Goal: Task Accomplishment & Management: Manage account settings

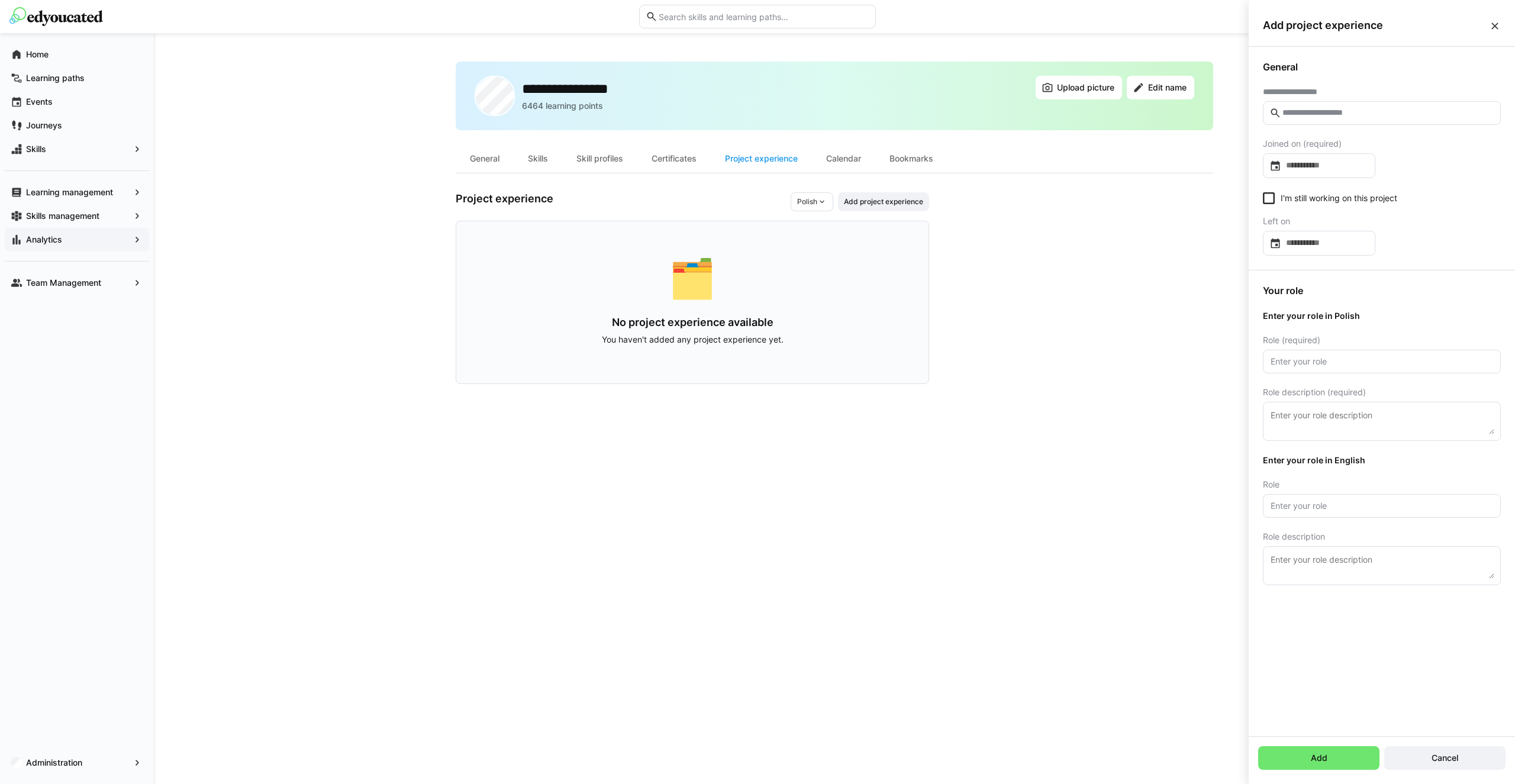
click at [110, 230] on div "Analytics" at bounding box center [77, 239] width 144 height 24
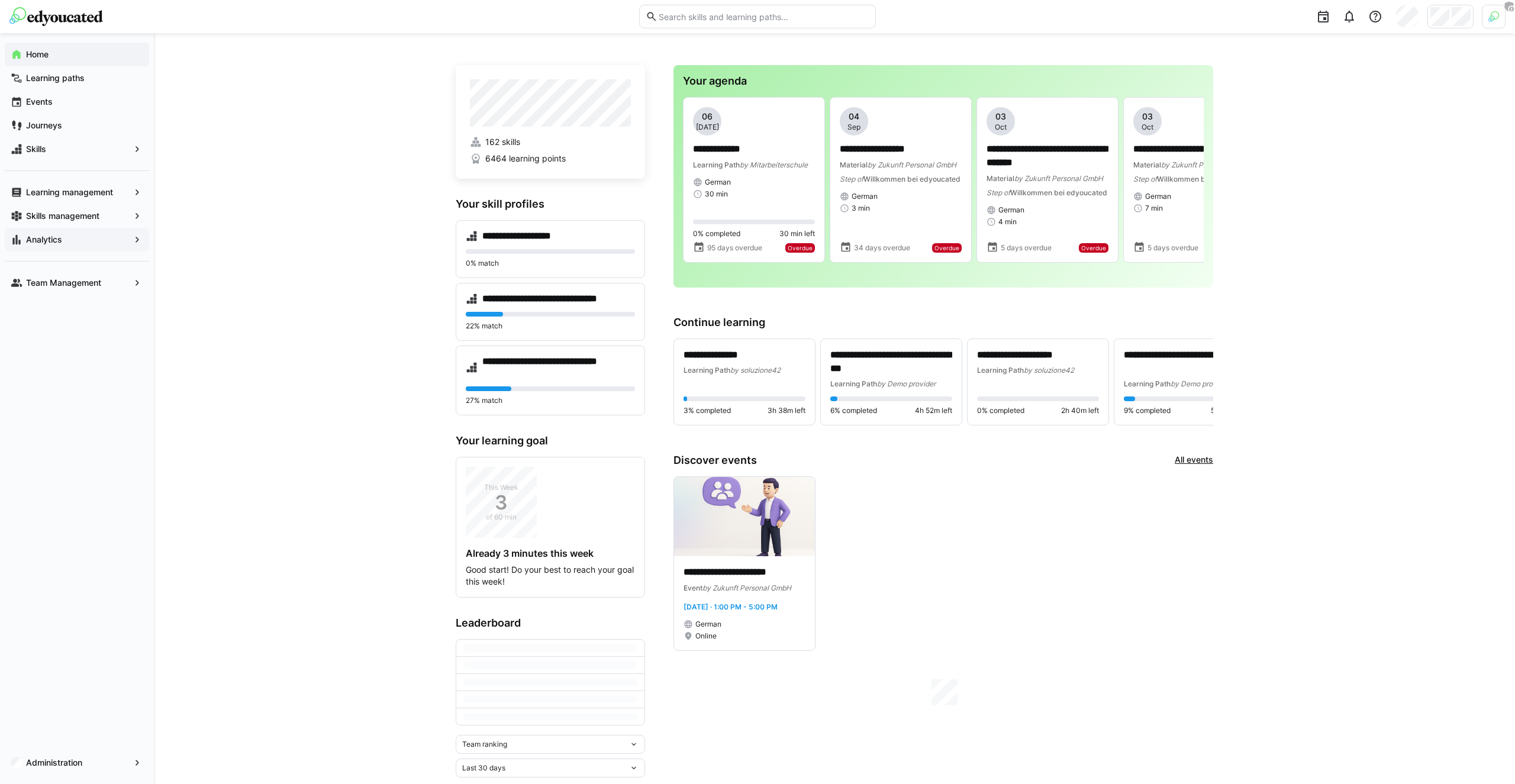
click at [102, 237] on span "Analytics" at bounding box center [77, 239] width 105 height 12
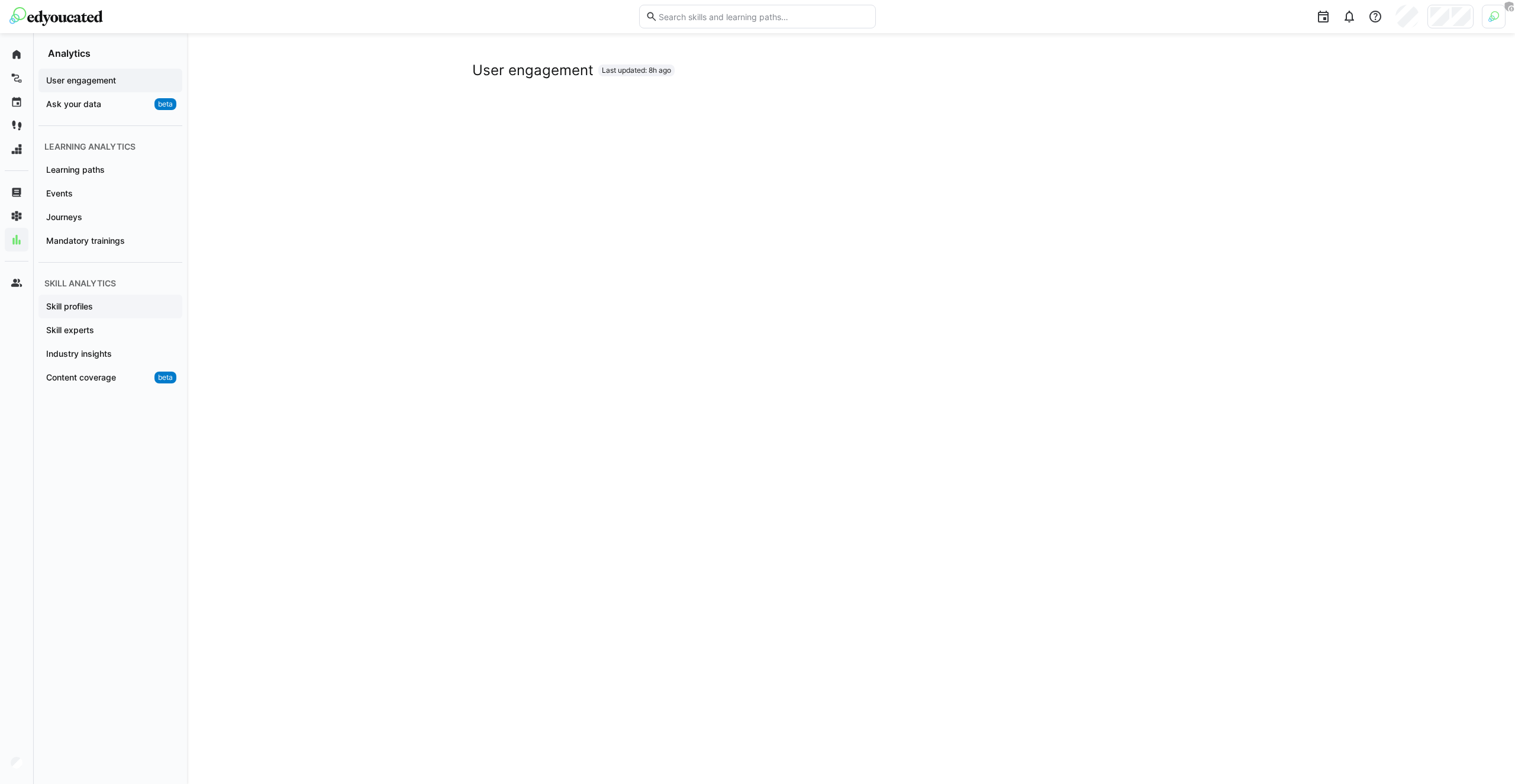
click at [99, 317] on div "Skill profiles" at bounding box center [110, 306] width 144 height 24
click at [0, 0] on app-navigation-label "Skill experts" at bounding box center [0, 0] width 0 height 0
click at [0, 0] on app-navigation-label "Content coverage" at bounding box center [0, 0] width 0 height 0
click at [216, 347] on div "Content coverage Last updated: 8h ago" at bounding box center [851, 553] width 1328 height 1042
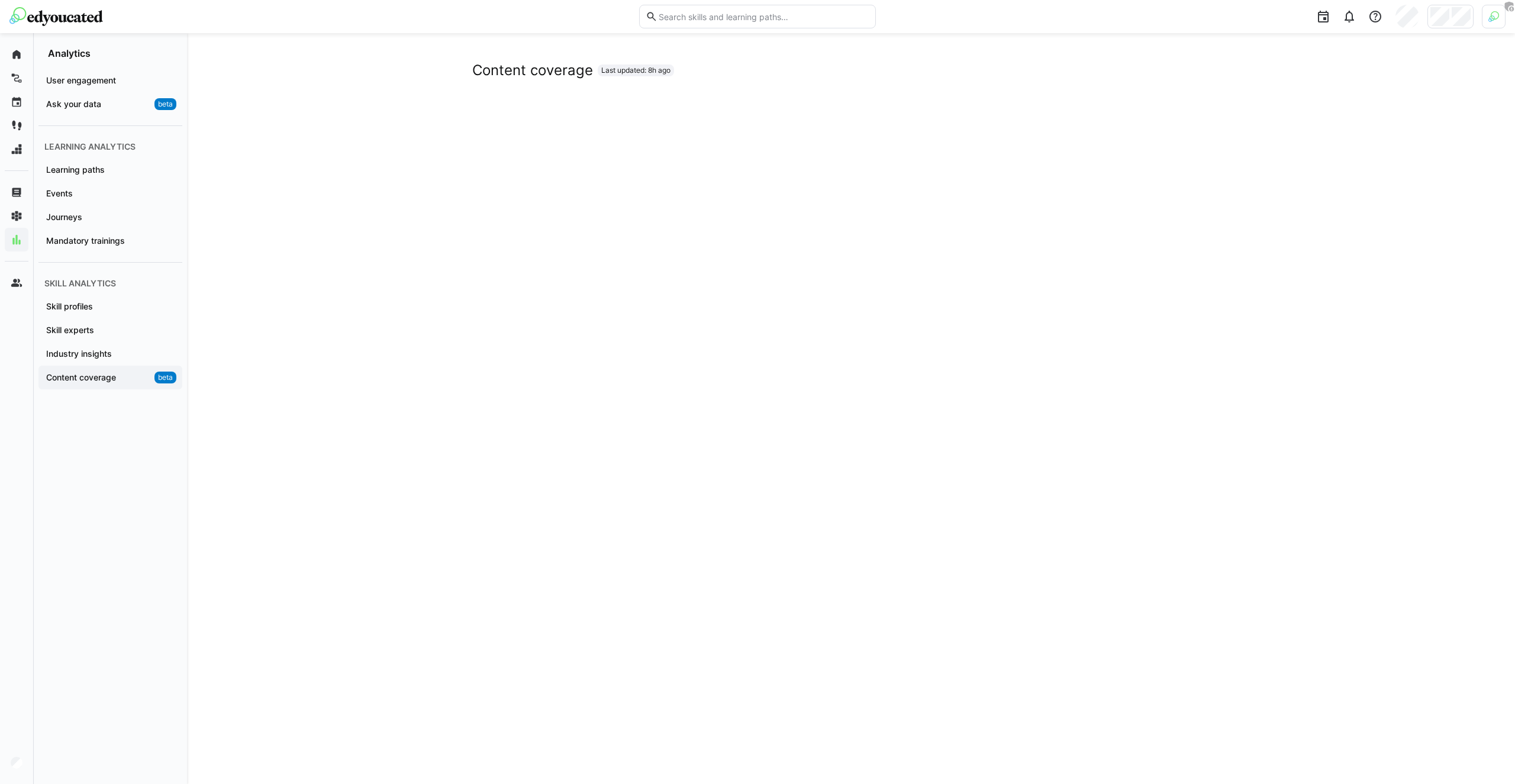
click at [216, 347] on div "Content coverage Last updated: 8h ago" at bounding box center [851, 553] width 1328 height 1042
click at [376, 583] on div "Content coverage Last updated: 8h ago" at bounding box center [851, 553] width 1328 height 1042
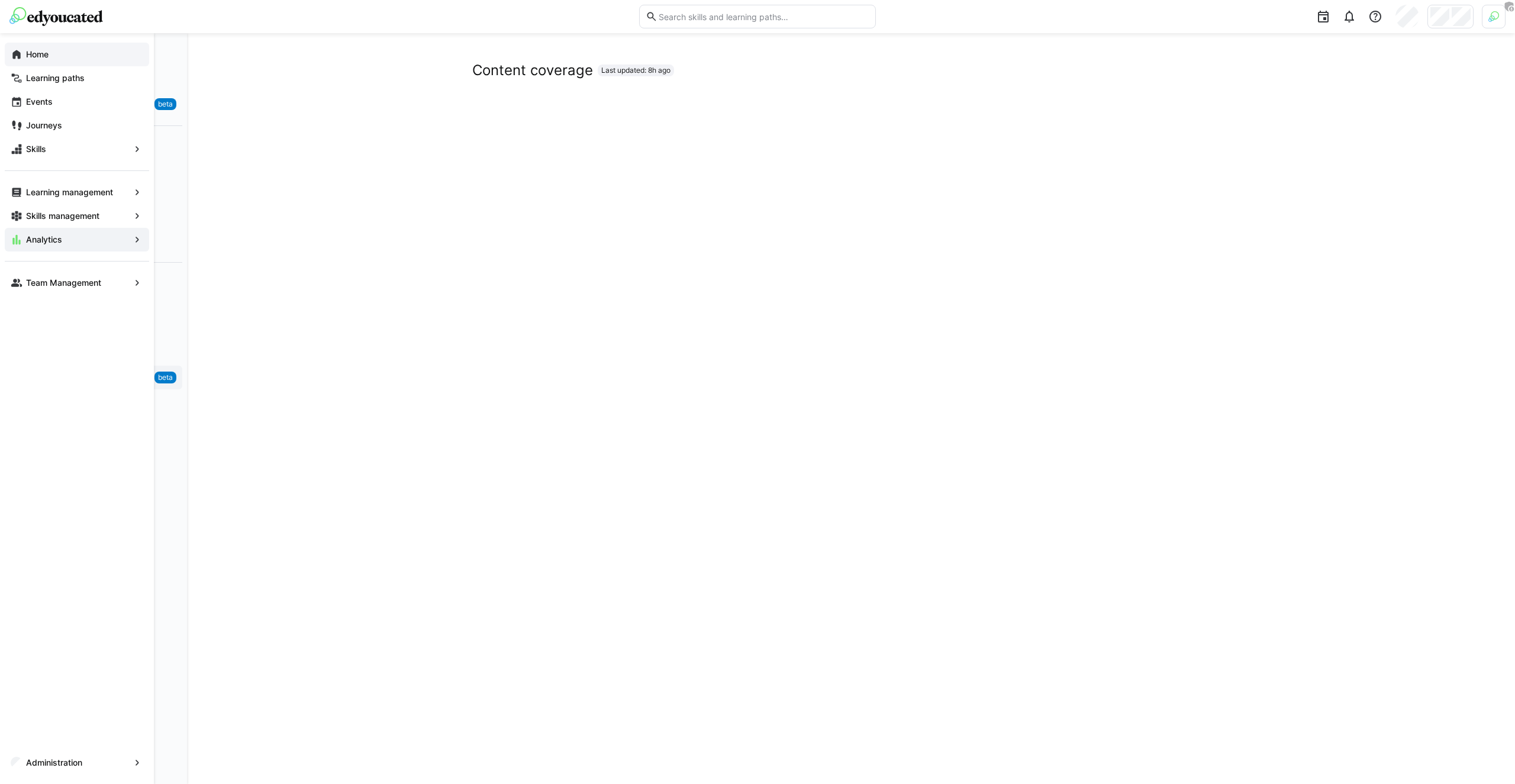
click at [21, 47] on div "Home" at bounding box center [77, 55] width 144 height 24
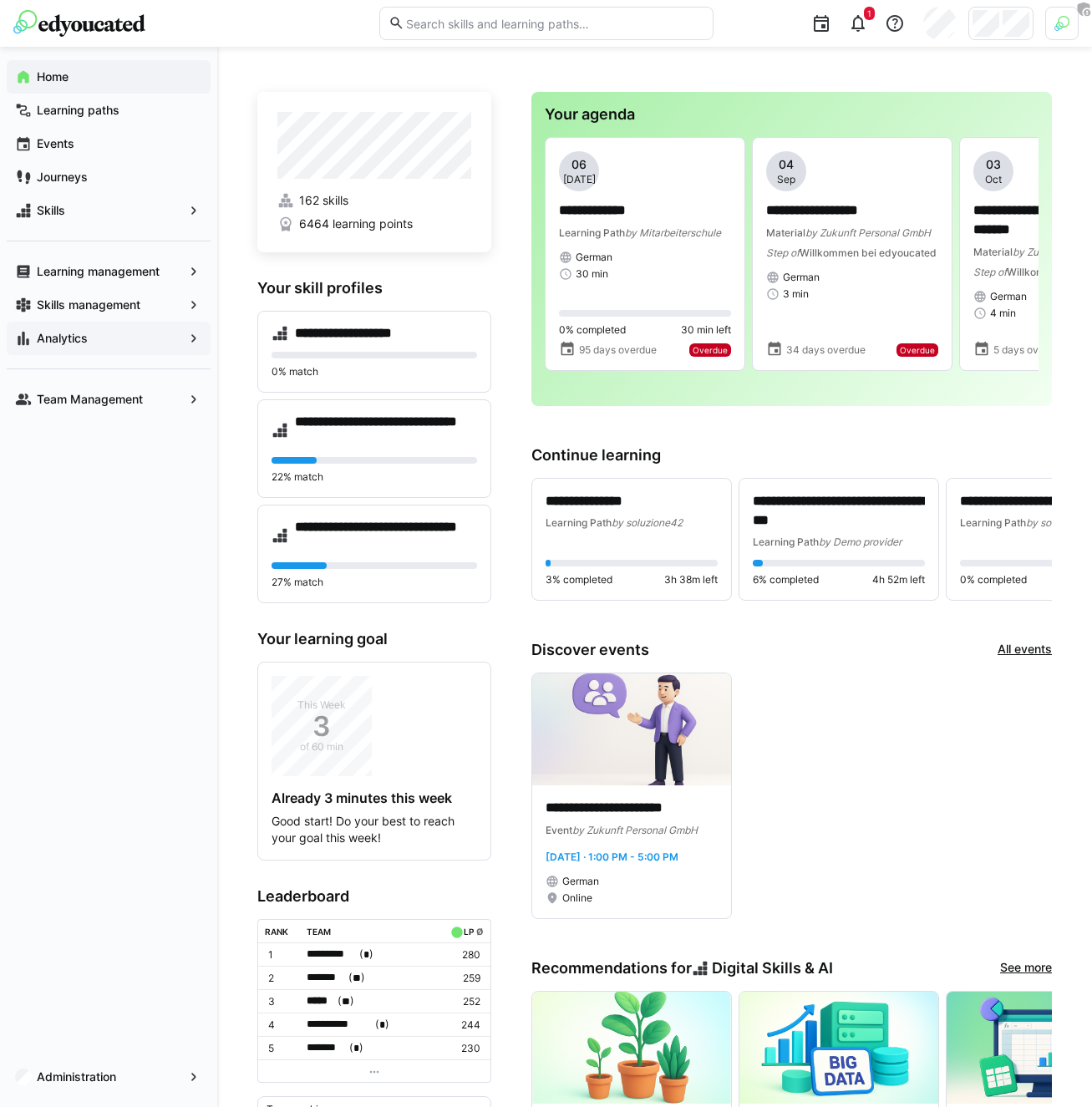
click at [1060, 35] on div at bounding box center [1061, 24] width 33 height 33
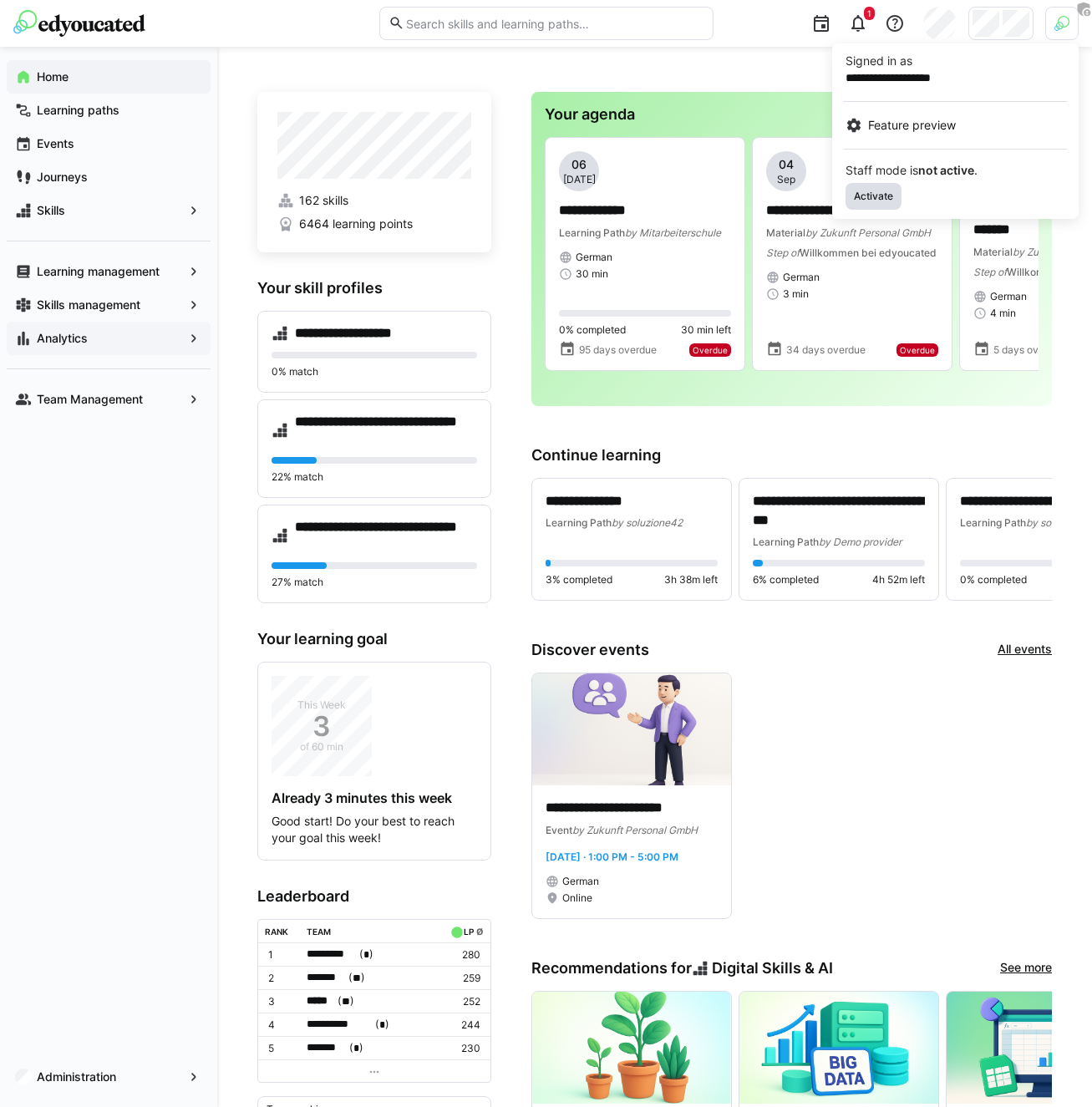
click at [878, 186] on span "Activate" at bounding box center [873, 196] width 56 height 27
click at [1002, 29] on div at bounding box center [546, 553] width 1092 height 1107
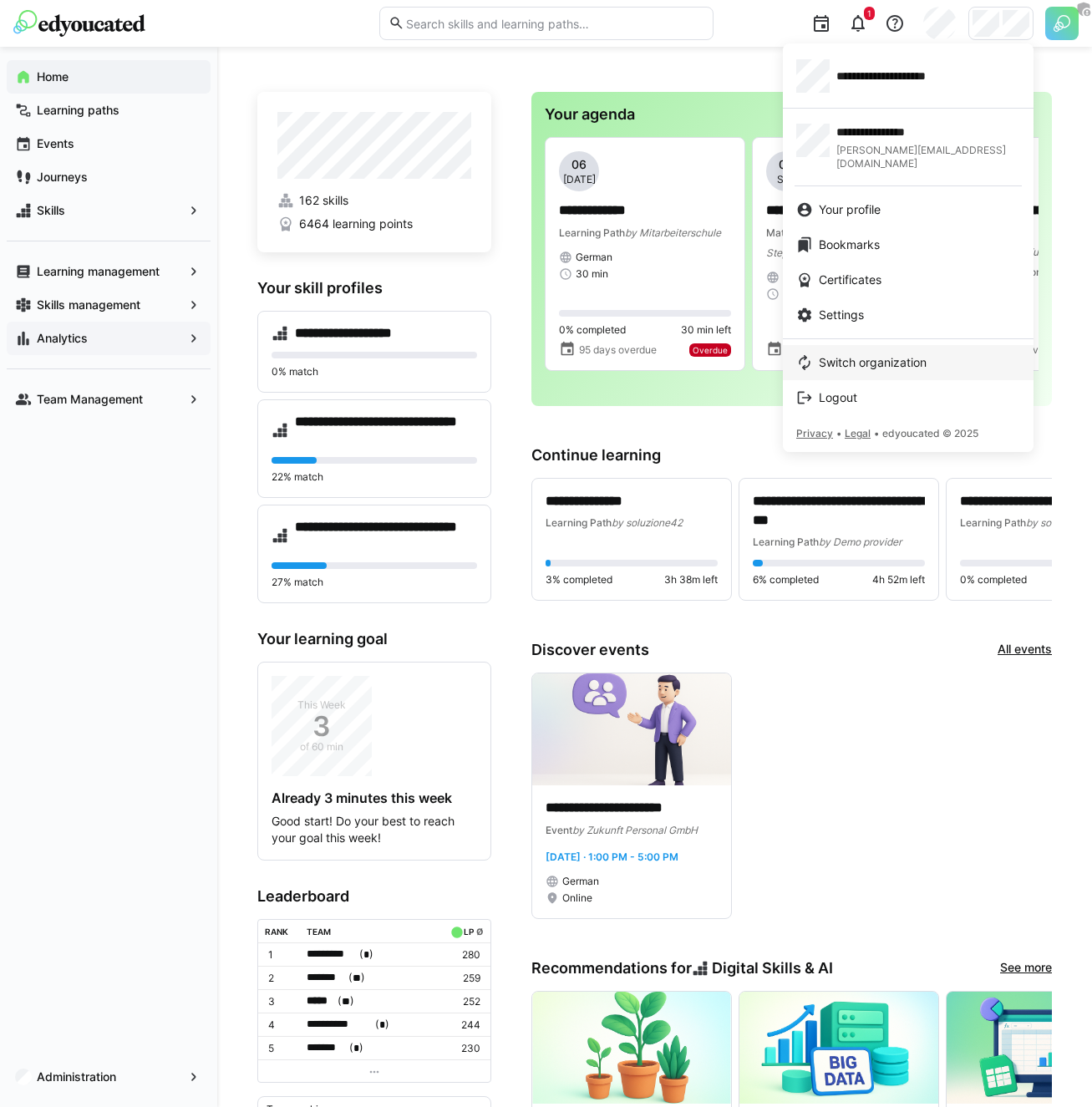
click at [847, 354] on span "Switch organization" at bounding box center [872, 362] width 108 height 17
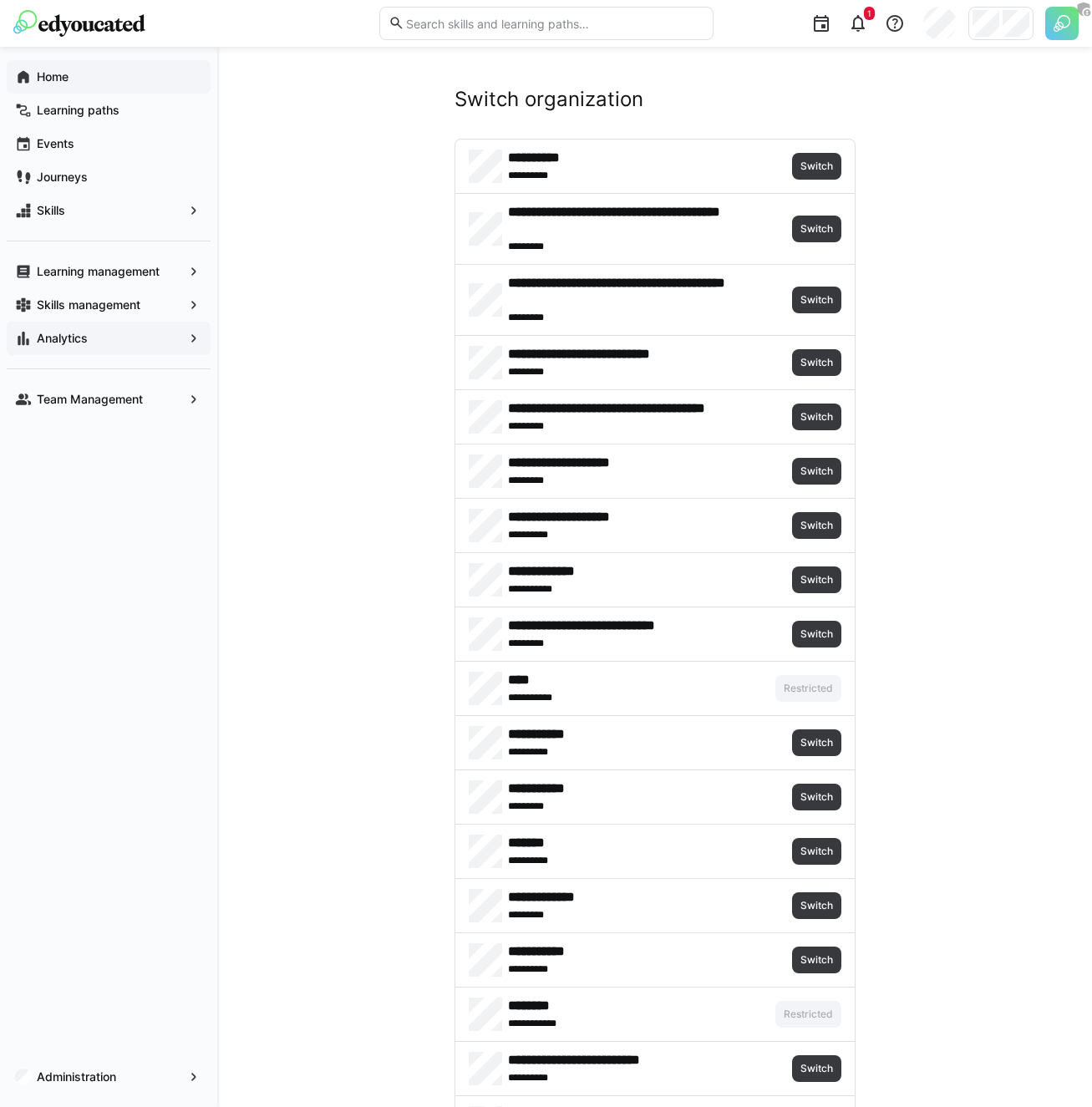
click at [818, 1007] on span "Switch" at bounding box center [816, 1013] width 36 height 13
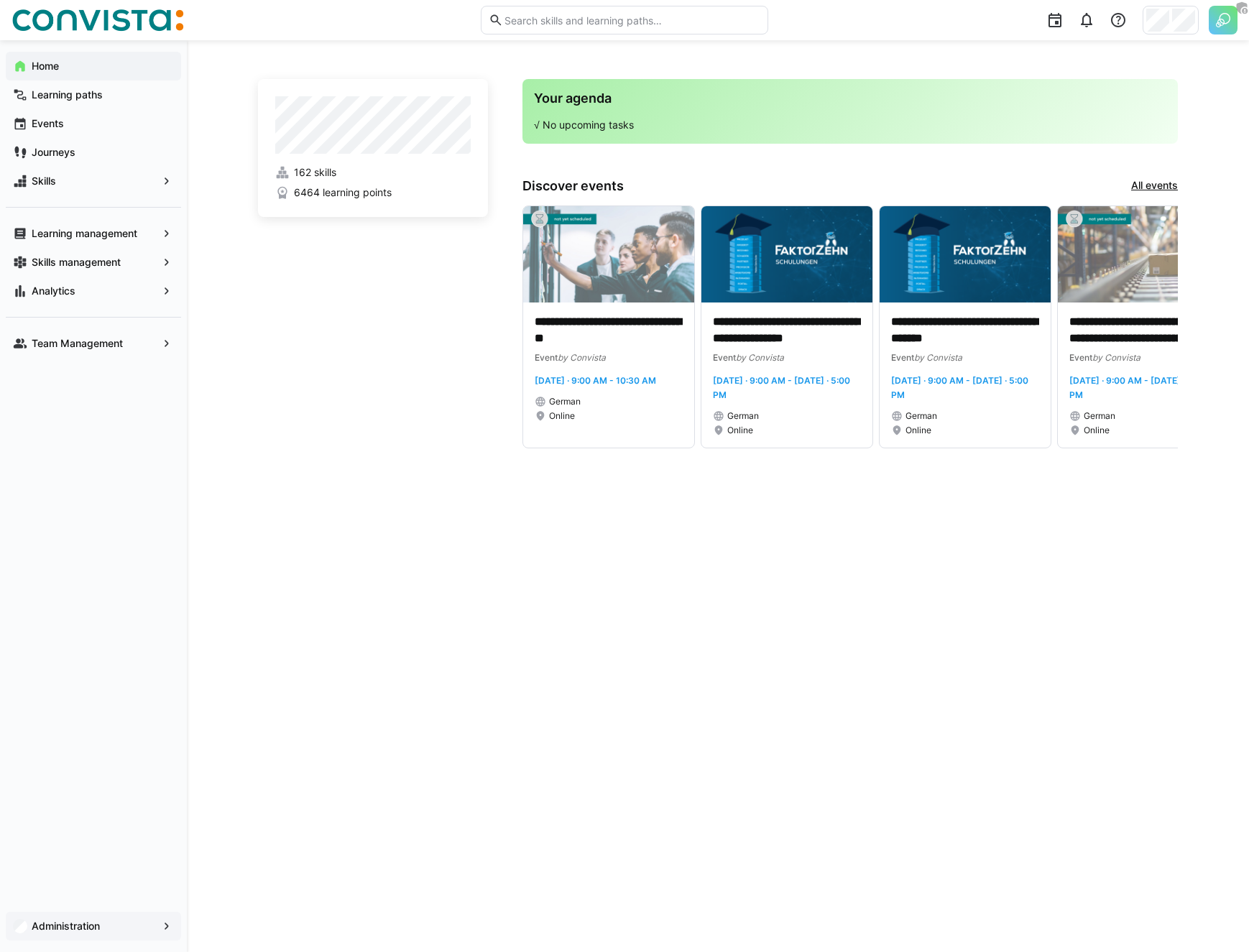
click at [0, 0] on app-navigation-label "Administration" at bounding box center [0, 0] width 0 height 0
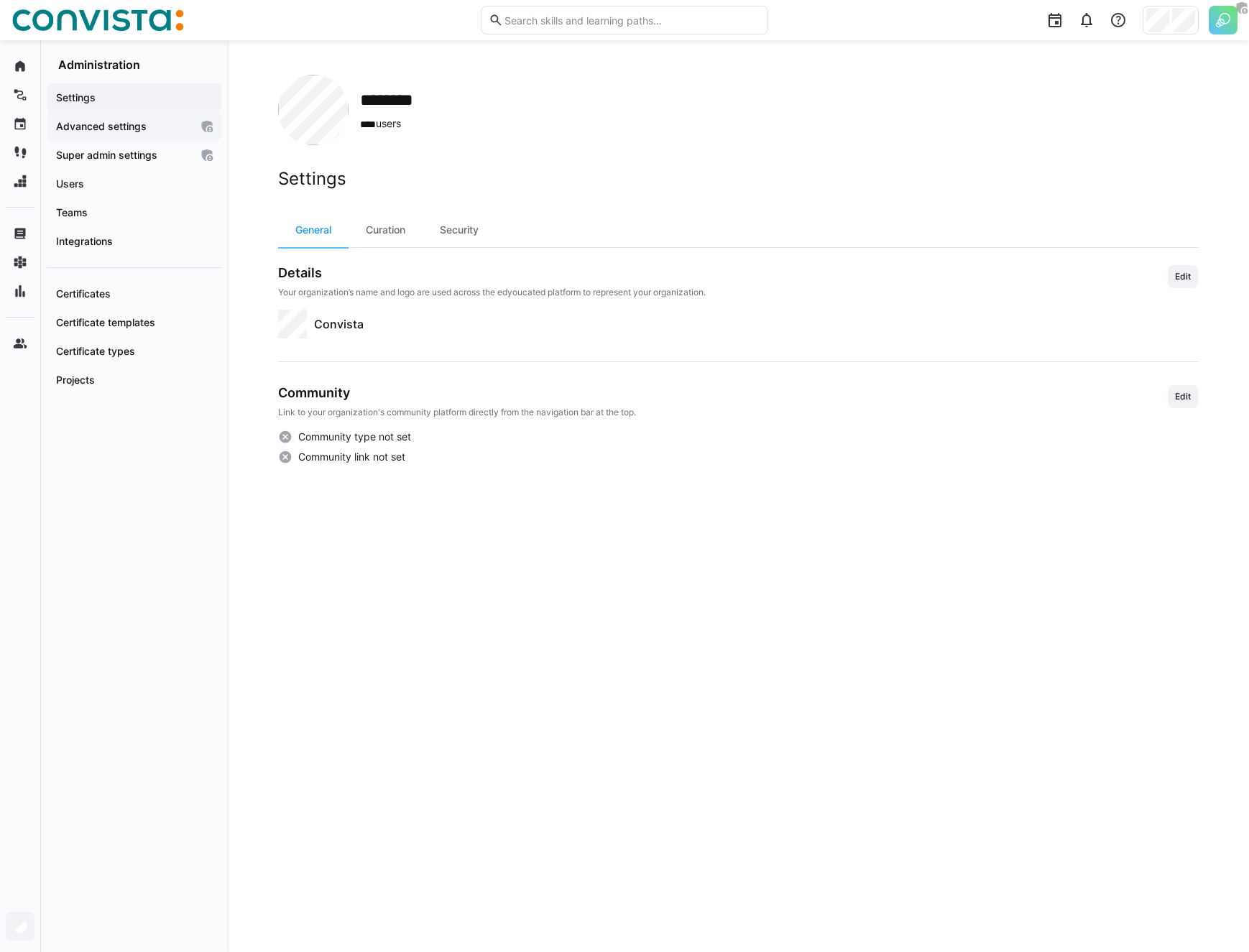
click at [104, 117] on div "Advanced settings" at bounding box center [134, 126] width 175 height 29
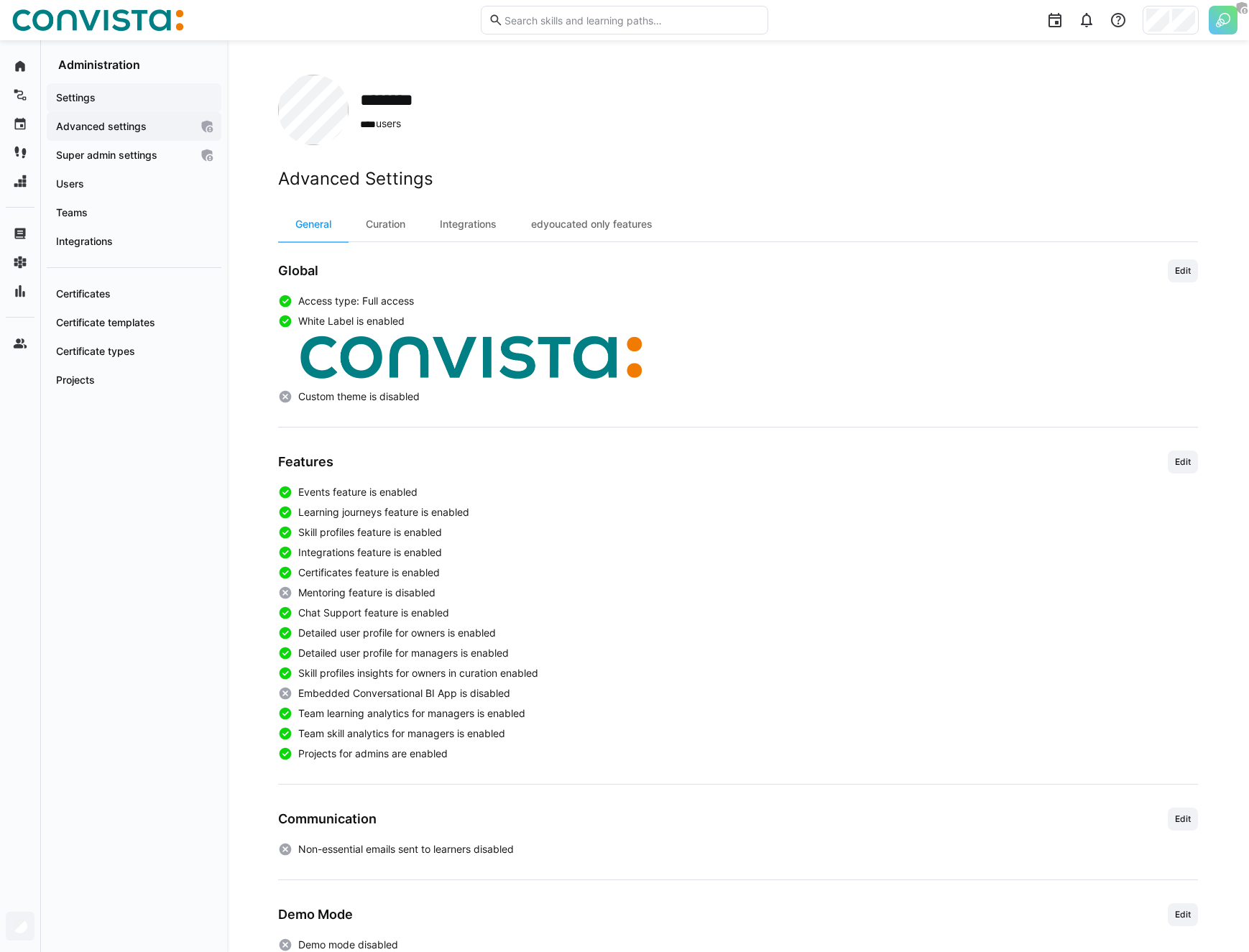
click at [100, 93] on span "Settings" at bounding box center [134, 97] width 160 height 14
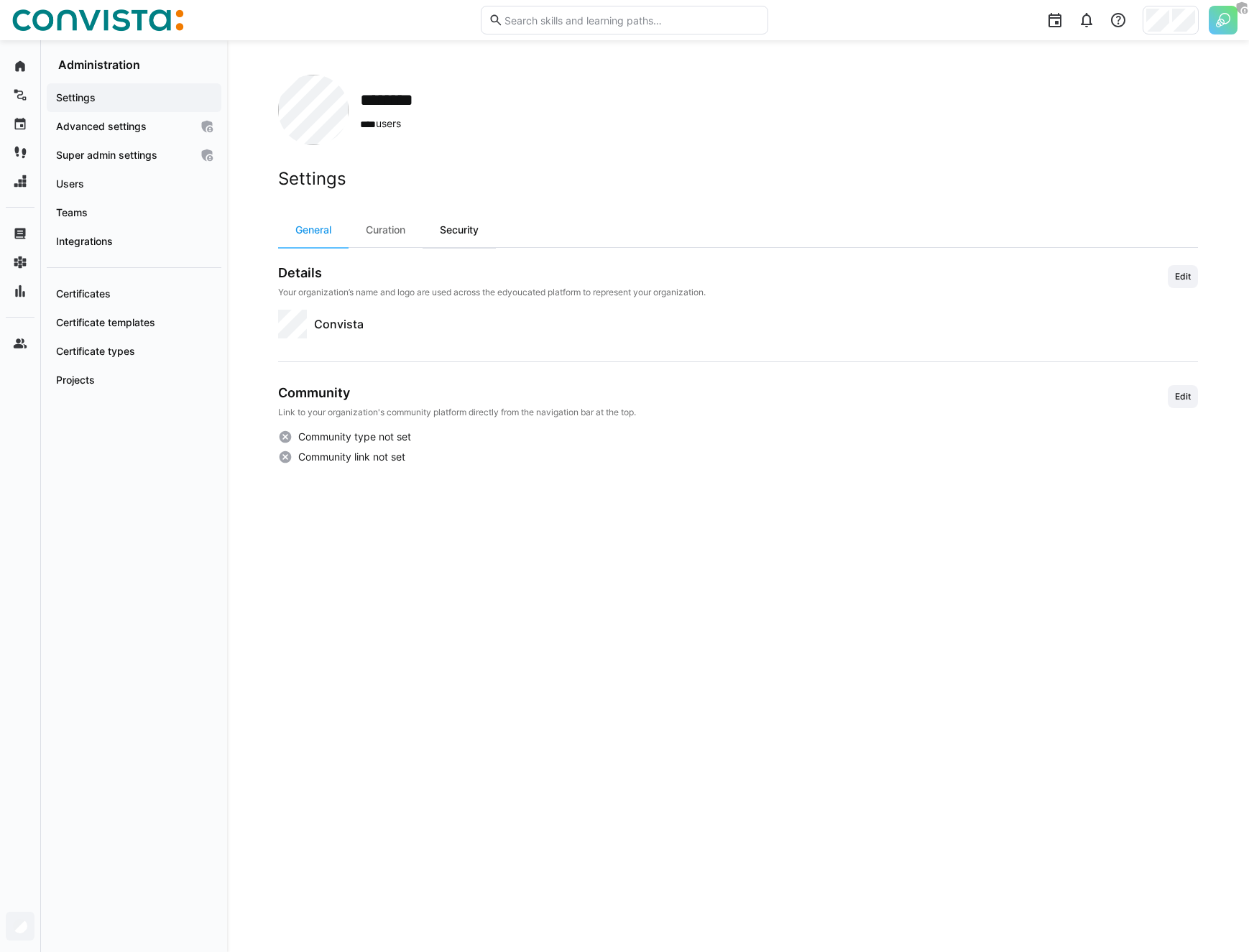
click at [428, 233] on div "Security" at bounding box center [458, 230] width 73 height 35
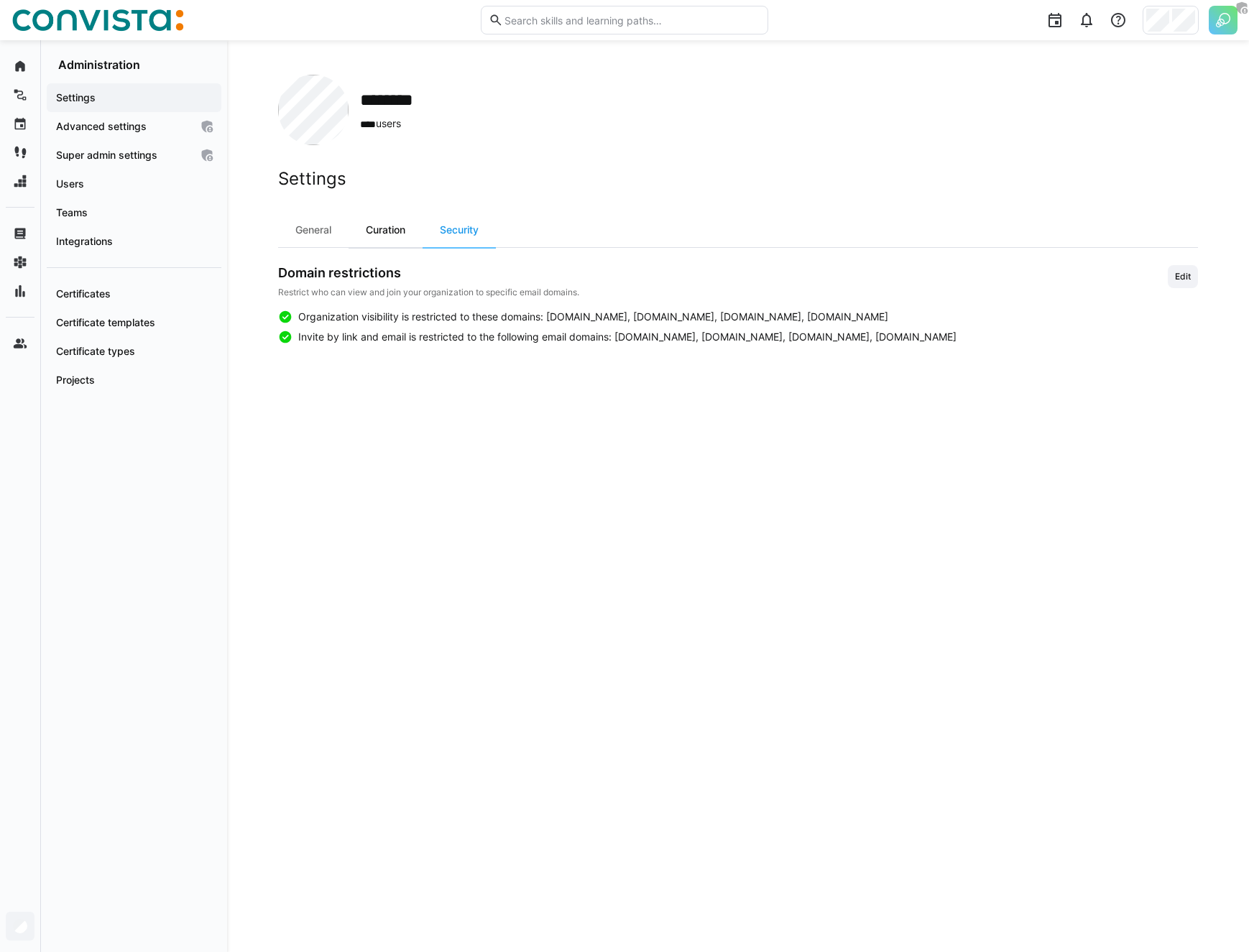
click at [392, 230] on div "Curation" at bounding box center [385, 230] width 74 height 35
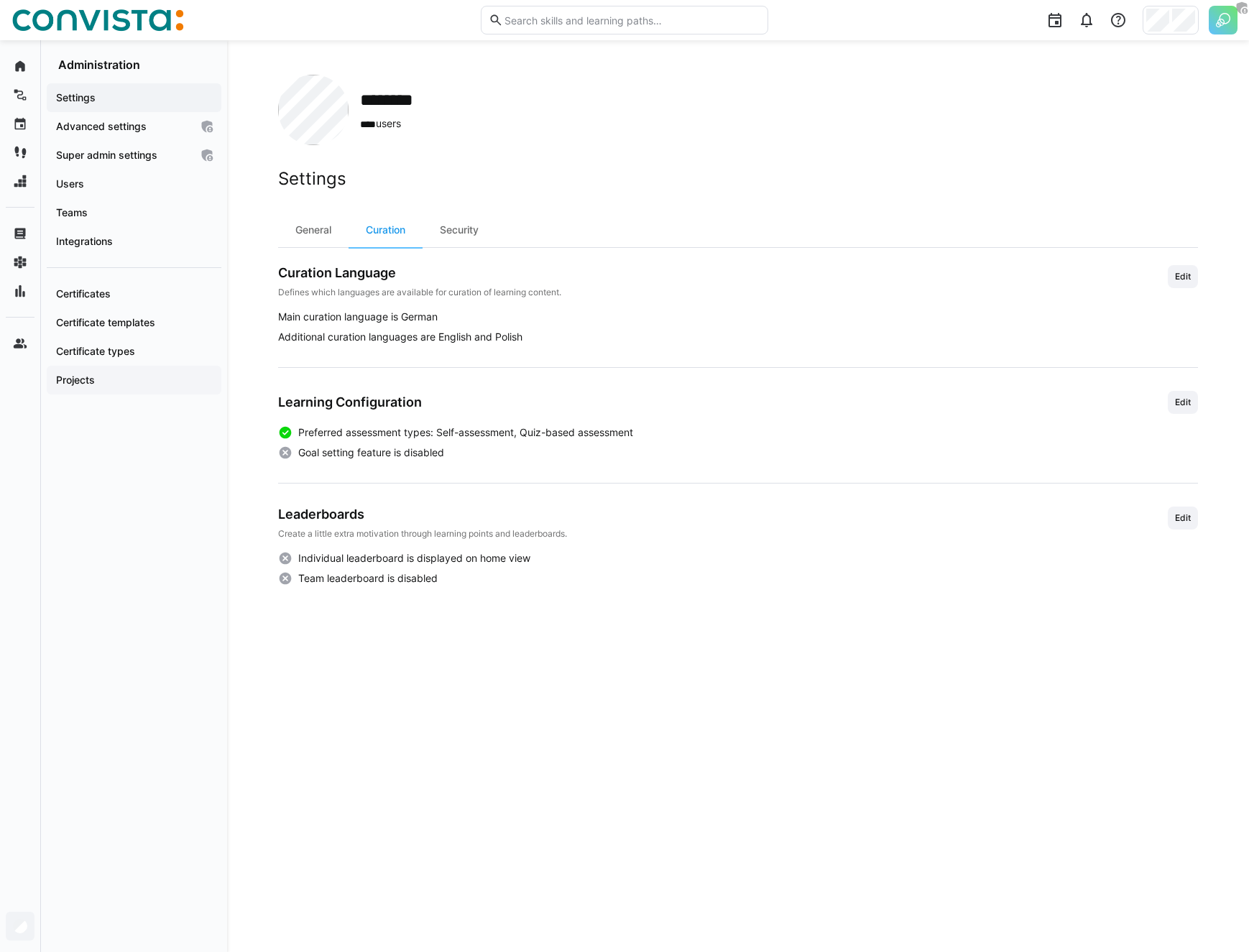
click at [119, 383] on span "Projects" at bounding box center [134, 379] width 160 height 14
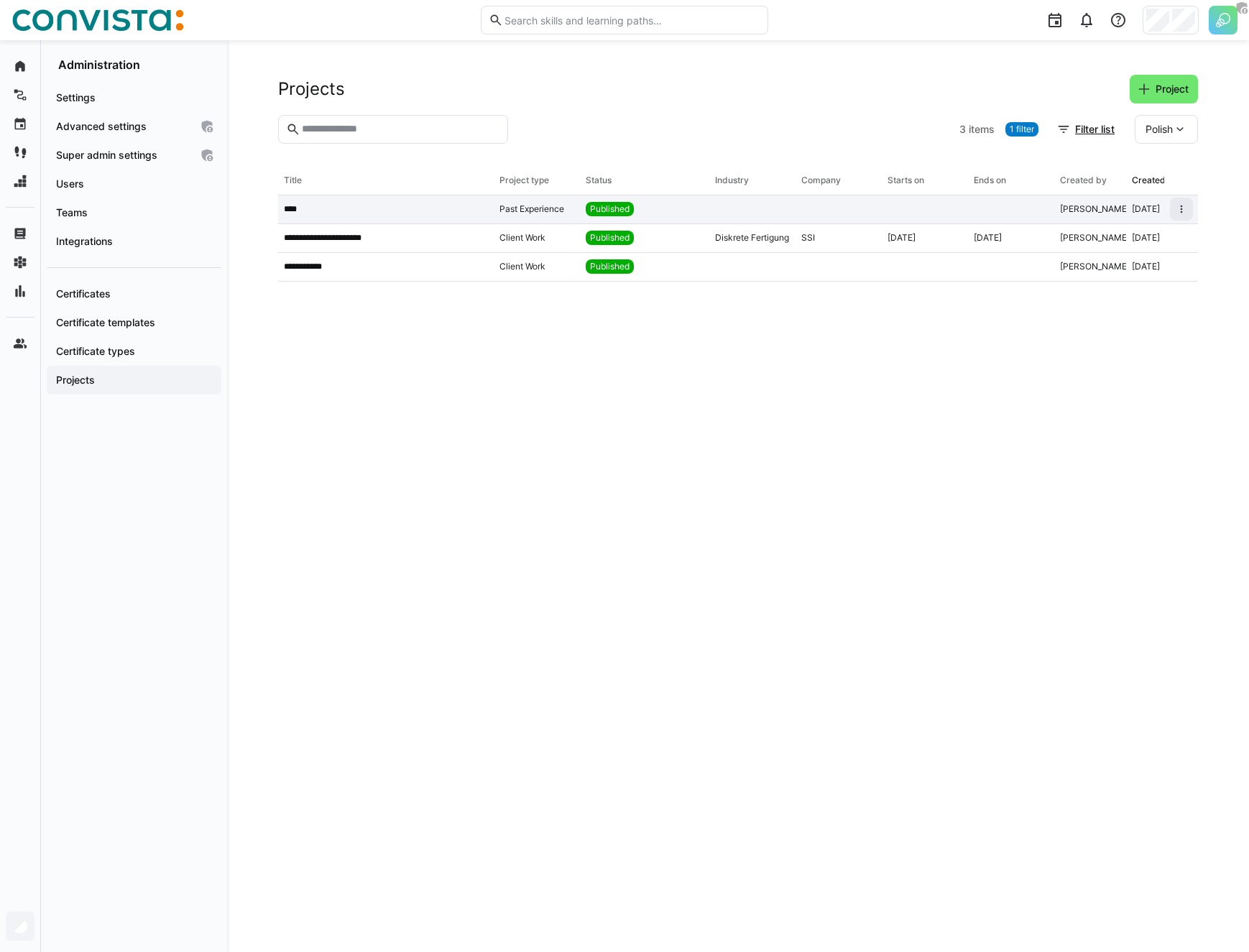
click at [429, 213] on app-table-first-column "****" at bounding box center [385, 208] width 204 height 11
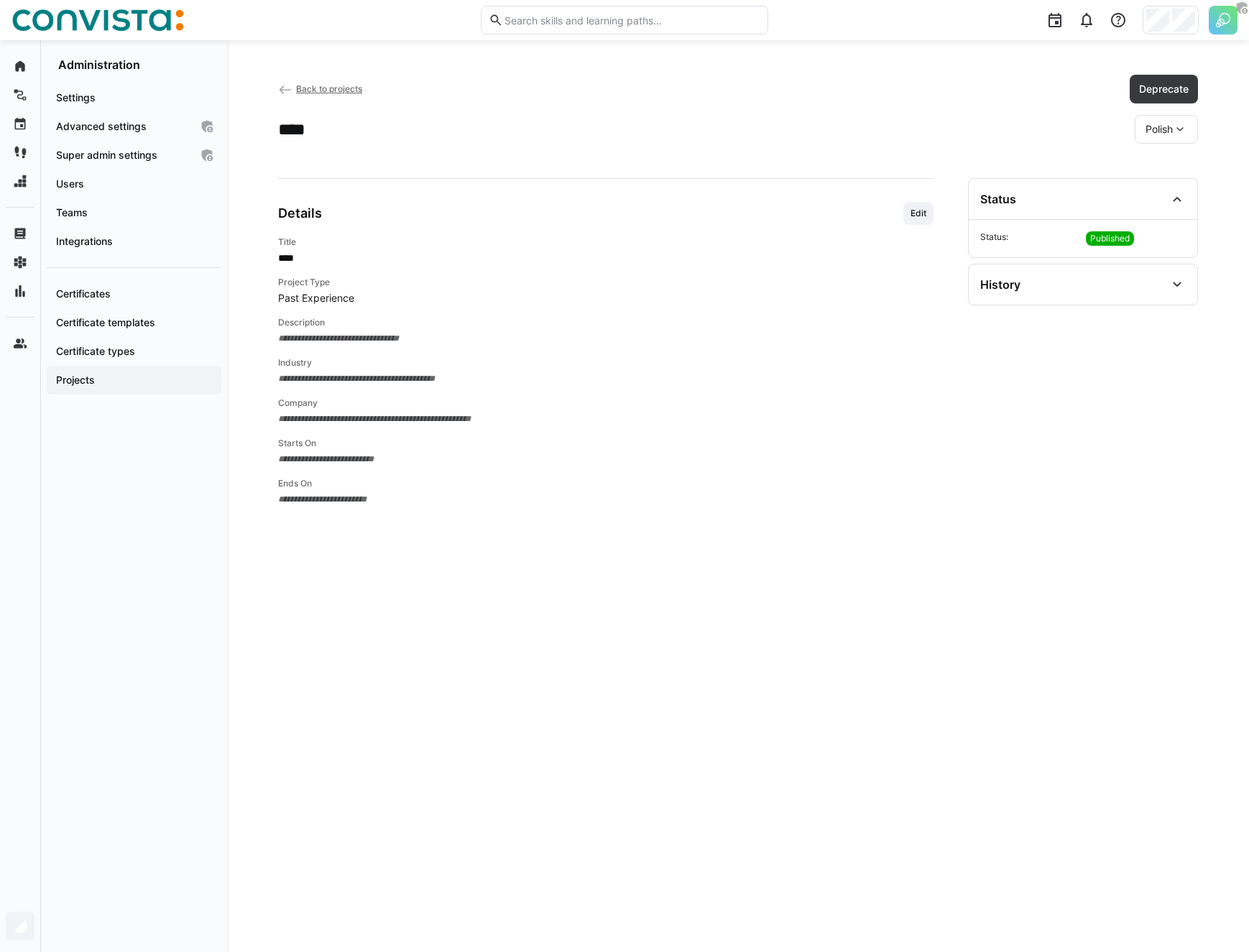
click at [914, 199] on div "**********" at bounding box center [605, 548] width 655 height 739
click at [911, 220] on span "Edit" at bounding box center [918, 213] width 30 height 23
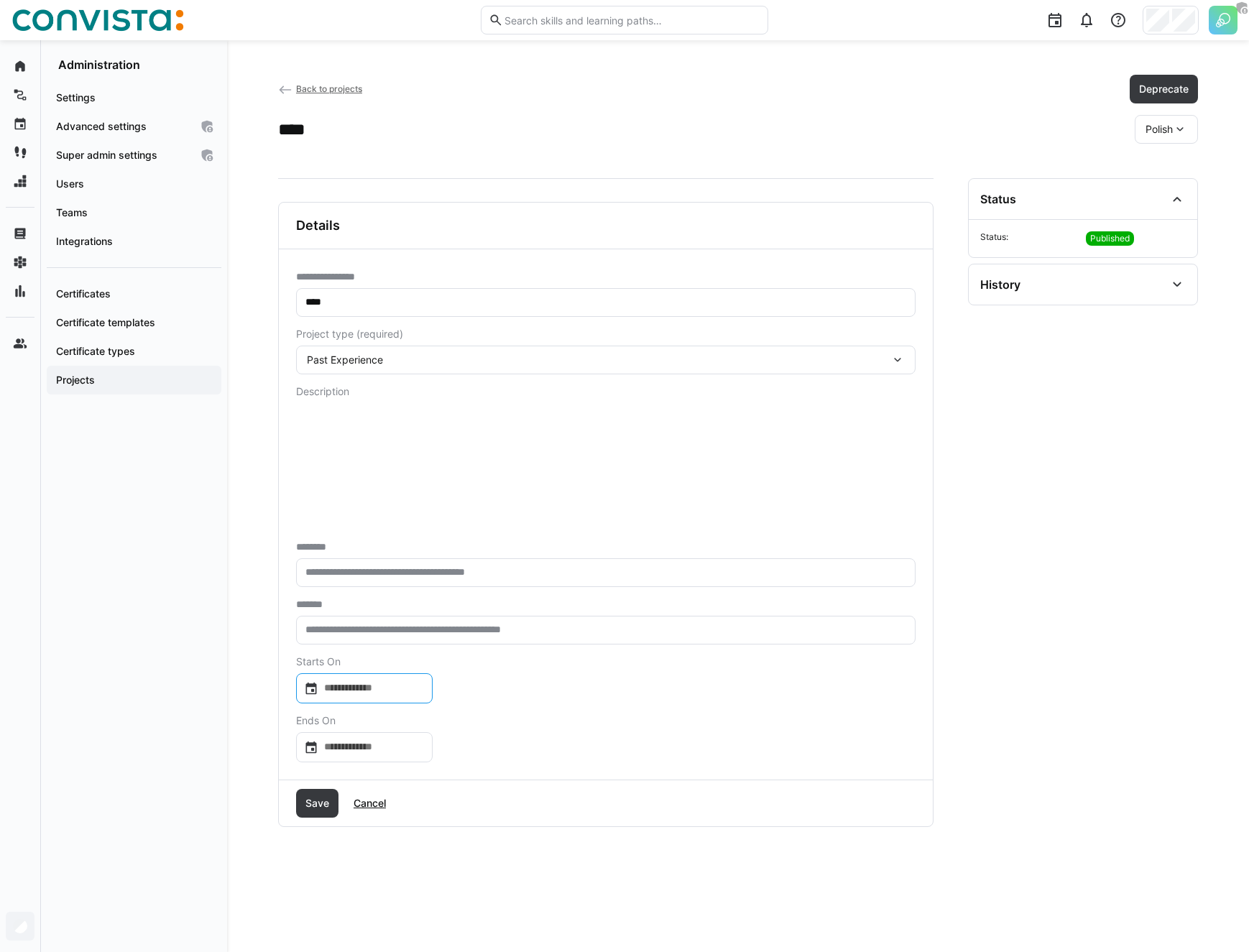
click at [391, 686] on input at bounding box center [371, 688] width 106 height 14
click at [614, 671] on div at bounding box center [624, 476] width 1249 height 952
click at [316, 803] on span "Save" at bounding box center [317, 803] width 28 height 14
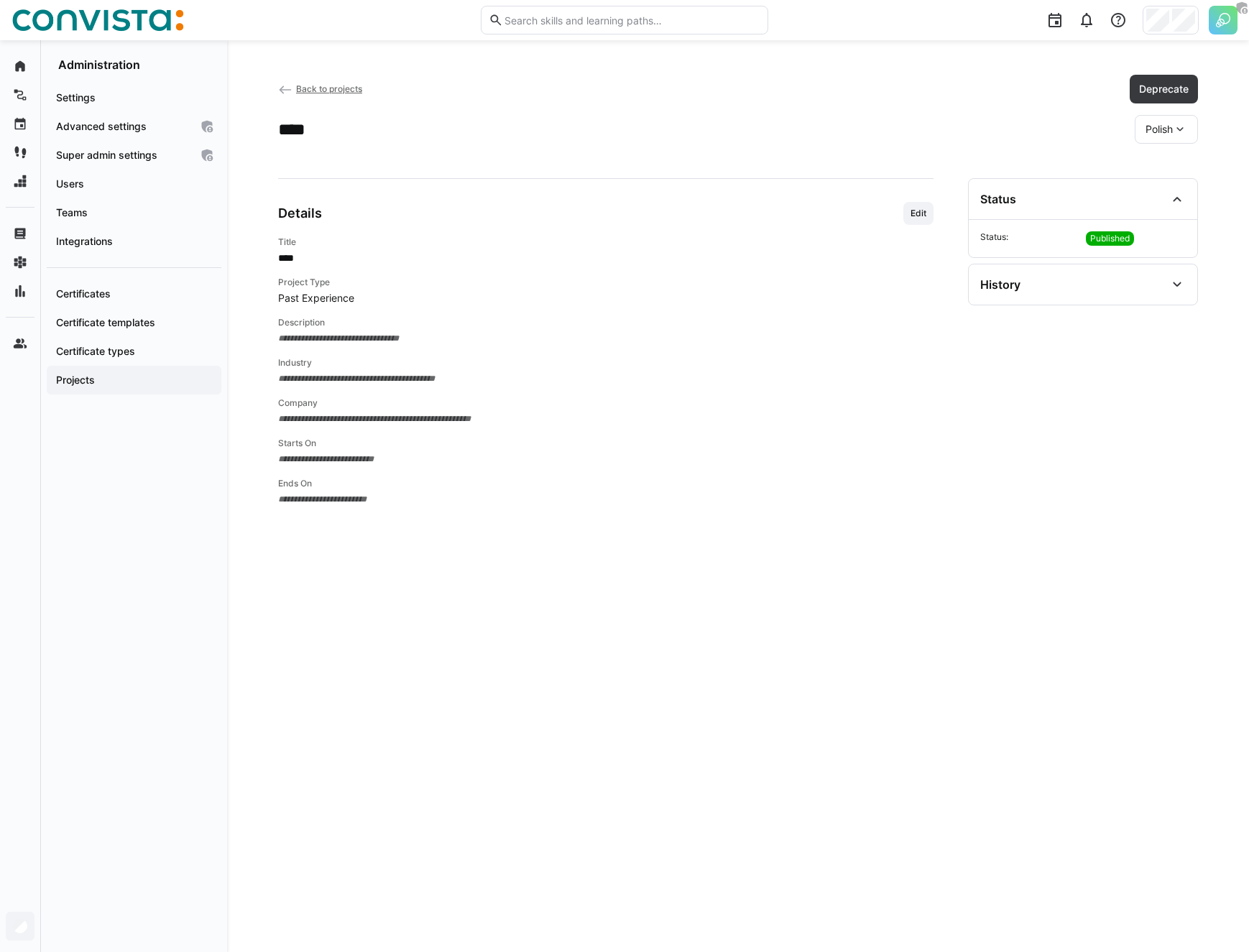
click at [365, 87] on div "Back to projects Deprecate" at bounding box center [738, 89] width 920 height 29
click at [349, 87] on span "Back to projects" at bounding box center [329, 89] width 66 height 11
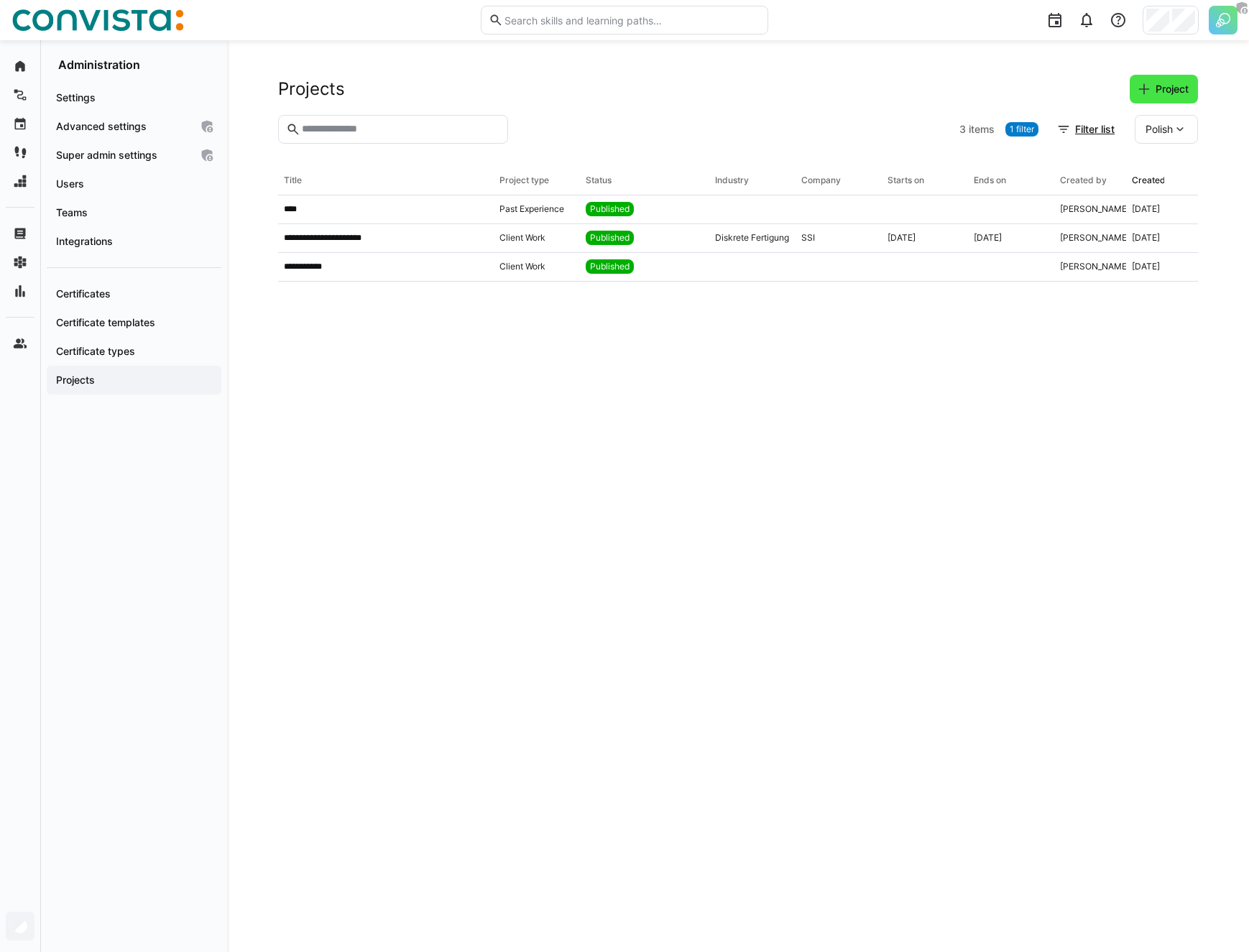
click at [939, 84] on span "Project" at bounding box center [1172, 89] width 38 height 14
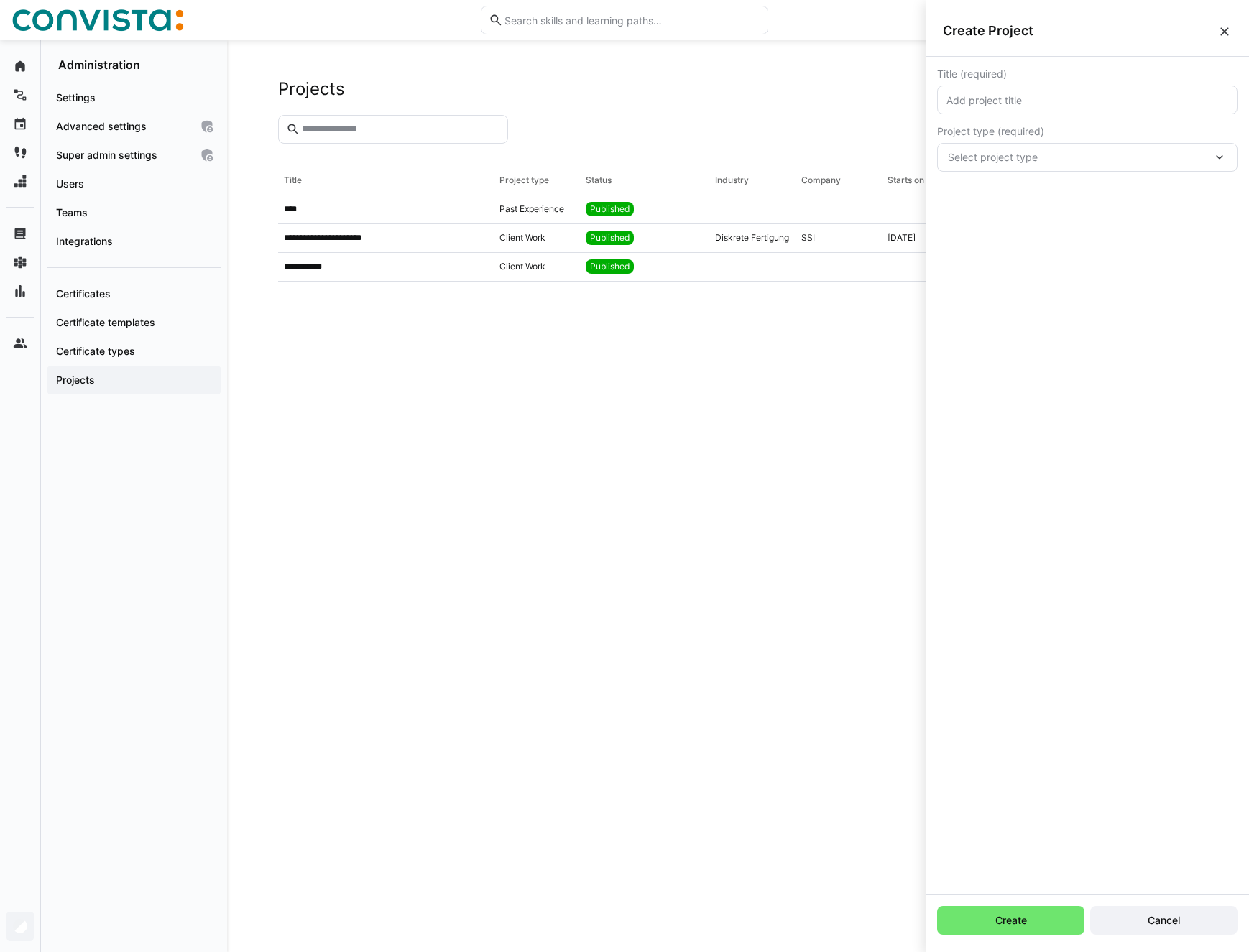
click at [639, 128] on div at bounding box center [733, 129] width 440 height 29
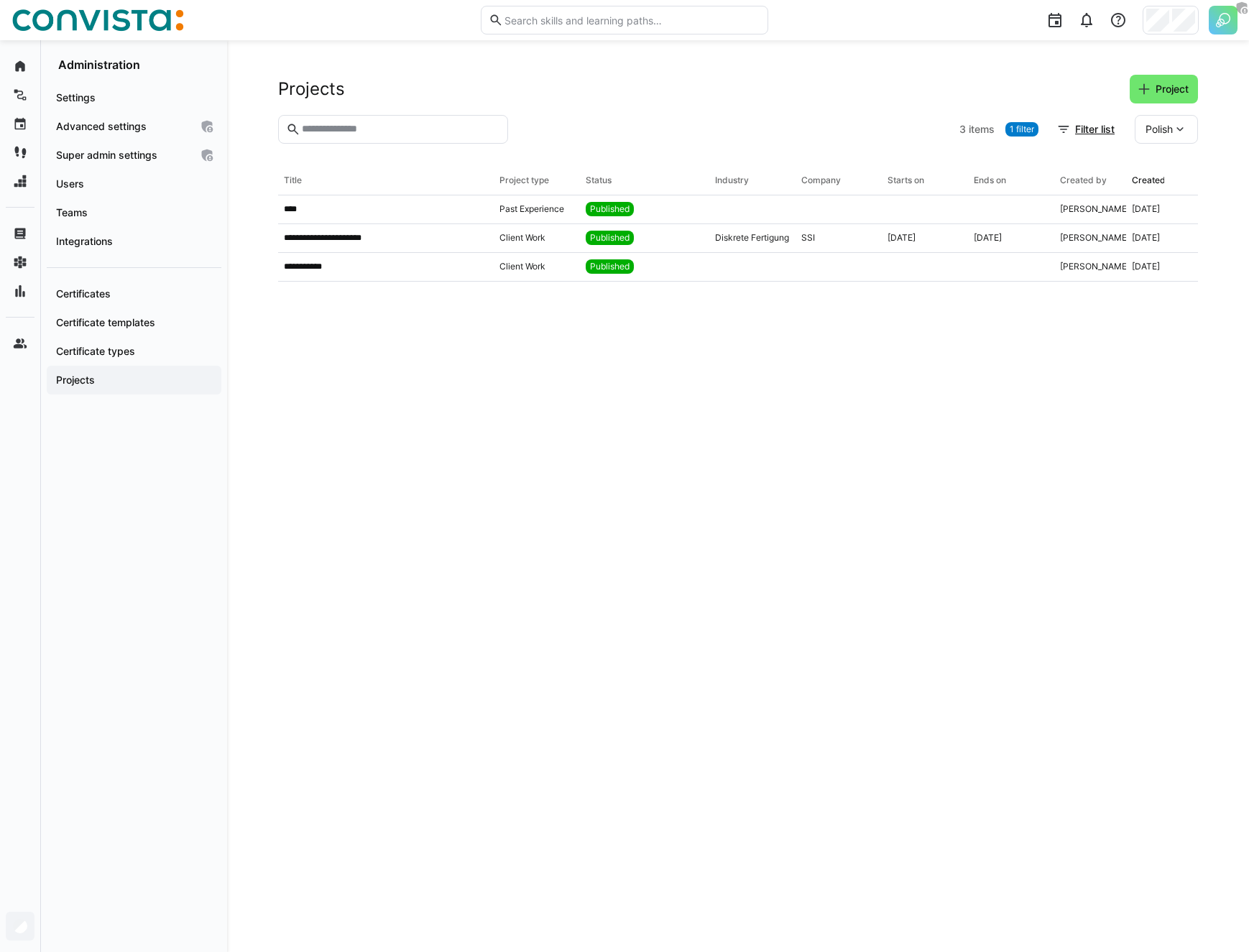
click at [592, 135] on div at bounding box center [733, 129] width 440 height 29
drag, startPoint x: 603, startPoint y: 135, endPoint x: 653, endPoint y: 132, distance: 50.1
click at [604, 135] on div at bounding box center [733, 129] width 440 height 29
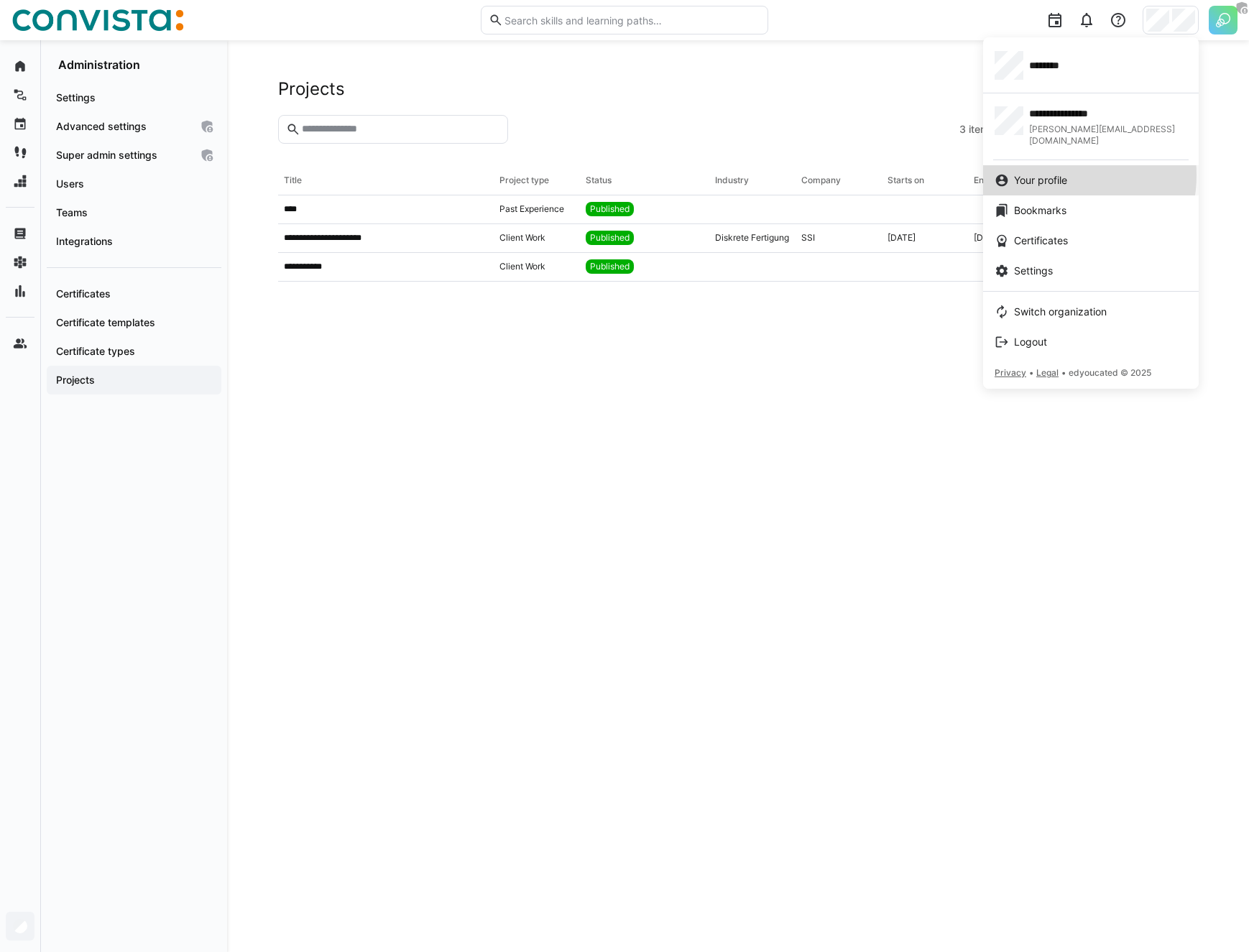
click at [939, 173] on span "Your profile" at bounding box center [1040, 180] width 53 height 14
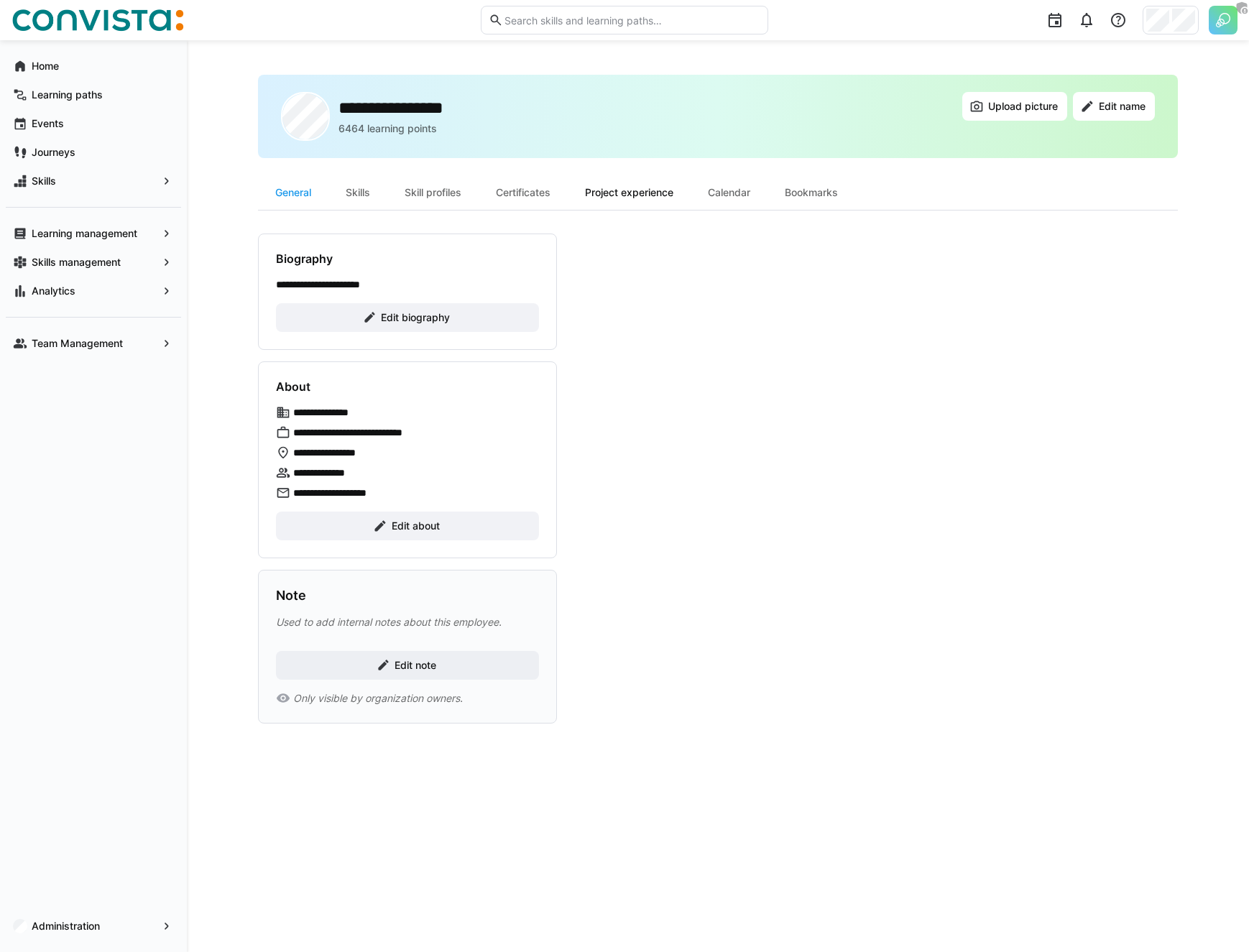
click at [639, 197] on div "Project experience" at bounding box center [629, 193] width 123 height 35
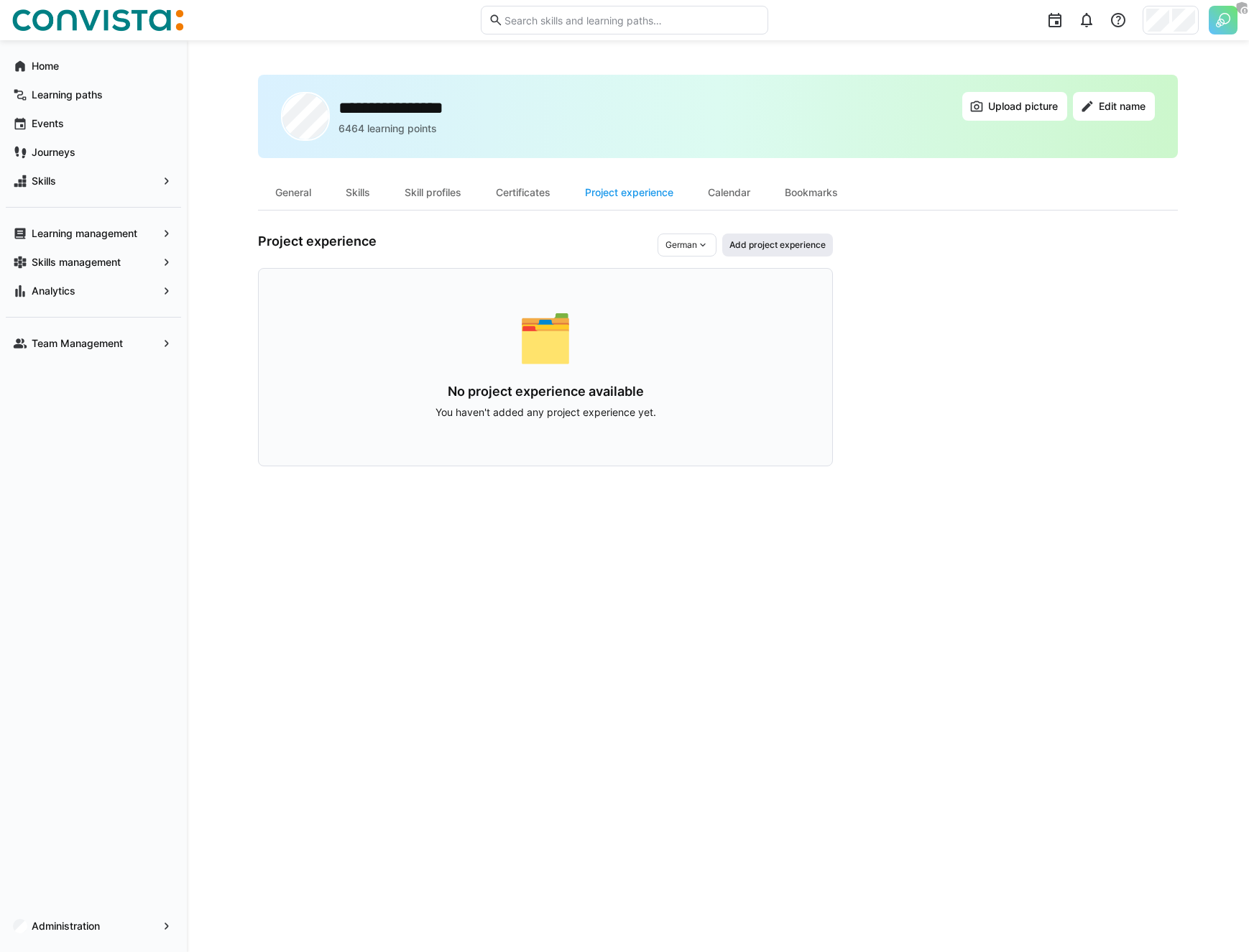
click at [768, 236] on span "Add project experience" at bounding box center [777, 245] width 111 height 23
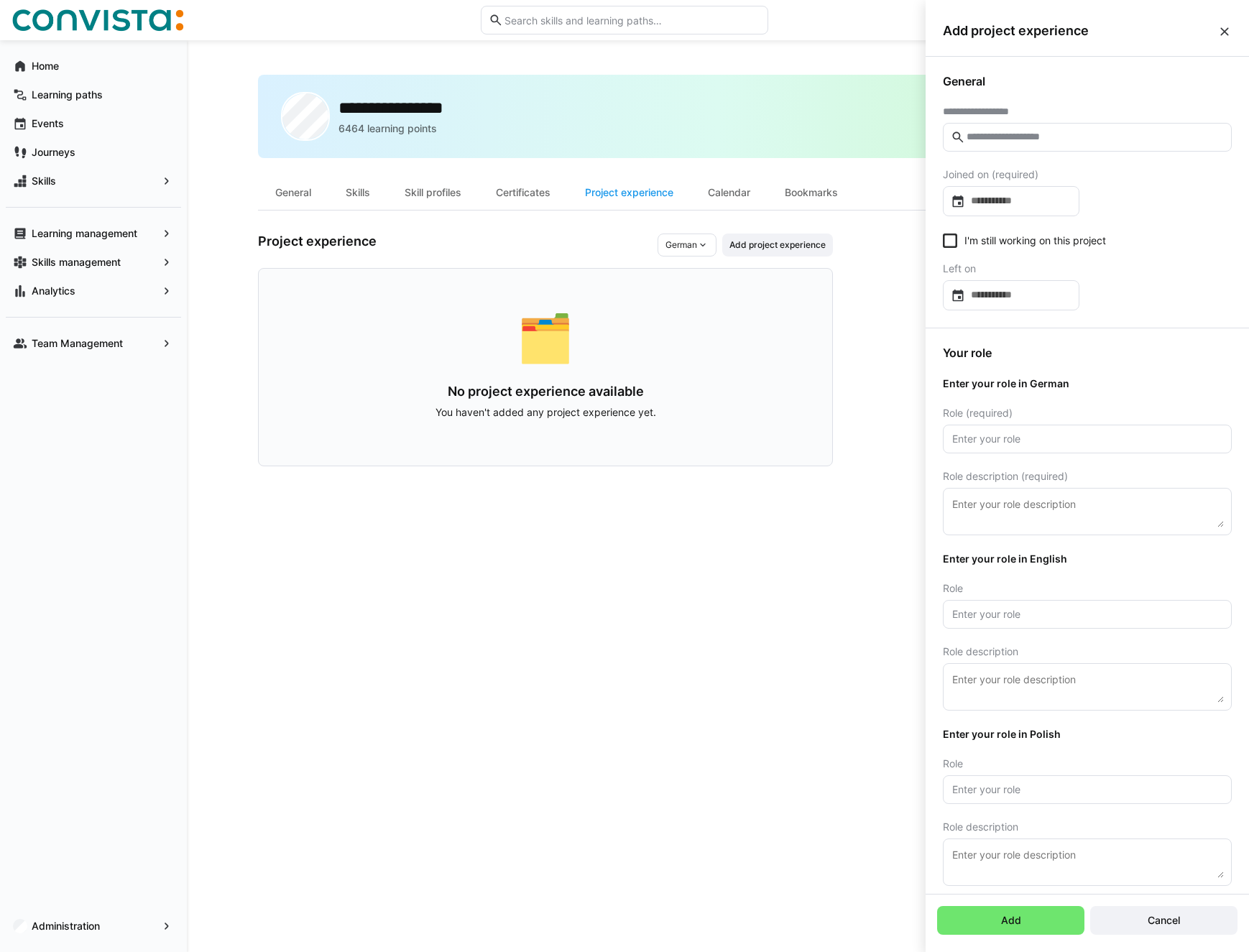
click at [939, 38] on div "Add project experience" at bounding box center [1087, 32] width 324 height 51
click at [939, 33] on eds-icon at bounding box center [1224, 31] width 14 height 14
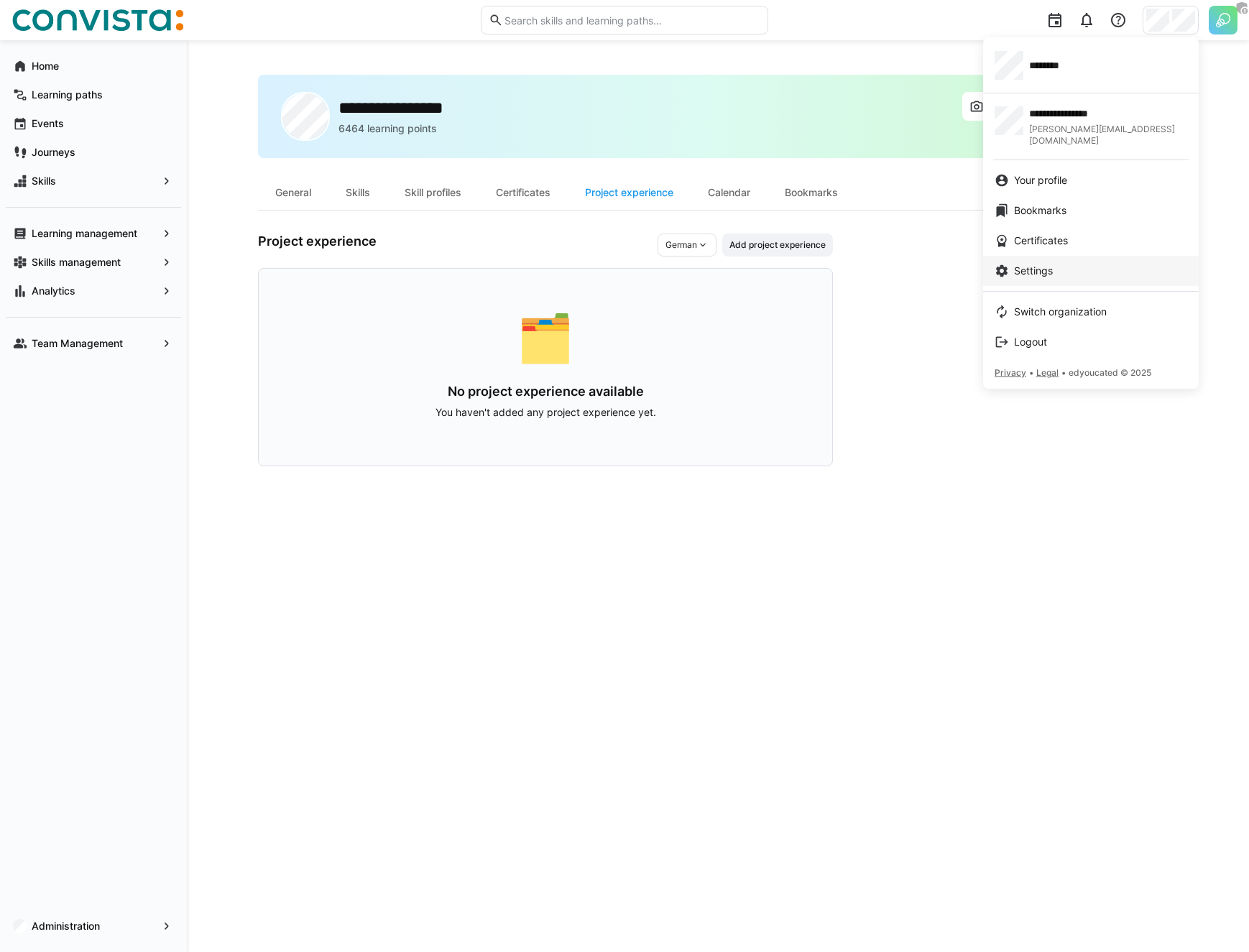
click at [939, 256] on link "Settings" at bounding box center [1091, 271] width 215 height 30
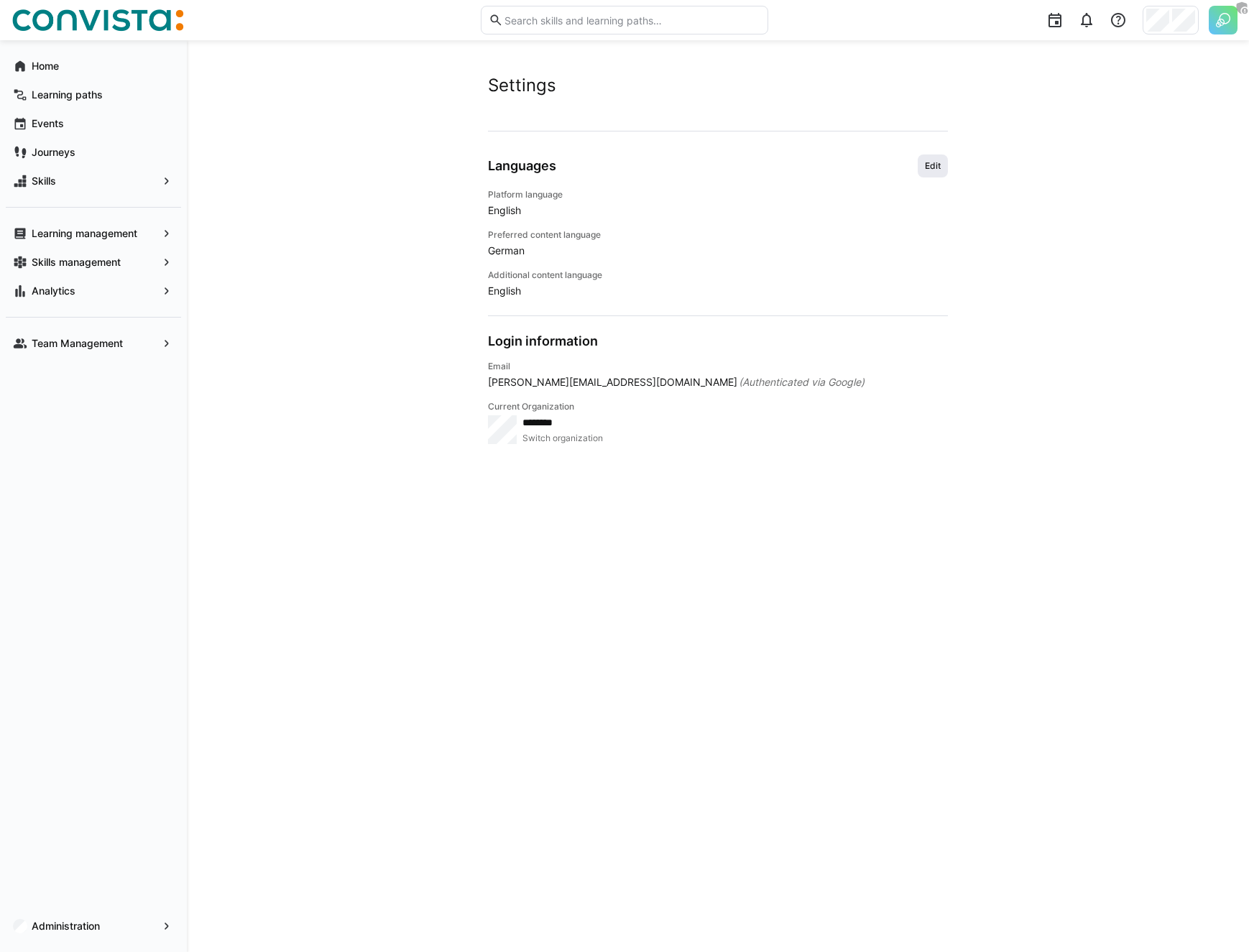
click at [934, 168] on span "Edit" at bounding box center [933, 166] width 19 height 11
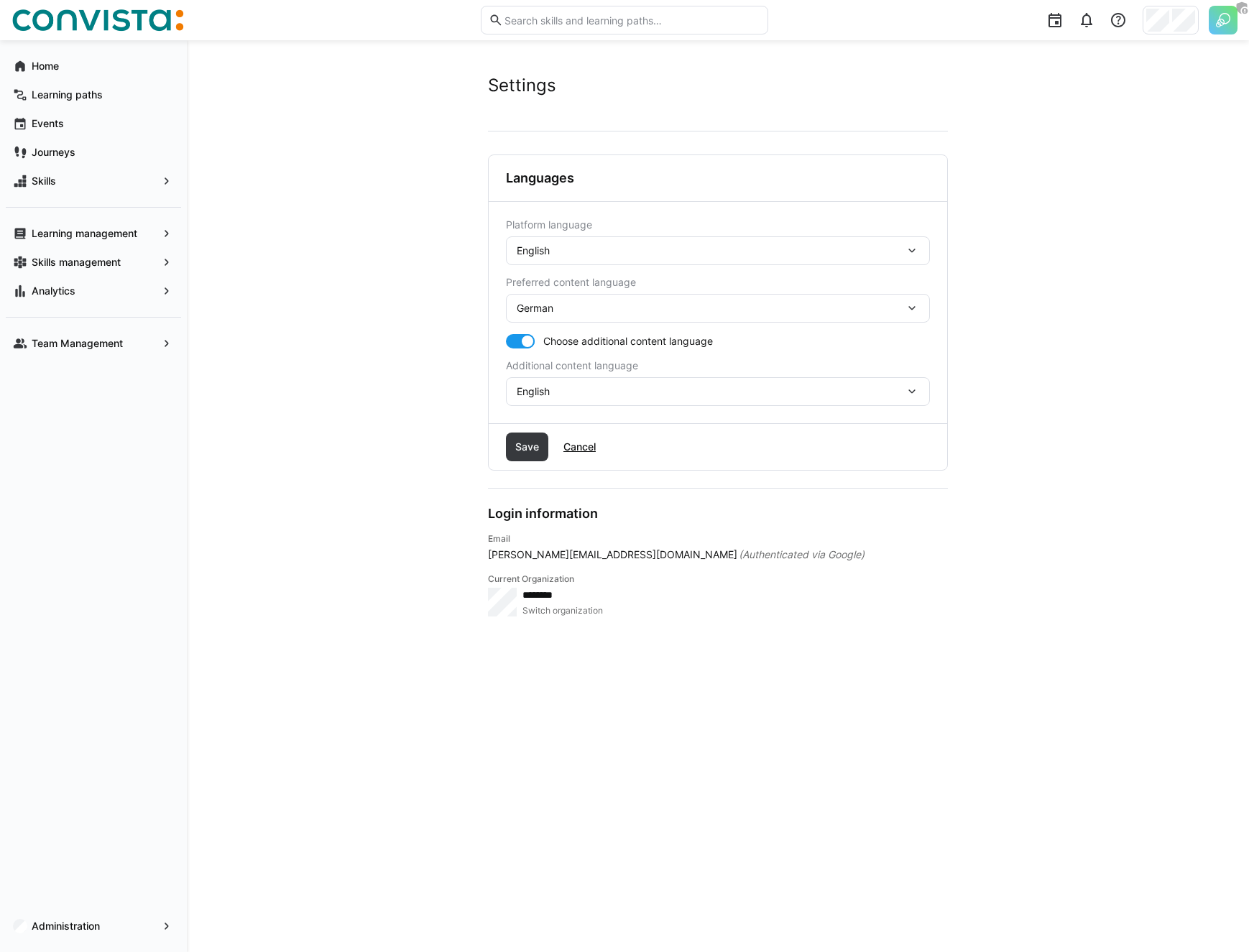
click at [574, 257] on div "English" at bounding box center [717, 251] width 424 height 29
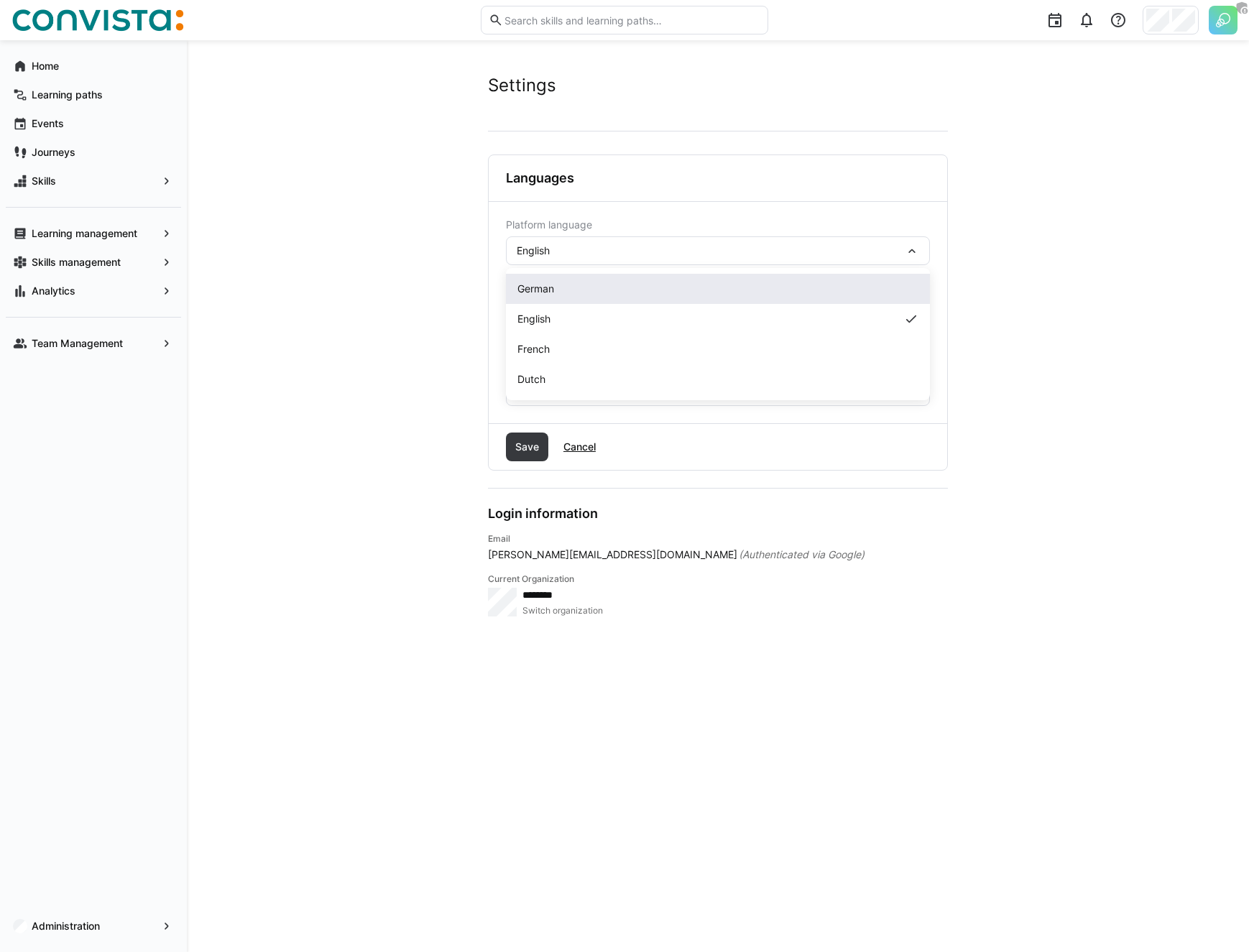
click at [553, 302] on div "German" at bounding box center [717, 289] width 424 height 30
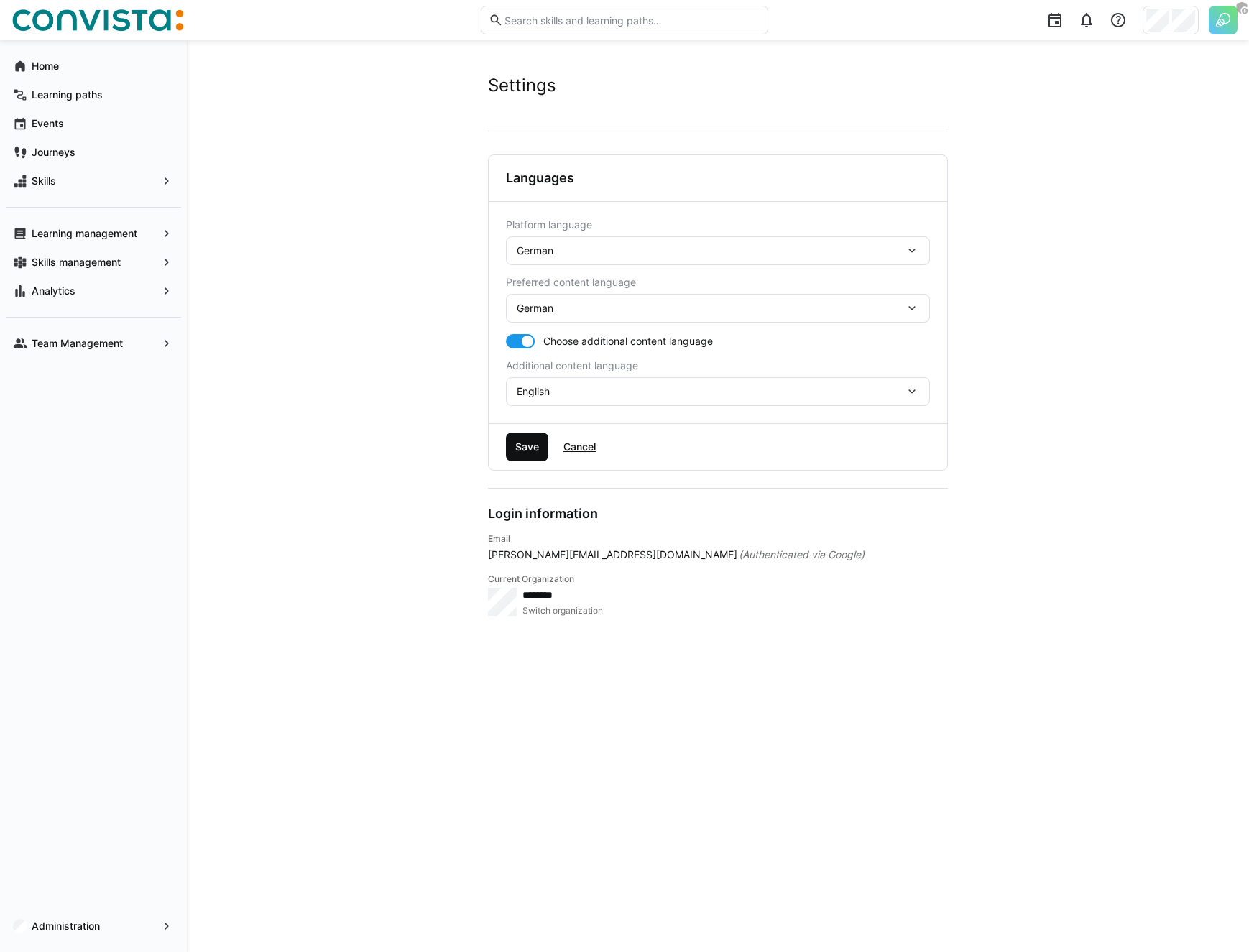
click at [524, 433] on span "Save" at bounding box center [527, 447] width 42 height 29
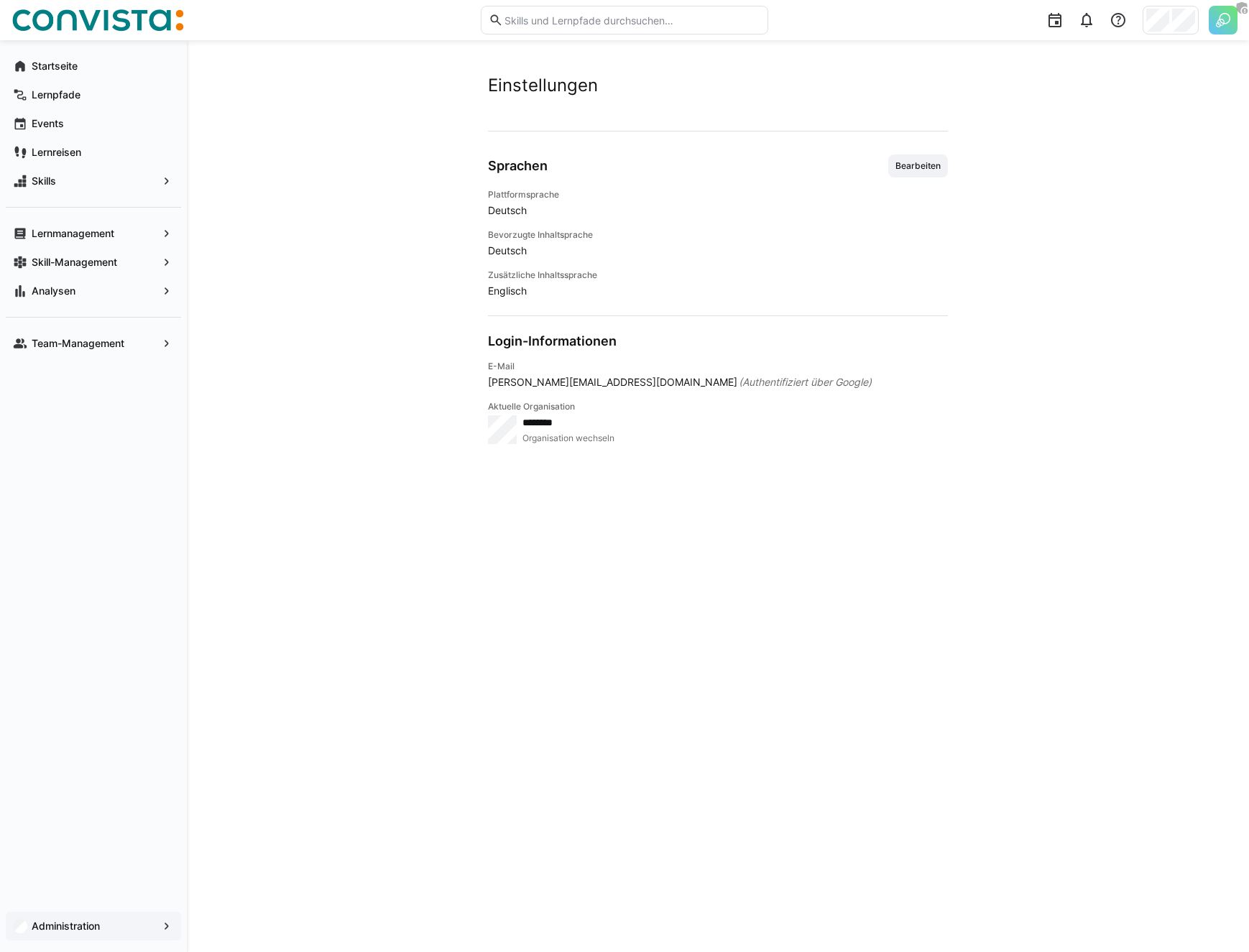
click at [0, 0] on app-navigation-label "Administration" at bounding box center [0, 0] width 0 height 0
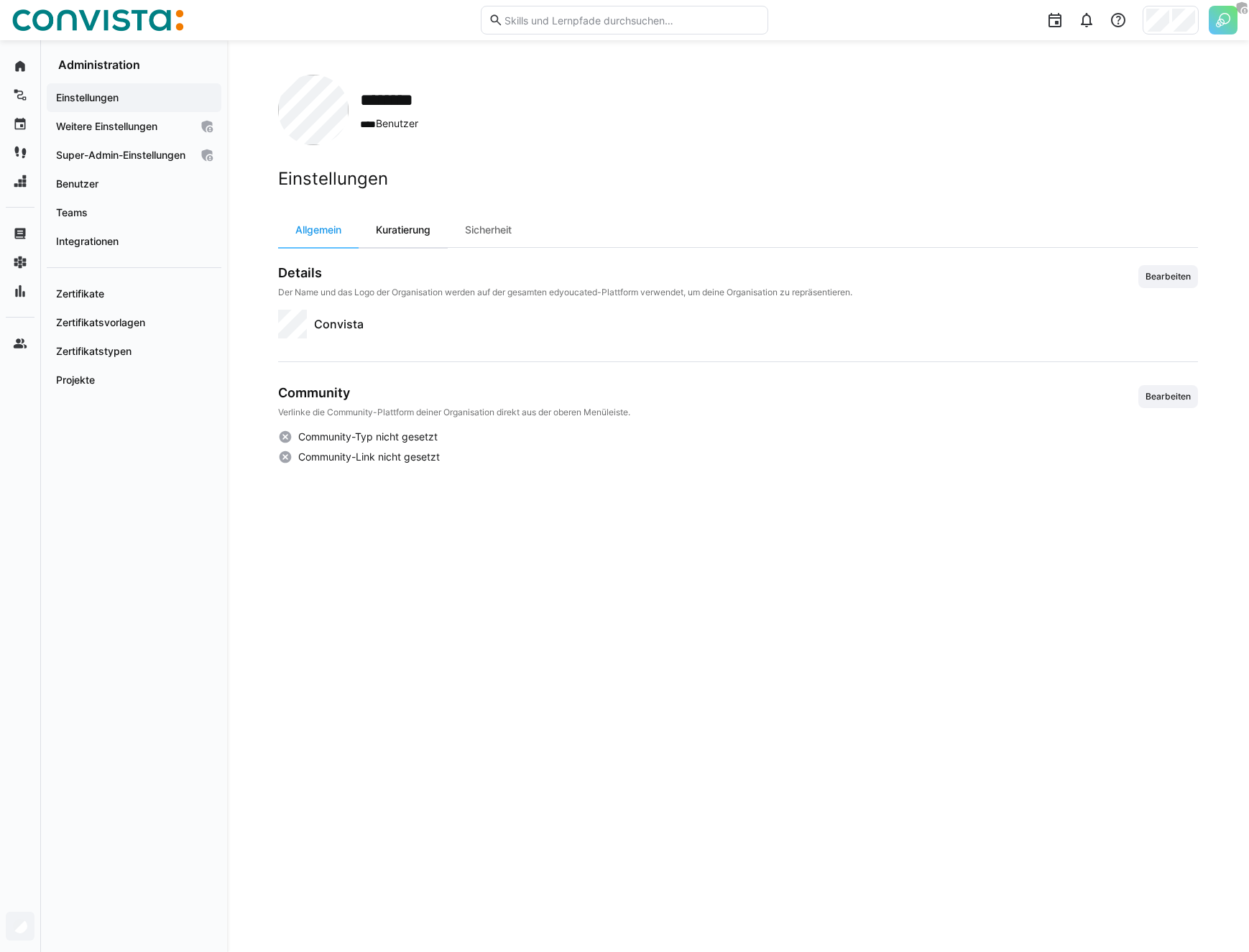
click at [413, 240] on div "Kuratierung" at bounding box center [403, 230] width 89 height 35
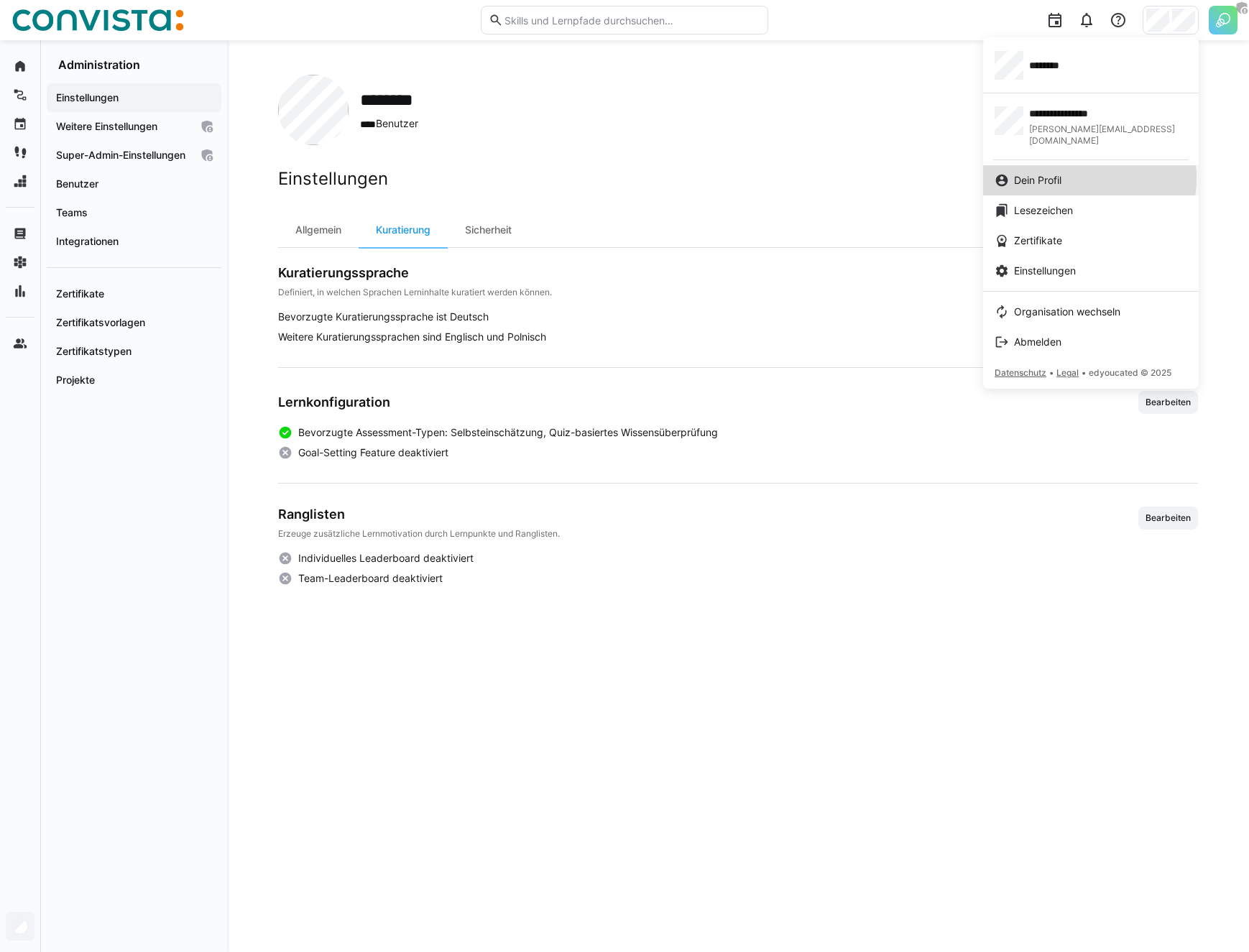
click at [939, 173] on span "Dein Profil" at bounding box center [1037, 180] width 47 height 14
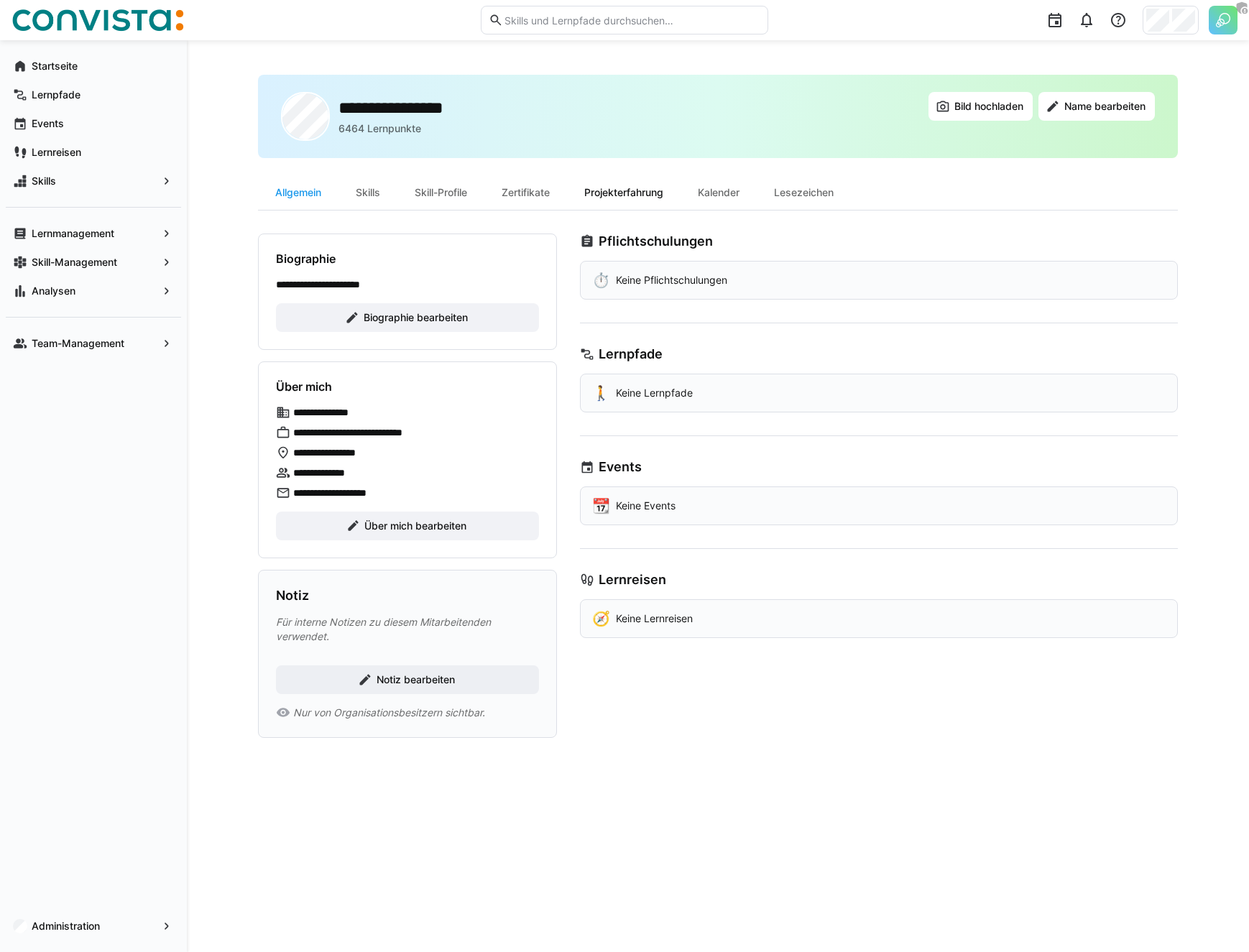
click at [583, 202] on div "Projekterfahrung" at bounding box center [623, 193] width 114 height 35
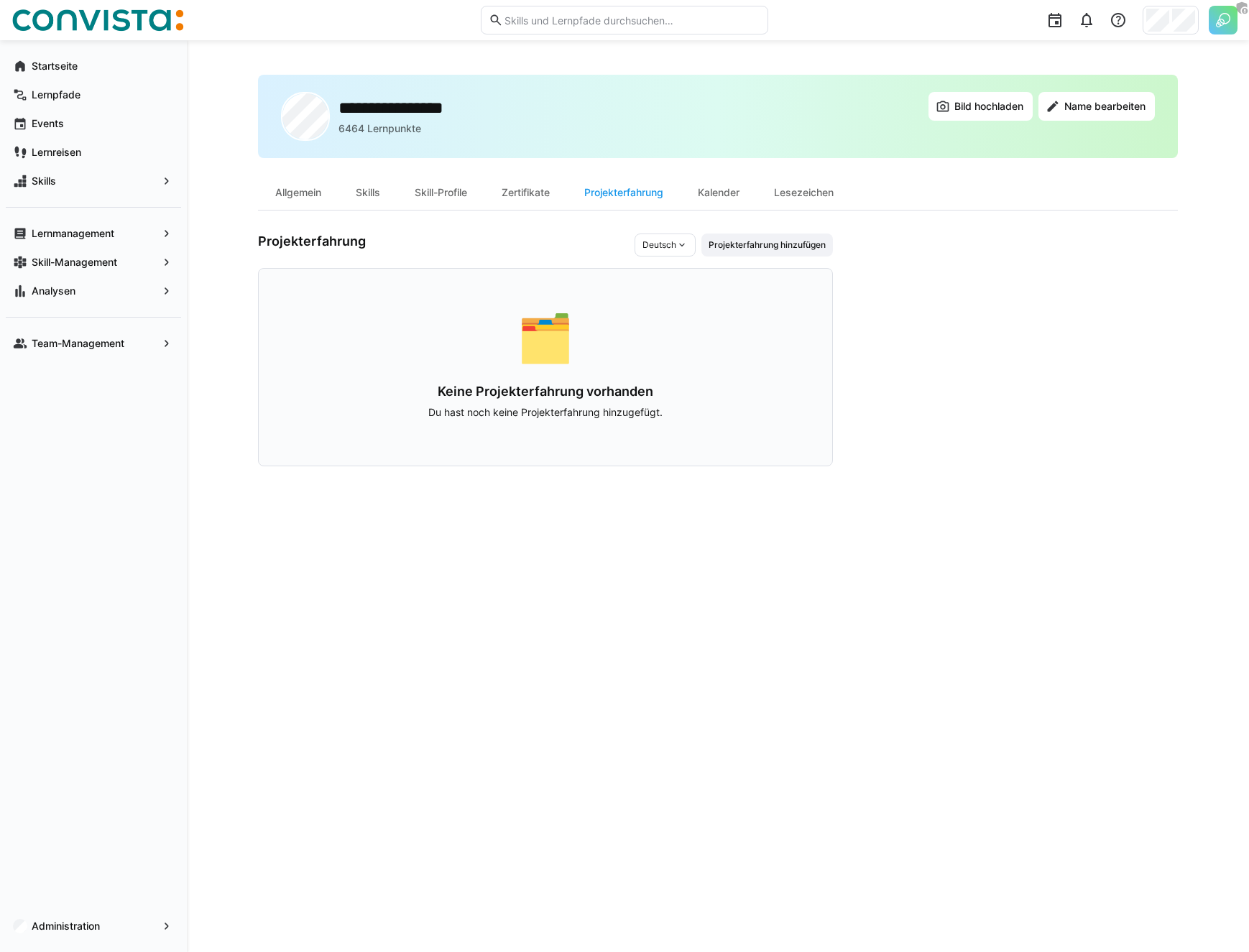
click at [457, 285] on div "🗂️ Keine Projekterfahrung vorhanden Du hast noch keine Projekterfahrung hinzuge…" at bounding box center [546, 367] width 575 height 198
click at [477, 135] on div "**********" at bounding box center [382, 116] width 203 height 49
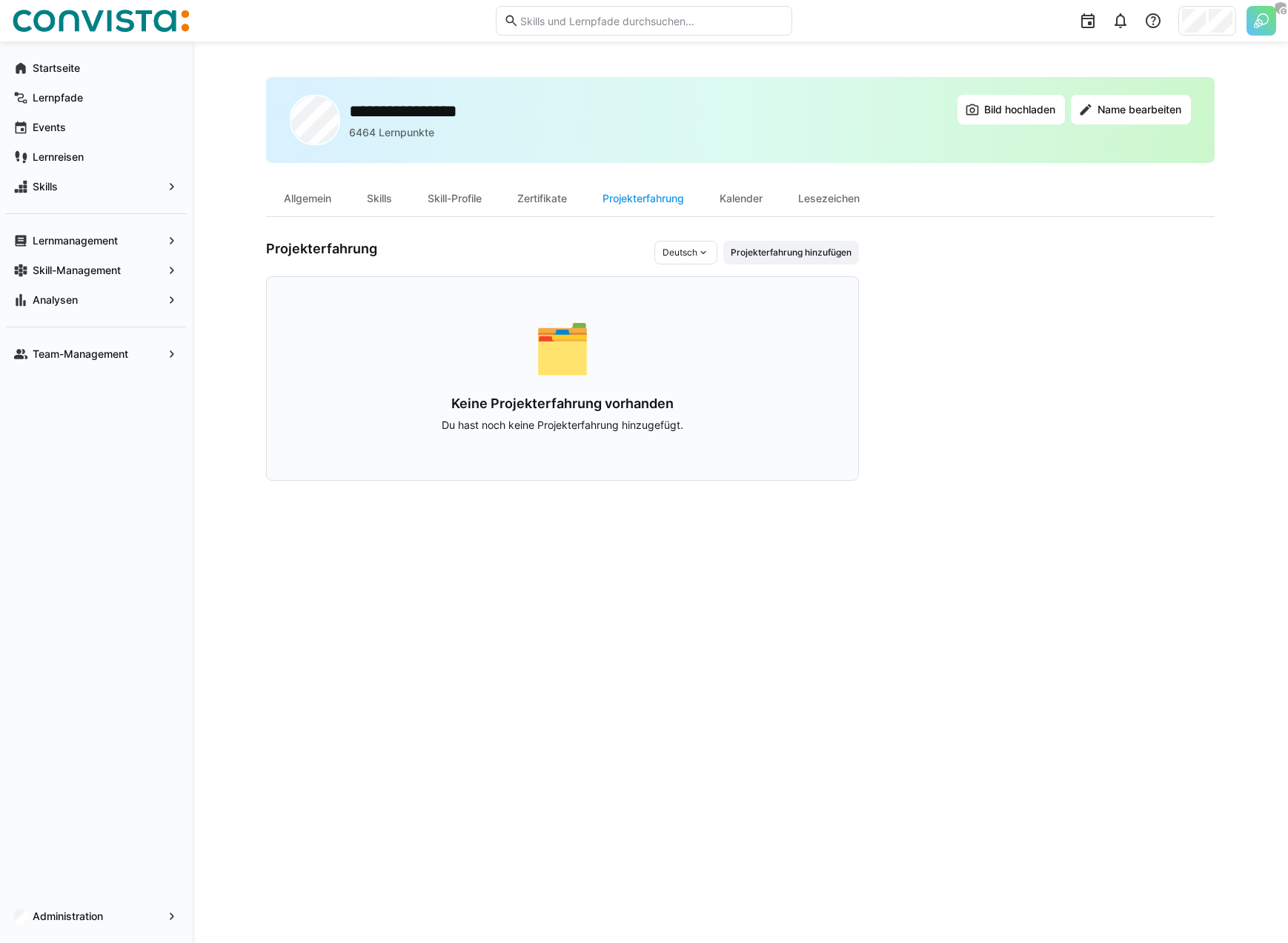
click at [475, 248] on h3 "Projekterfahrung" at bounding box center [460, 252] width 388 height 24
click at [612, 253] on h3 "Projekterfahrung" at bounding box center [460, 252] width 388 height 24
click at [785, 257] on span "Projekterfahrung hinzufügen" at bounding box center [790, 252] width 123 height 12
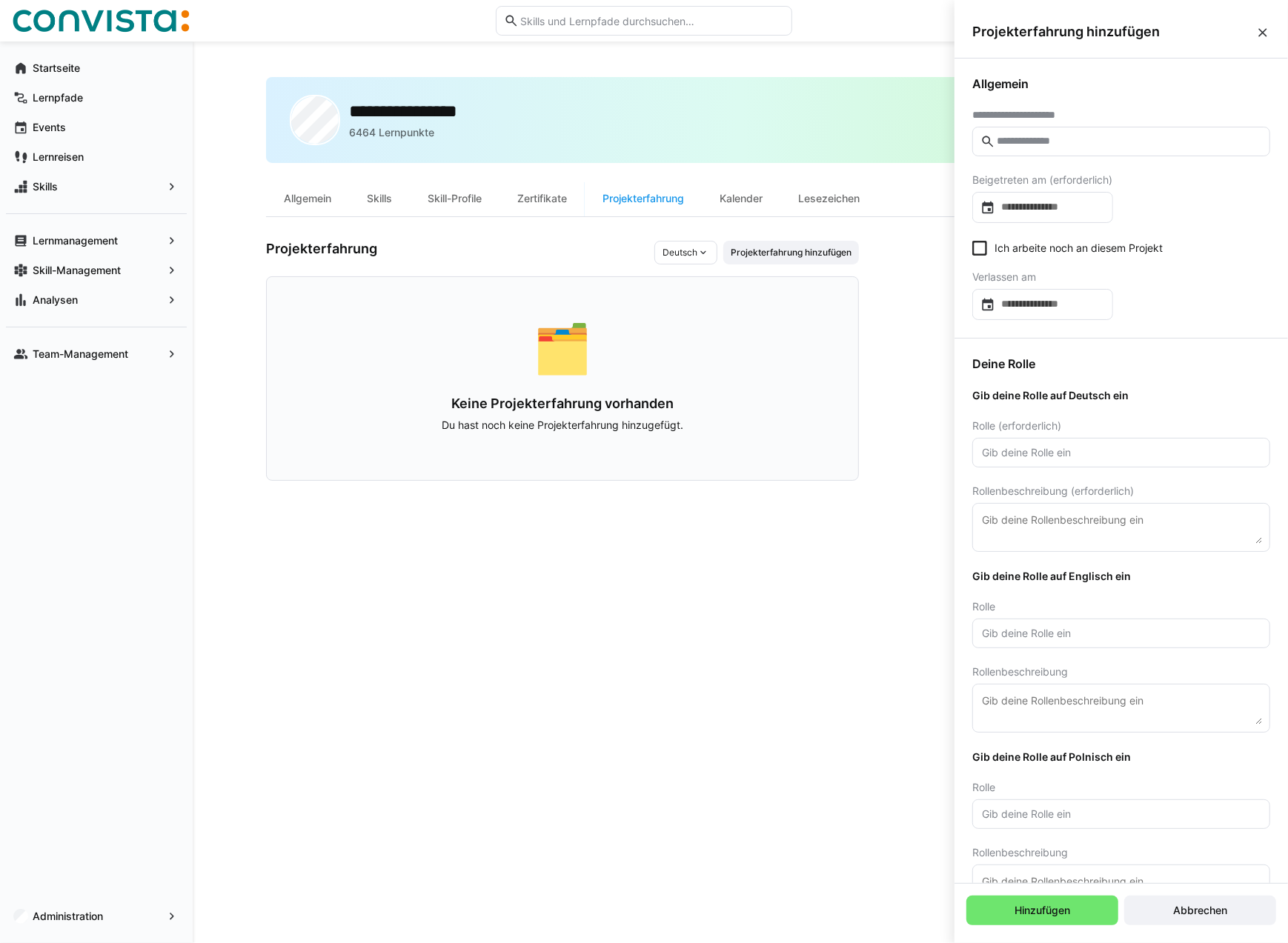
click at [968, 151] on eds-input at bounding box center [1121, 141] width 298 height 29
type input "*****"
click at [891, 345] on app-user-profile-inner-container "Projekterfahrung Deutsch Projekterfahrung hinzufügen 🗂️ Keine Projekterfahrung …" at bounding box center [741, 360] width 949 height 240
click at [968, 249] on eds-checkbox "Ich arbeite noch an diesem Projekt" at bounding box center [1067, 248] width 190 height 15
click at [968, 251] on eds-checkbox "Ich arbeite noch an diesem Projekt" at bounding box center [1067, 248] width 190 height 15
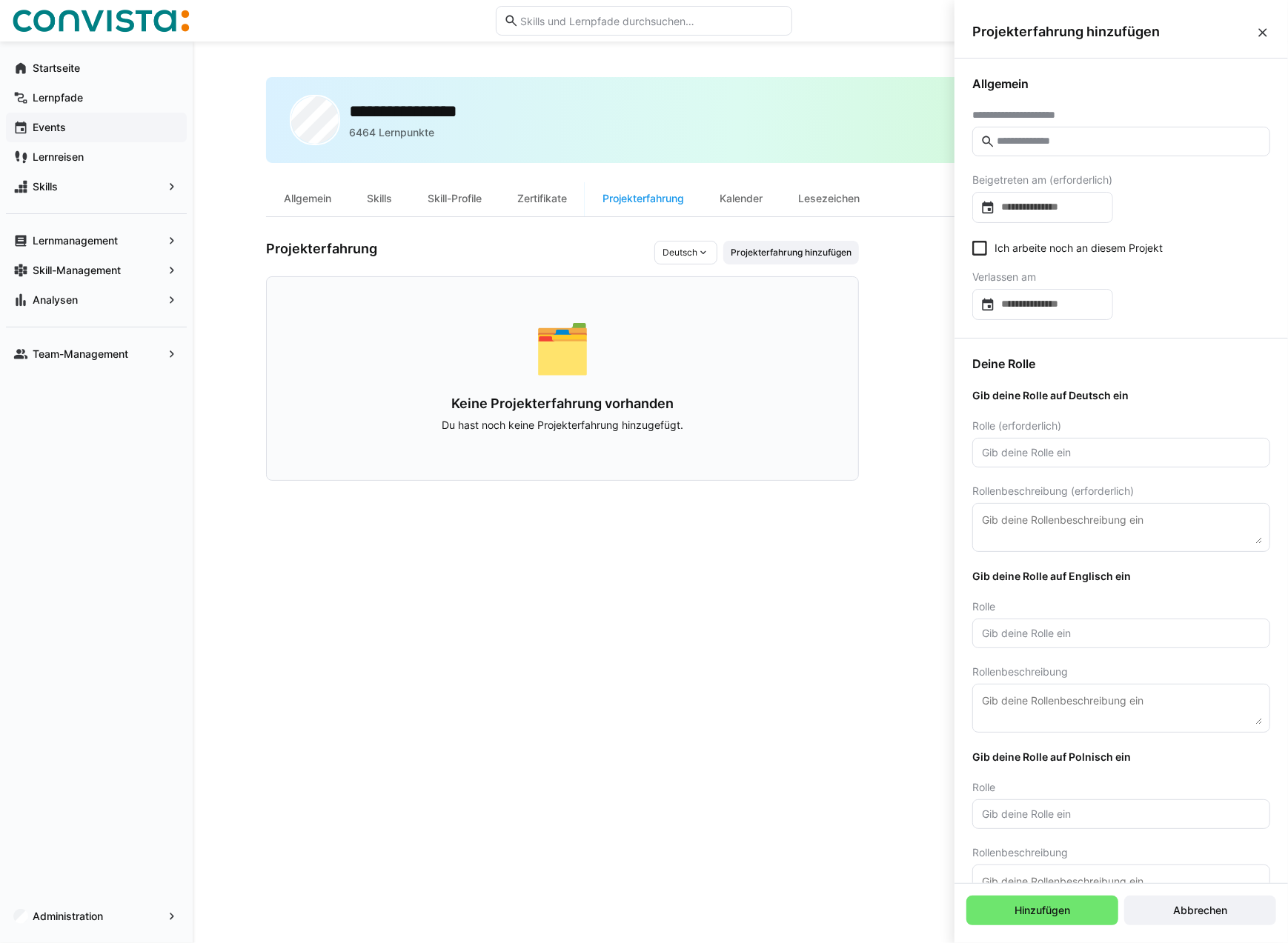
click at [46, 117] on div "Events" at bounding box center [96, 127] width 181 height 29
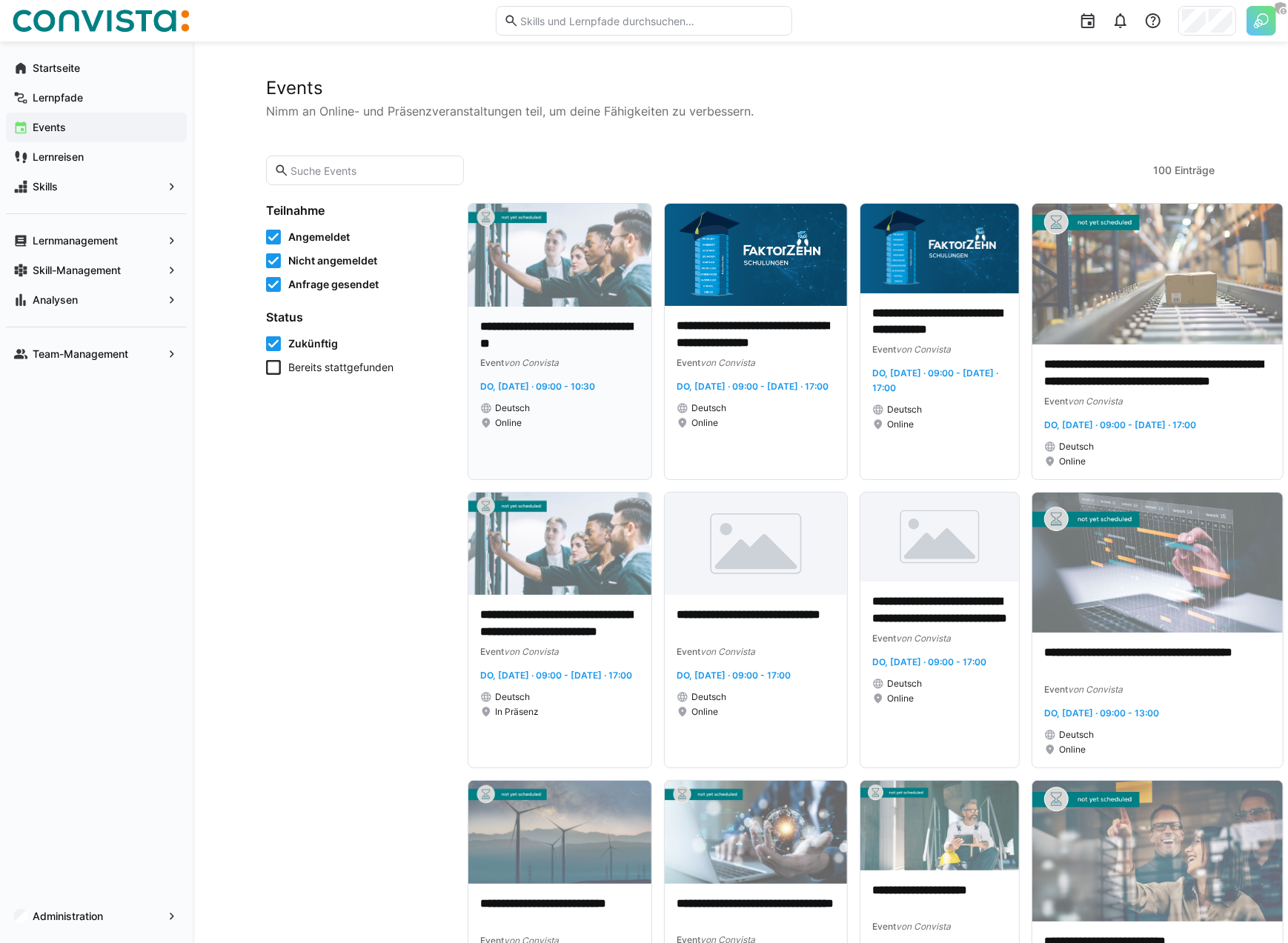
click at [575, 317] on div "**********" at bounding box center [560, 393] width 183 height 172
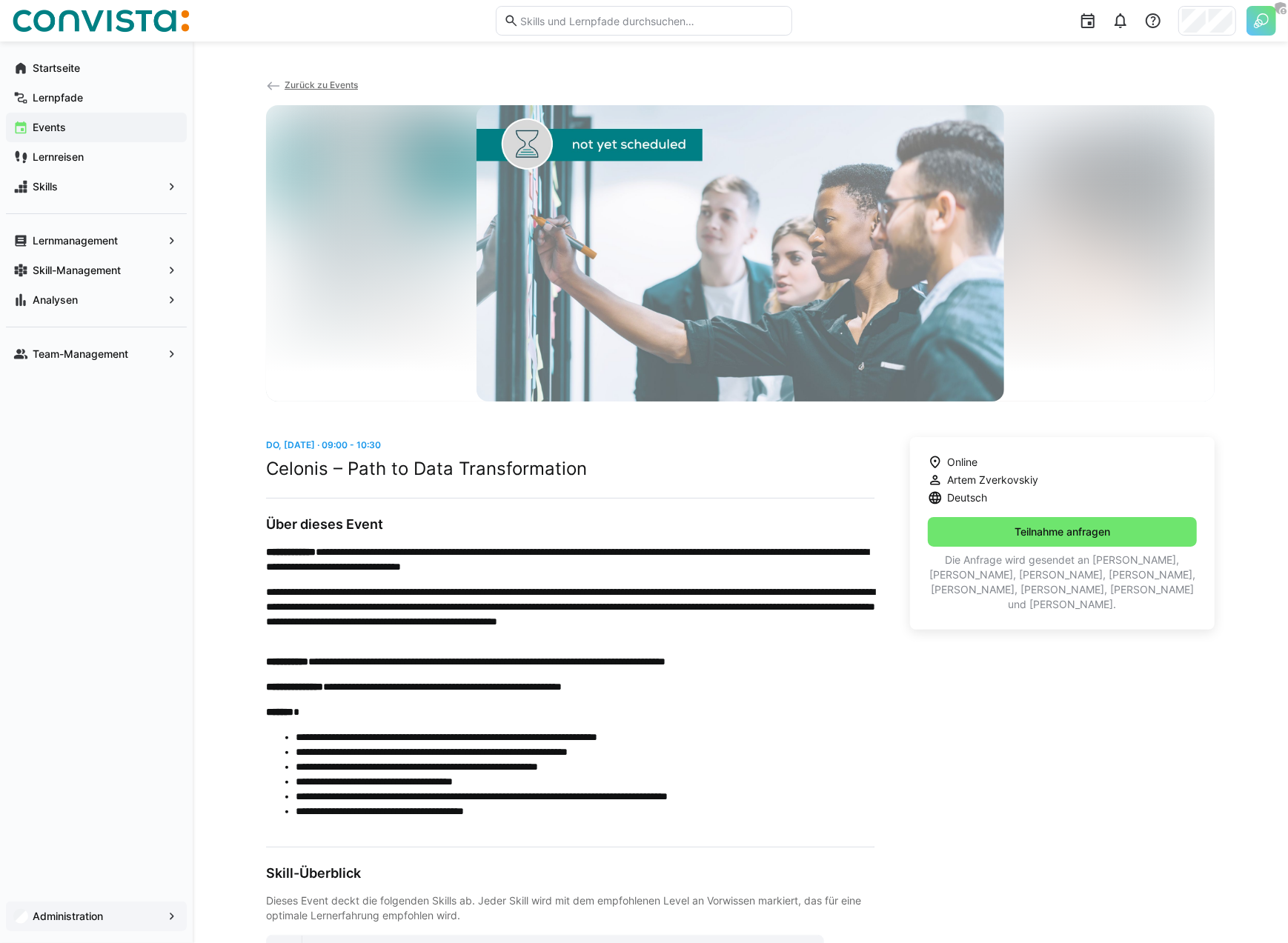
click at [102, 907] on div "Administration" at bounding box center [96, 917] width 181 height 29
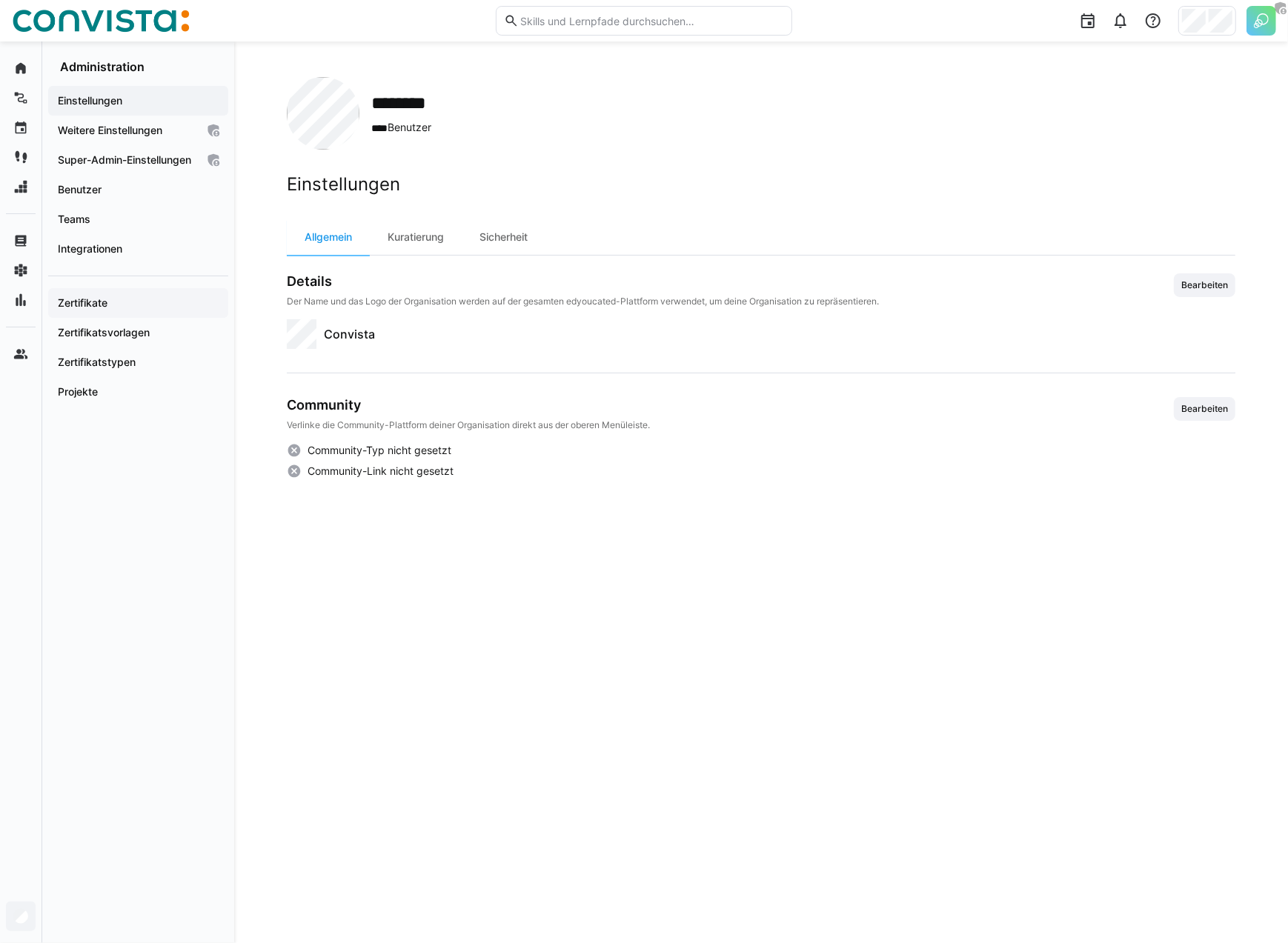
click at [109, 310] on span "Zertifikate" at bounding box center [138, 303] width 165 height 15
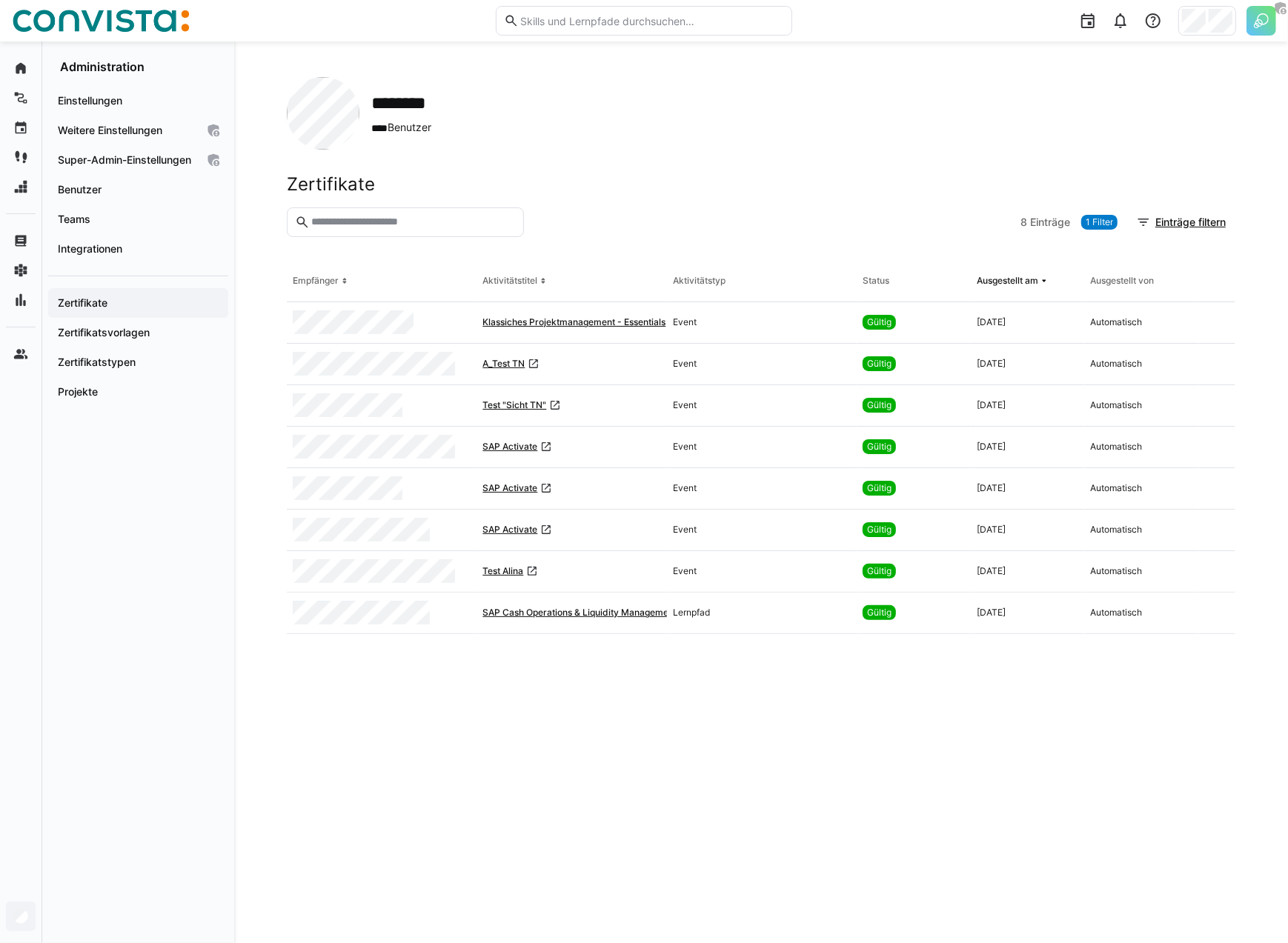
click at [1101, 220] on span "1 Filter" at bounding box center [1099, 222] width 27 height 12
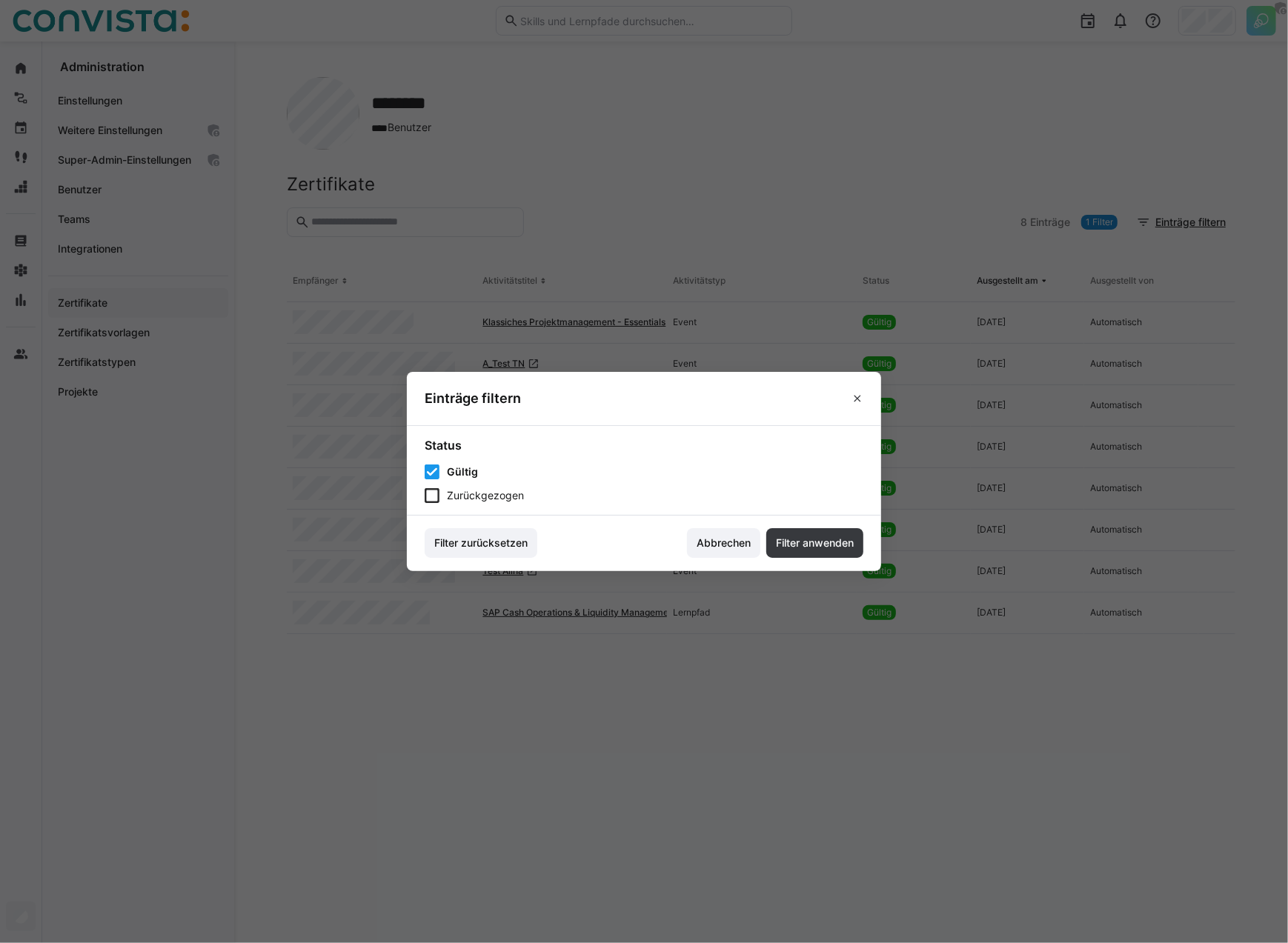
click at [479, 497] on span "Zurückgezogen" at bounding box center [485, 495] width 77 height 15
click at [802, 544] on span "Filter anwenden" at bounding box center [814, 543] width 82 height 15
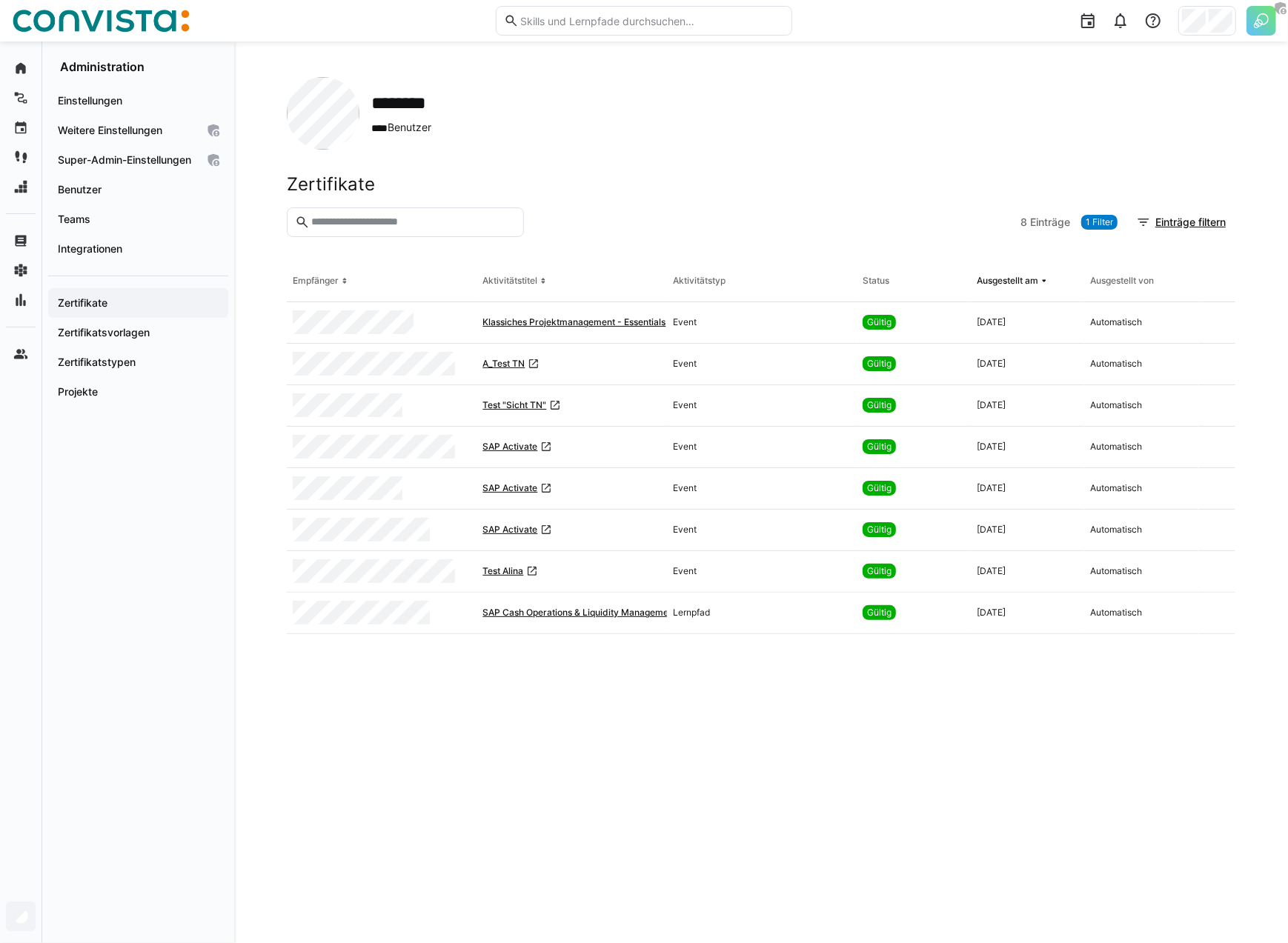
click at [1096, 224] on span "1 Filter" at bounding box center [1099, 222] width 27 height 12
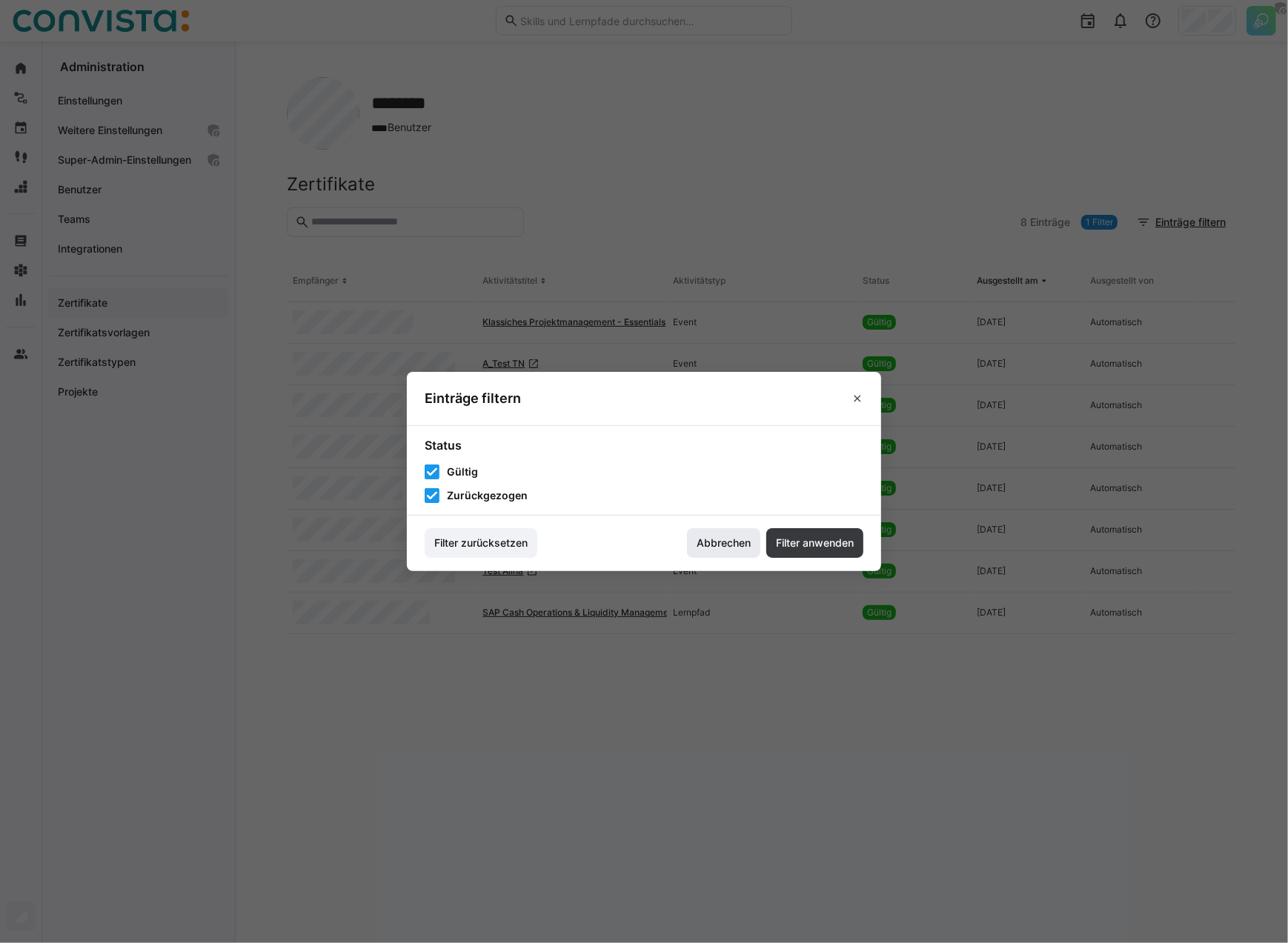
click at [735, 545] on span "Abbrechen" at bounding box center [723, 543] width 58 height 15
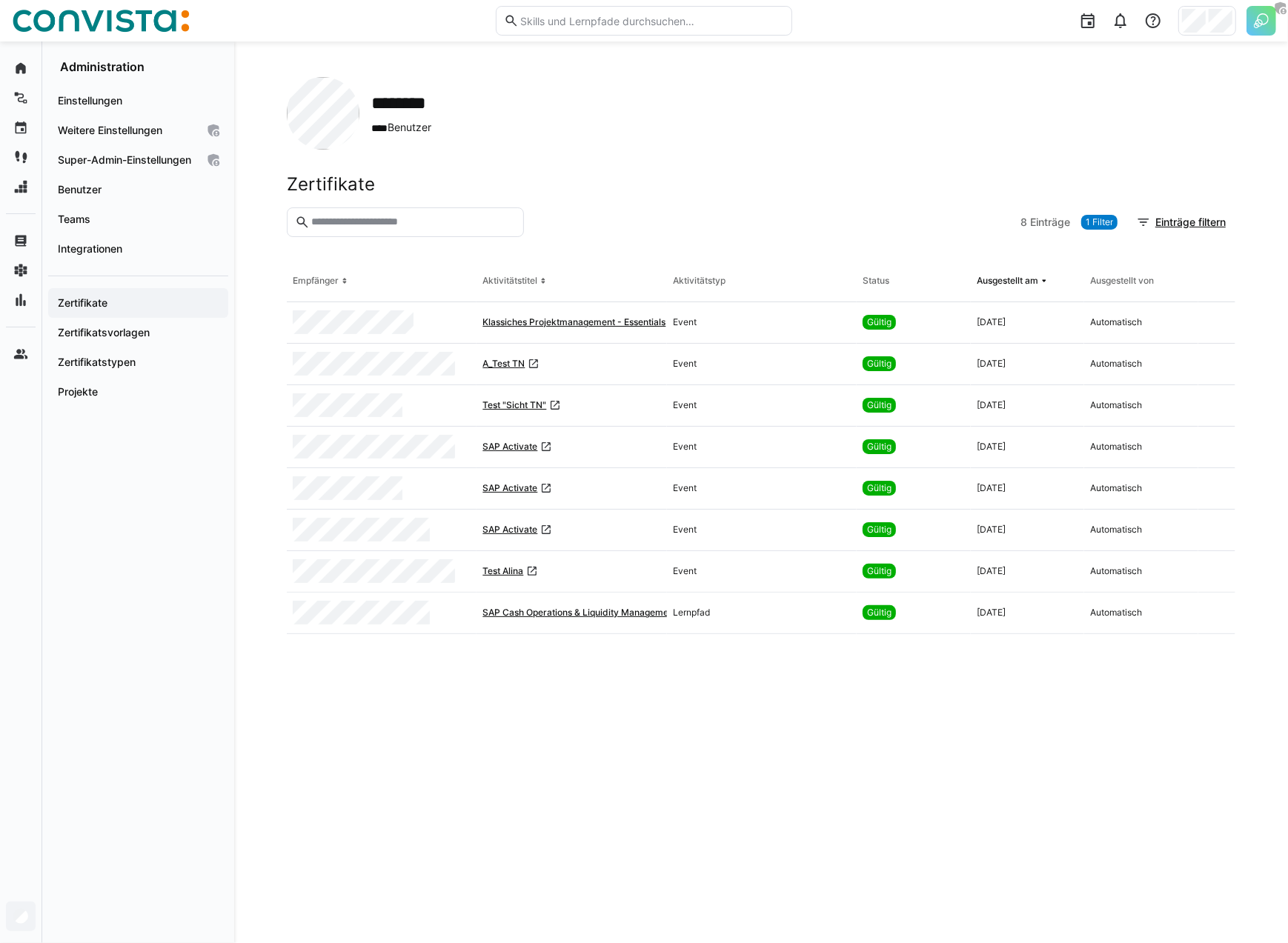
click at [652, 740] on eds-table "Empfänger Aktivitätstitel Aktivitätstyp Status Ausgestellt am Ausgestellt von K…" at bounding box center [761, 584] width 949 height 647
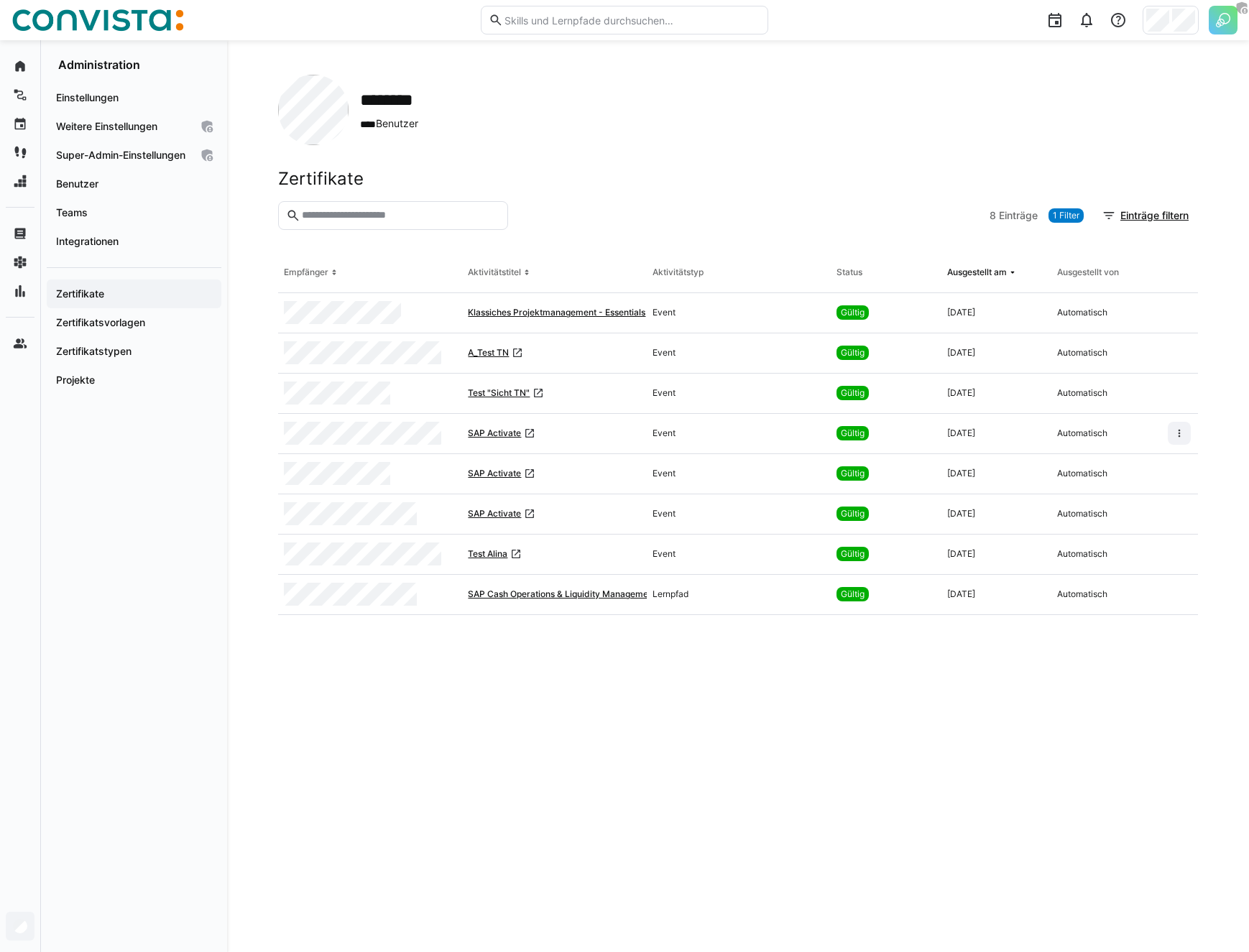
click at [632, 135] on div "******** **** Benutzer" at bounding box center [738, 110] width 920 height 71
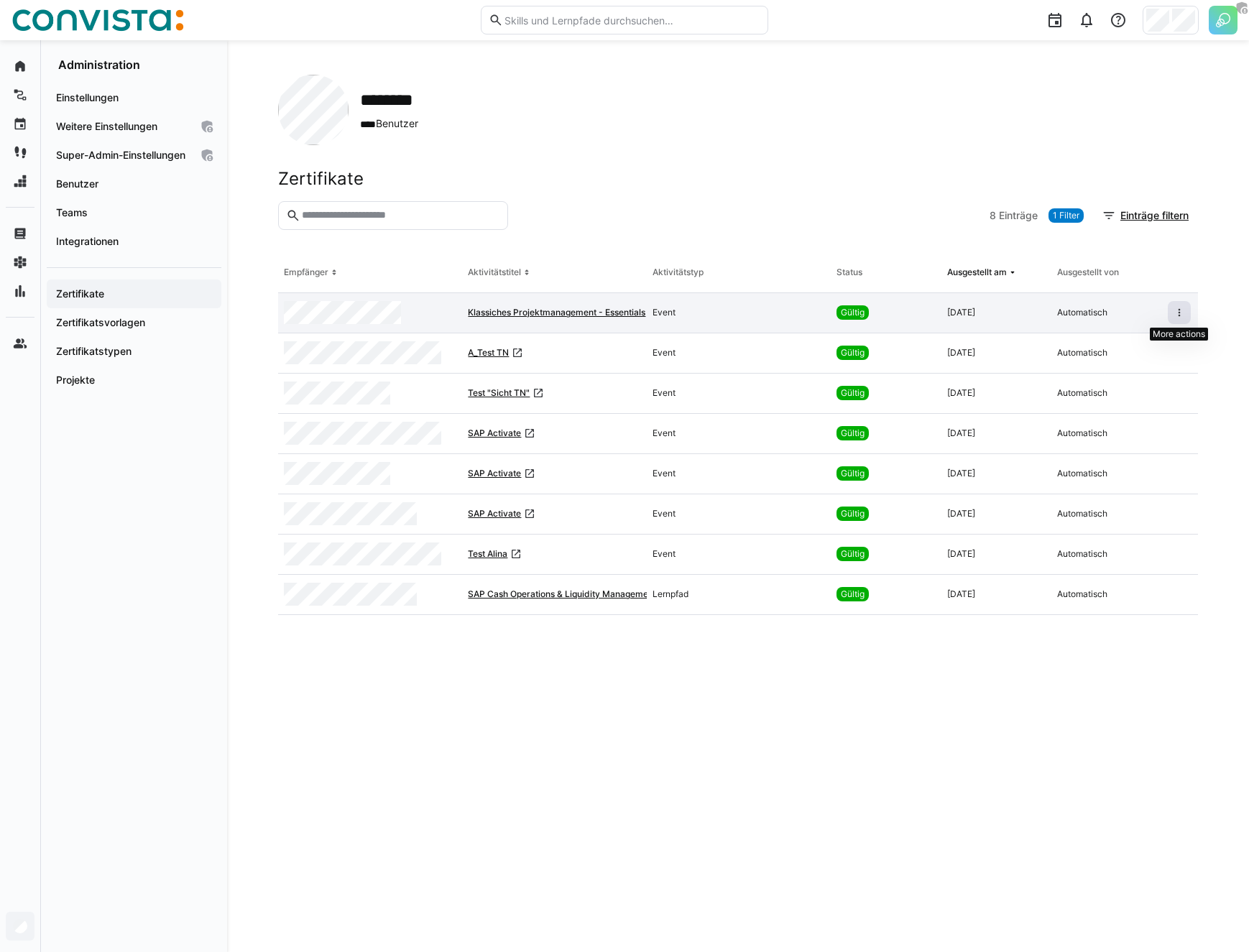
click at [1174, 308] on eds-icon at bounding box center [1179, 312] width 11 height 11
click at [805, 191] on header "Zertifikate" at bounding box center [738, 184] width 920 height 33
click at [757, 190] on header "Zertifikate" at bounding box center [738, 184] width 920 height 33
click at [588, 184] on div "Zertifikate" at bounding box center [738, 178] width 920 height 22
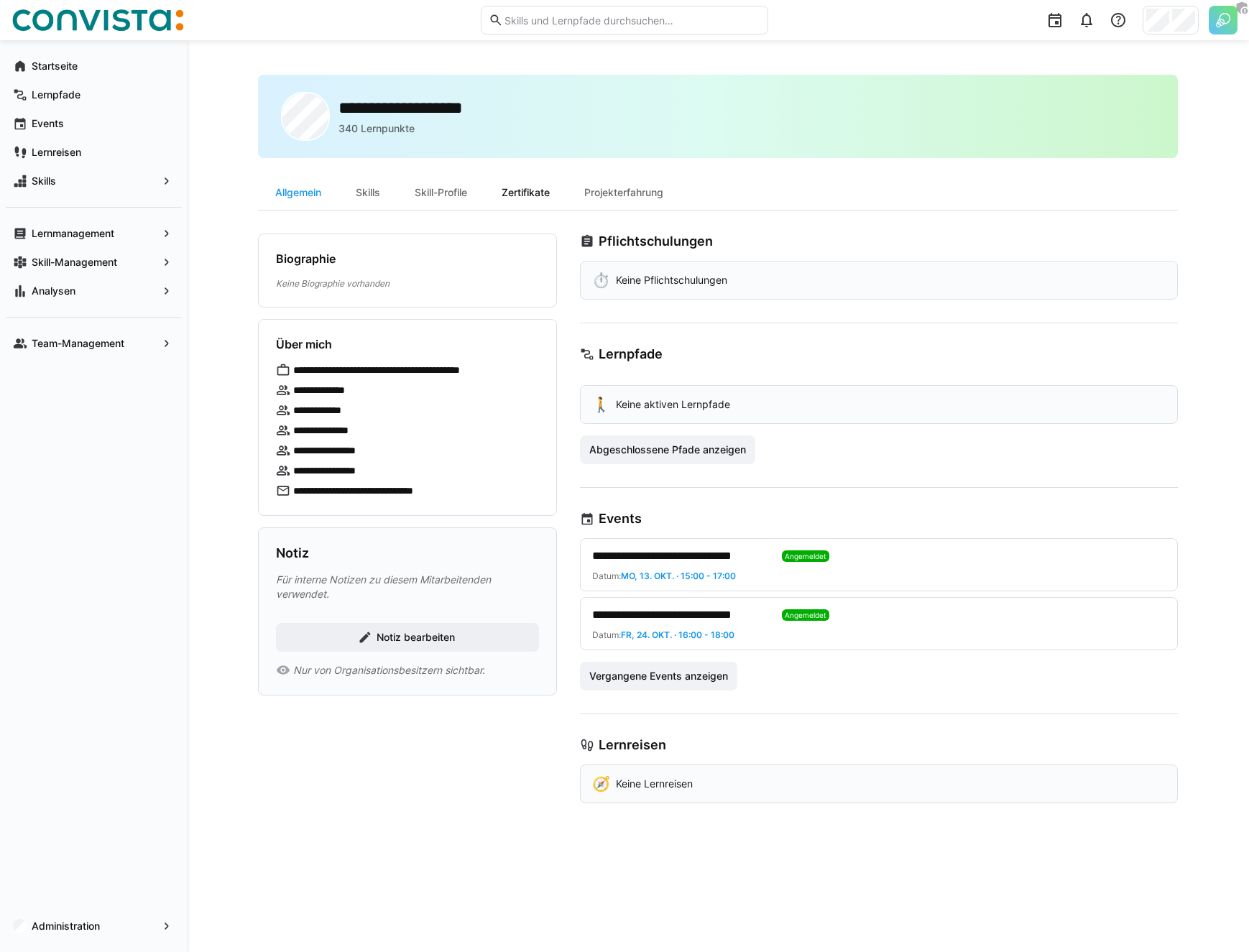
click at [529, 193] on div "Zertifikate" at bounding box center [525, 193] width 83 height 35
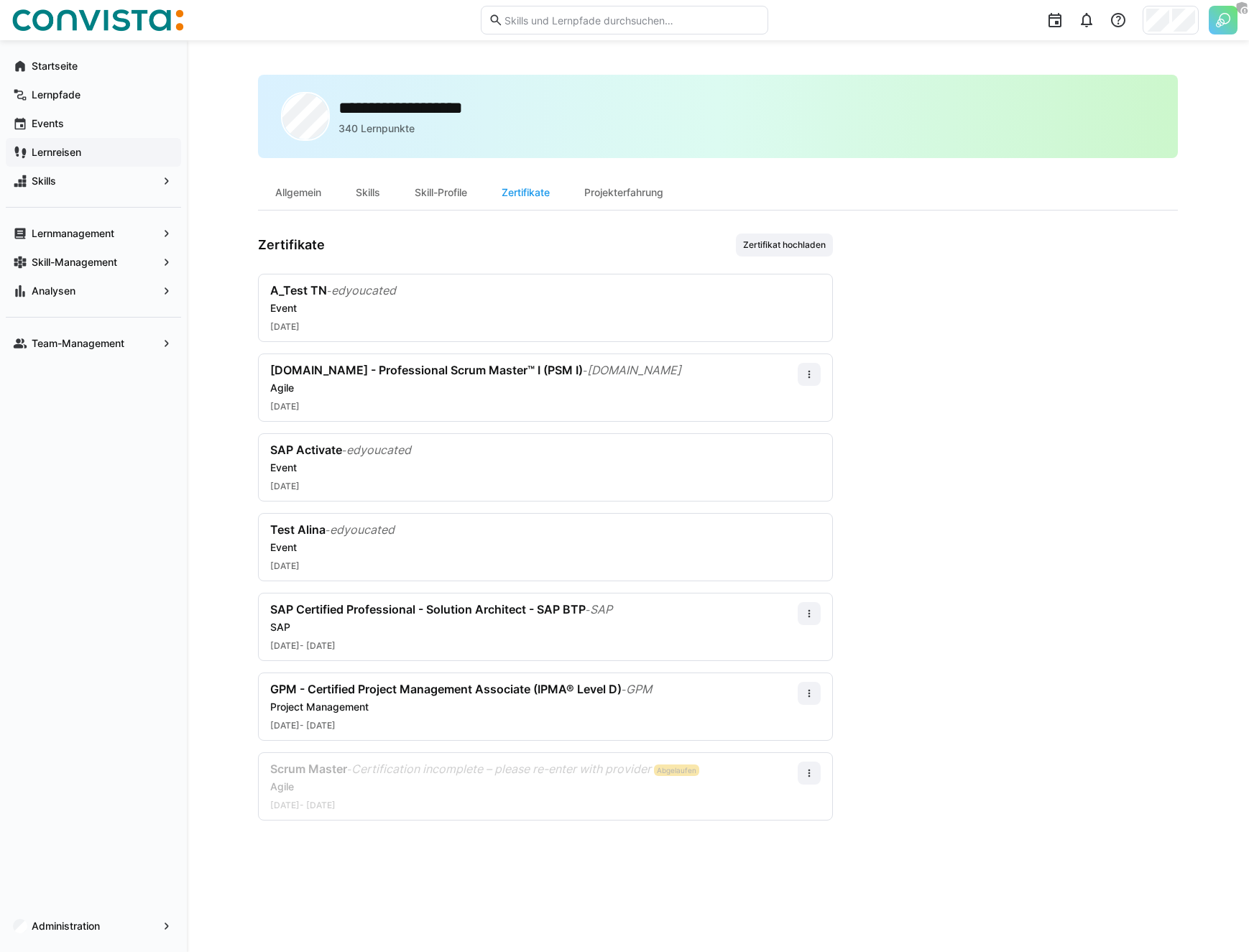
click at [175, 154] on div "Lernreisen" at bounding box center [93, 152] width 175 height 29
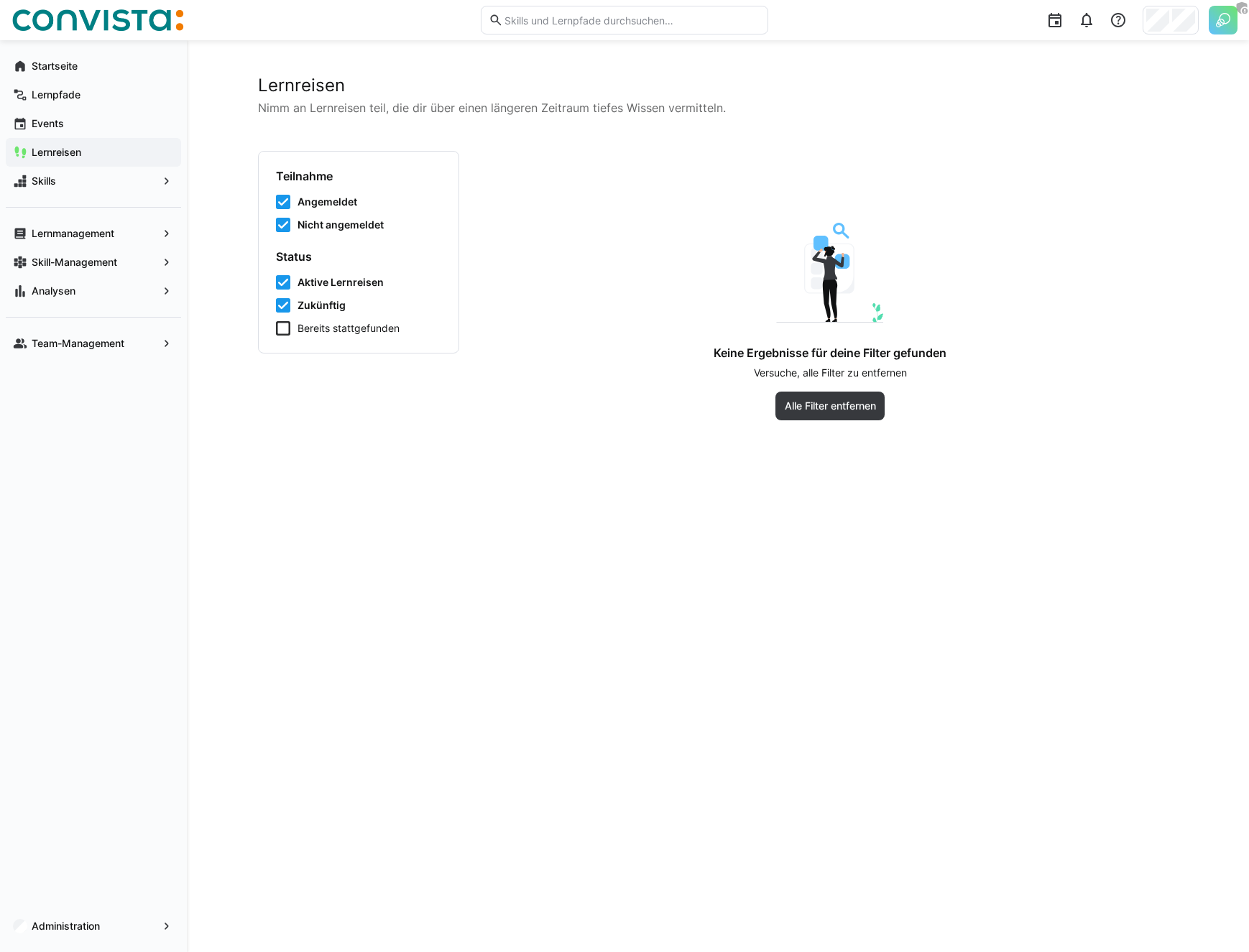
click at [103, 913] on div "Administration" at bounding box center [93, 926] width 175 height 29
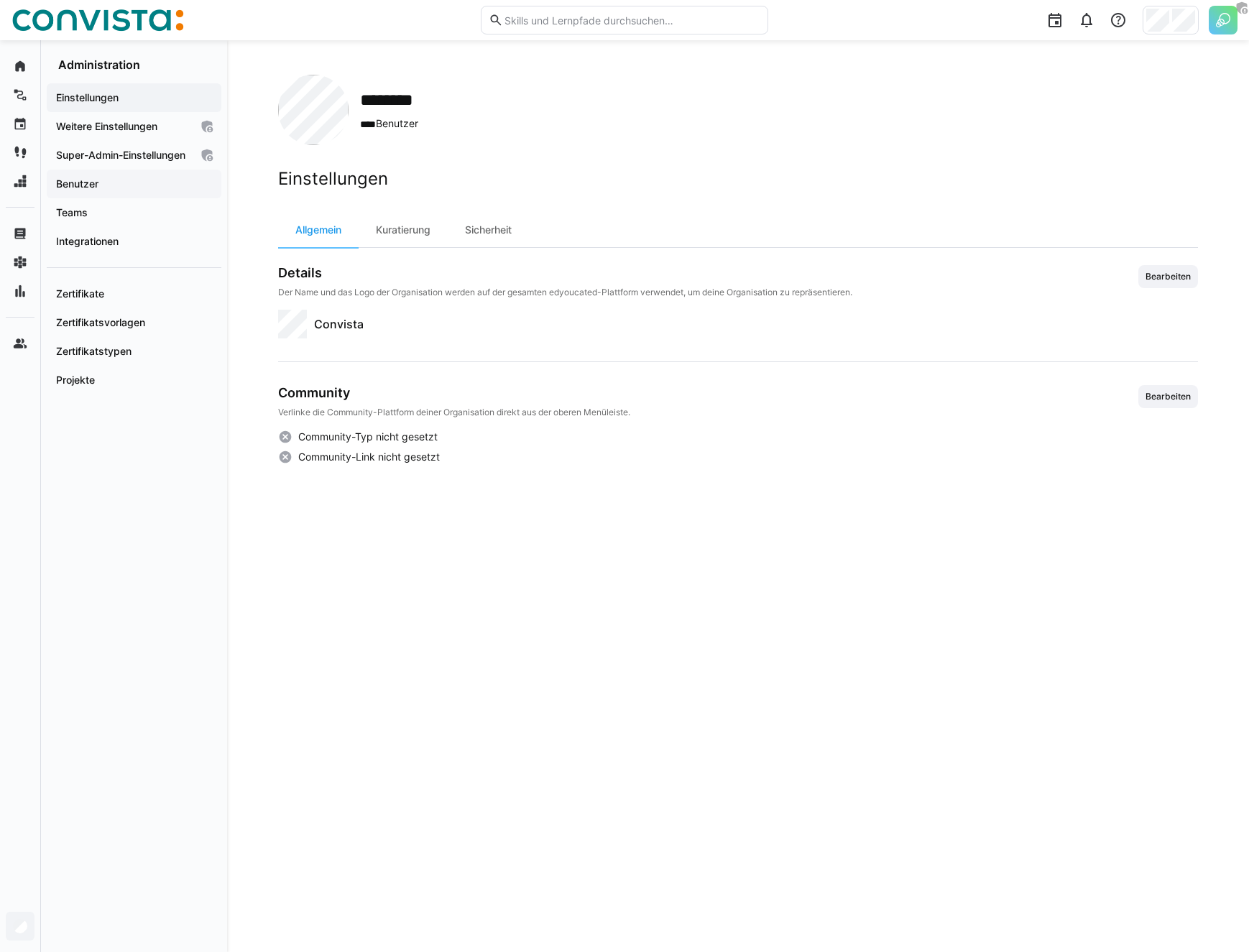
click at [130, 191] on span "Benutzer" at bounding box center [134, 184] width 160 height 14
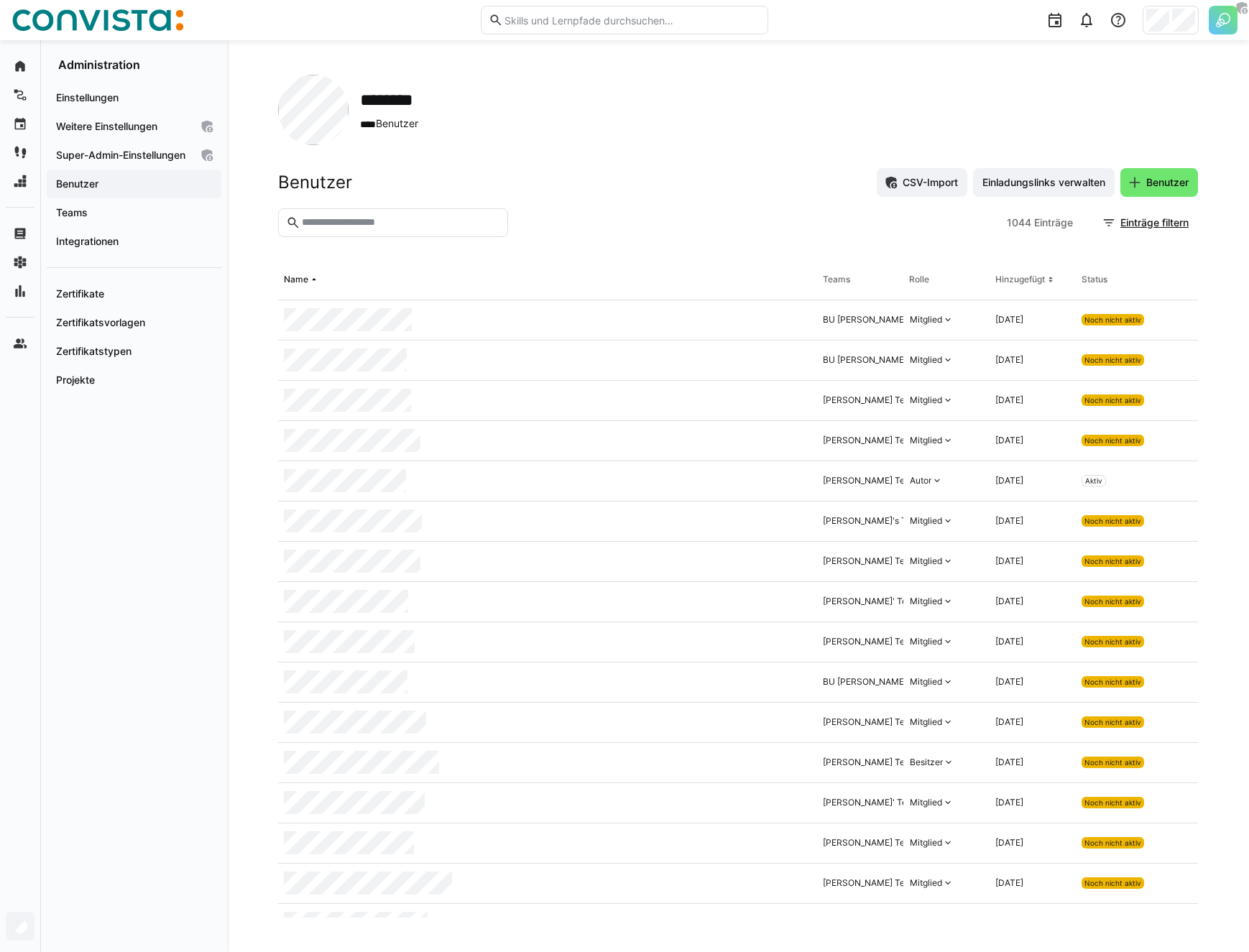
click at [404, 208] on eds-input at bounding box center [392, 223] width 230 height 29
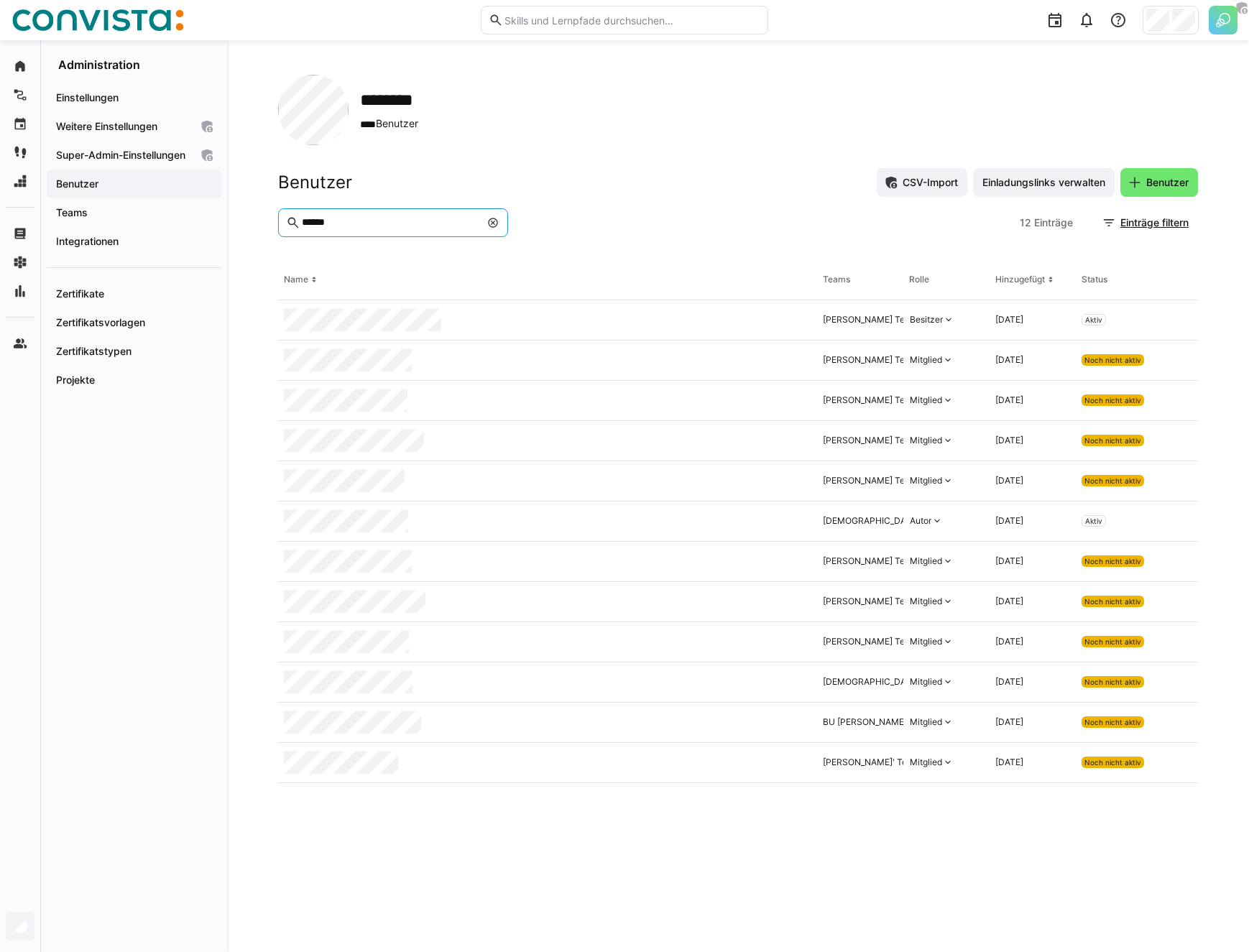
type input "******"
click at [661, 200] on header "Benutzer CSV-Import Einladungslinks verwalten Benutzer" at bounding box center [738, 187] width 920 height 40
click at [556, 87] on div "******** **** Benutzer" at bounding box center [738, 110] width 920 height 71
click at [0, 0] on app-navigation-label "Zertifikate" at bounding box center [0, 0] width 0 height 0
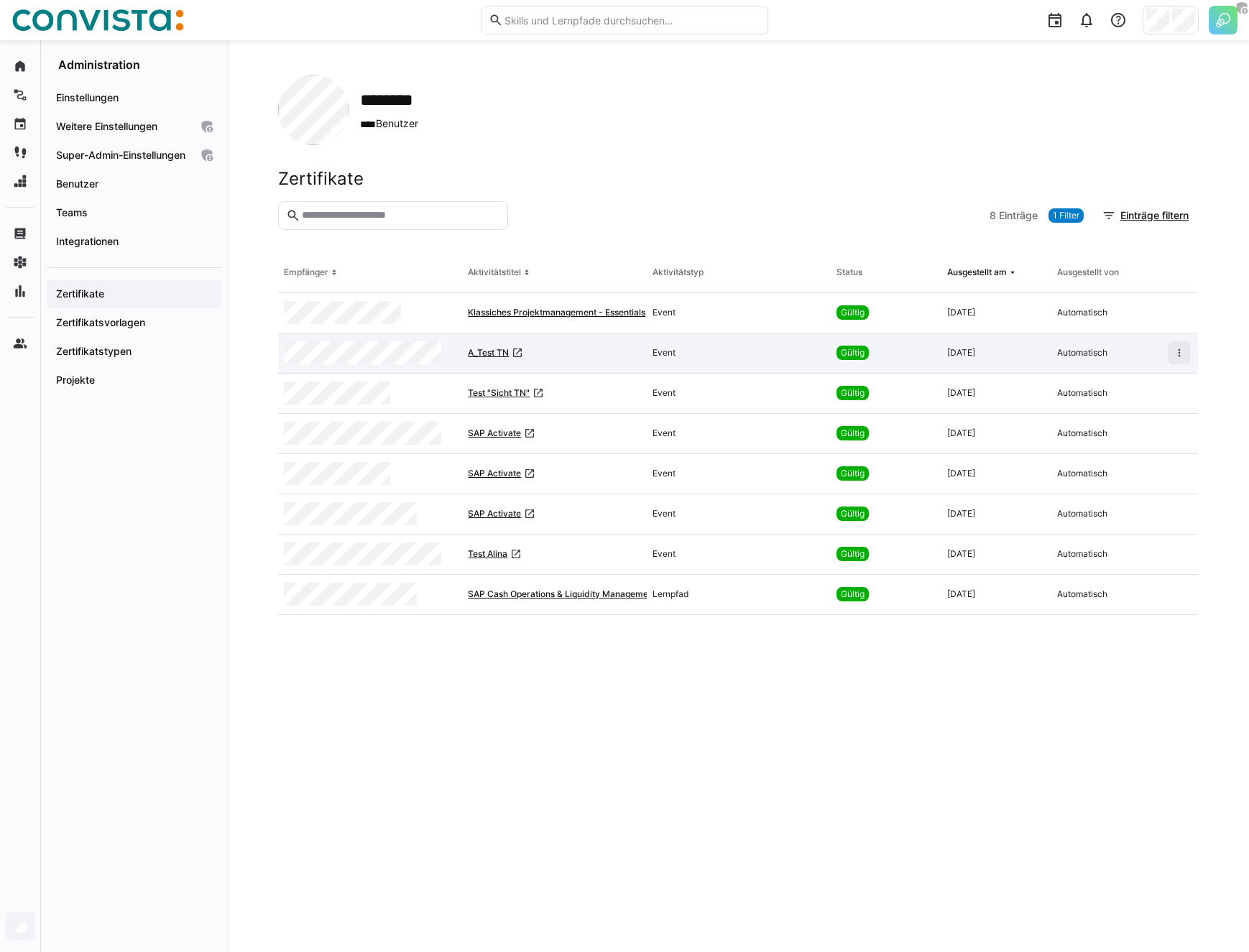
click at [508, 355] on span "A_Test TN" at bounding box center [488, 352] width 41 height 11
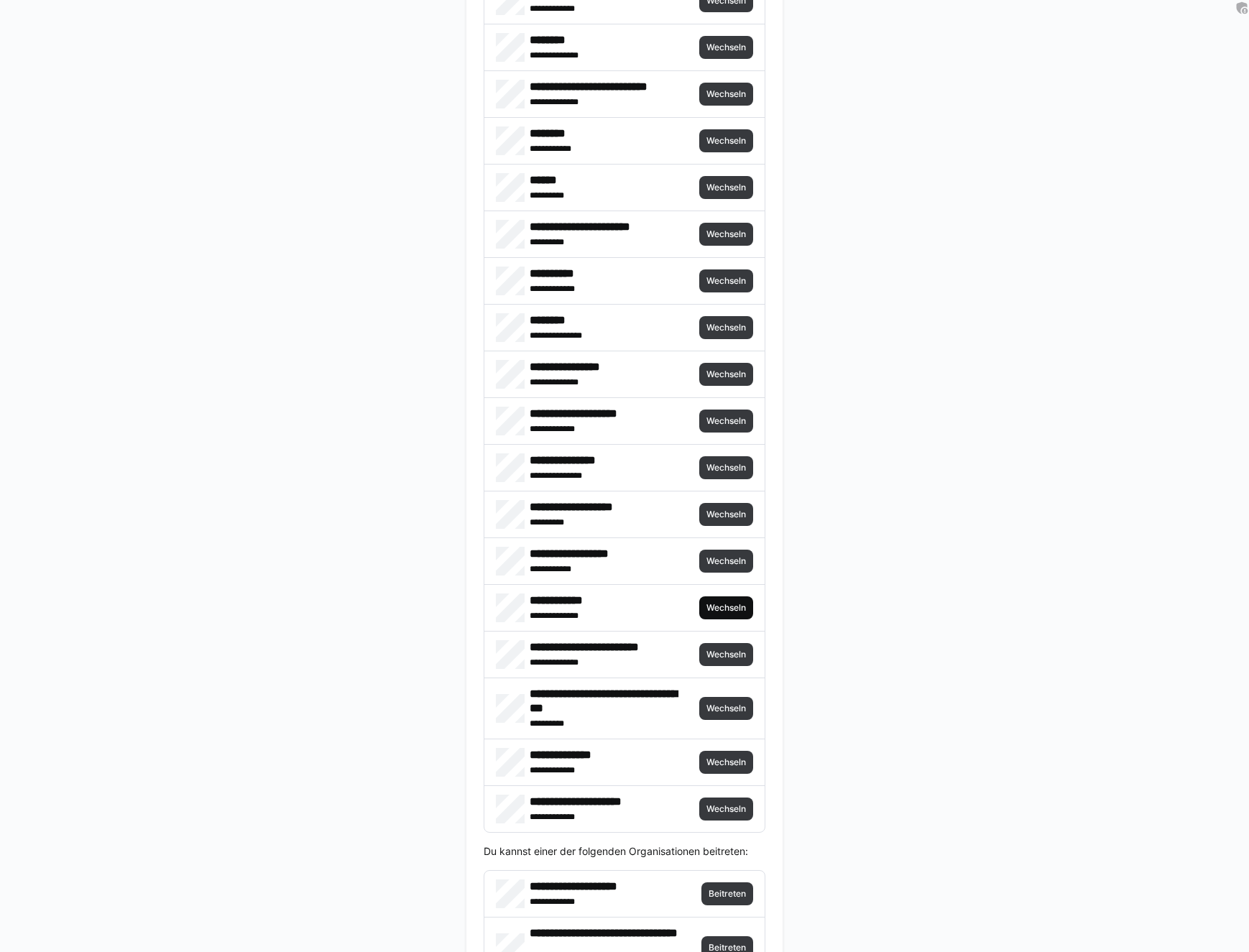
scroll to position [3062, 0]
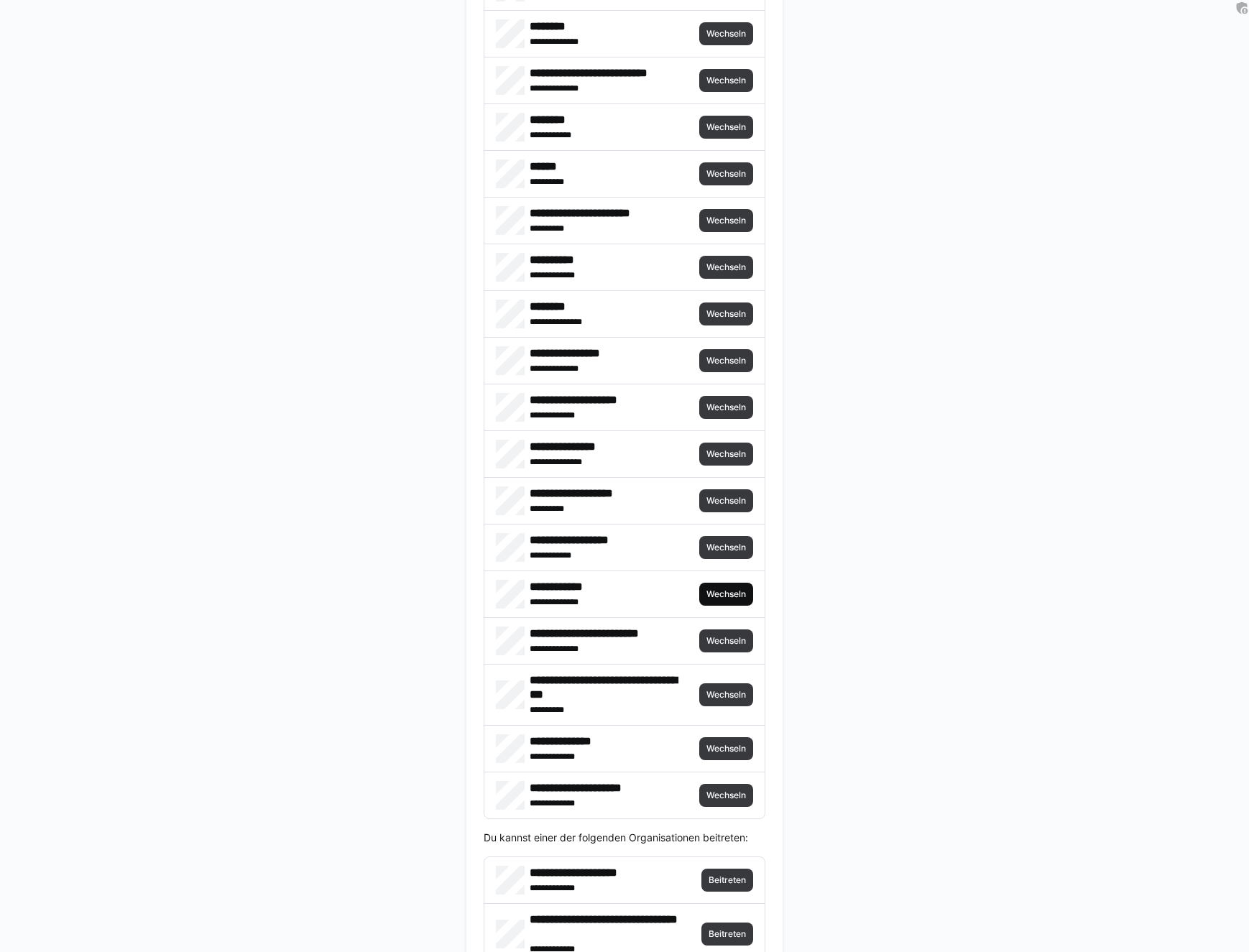
click at [727, 592] on span "Wechseln" at bounding box center [726, 594] width 42 height 11
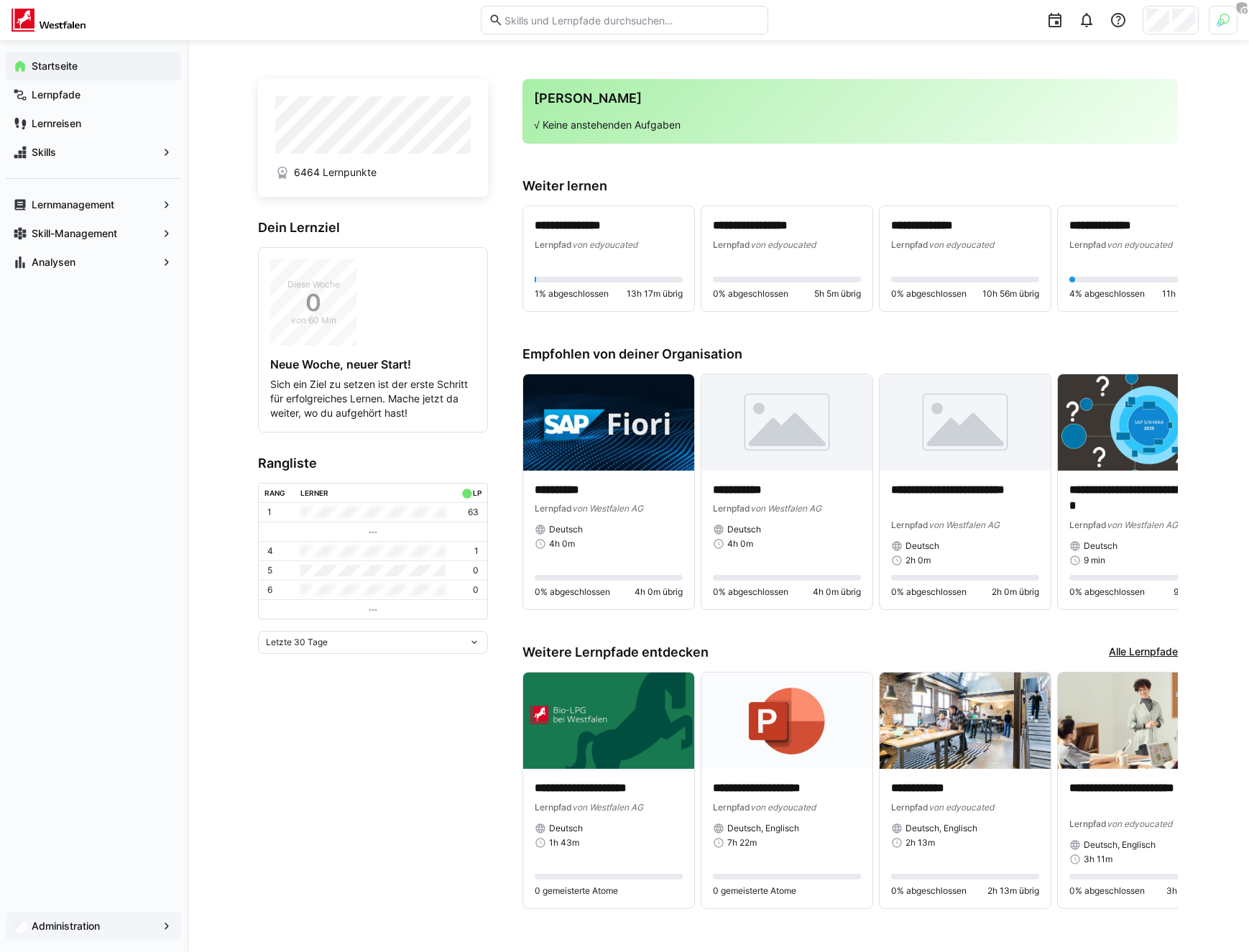
click at [50, 932] on span "Administration" at bounding box center [93, 926] width 128 height 14
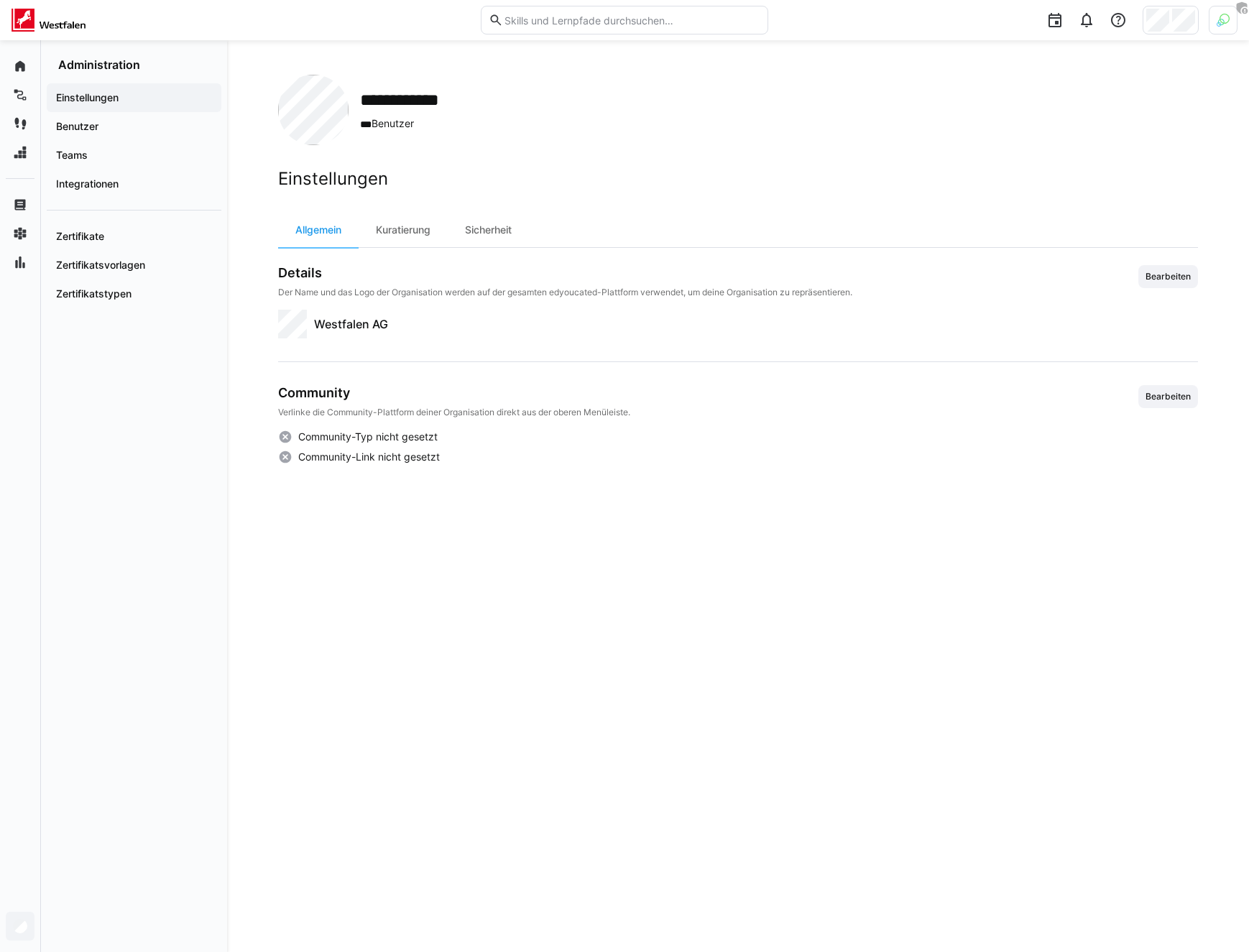
click at [1210, 13] on div at bounding box center [1223, 20] width 29 height 29
click at [1063, 176] on span "Aktivieren" at bounding box center [1065, 169] width 56 height 23
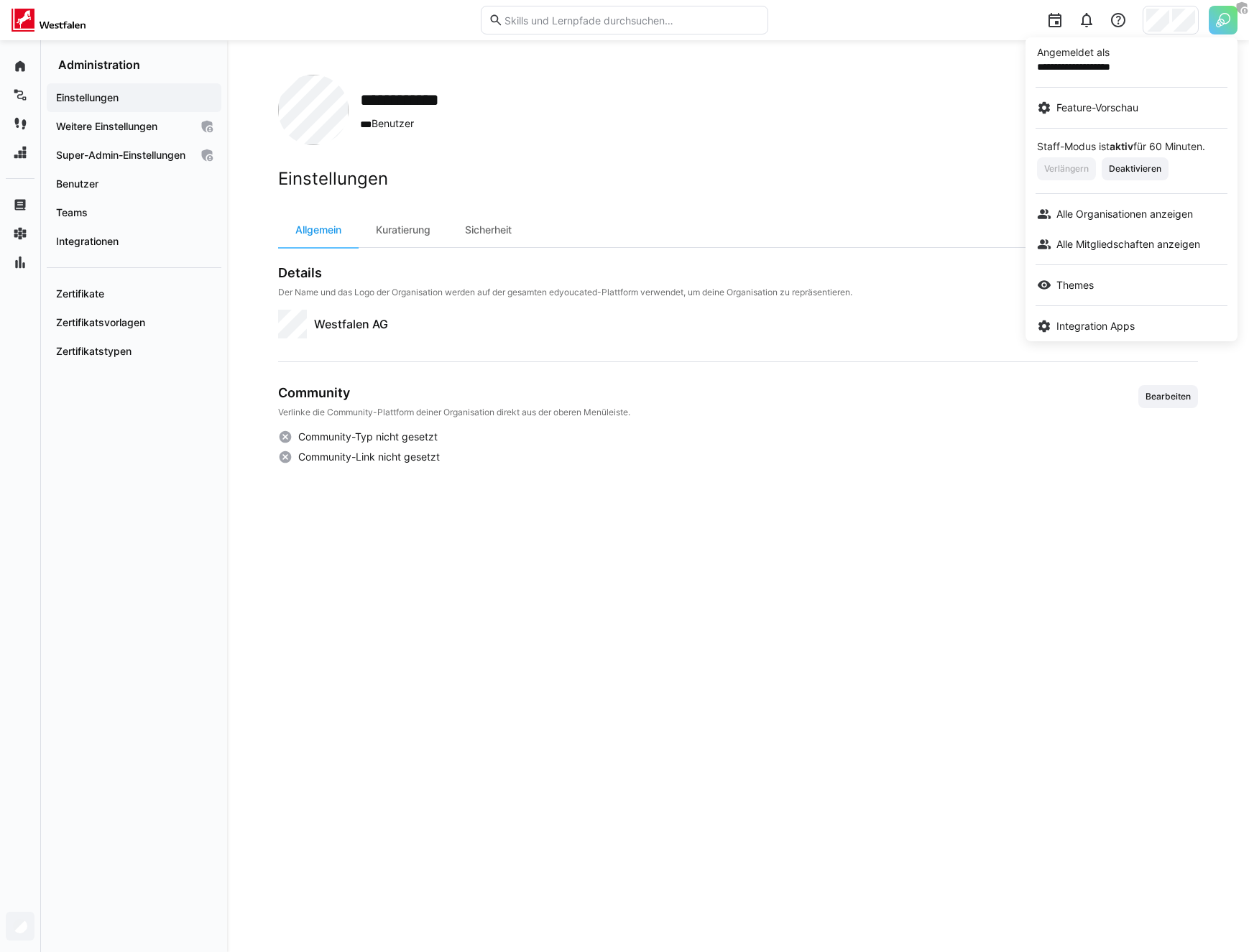
click at [379, 242] on div at bounding box center [624, 476] width 1249 height 952
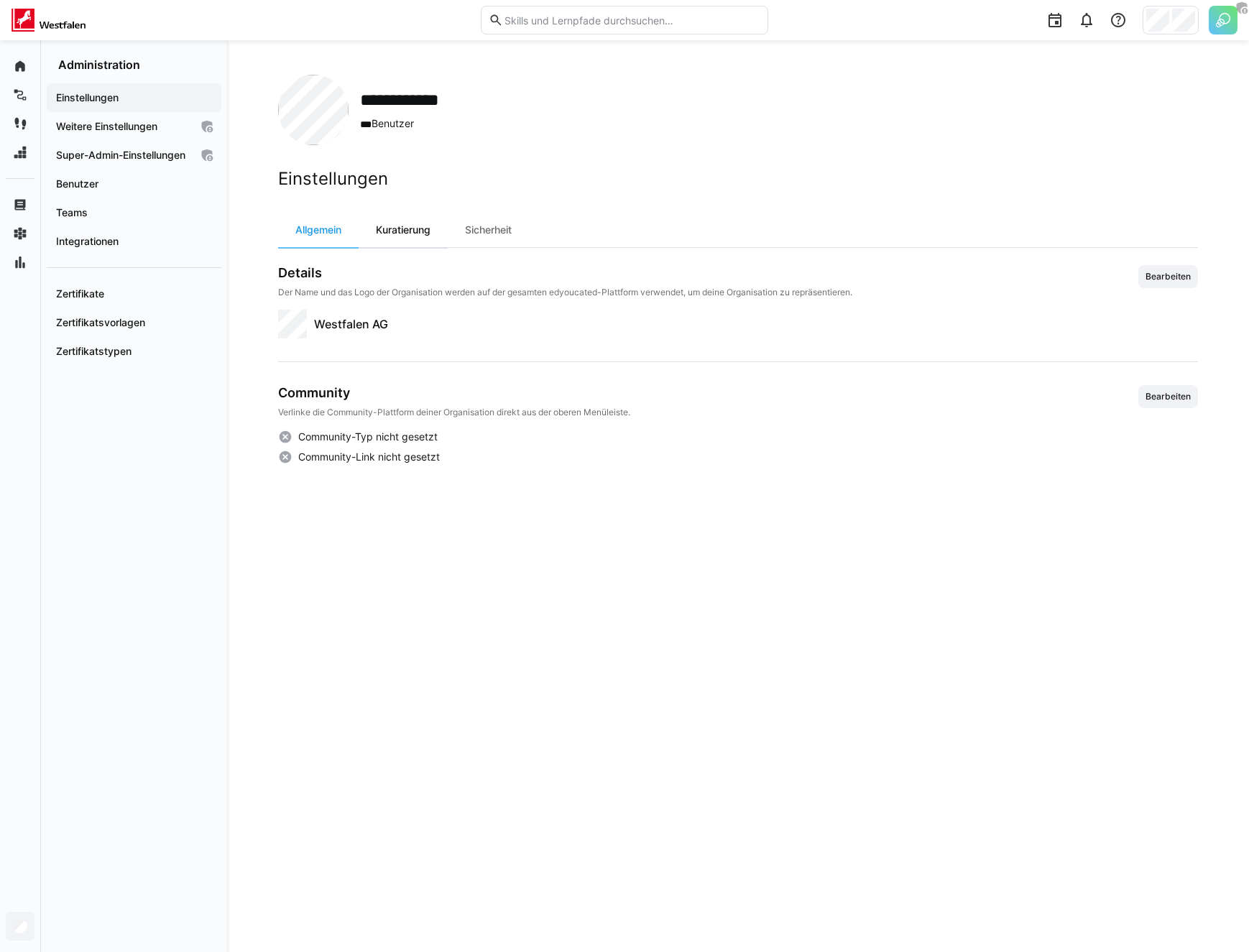
click at [393, 236] on div "Kuratierung" at bounding box center [403, 230] width 89 height 35
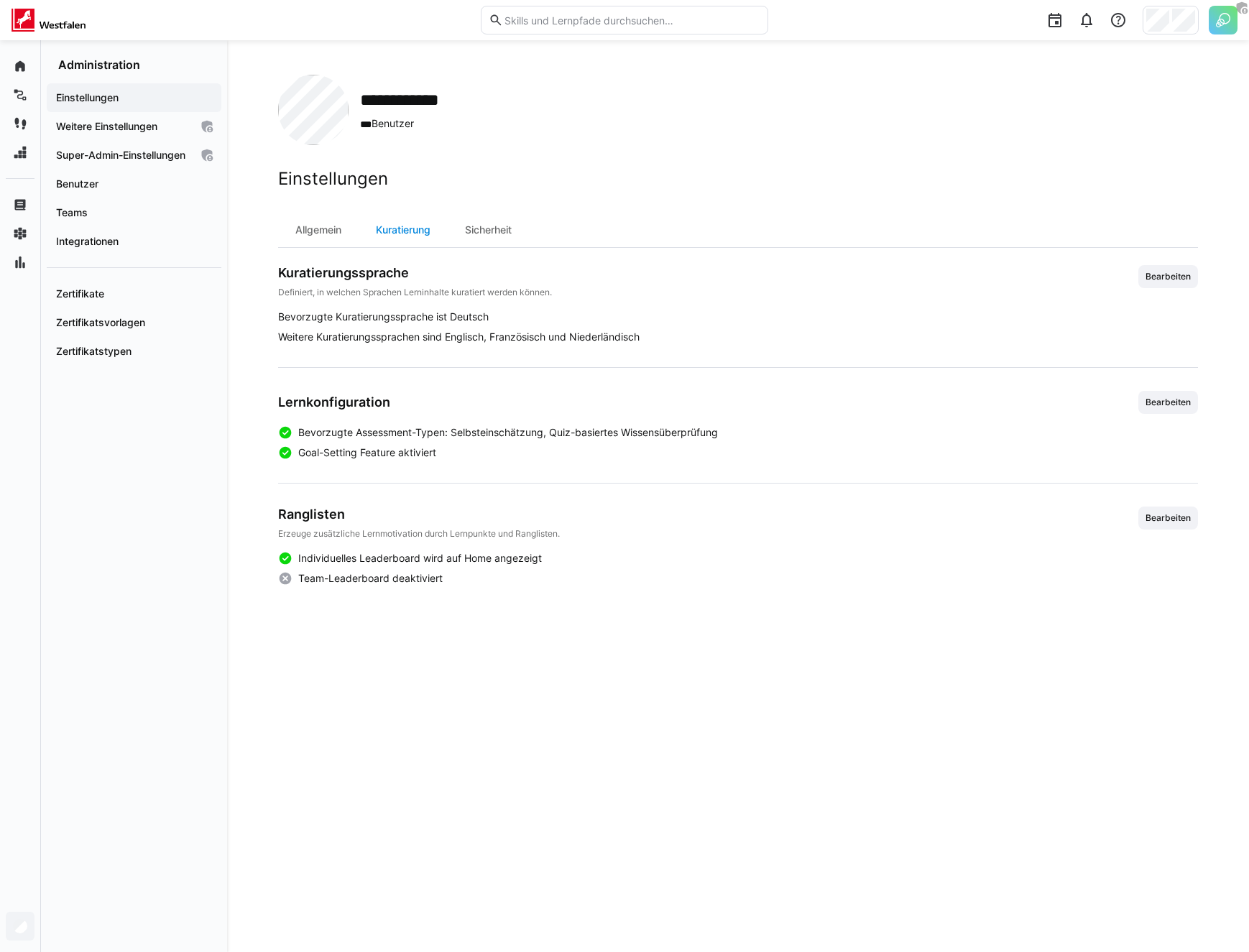
click at [393, 236] on div "Kuratierung" at bounding box center [403, 230] width 89 height 35
click at [519, 386] on div "Kuratierungssprache Definiert, in welchen Sprachen Lerninhalte kuratiert werden…" at bounding box center [738, 425] width 920 height 321
click at [513, 388] on div "Kuratierungssprache Definiert, in welchen Sprachen Lerninhalte kuratiert werden…" at bounding box center [738, 425] width 920 height 321
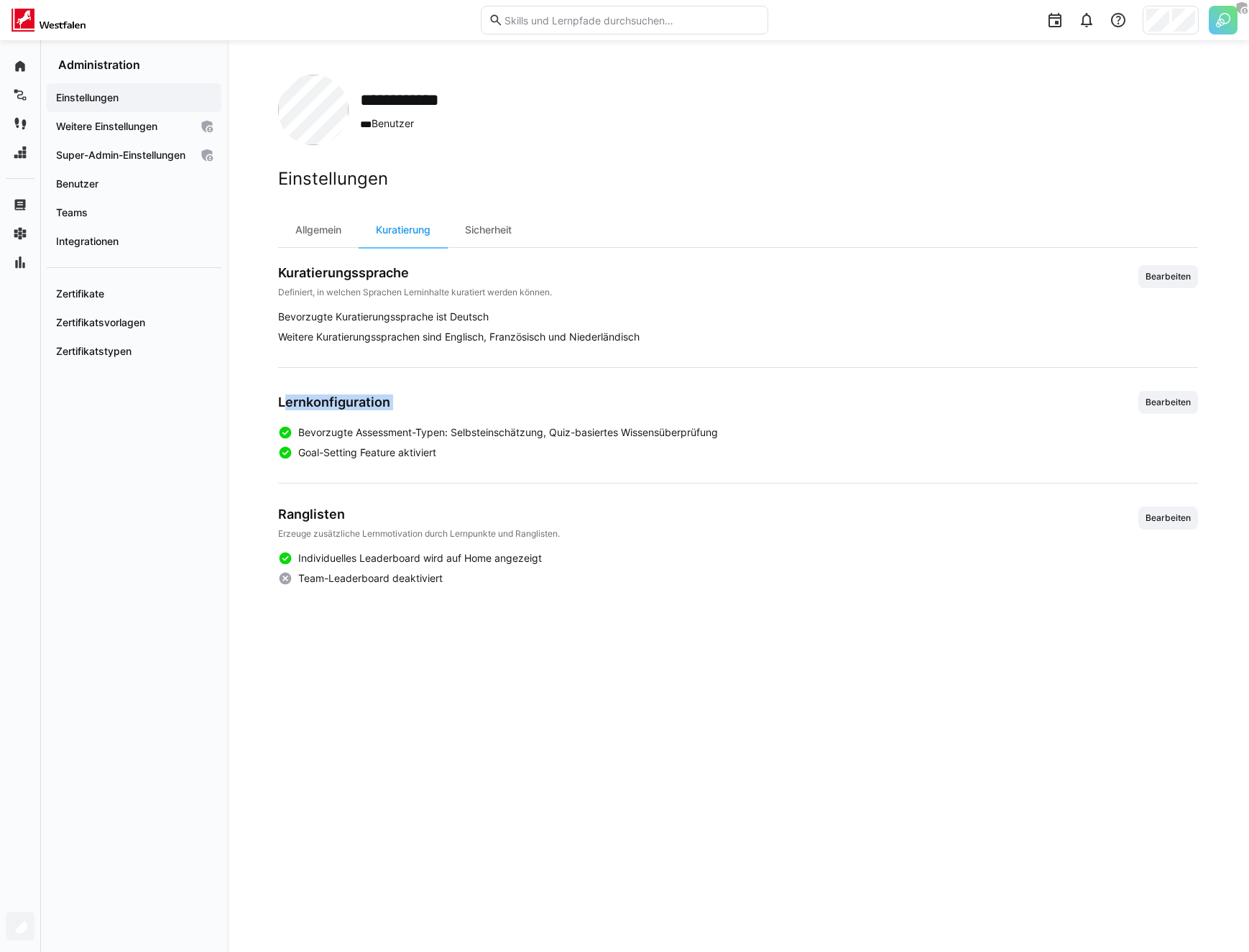
click at [513, 388] on div "Kuratierungssprache Definiert, in welchen Sprachen Lerninhalte kuratiert werden…" at bounding box center [738, 425] width 920 height 321
click at [466, 543] on div "Ranglisten Erzeuge zusätzliche Lernmotivation durch Lernpunkte und Ranglisten. …" at bounding box center [738, 546] width 920 height 79
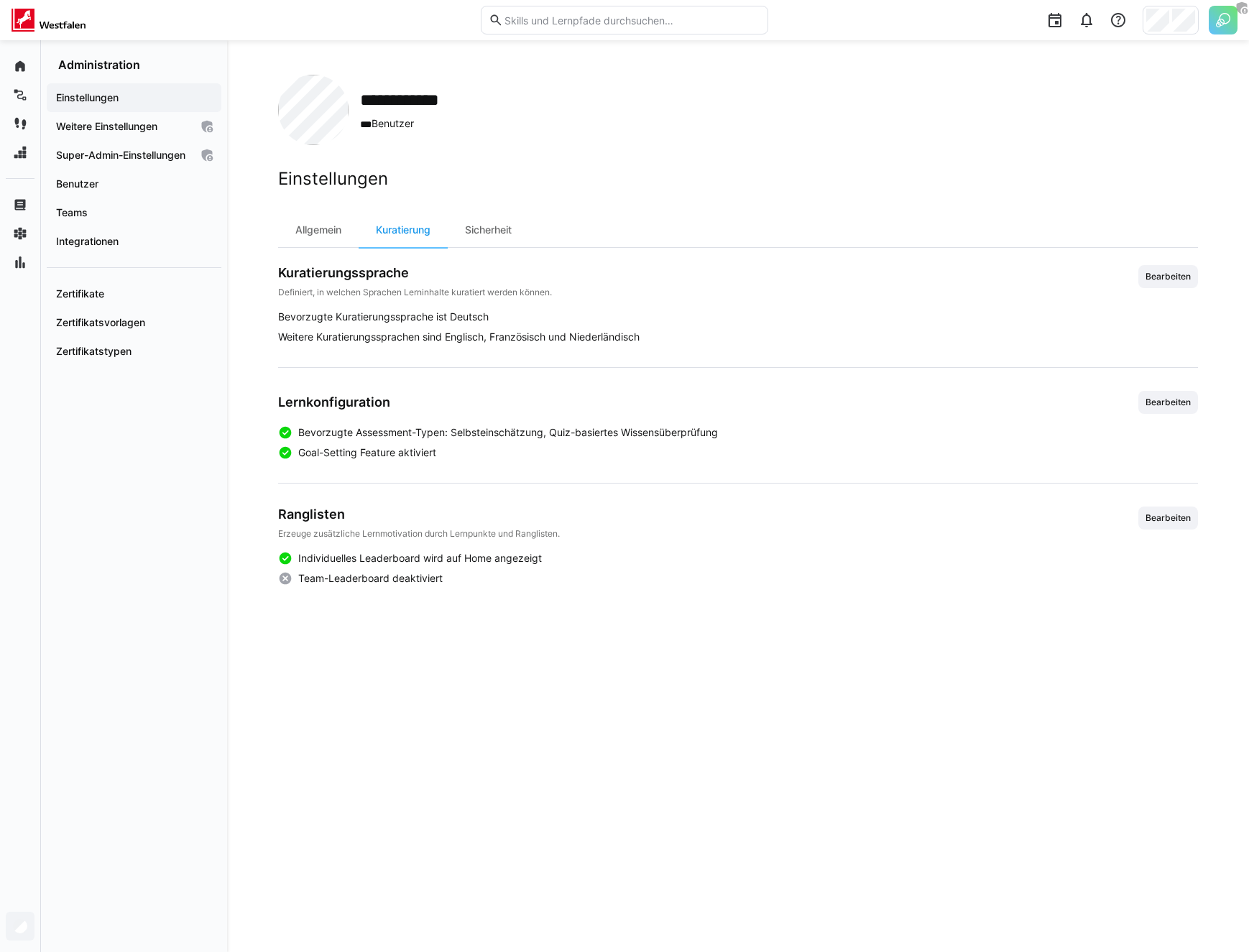
click at [466, 543] on div "Ranglisten Erzeuge zusätzliche Lernmotivation durch Lernpunkte und Ranglisten. …" at bounding box center [738, 546] width 920 height 79
click at [486, 232] on div "Sicherheit" at bounding box center [489, 230] width 81 height 35
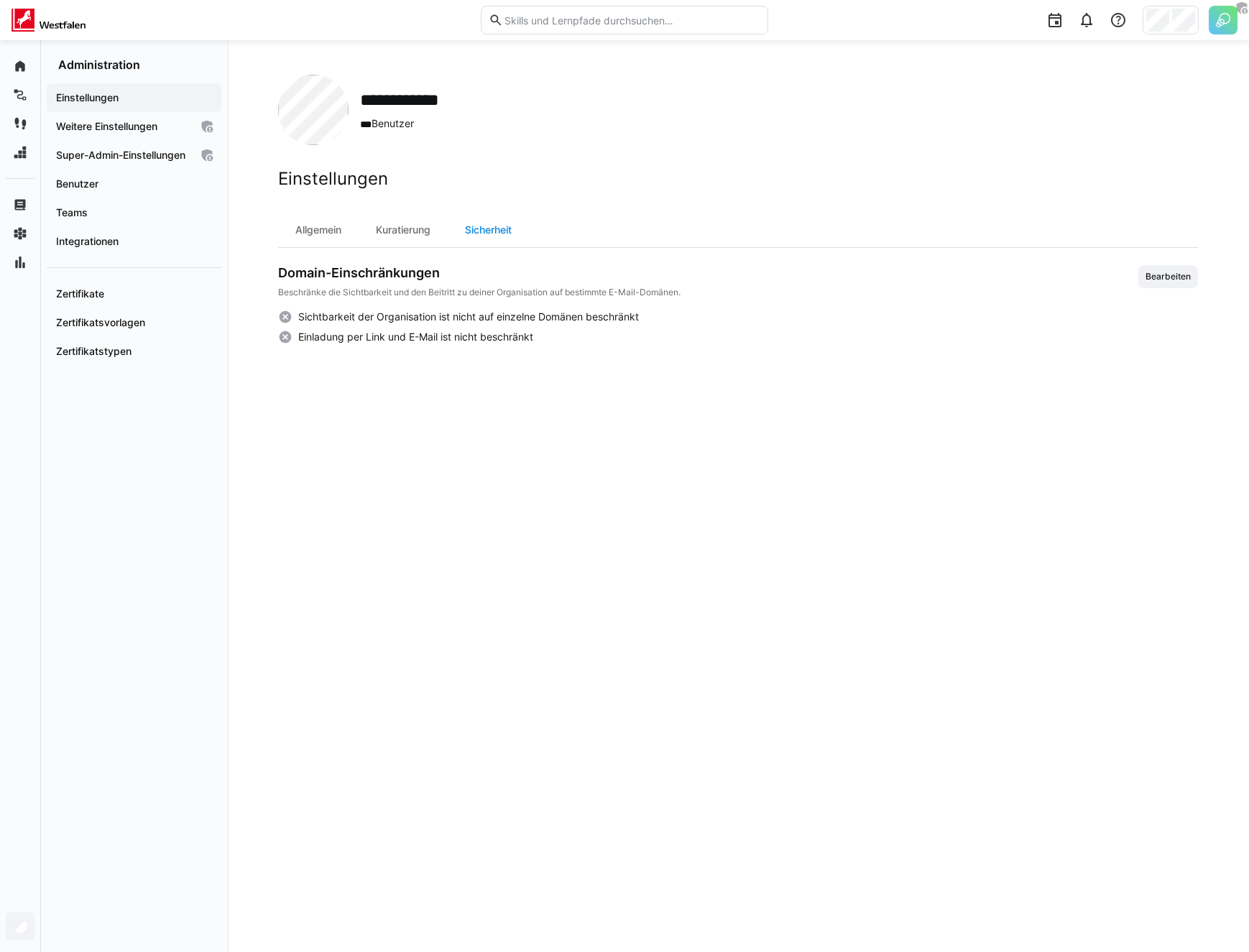
click at [486, 232] on div "Sicherheit" at bounding box center [489, 230] width 81 height 35
click at [411, 231] on div "Kuratierung" at bounding box center [403, 230] width 89 height 35
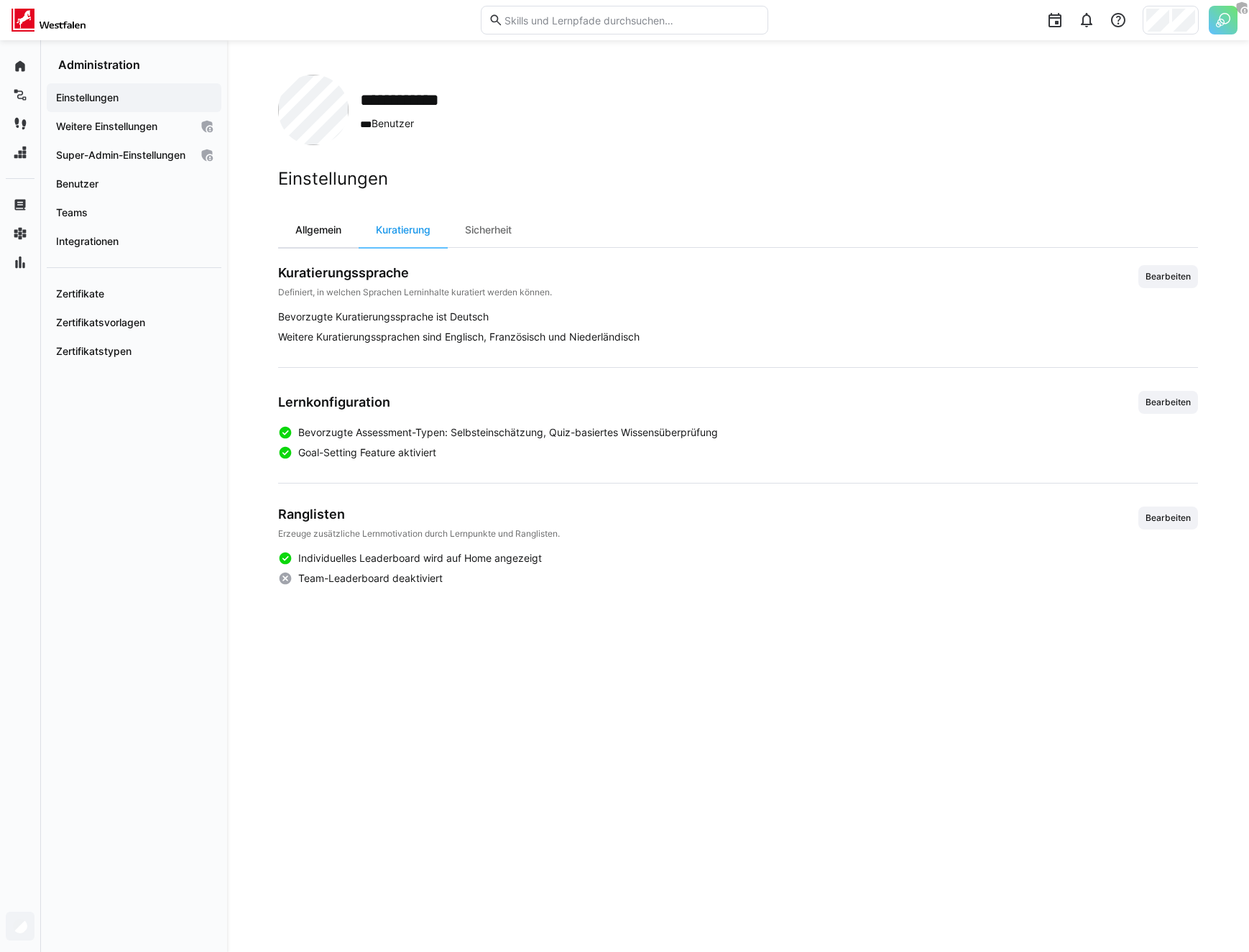
click at [347, 233] on div "Allgemein" at bounding box center [318, 230] width 81 height 35
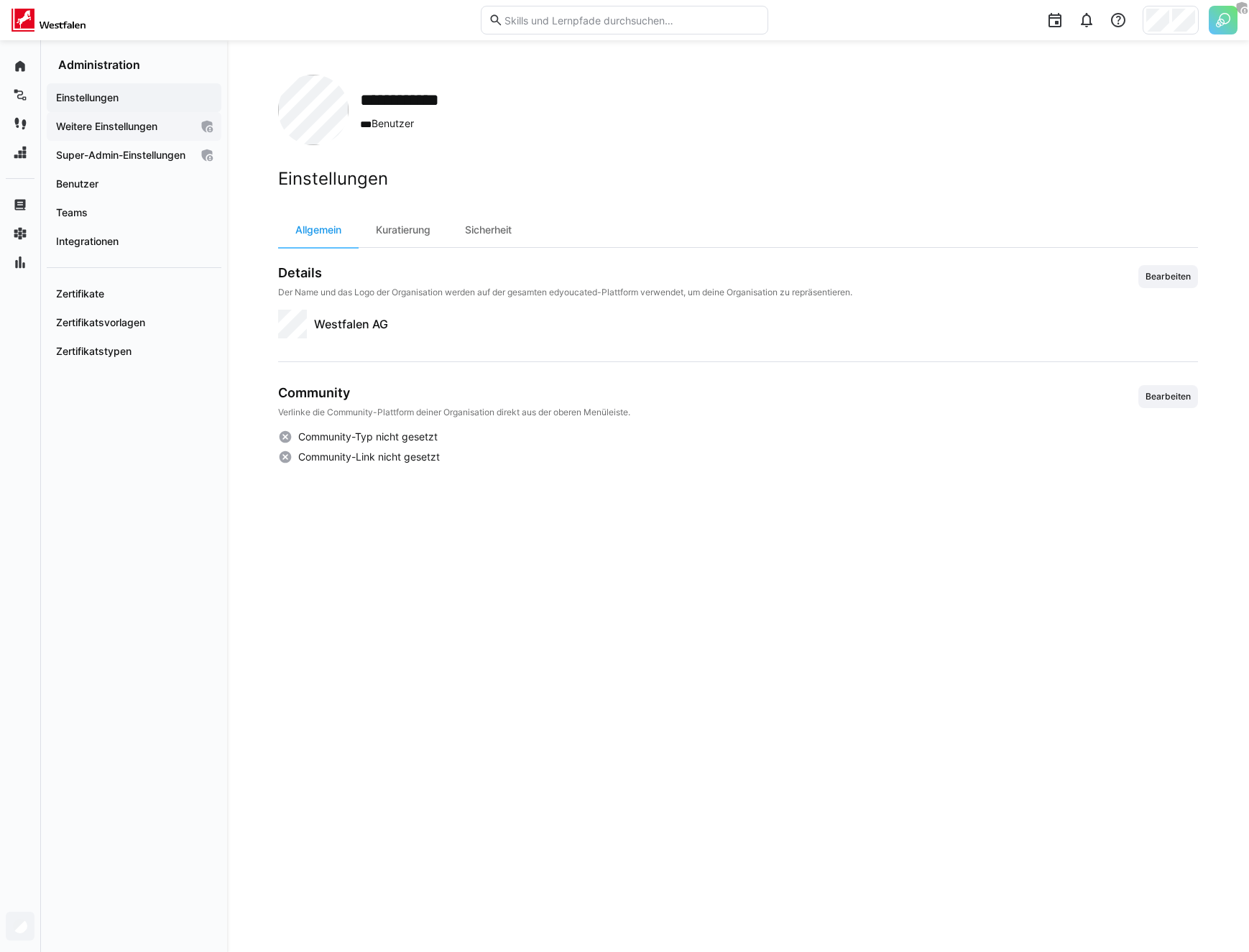
click at [0, 0] on app-navigation-label "Weitere Einstellungen" at bounding box center [0, 0] width 0 height 0
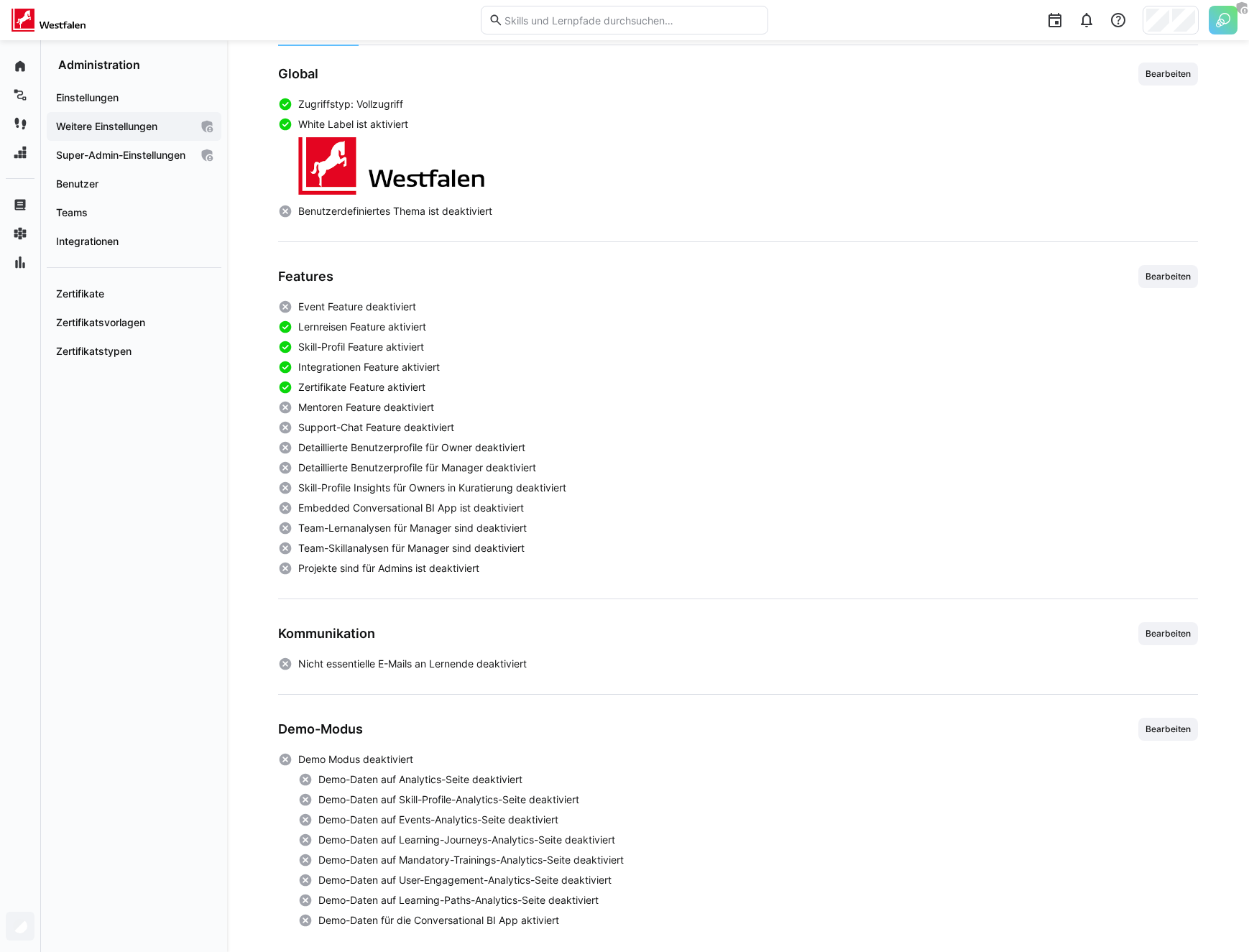
scroll to position [207, 0]
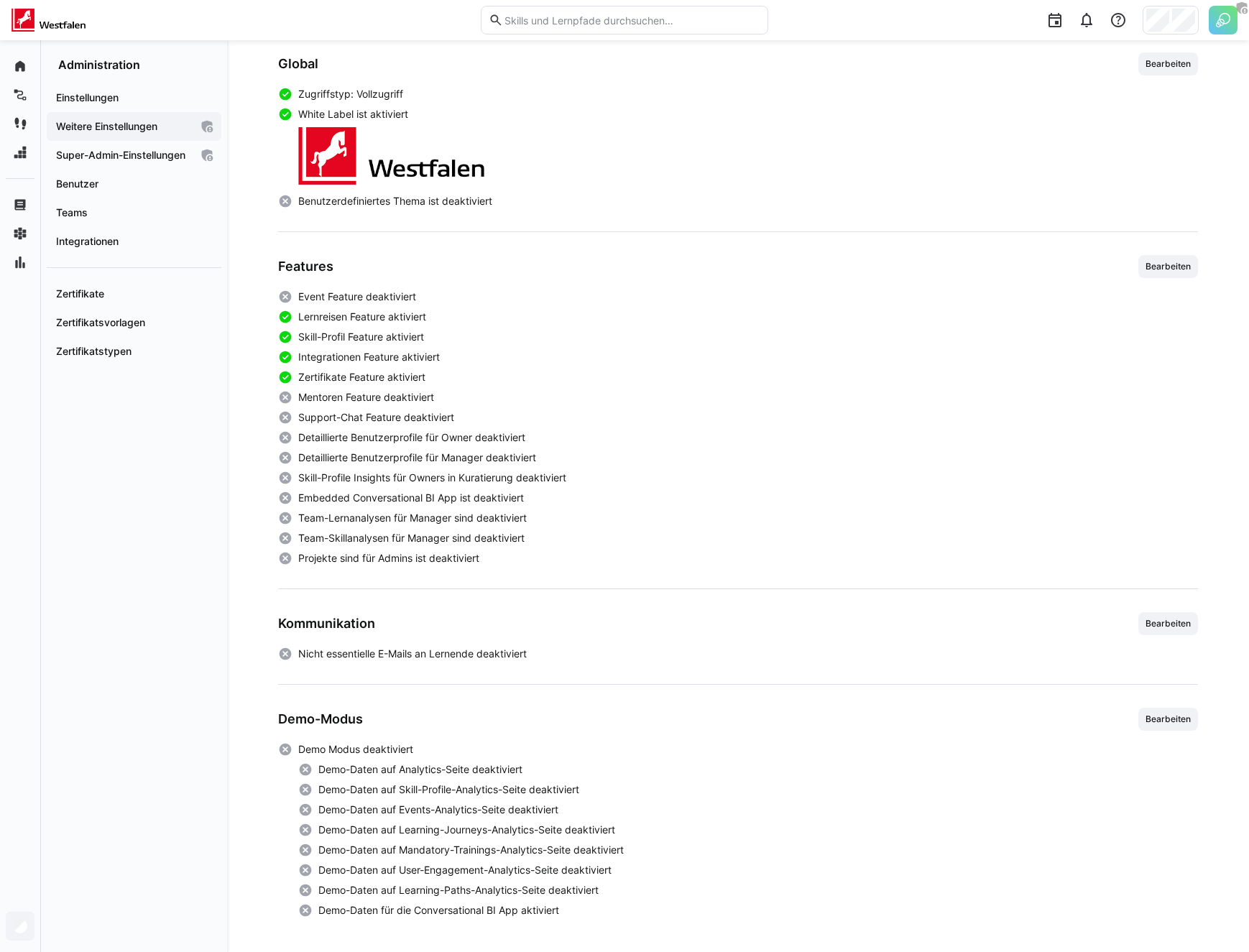
click at [333, 565] on div "Global Bearbeiten Zugriffstyp: Vollzugriff White Label ist aktiviert Benutzerde…" at bounding box center [738, 485] width 920 height 865
click at [341, 578] on div "Global Bearbeiten Zugriffstyp: Vollzugriff White Label ist aktiviert Benutzerde…" at bounding box center [738, 485] width 920 height 865
click at [385, 604] on div "Global Bearbeiten Zugriffstyp: Vollzugriff White Label ist aktiviert Benutzerde…" at bounding box center [738, 485] width 920 height 865
click at [371, 633] on div "Kommunikation" at bounding box center [326, 623] width 97 height 23
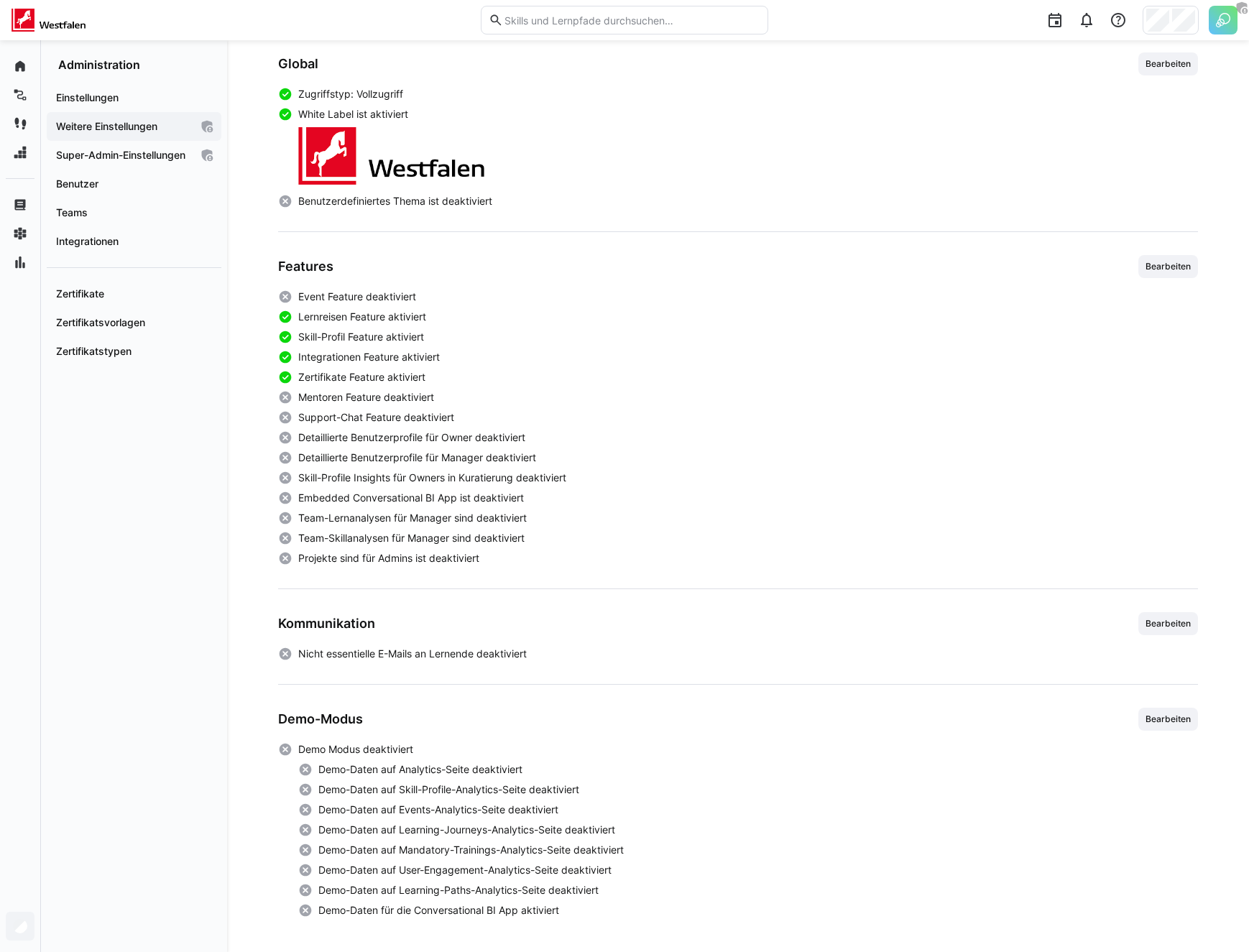
click at [443, 579] on div "Global Bearbeiten Zugriffstyp: Vollzugriff White Label ist aktiviert Benutzerde…" at bounding box center [738, 485] width 920 height 865
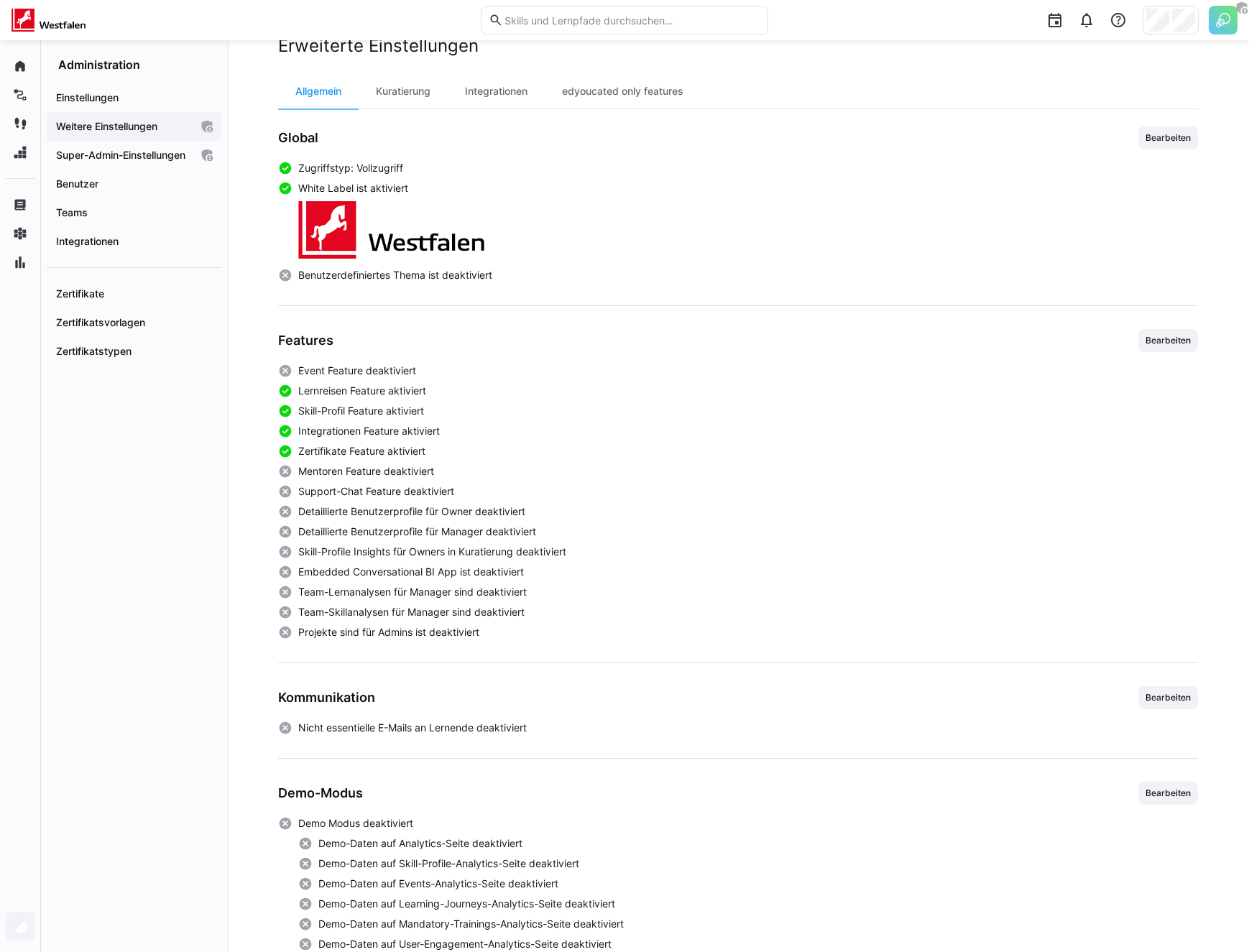
scroll to position [129, 0]
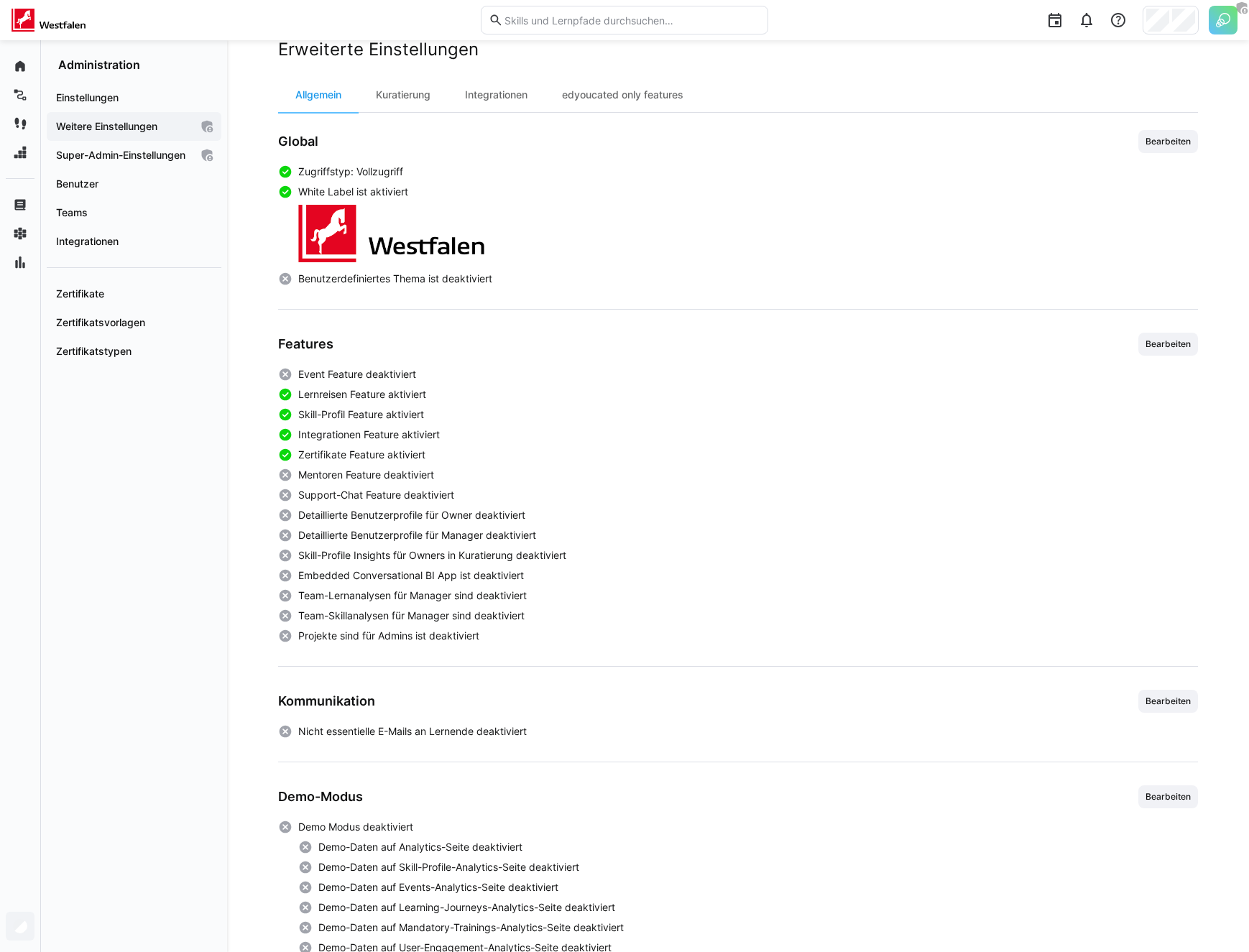
click at [303, 558] on span "Skill-Profile Insights für Owners in Kuratierung deaktiviert" at bounding box center [432, 555] width 268 height 14
click at [315, 528] on span "Detaillierte Benutzerprofile für Manager deaktiviert" at bounding box center [417, 535] width 238 height 14
click at [332, 464] on div "Event Feature deaktiviert Lernreisen Feature aktiviert Skill-Profil Feature akt…" at bounding box center [738, 505] width 920 height 276
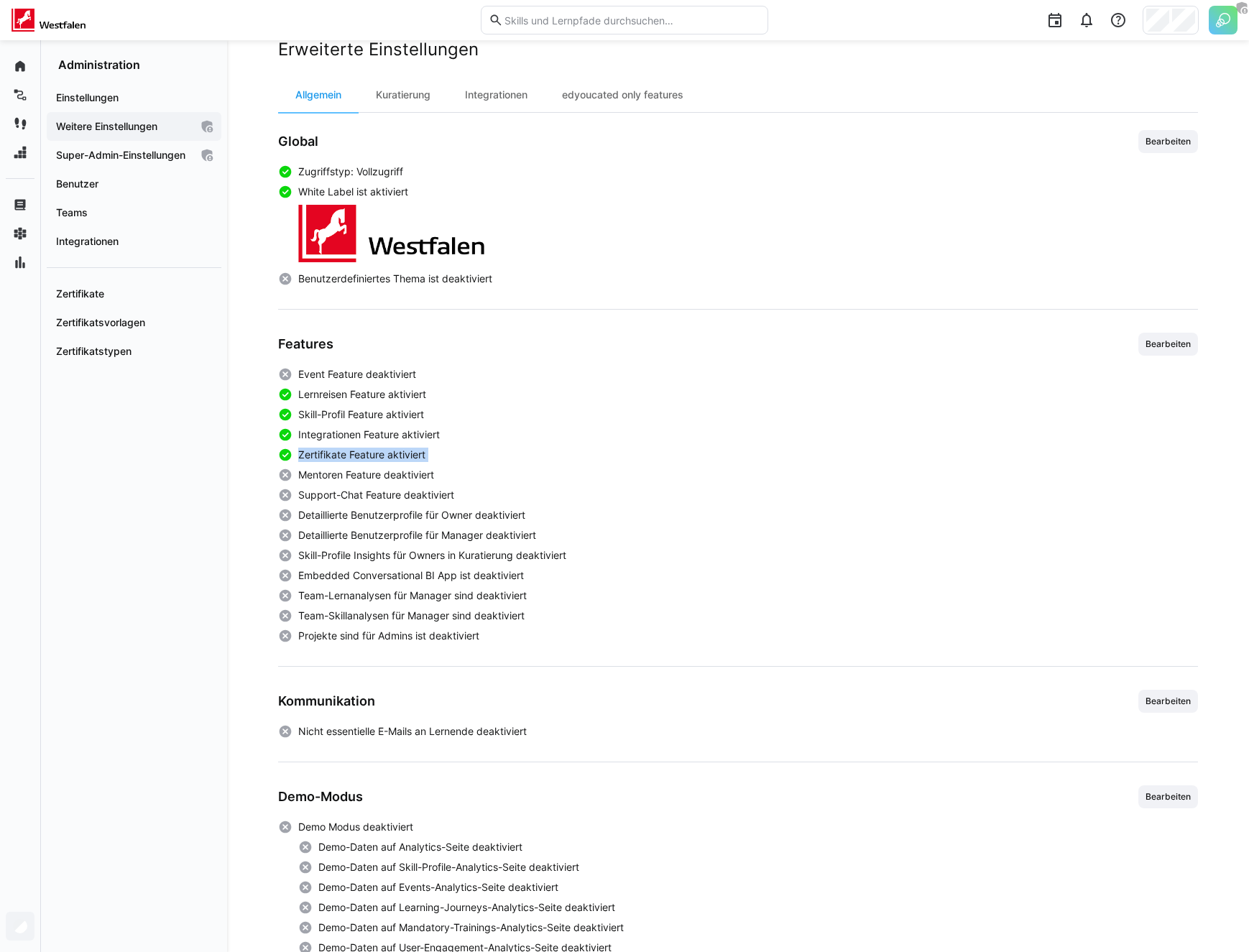
click at [331, 464] on div "Event Feature deaktiviert Lernreisen Feature aktiviert Skill-Profil Feature akt…" at bounding box center [738, 505] width 920 height 276
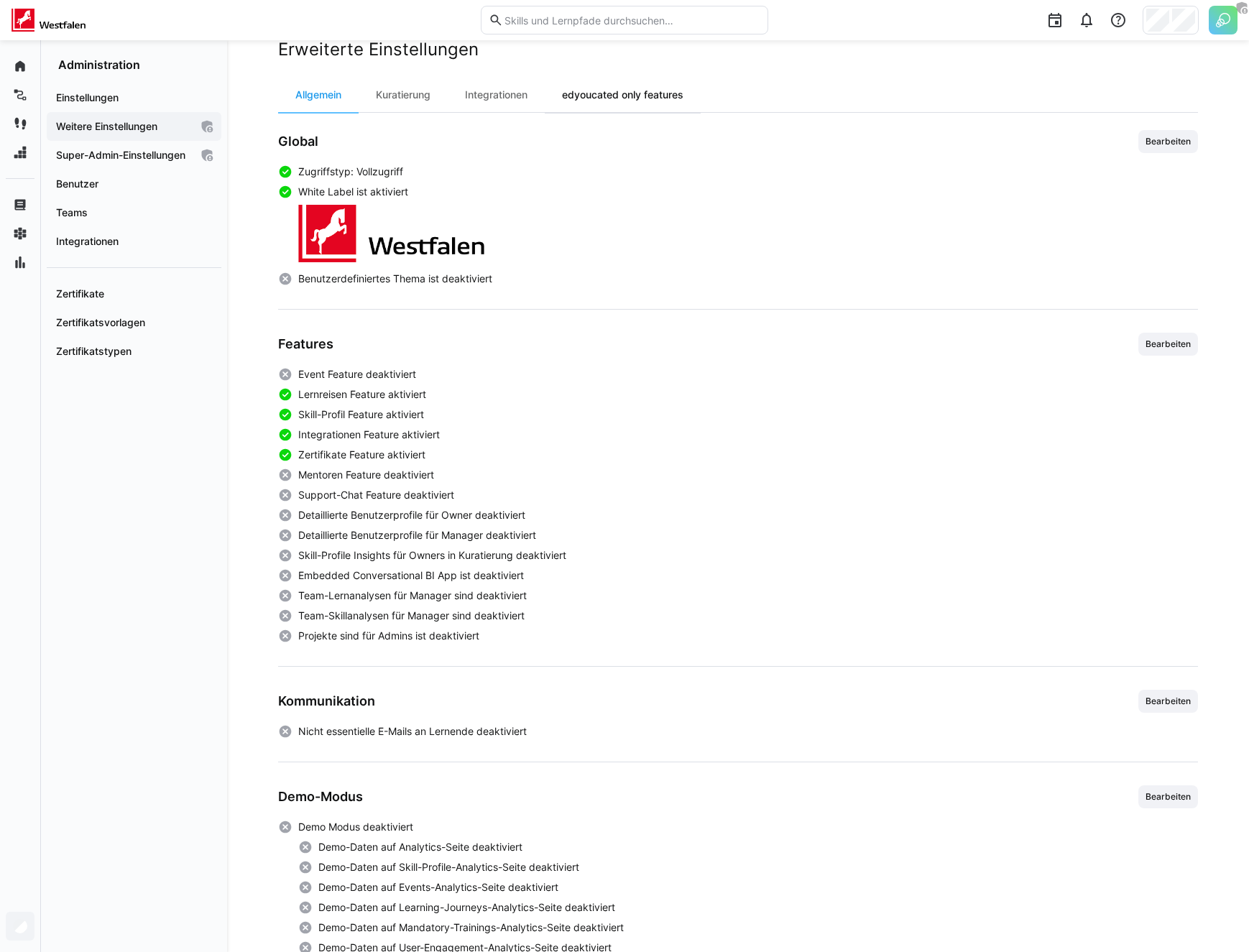
click at [619, 97] on div "edyoucated only features" at bounding box center [622, 95] width 156 height 35
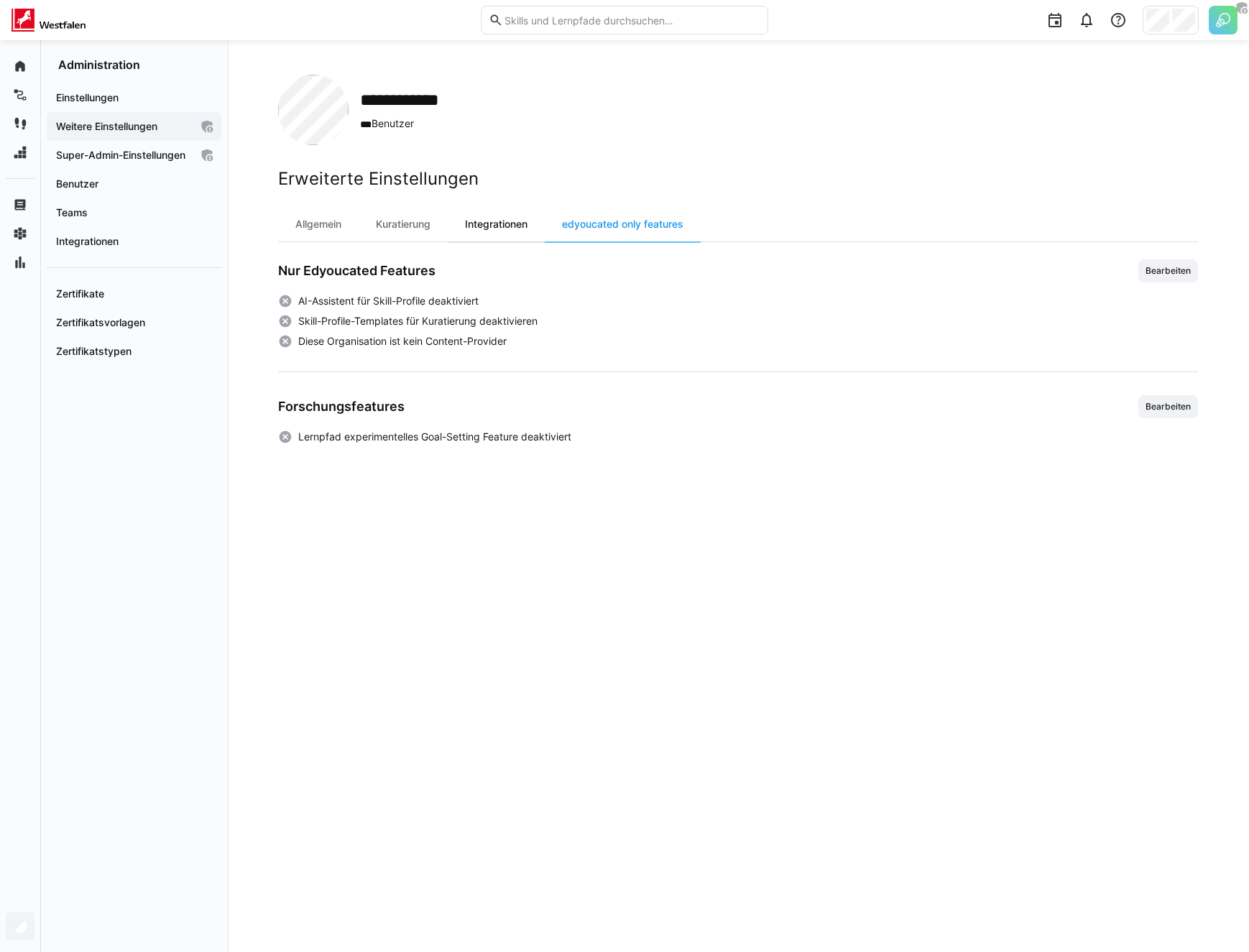
click at [480, 223] on div "Integrationen" at bounding box center [496, 224] width 97 height 35
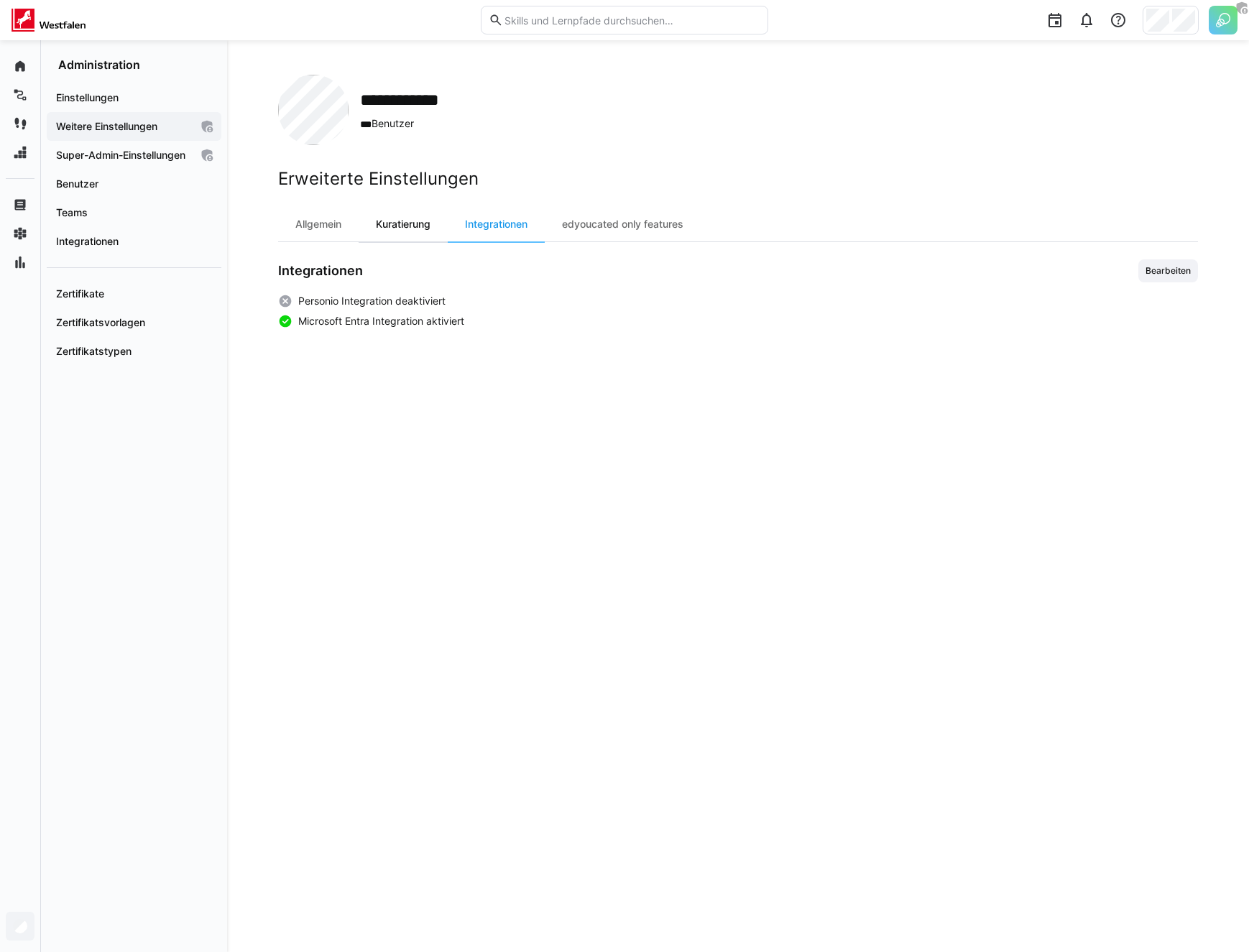
click at [439, 223] on div "Kuratierung" at bounding box center [403, 224] width 89 height 35
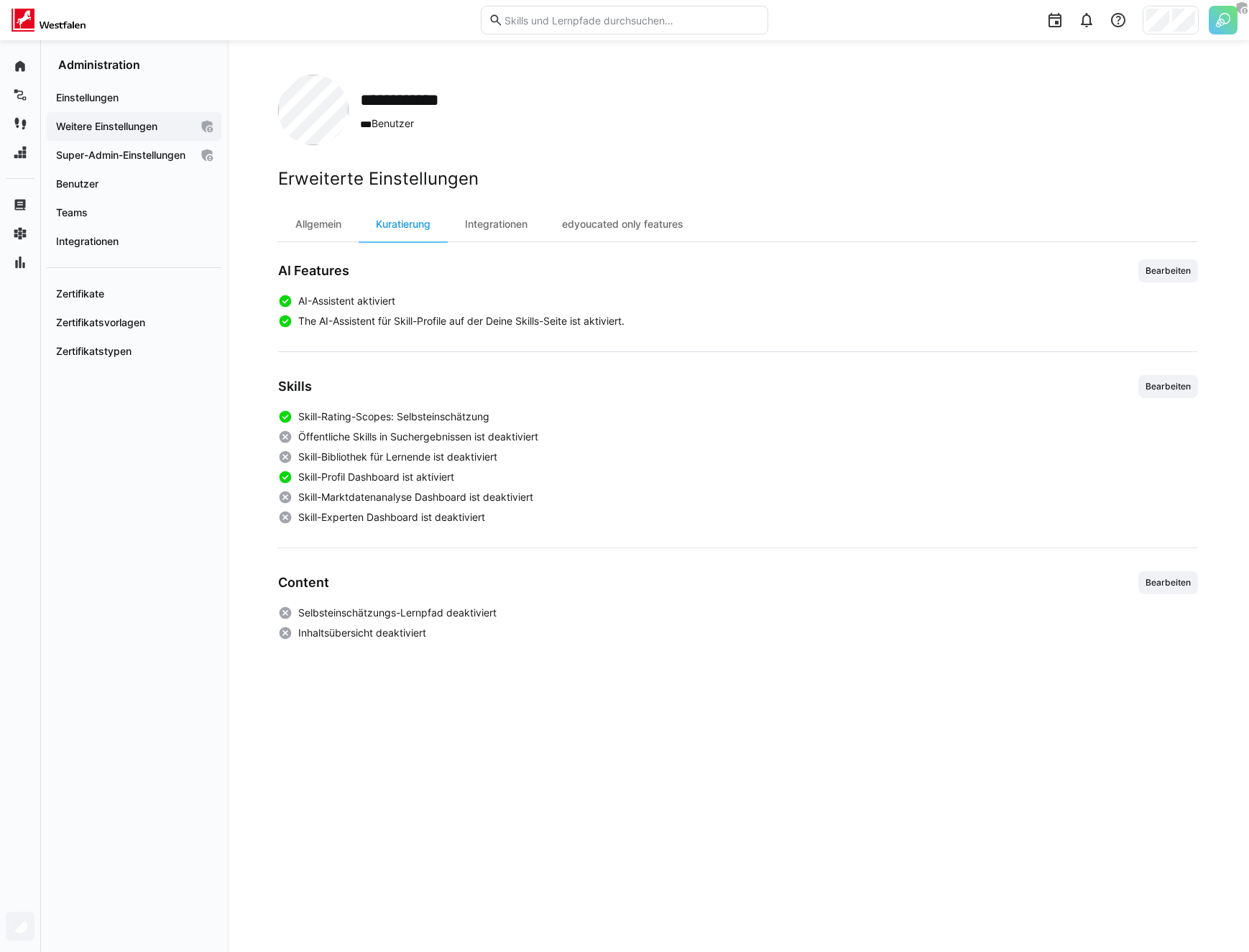
click at [413, 257] on div "Allgemein Kuratierung Integrationen edyoucated only features AI Features Bearbe…" at bounding box center [738, 424] width 920 height 433
click at [346, 218] on div "Allgemein" at bounding box center [318, 224] width 81 height 35
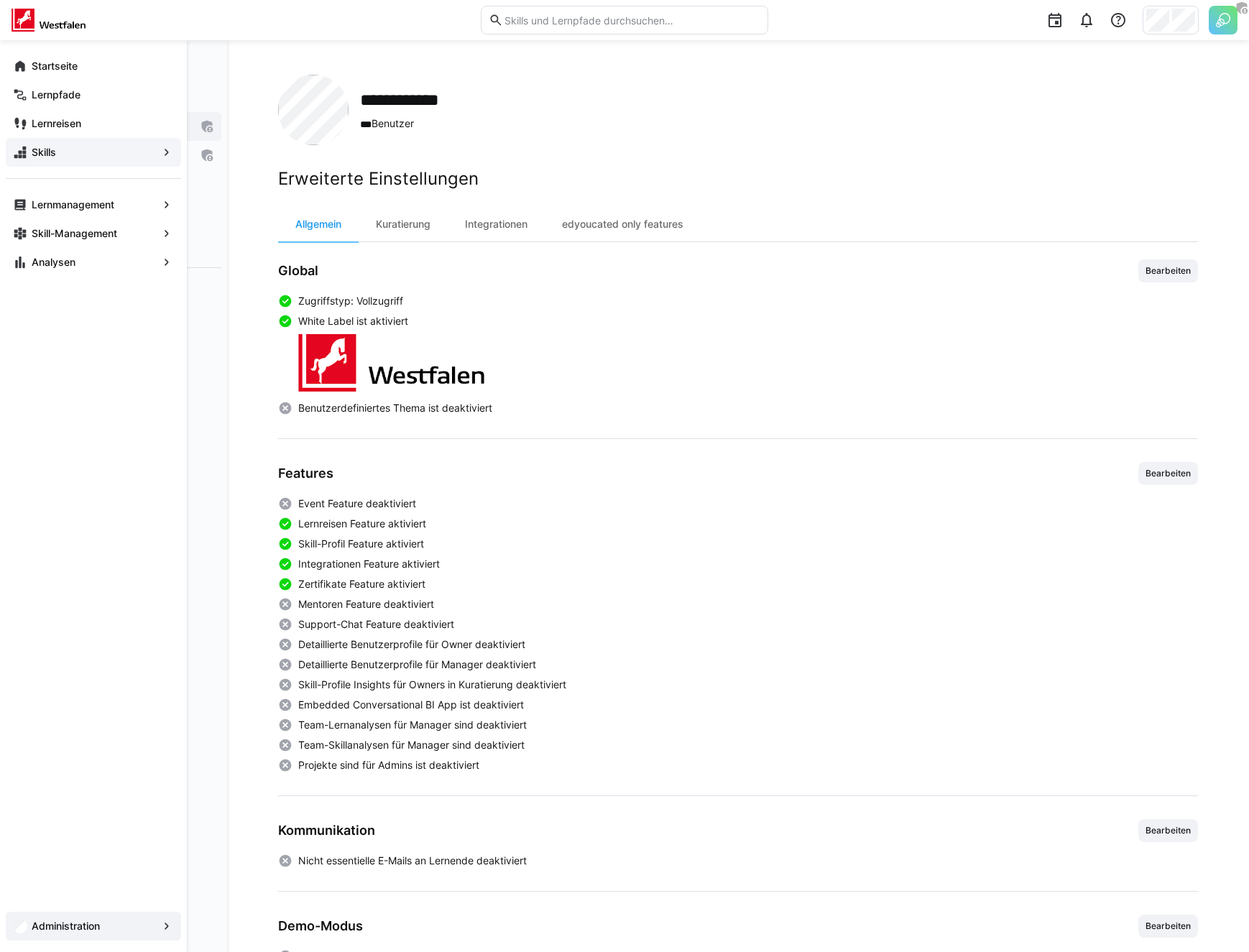
click at [21, 150] on eds-icon at bounding box center [20, 152] width 14 height 14
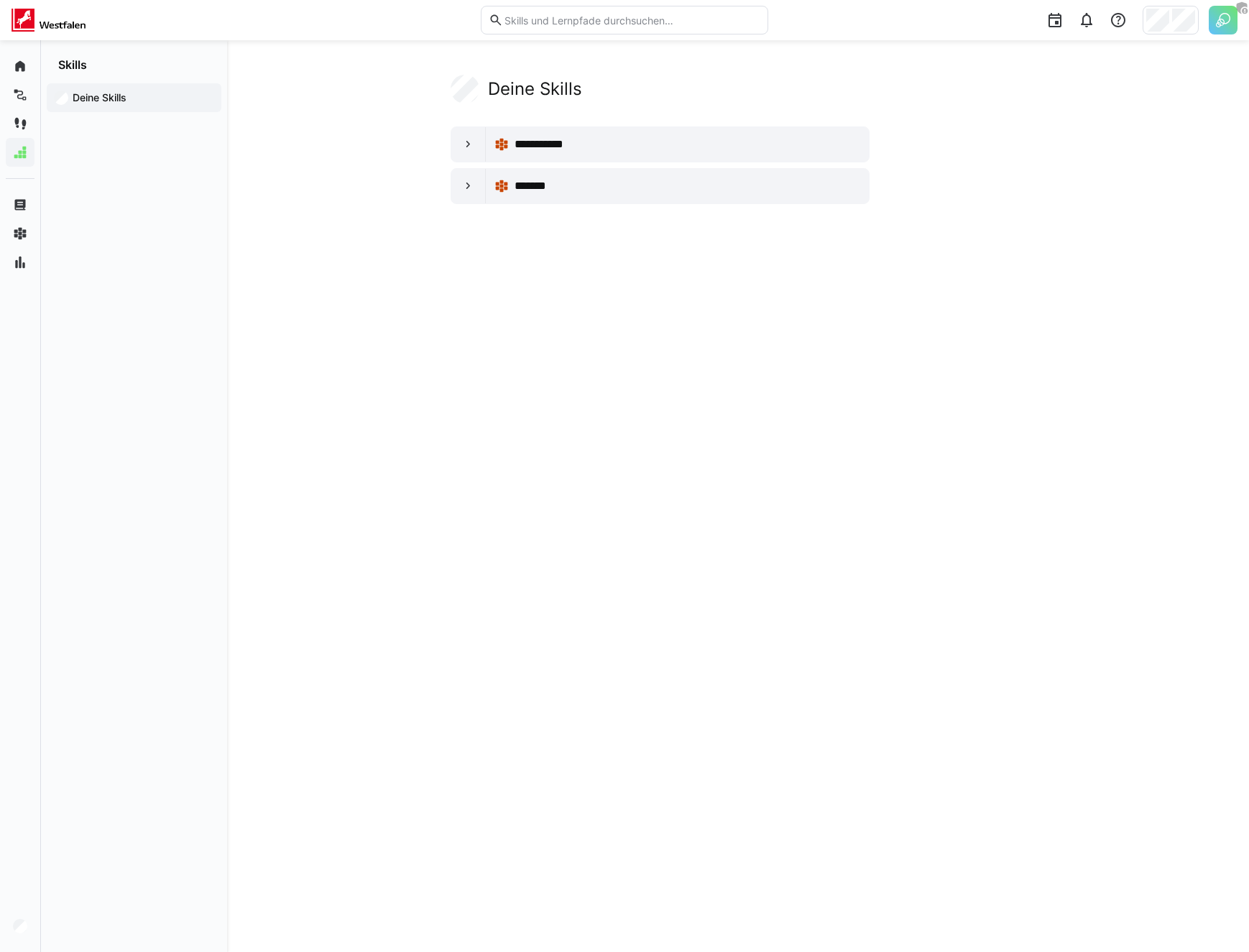
click at [341, 118] on app-your-skills-component "**********" at bounding box center [738, 139] width 920 height 129
click at [0, 0] on app-navigation-label "Startseite" at bounding box center [0, 0] width 0 height 0
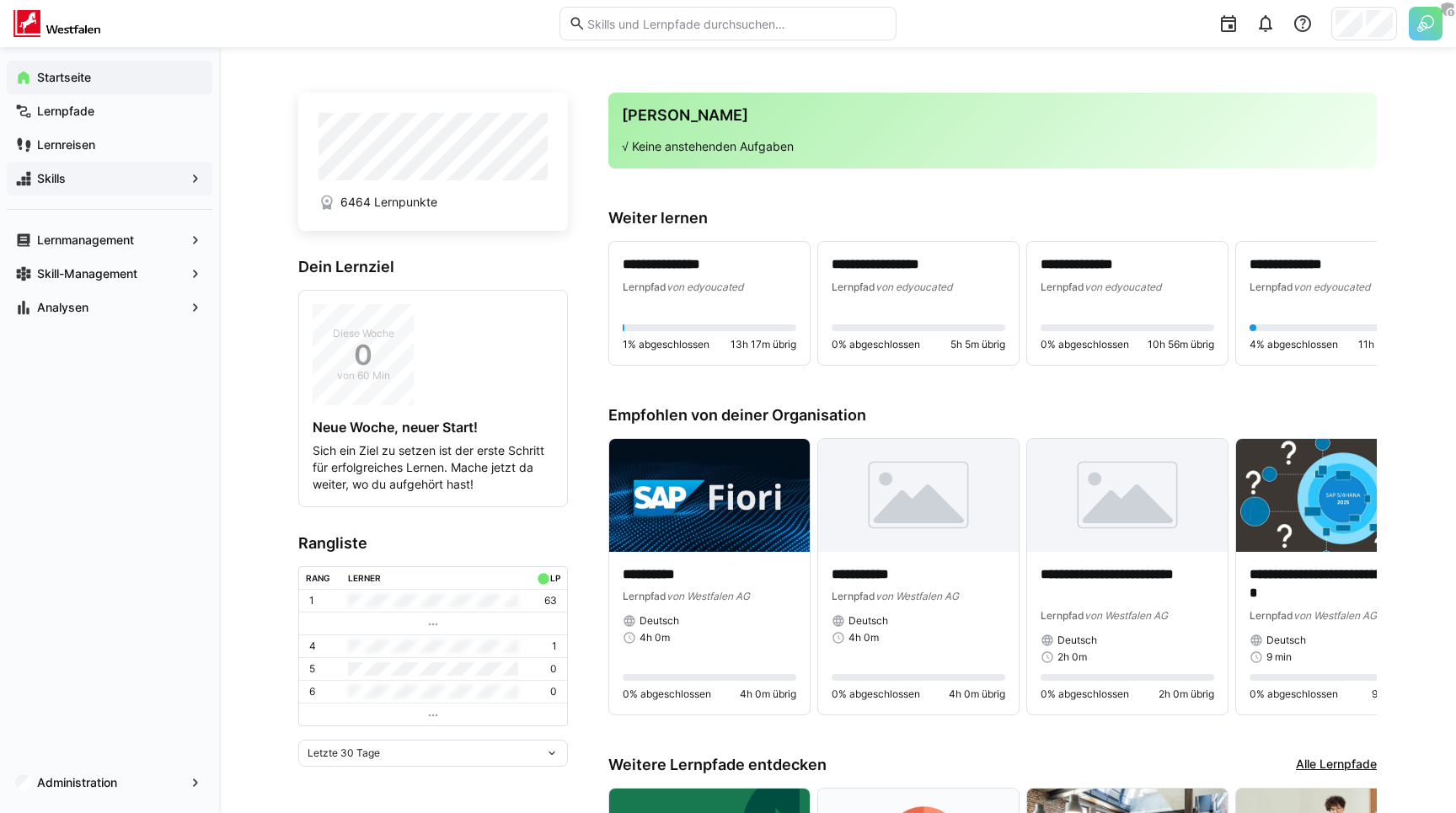
click at [239, 100] on div "**********" at bounding box center [837, 587] width 1237 height 1081
click at [245, 107] on div "**********" at bounding box center [837, 587] width 1237 height 1081
click at [259, 141] on div "**********" at bounding box center [837, 587] width 1237 height 1081
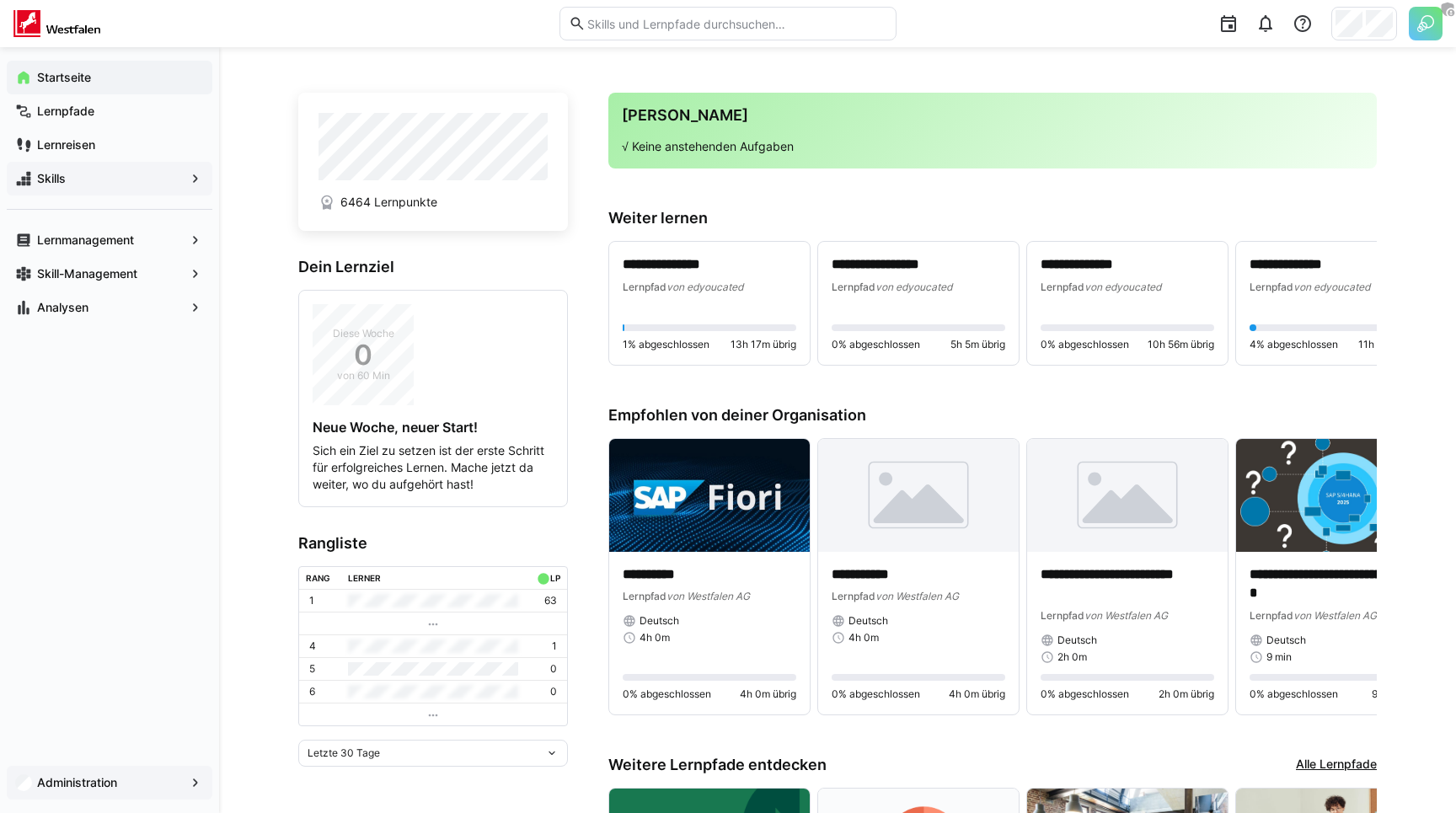
click at [69, 794] on div "Administration" at bounding box center [109, 783] width 206 height 34
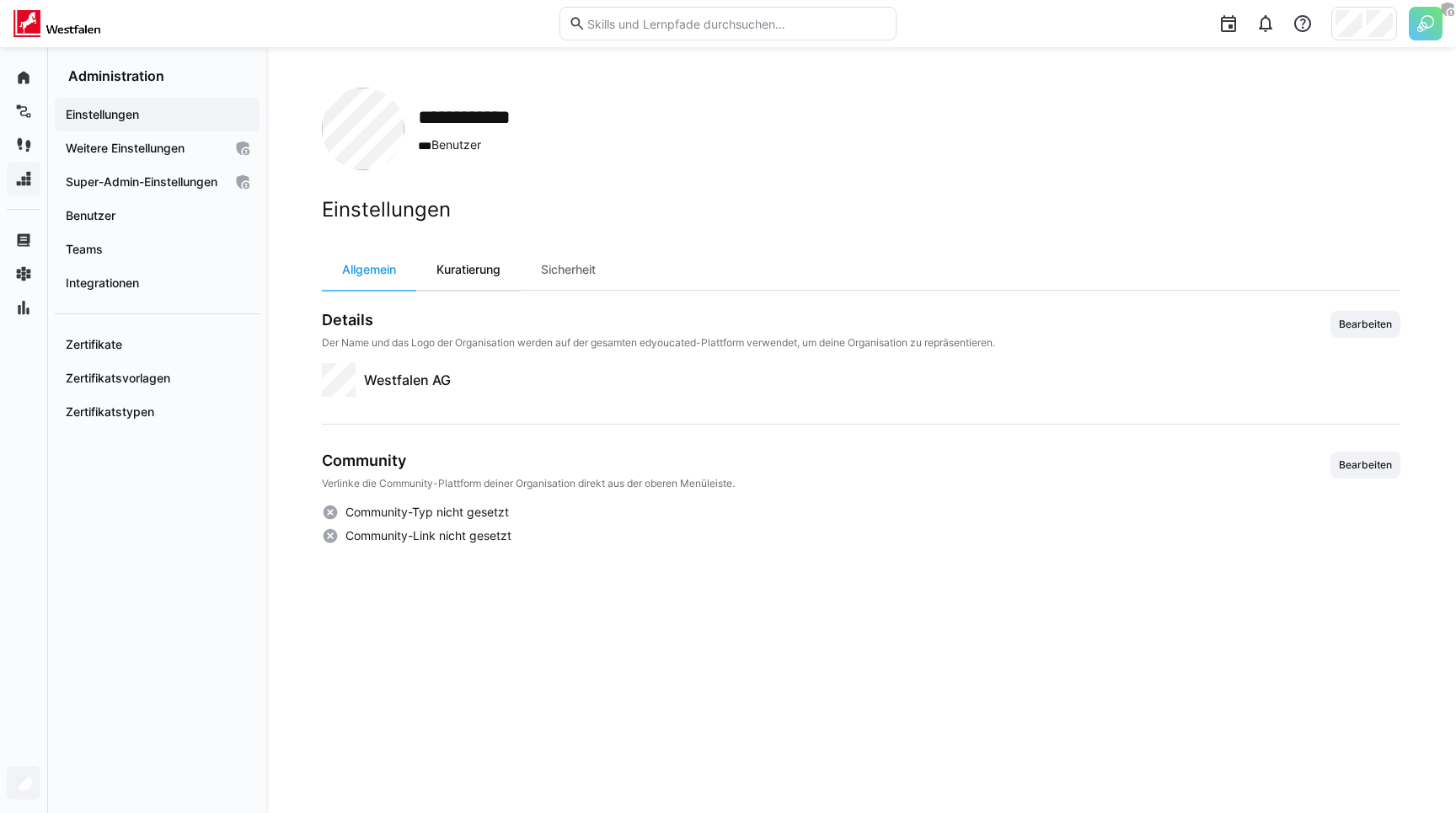
click at [480, 283] on div "Kuratierung" at bounding box center [469, 270] width 104 height 41
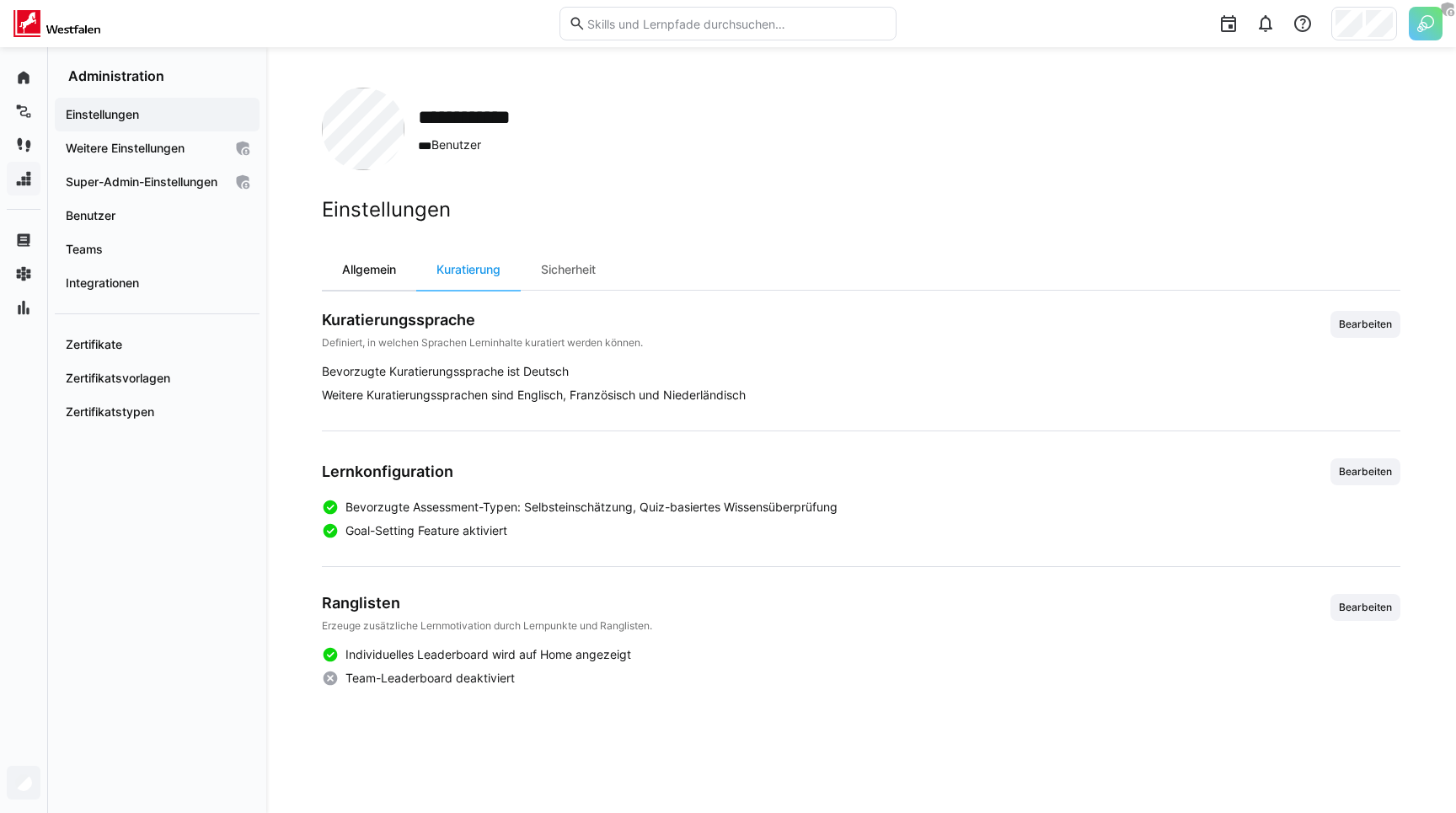
click at [375, 273] on div "Allgemein" at bounding box center [369, 270] width 94 height 41
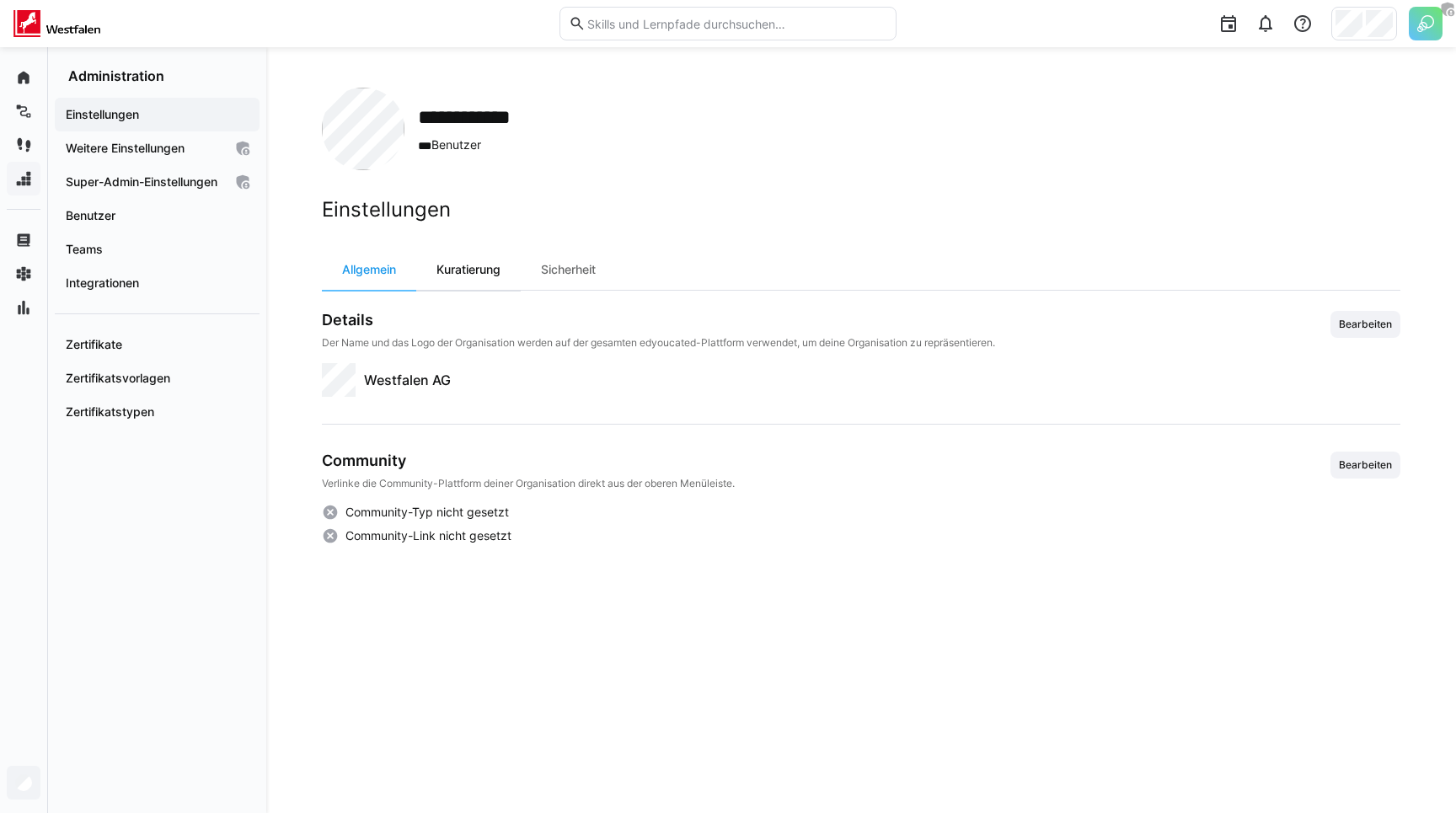
click at [451, 283] on div "Kuratierung" at bounding box center [469, 270] width 104 height 41
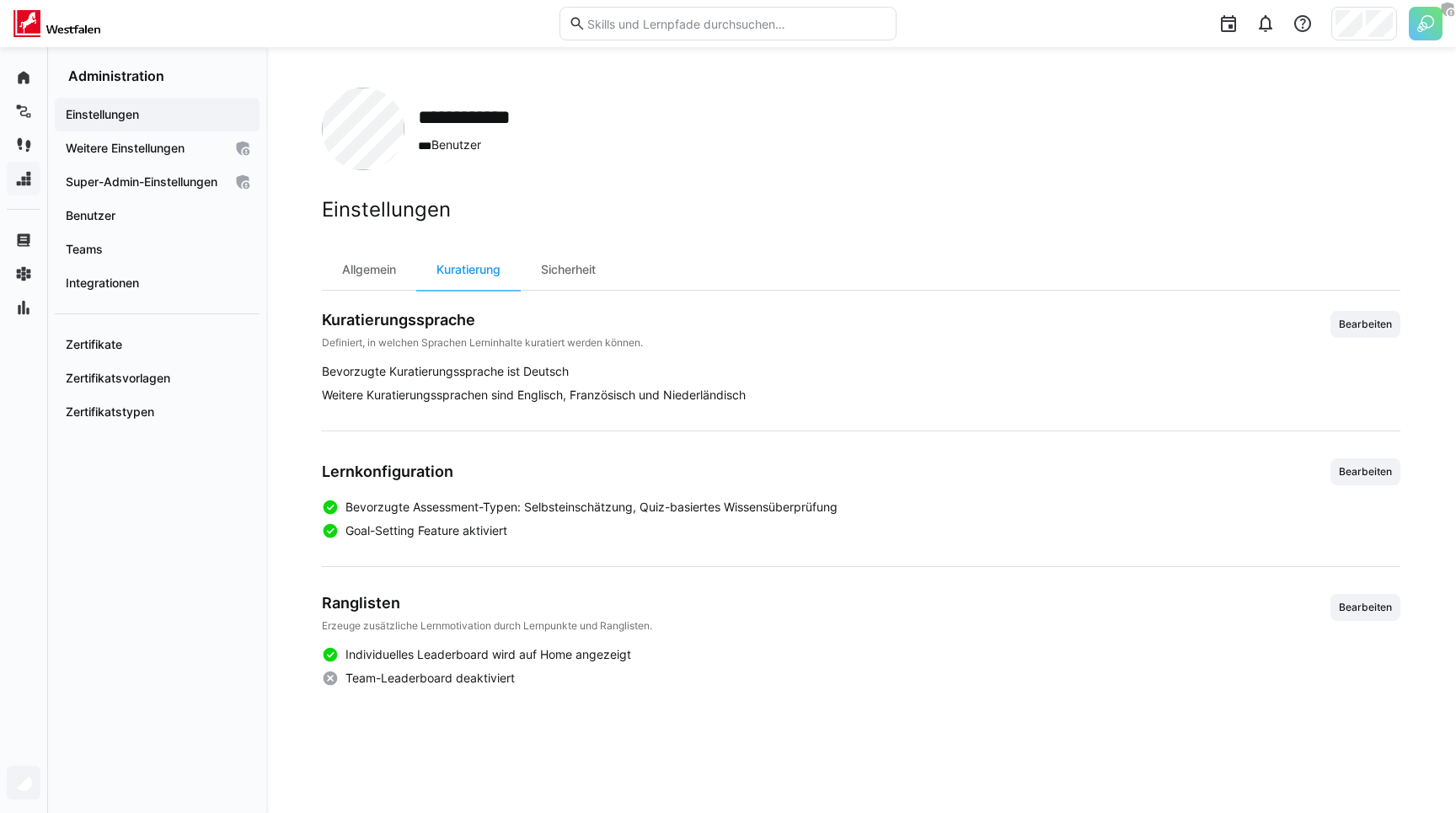
click at [784, 246] on div "Einstellungen Allgemein Kuratierung Sicherheit Kuratierungssprache Definiert, i…" at bounding box center [862, 441] width 1079 height 490
click at [555, 531] on app-boolean-value "Goal-Setting Feature aktiviert" at bounding box center [862, 531] width 1079 height 17
click at [554, 525] on app-boolean-value "Goal-Setting Feature aktiviert" at bounding box center [862, 531] width 1079 height 17
click at [570, 268] on div "Sicherheit" at bounding box center [569, 270] width 95 height 41
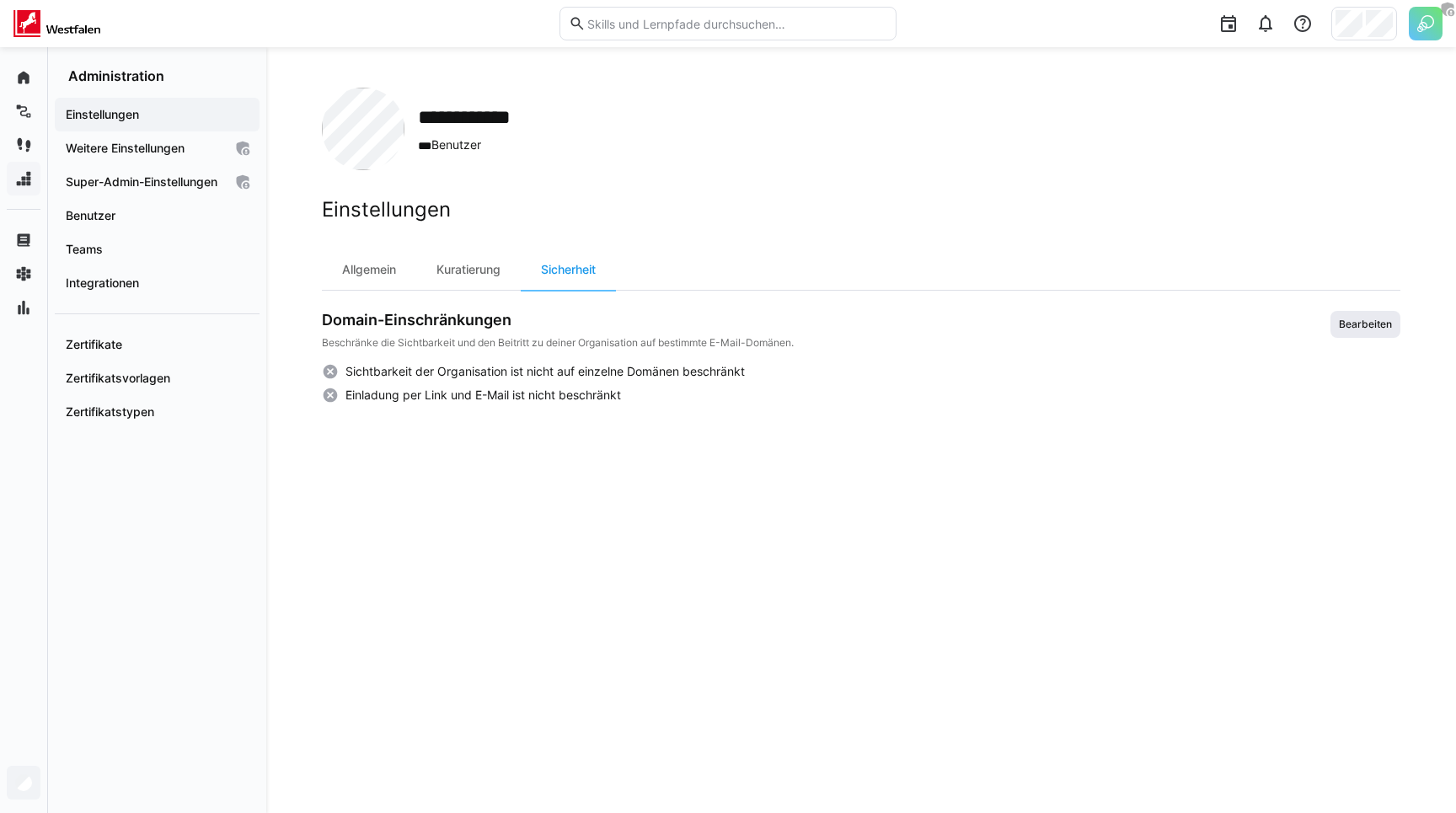
click at [1372, 325] on span "Bearbeiten" at bounding box center [1366, 324] width 57 height 13
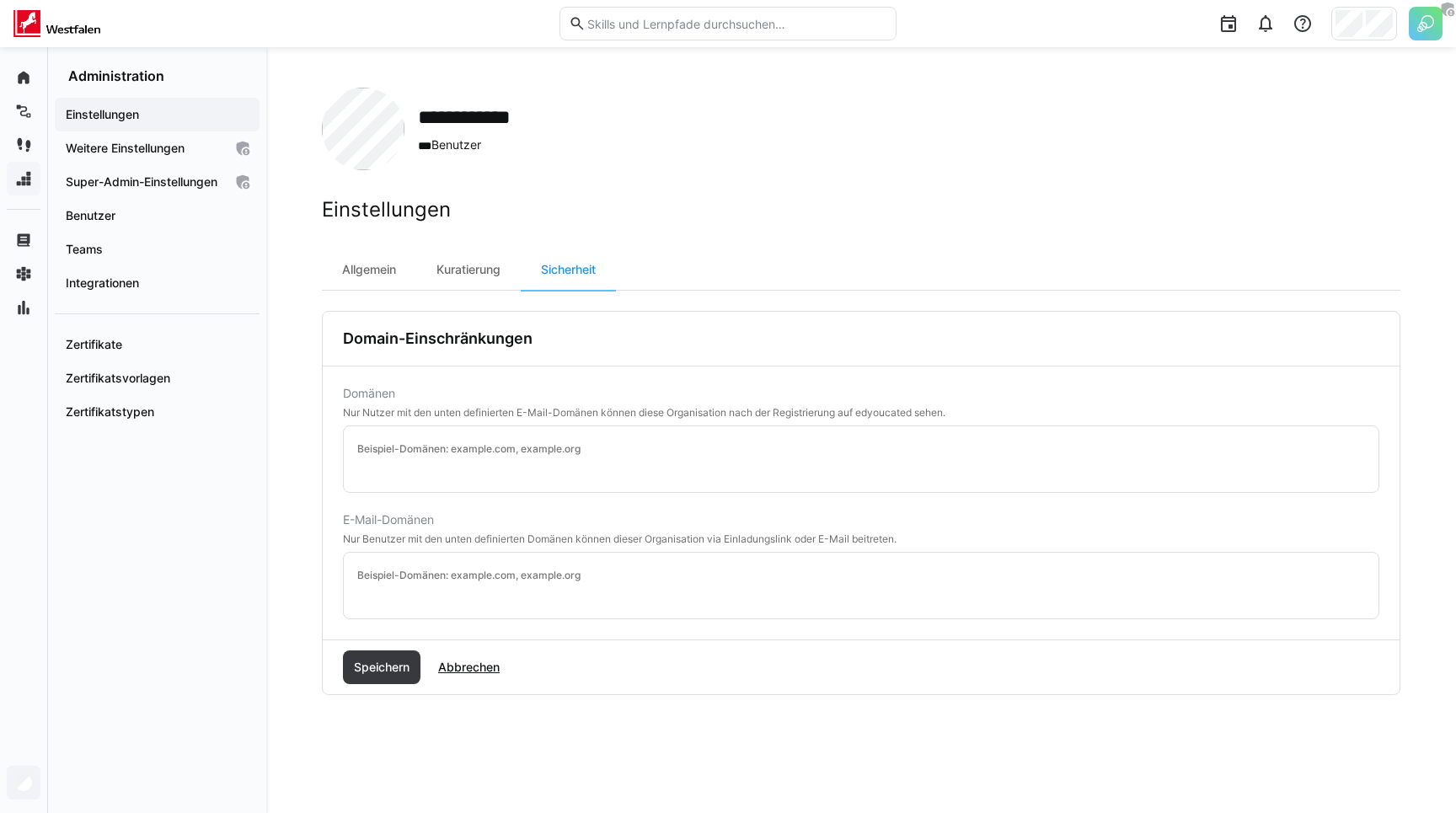
click at [595, 531] on div "E-Mail-Domänen Nur Benutzer mit den unten definierten Domänen können dieser Org…" at bounding box center [861, 566] width 1037 height 106
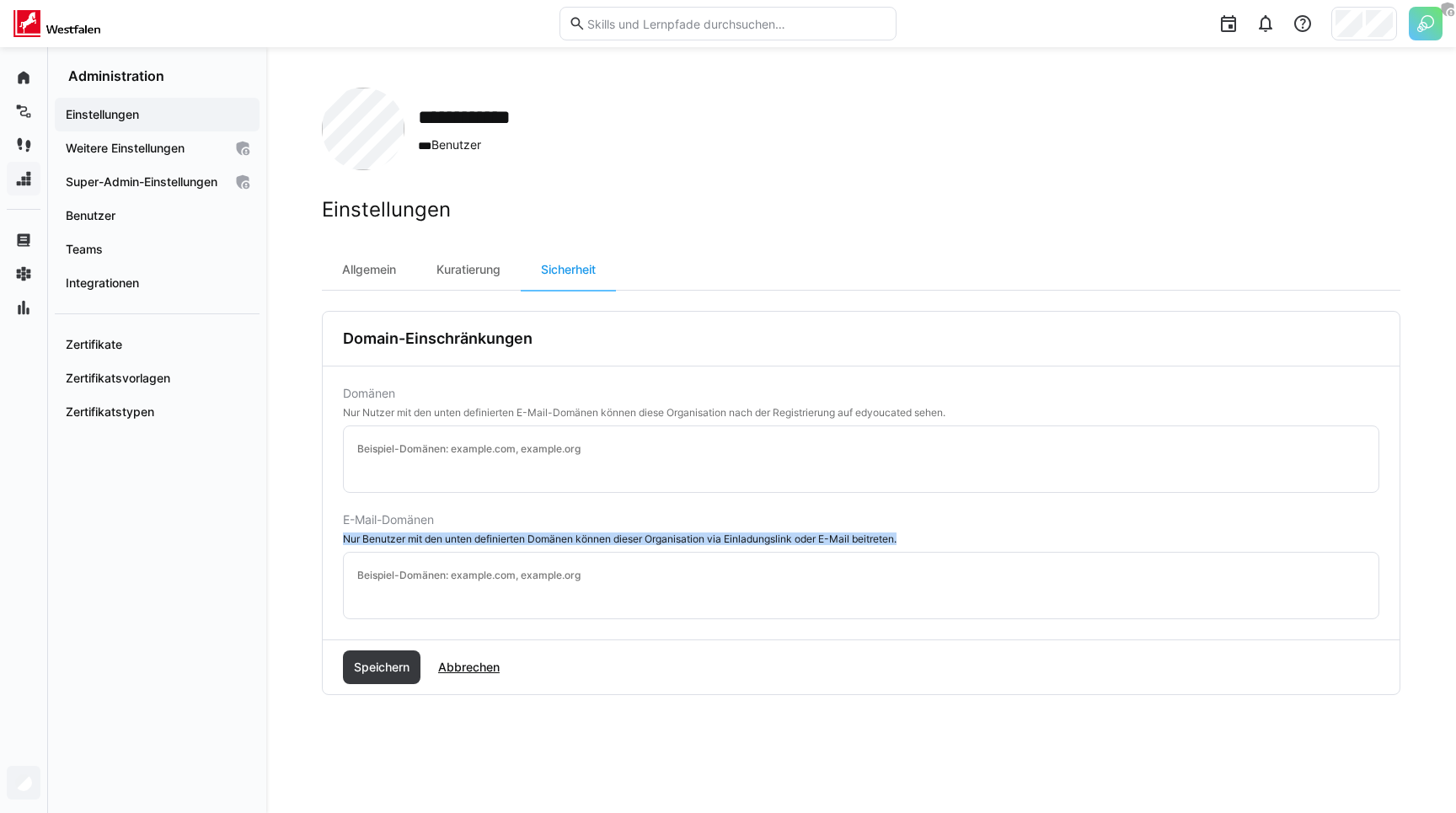
click at [595, 531] on div "E-Mail-Domänen Nur Benutzer mit den unten definierten Domänen können dieser Org…" at bounding box center [861, 566] width 1037 height 106
click at [578, 539] on div "Nur Benutzer mit den unten definierten Domänen können dieser Organisation via E…" at bounding box center [861, 538] width 1037 height 11
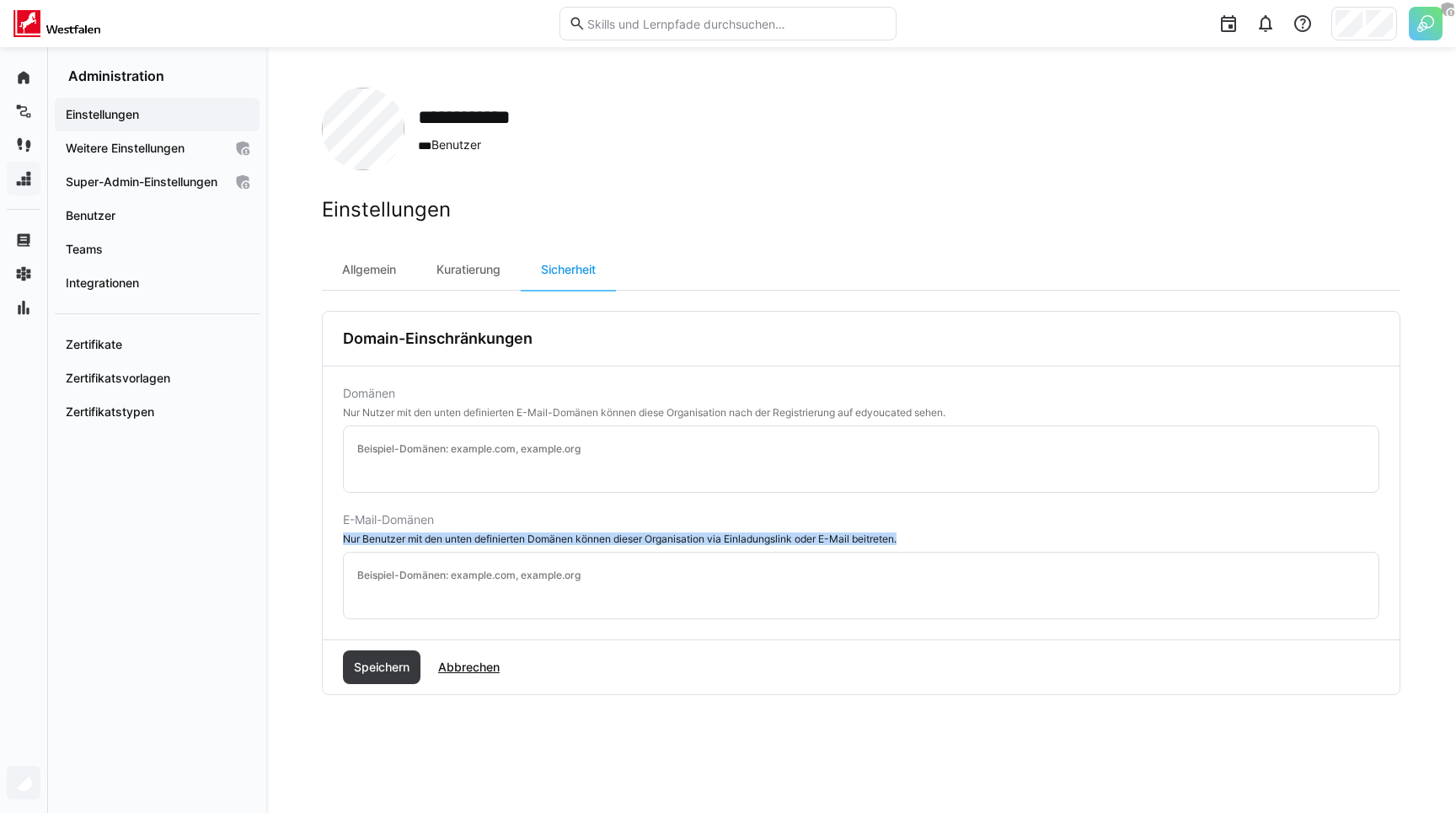
click at [578, 539] on div "Nur Benutzer mit den unten definierten Domänen können dieser Organisation via E…" at bounding box center [861, 538] width 1037 height 11
click at [448, 407] on div "Nur Nutzer mit den unten definierten E-Mail-Domänen können diese Organisation n…" at bounding box center [861, 412] width 1037 height 11
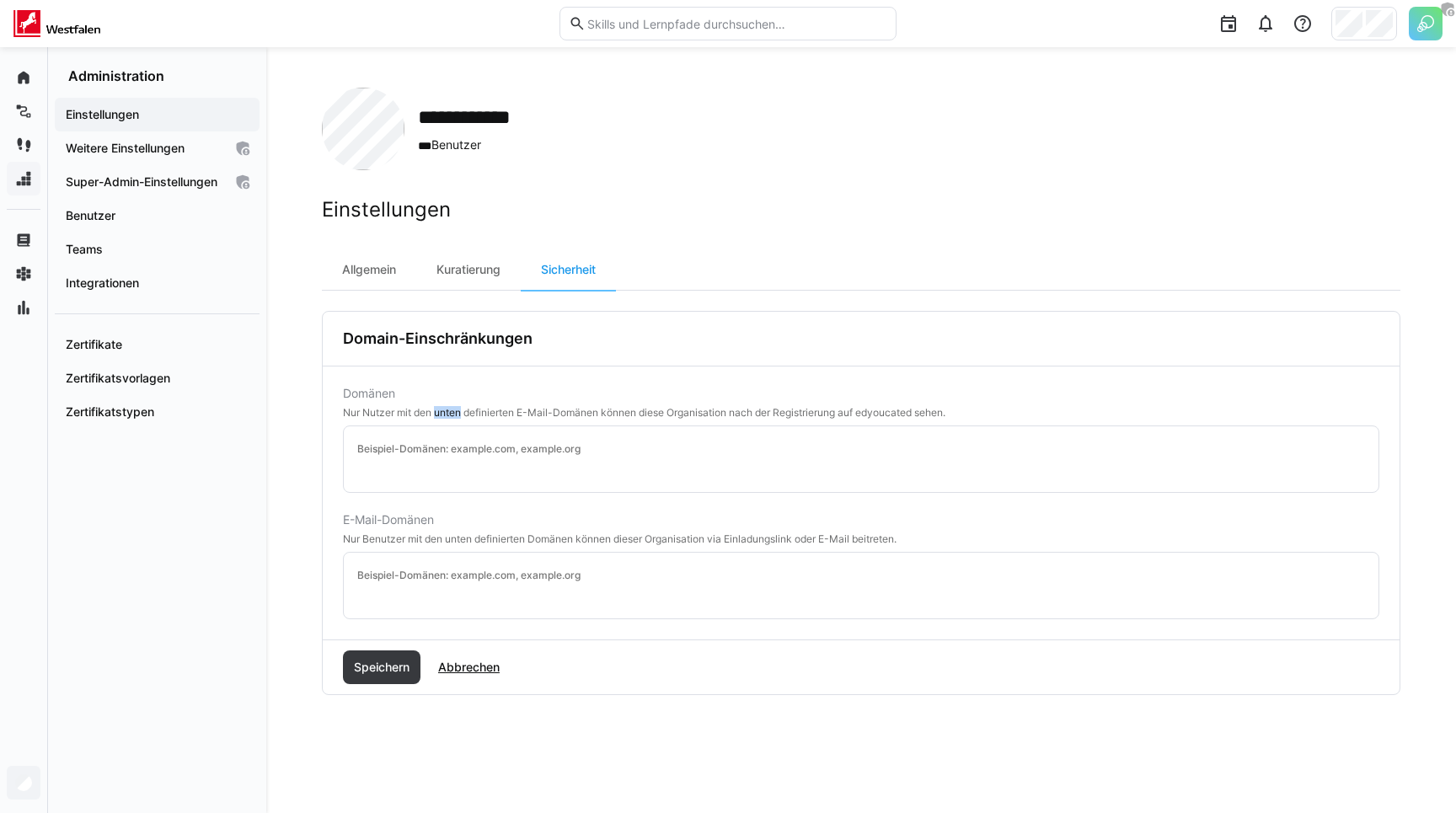
click at [448, 407] on div "Nur Nutzer mit den unten definierten E-Mail-Domänen können diese Organisation n…" at bounding box center [861, 412] width 1037 height 11
click at [474, 661] on span "Abbrechen" at bounding box center [468, 666] width 66 height 17
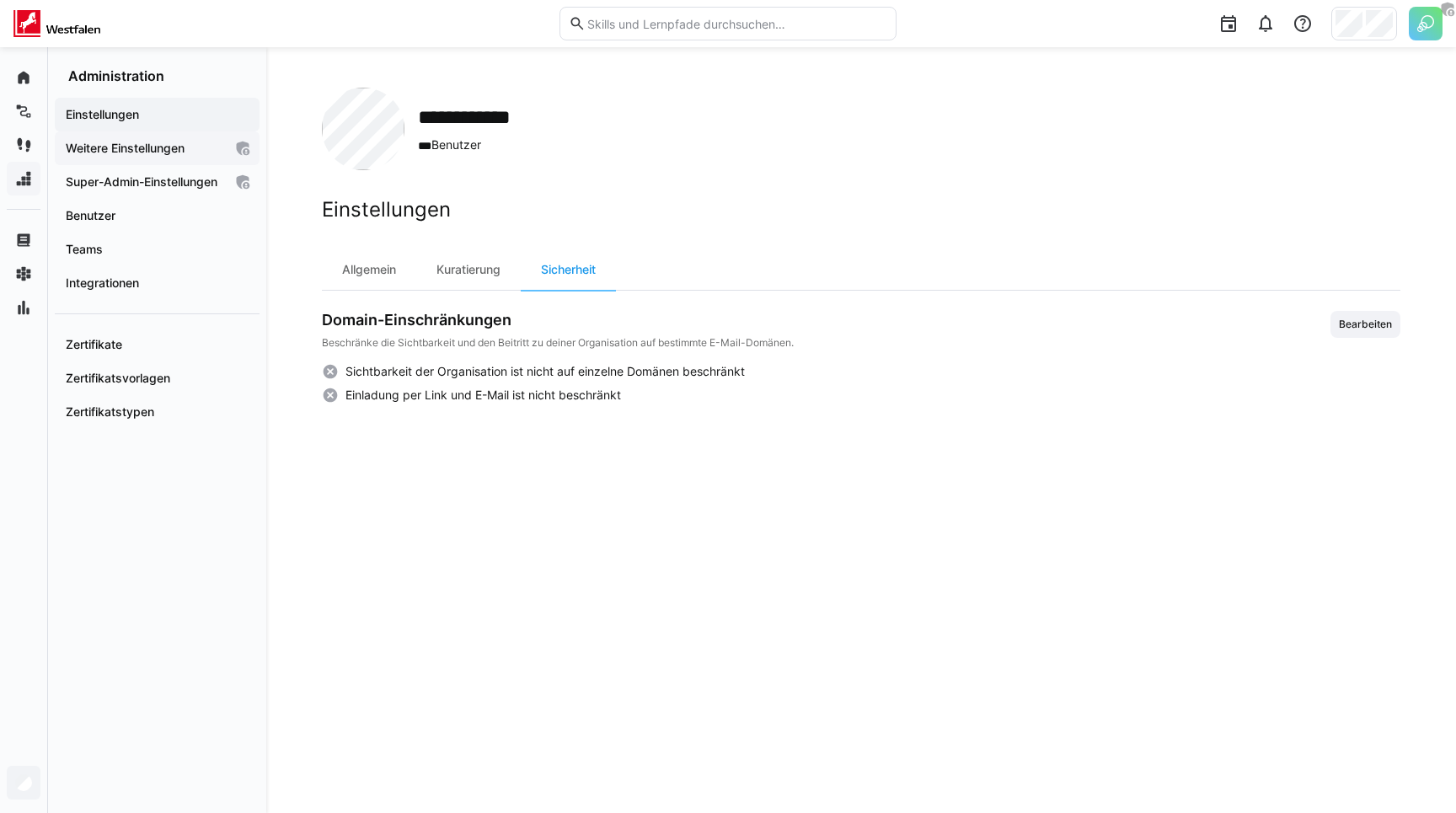
click at [0, 0] on app-navigation-label "Weitere Einstellungen" at bounding box center [0, 0] width 0 height 0
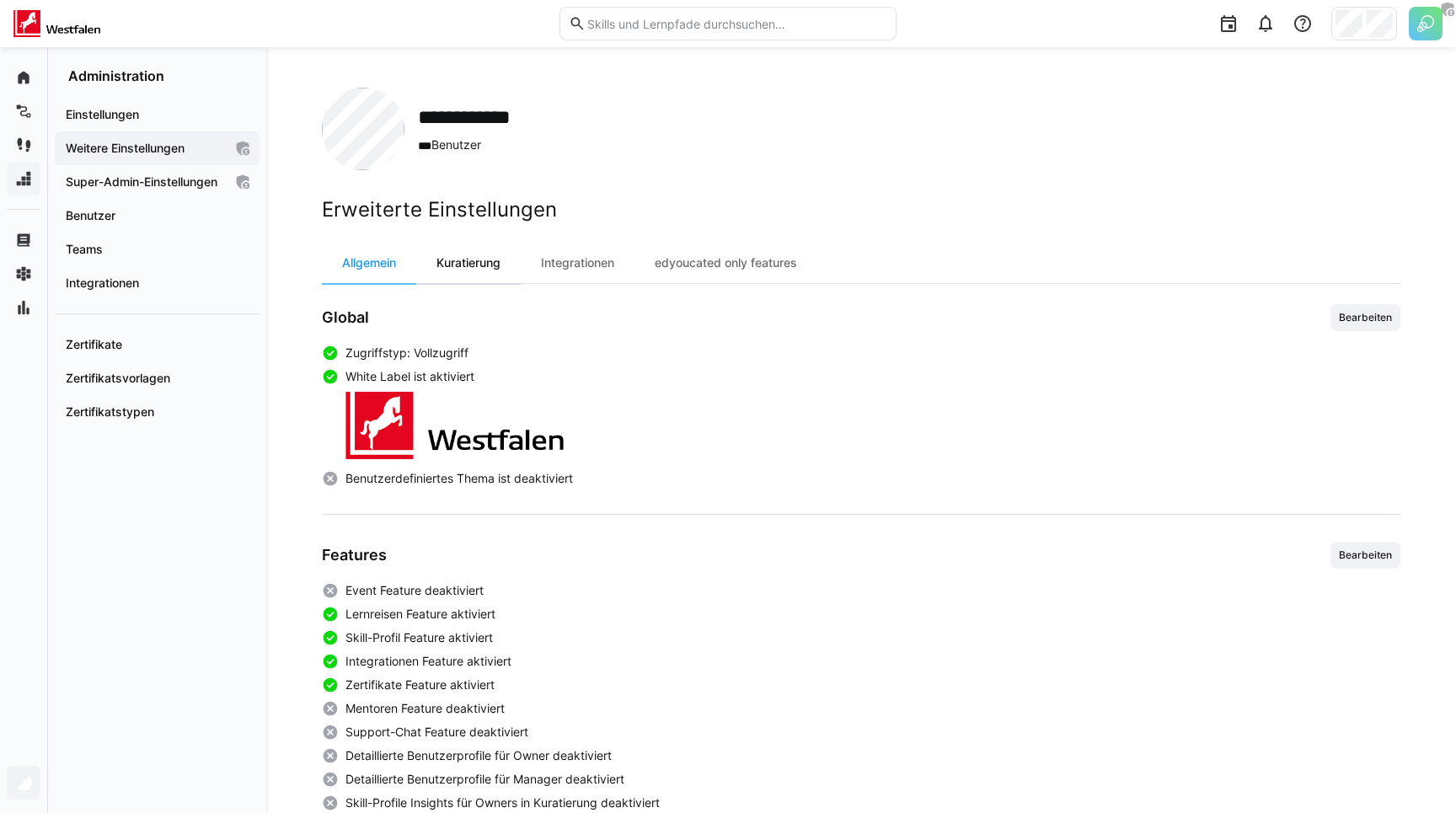
click at [449, 258] on div "Kuratierung" at bounding box center [469, 263] width 104 height 41
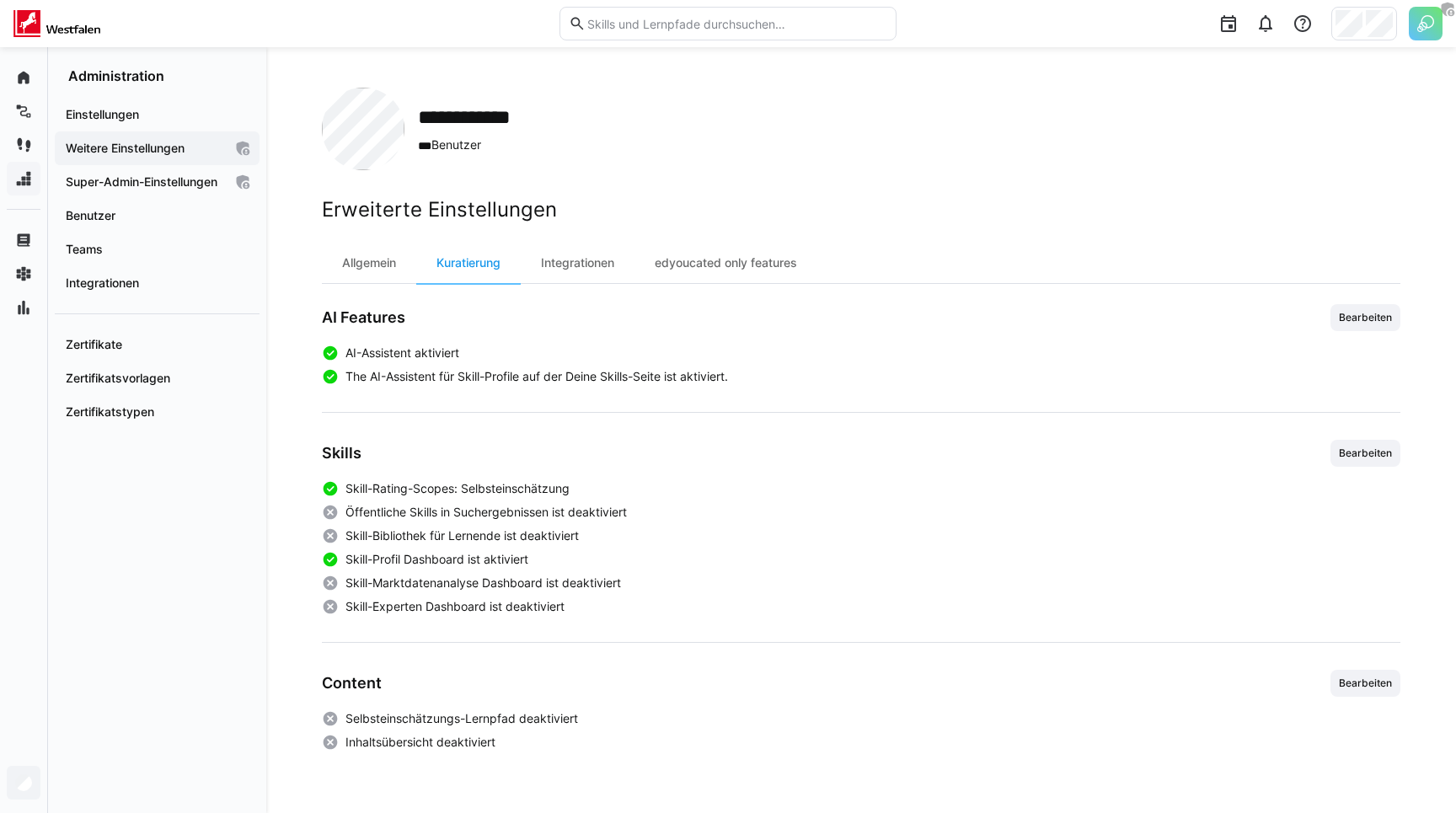
click at [464, 334] on div "AI Features Bearbeiten AI-Assistent aktiviert The AI-Assistent für Skill-Profil…" at bounding box center [862, 345] width 1079 height 81
click at [732, 264] on div "edyoucated only features" at bounding box center [726, 263] width 183 height 41
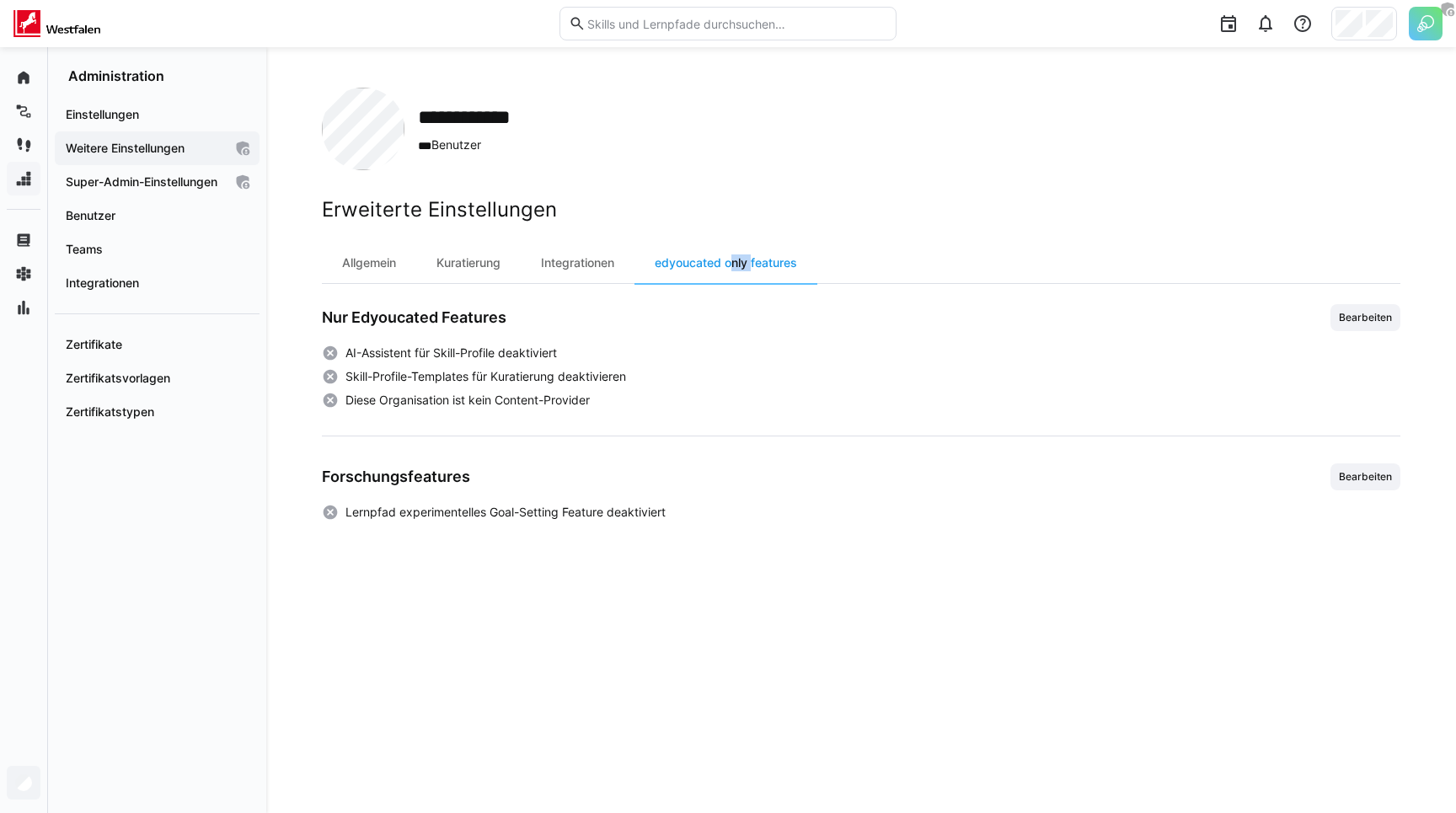
click at [618, 376] on span "Skill-Profile-Templates für Kuratierung deaktivieren" at bounding box center [486, 376] width 281 height 17
click at [531, 124] on h2 "**********" at bounding box center [481, 117] width 128 height 26
click at [0, 0] on app-navigation-label "Weitere Einstellungen" at bounding box center [0, 0] width 0 height 0
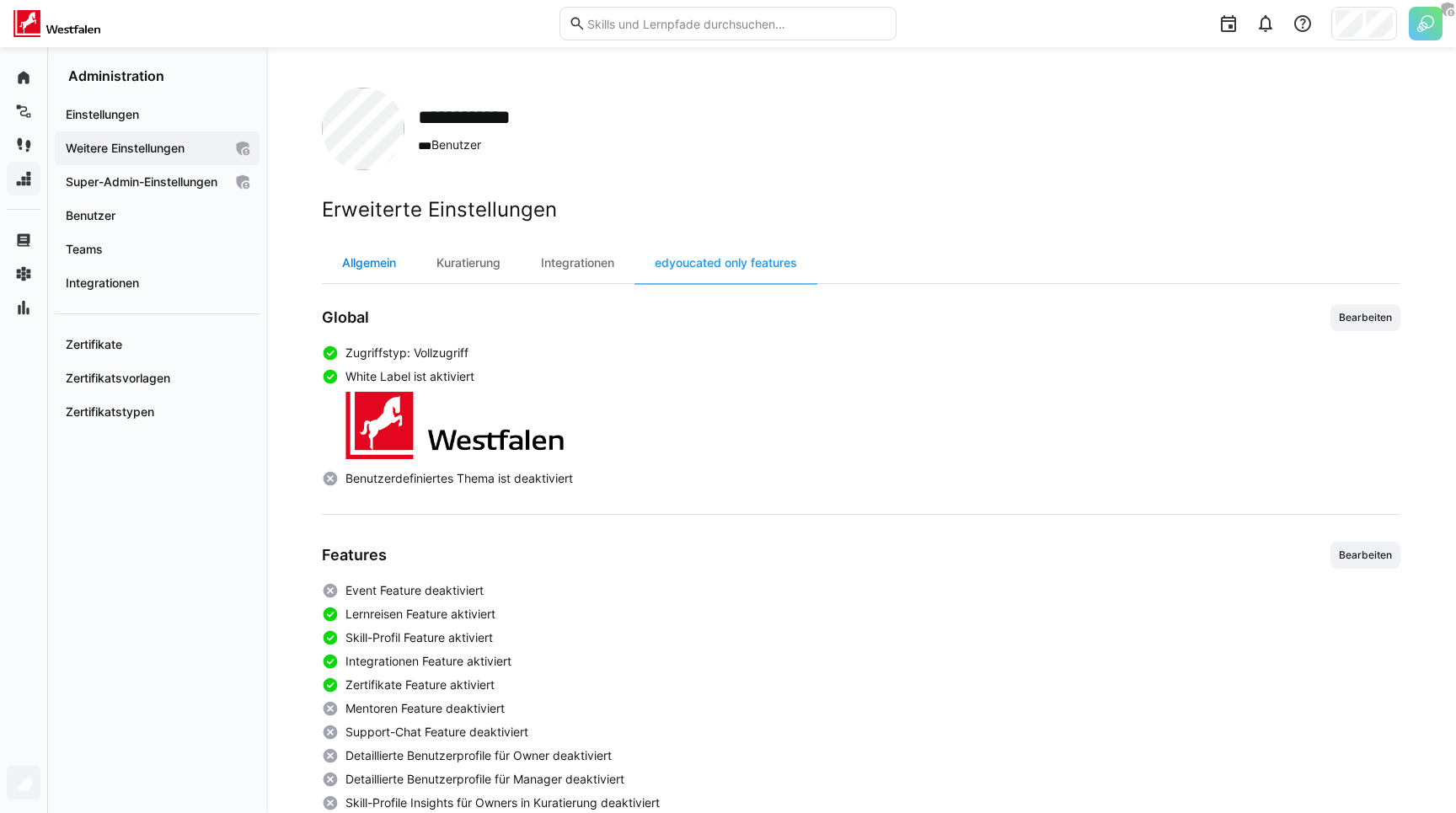
click at [376, 270] on div "Allgemein" at bounding box center [369, 263] width 94 height 41
click at [541, 344] on div "Zugriffstyp: Vollzugriff" at bounding box center [862, 352] width 1079 height 17
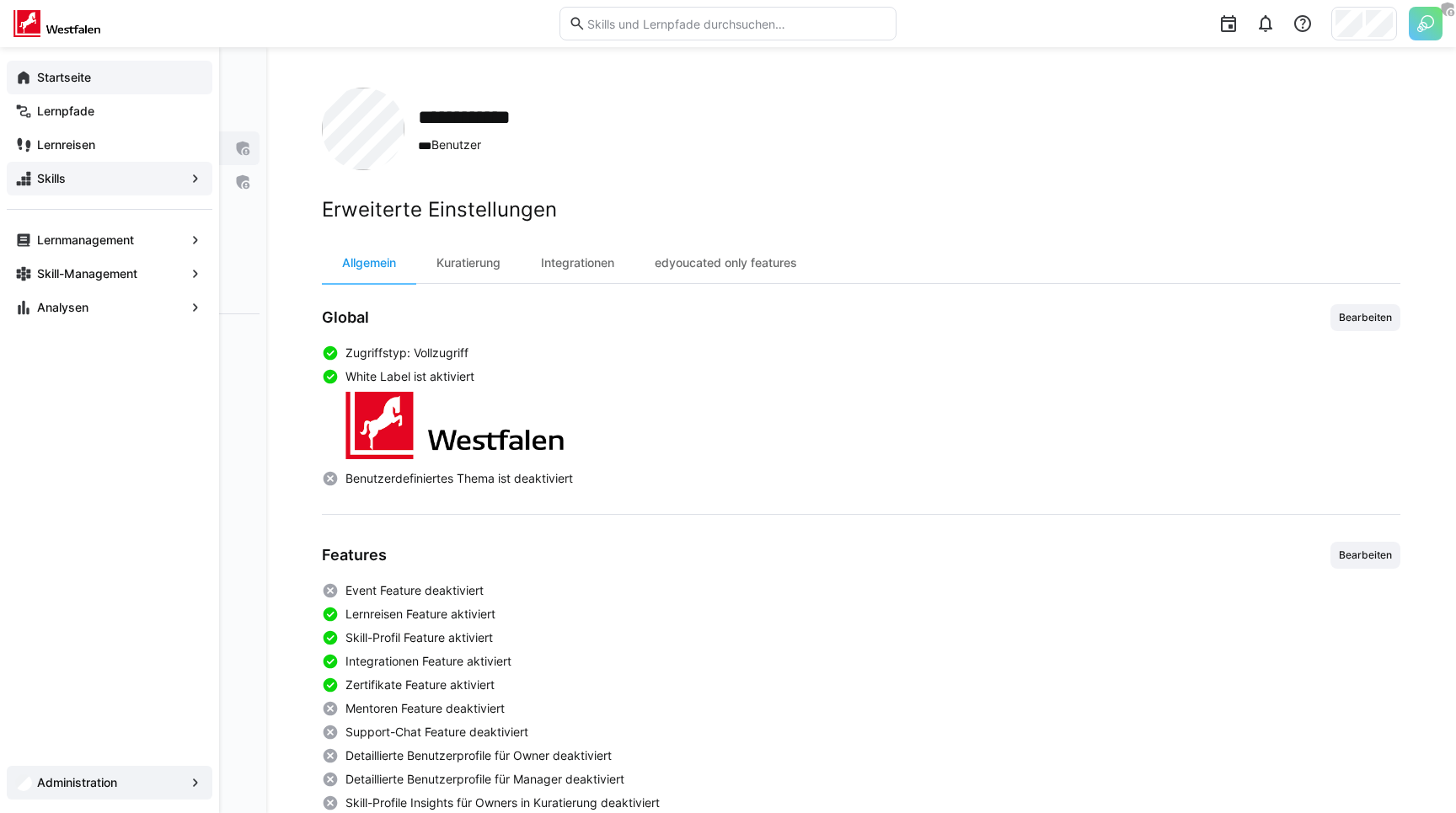
click at [16, 87] on div "Startseite" at bounding box center [109, 78] width 206 height 34
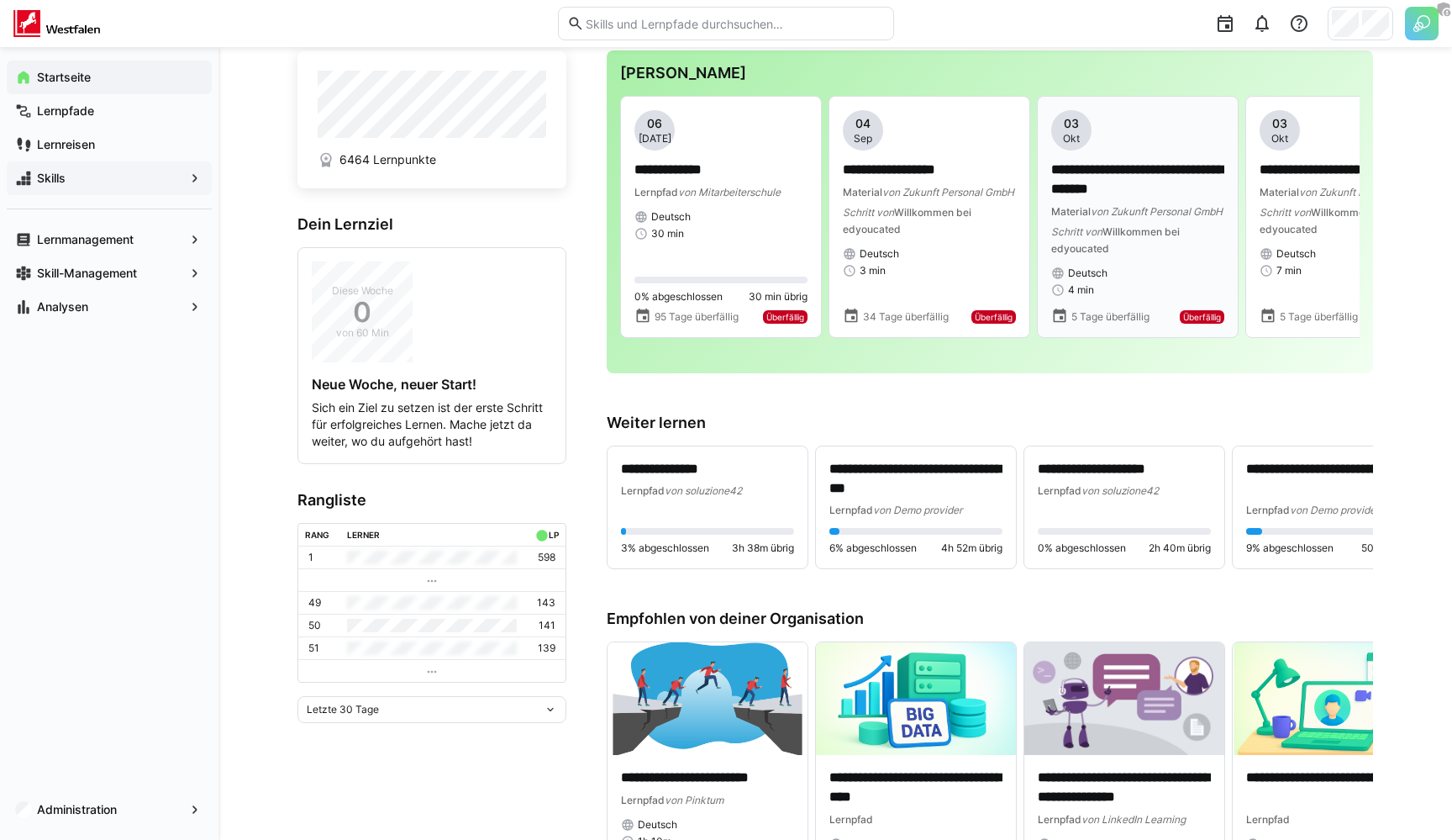
scroll to position [52, 0]
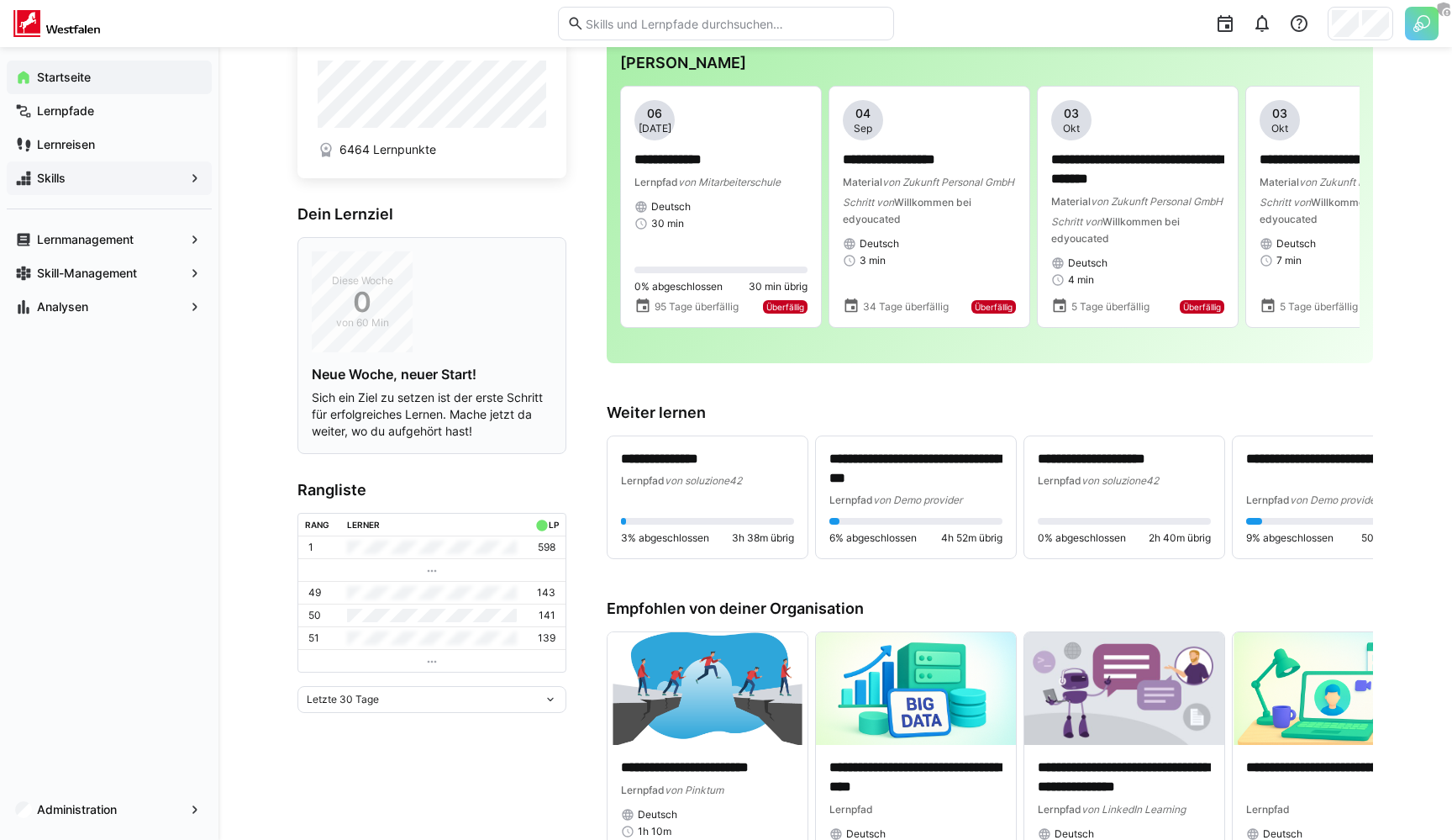
click at [363, 310] on span "0" at bounding box center [362, 301] width 101 height 17
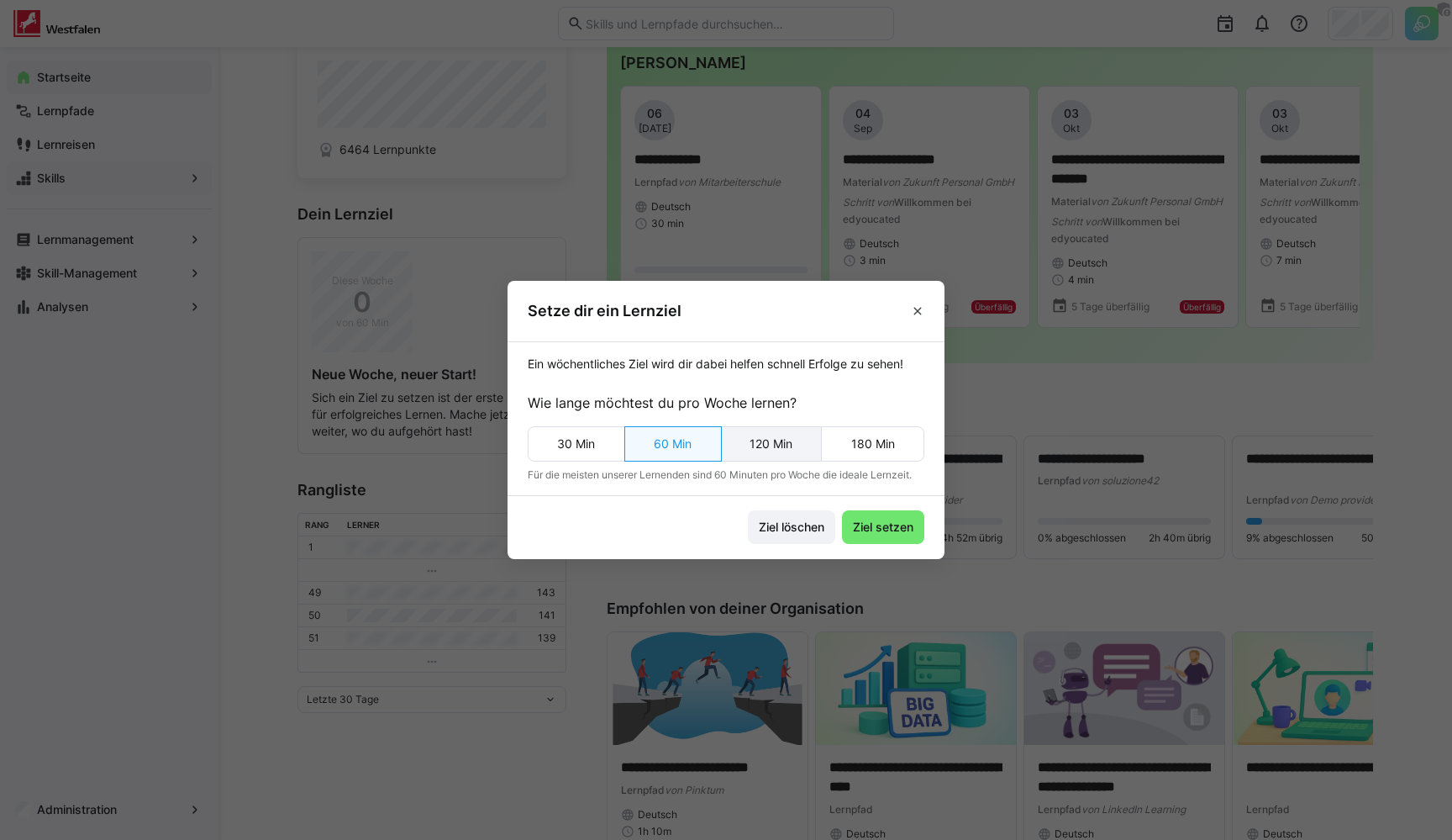
click at [760, 434] on eds-button-option "120 Min" at bounding box center [771, 444] width 102 height 35
click at [676, 449] on eds-button-option "60 Min" at bounding box center [673, 444] width 98 height 35
click at [917, 310] on eds-icon at bounding box center [918, 311] width 13 height 13
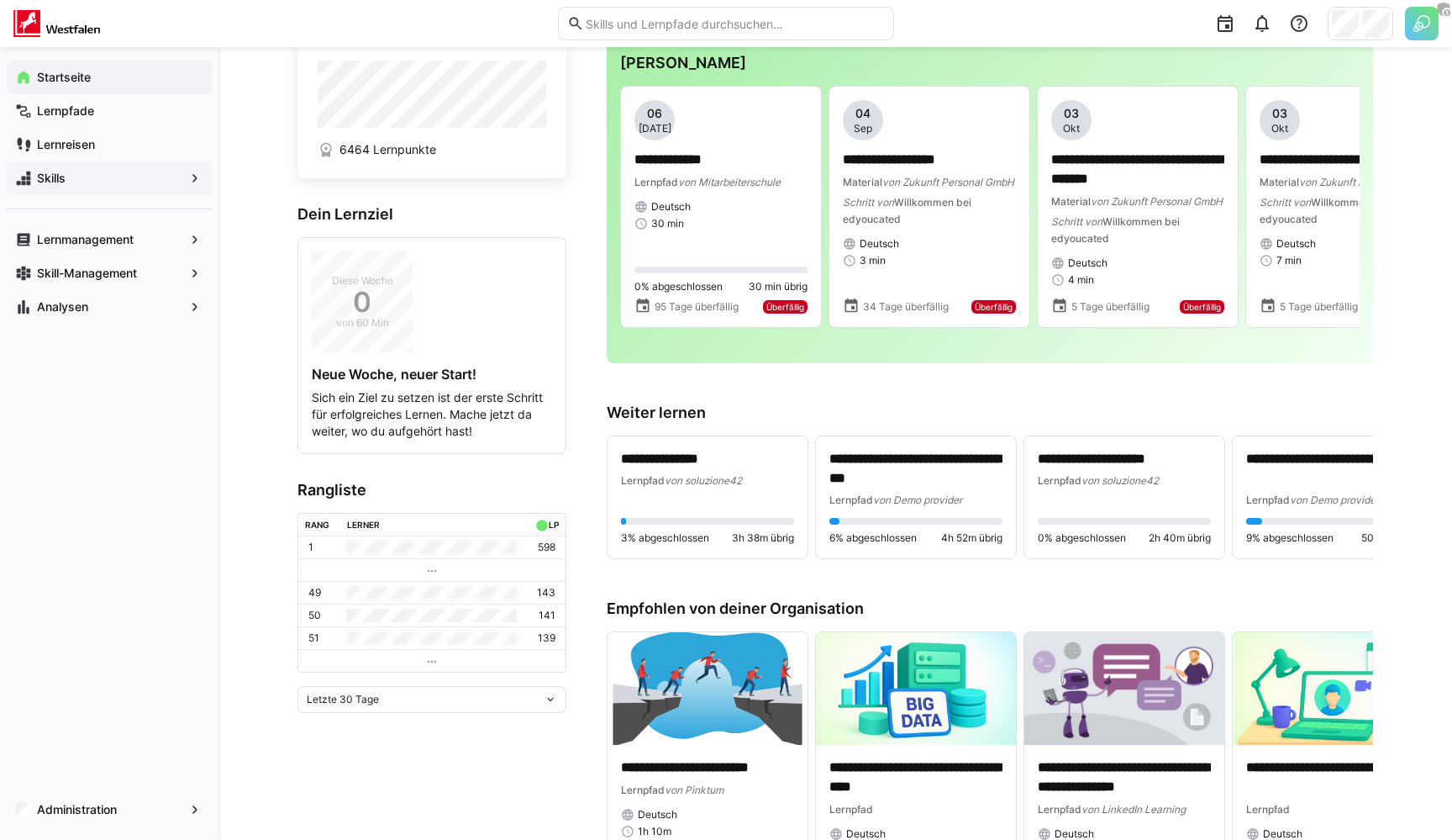
click at [489, 707] on div "Letzte 30 Tage" at bounding box center [431, 699] width 269 height 27
click at [430, 724] on app-home-left "6464 Lernpunkte Dein Lernziel Diese Woche 0 von 60 Min Neue Woche, neuer Start!…" at bounding box center [431, 475] width 269 height 868
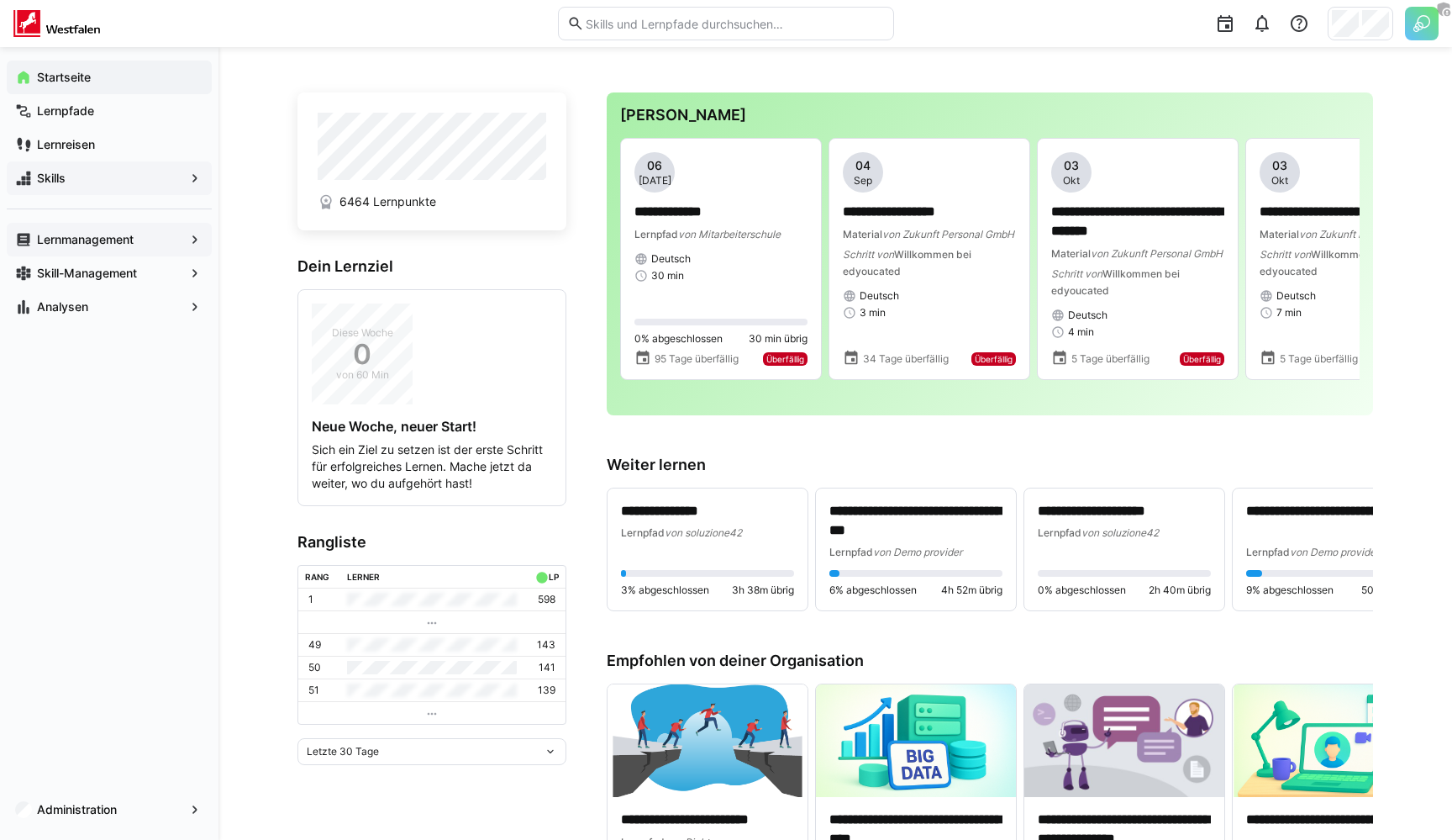
click at [0, 0] on app-navigation-label "Lernmanagement" at bounding box center [0, 0] width 0 height 0
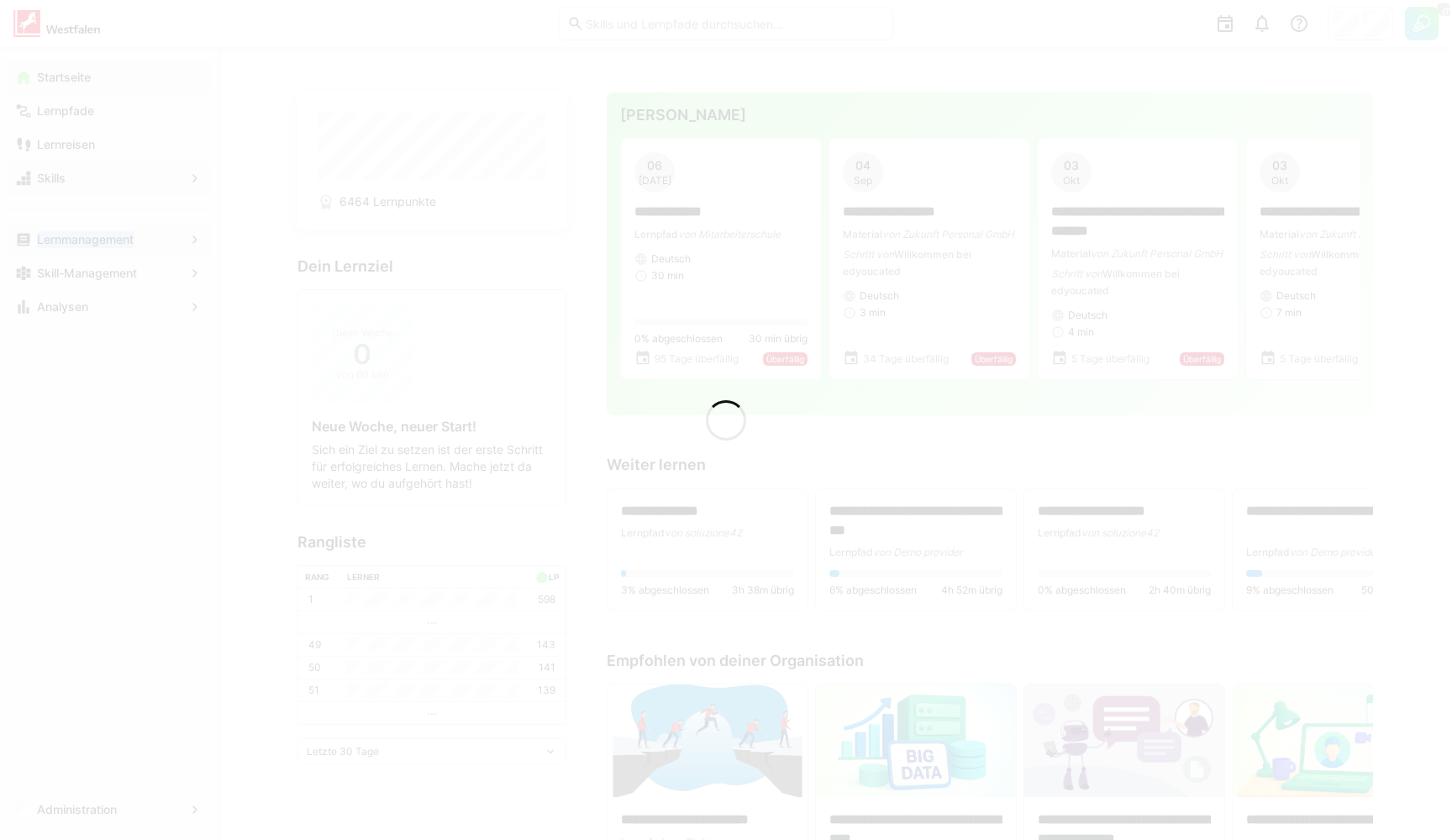
click at [88, 244] on app-root "**********" at bounding box center [726, 476] width 1452 height 954
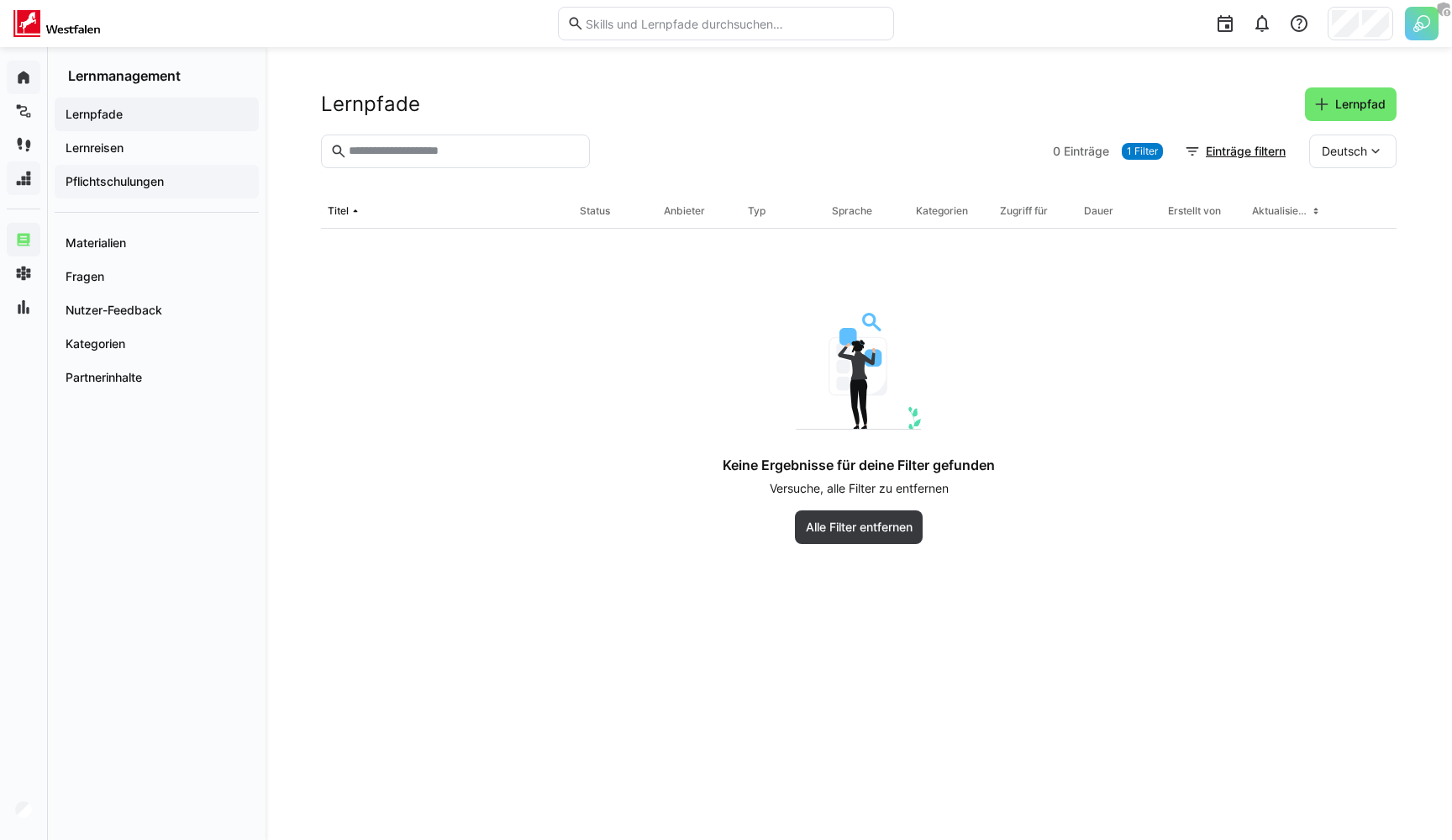
click at [0, 0] on app-navigation-label "Pflichtschulungen" at bounding box center [0, 0] width 0 height 0
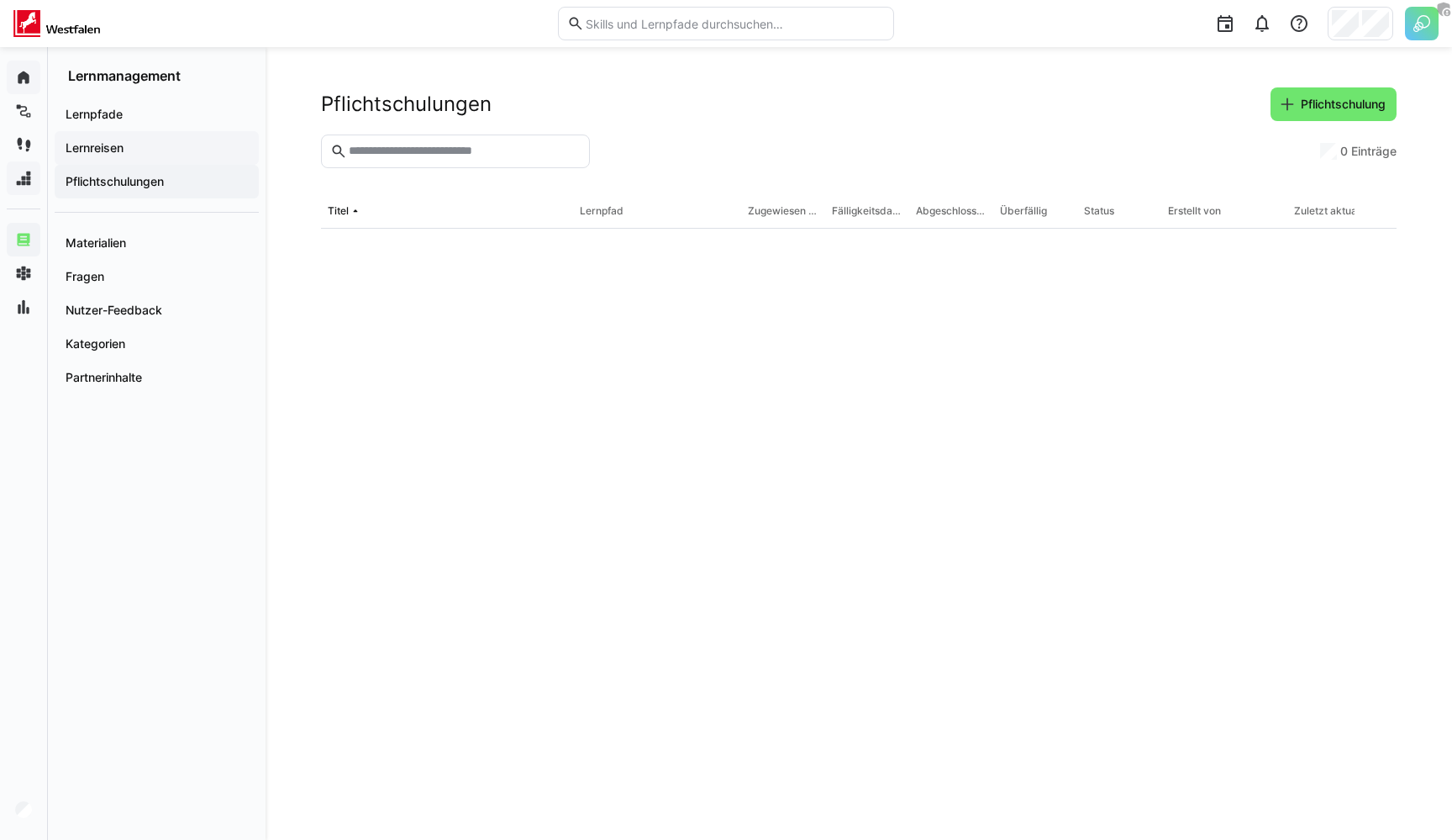
click at [0, 0] on app-navigation-label "Lernreisen" at bounding box center [0, 0] width 0 height 0
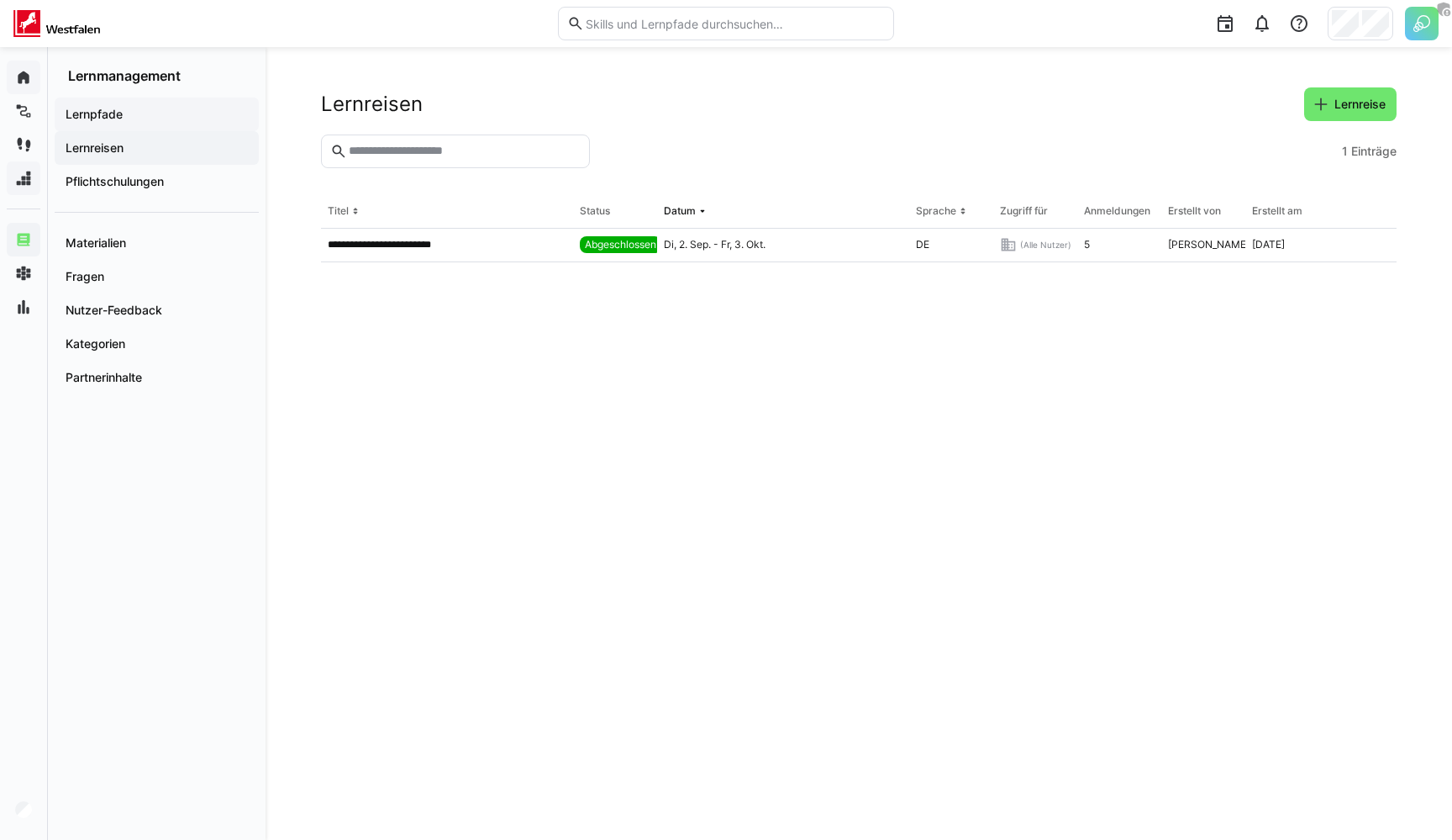
click at [124, 112] on span "Lernpfade" at bounding box center [157, 114] width 188 height 17
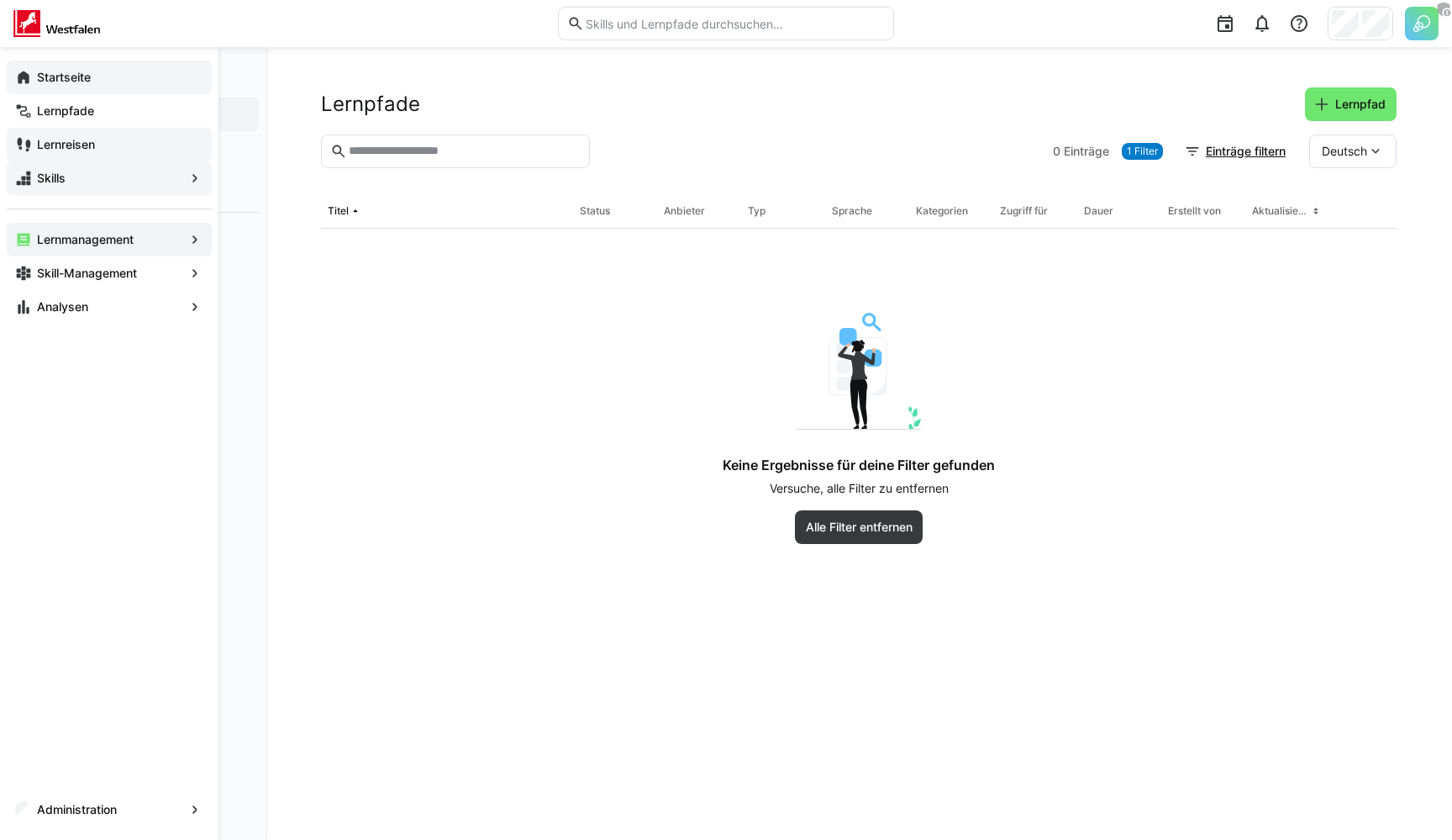
click at [0, 0] on app-navigation-label "Lernreisen" at bounding box center [0, 0] width 0 height 0
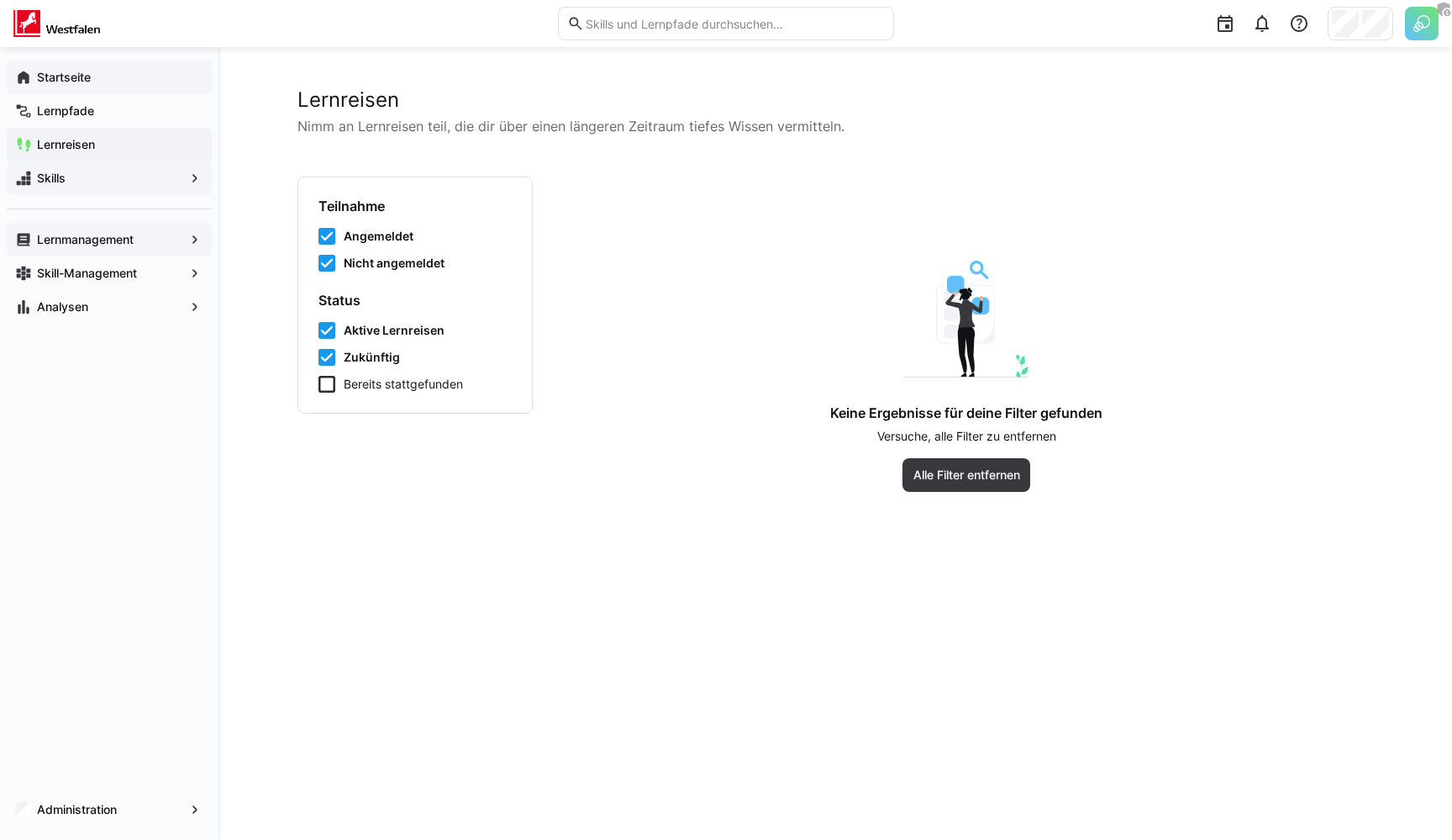
click at [0, 0] on app-navigation-label "Lernmanagement" at bounding box center [0, 0] width 0 height 0
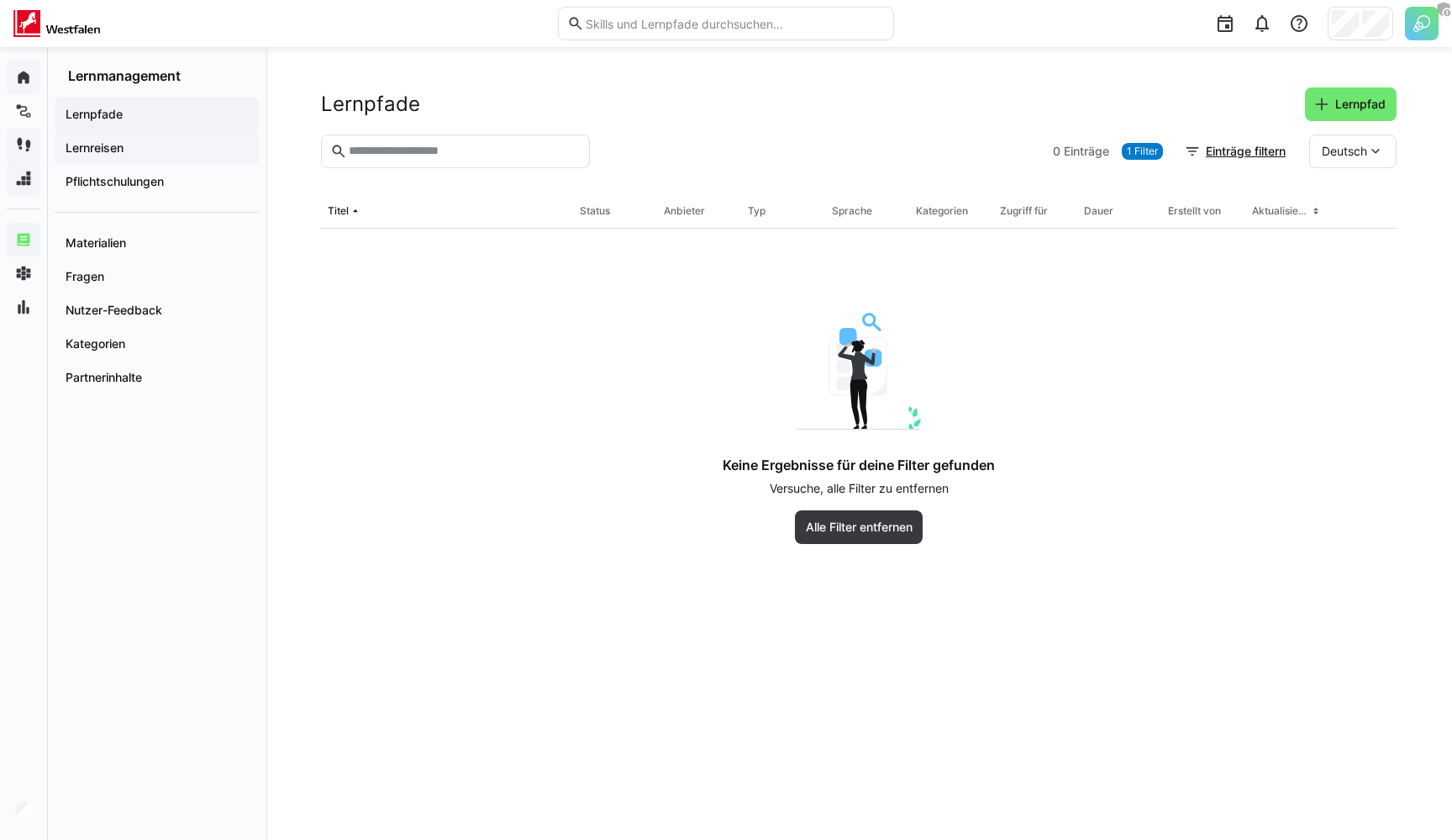
click at [120, 157] on div "Lernreisen" at bounding box center [157, 148] width 204 height 33
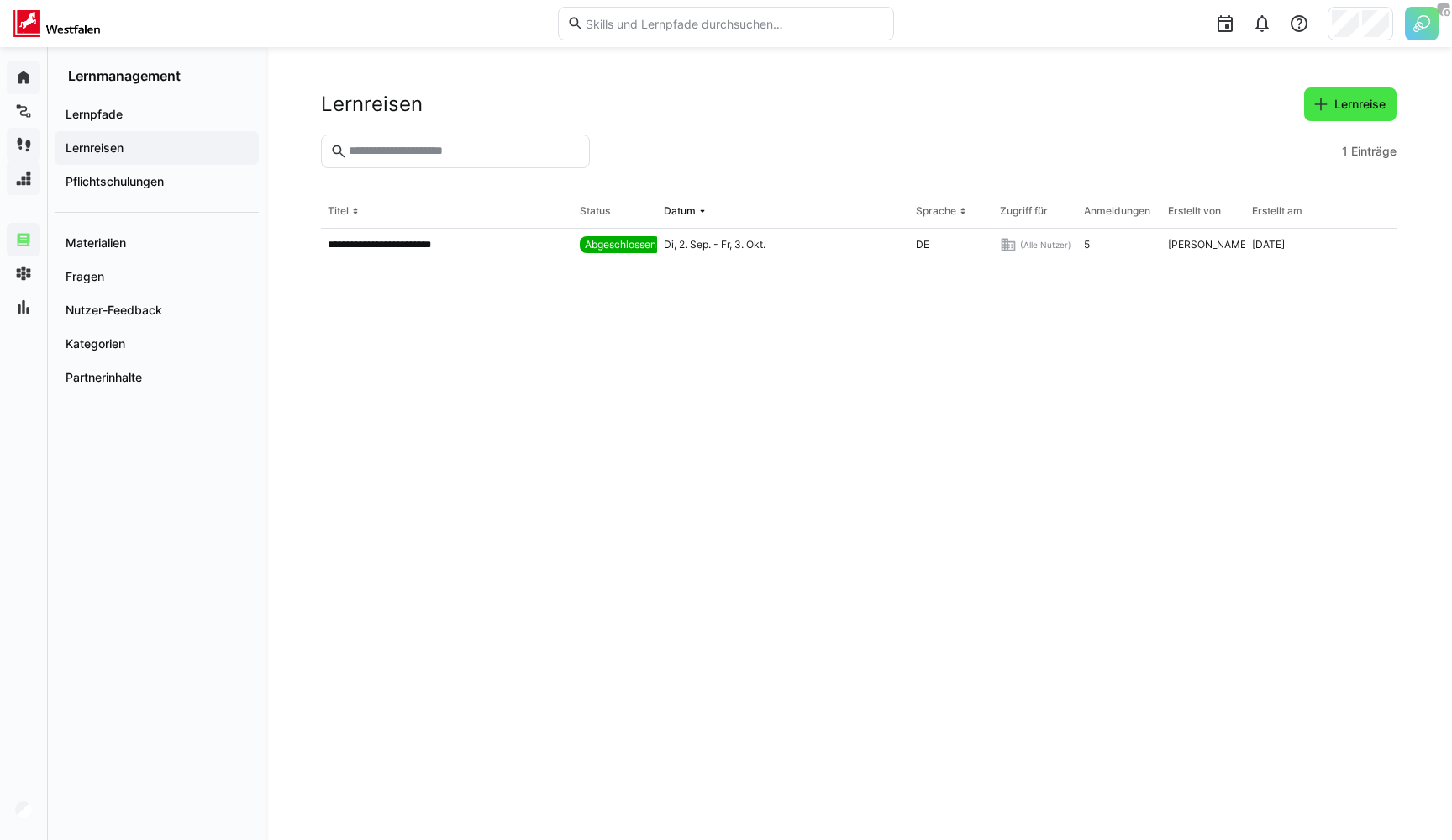
click at [1324, 99] on eds-icon at bounding box center [1321, 104] width 17 height 17
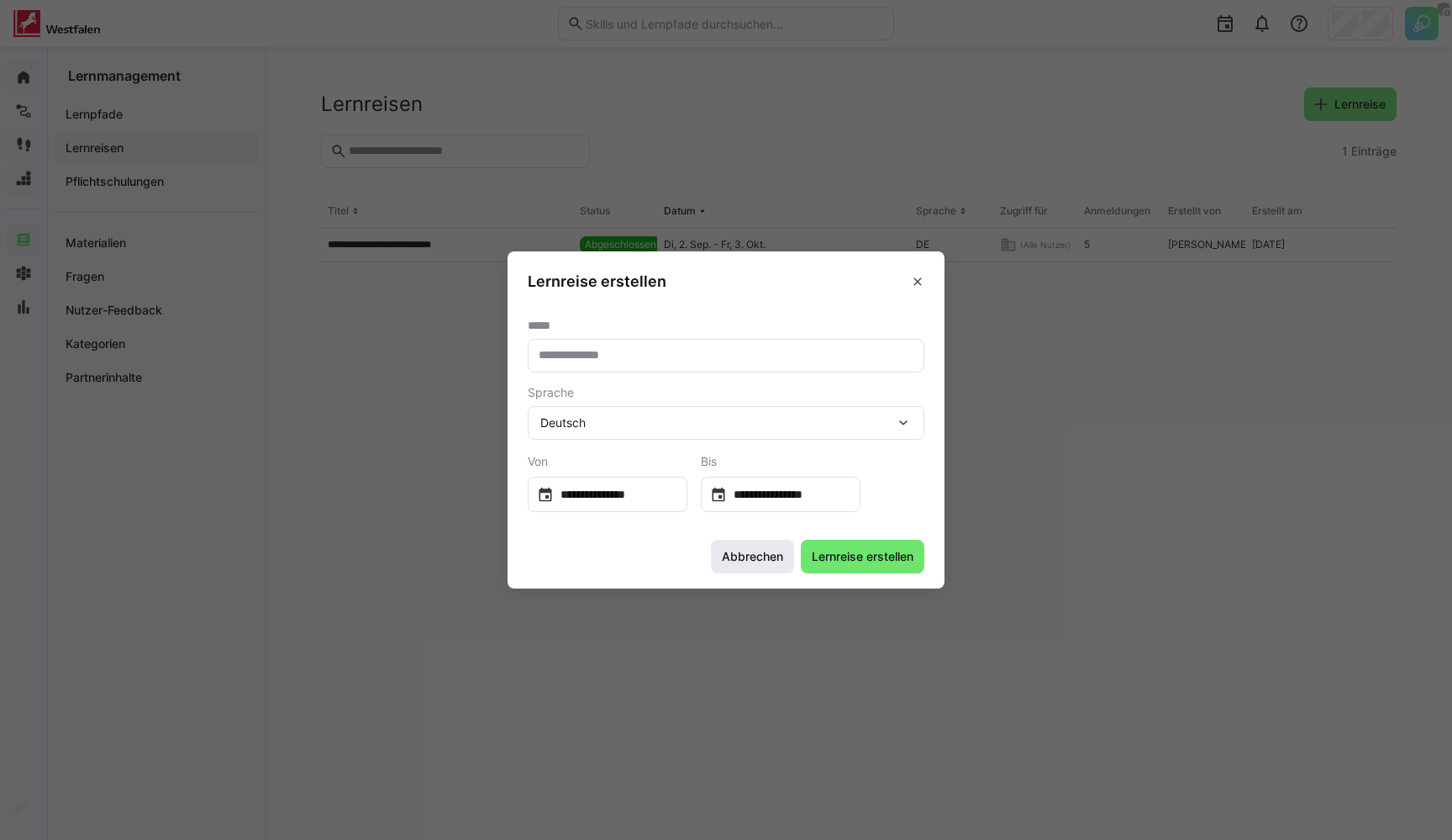
click at [756, 548] on span "Abbrechen" at bounding box center [752, 556] width 66 height 17
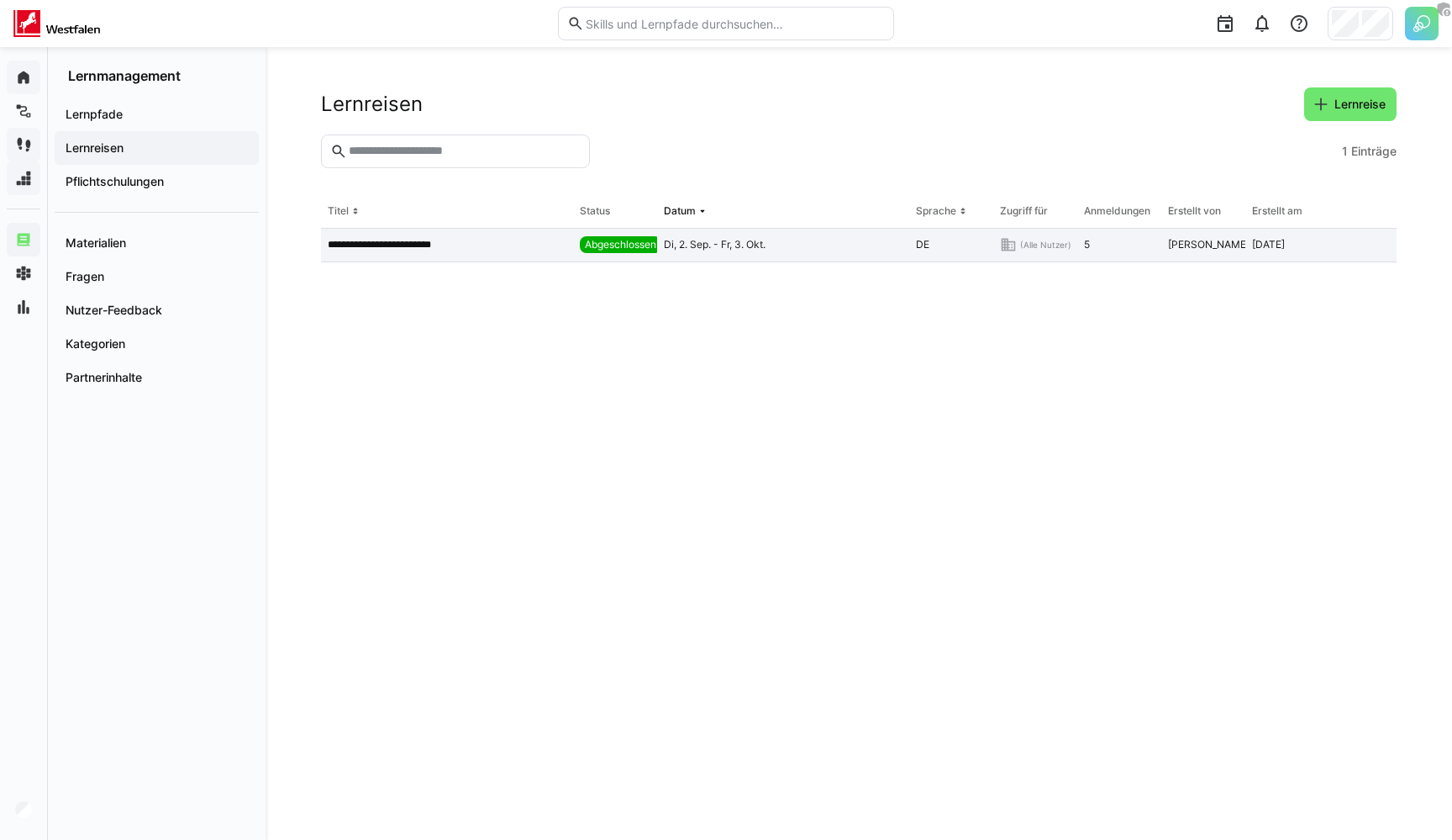
click at [441, 244] on p "**********" at bounding box center [395, 244] width 136 height 13
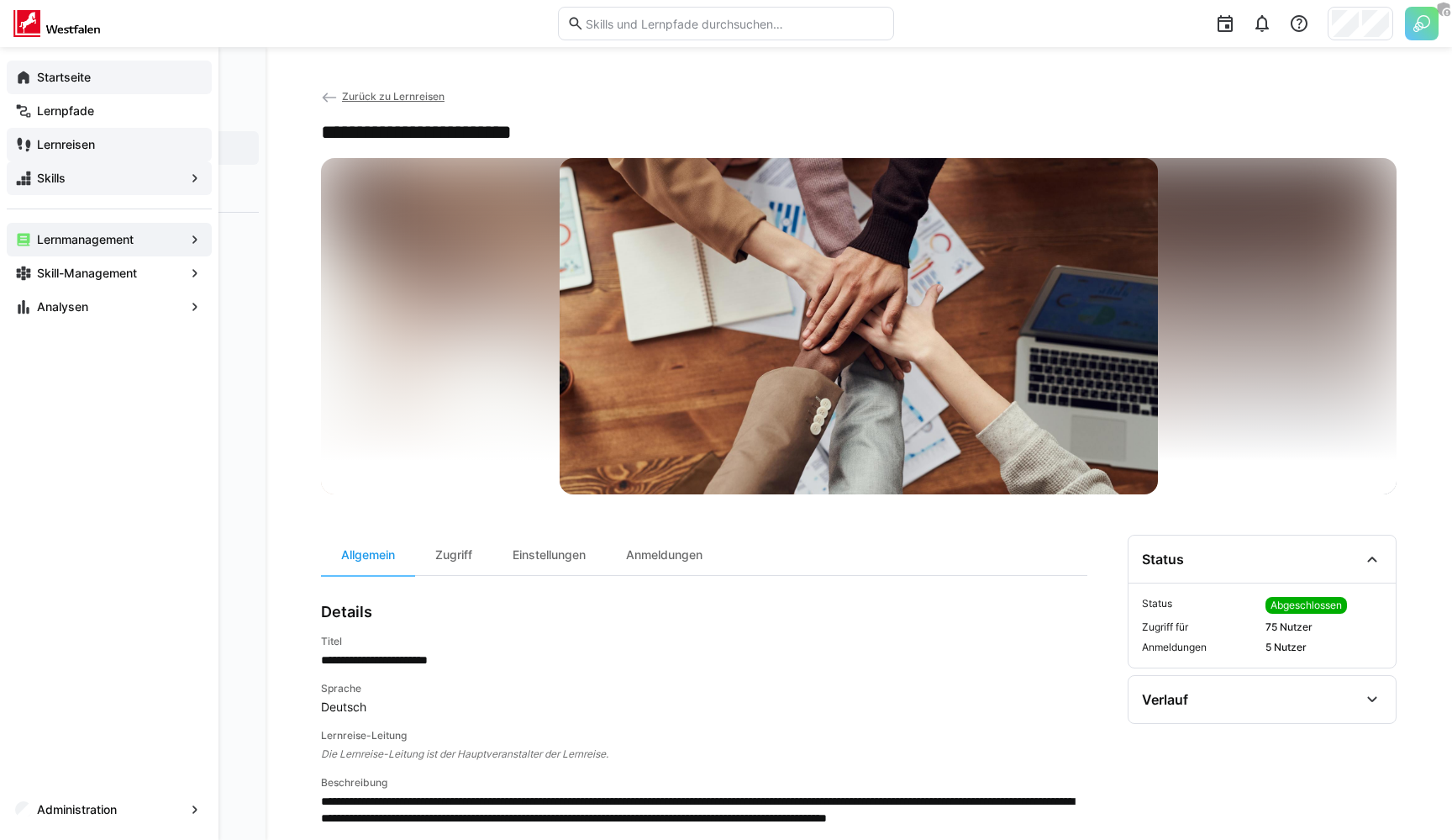
click at [78, 179] on span "Skills" at bounding box center [109, 178] width 150 height 17
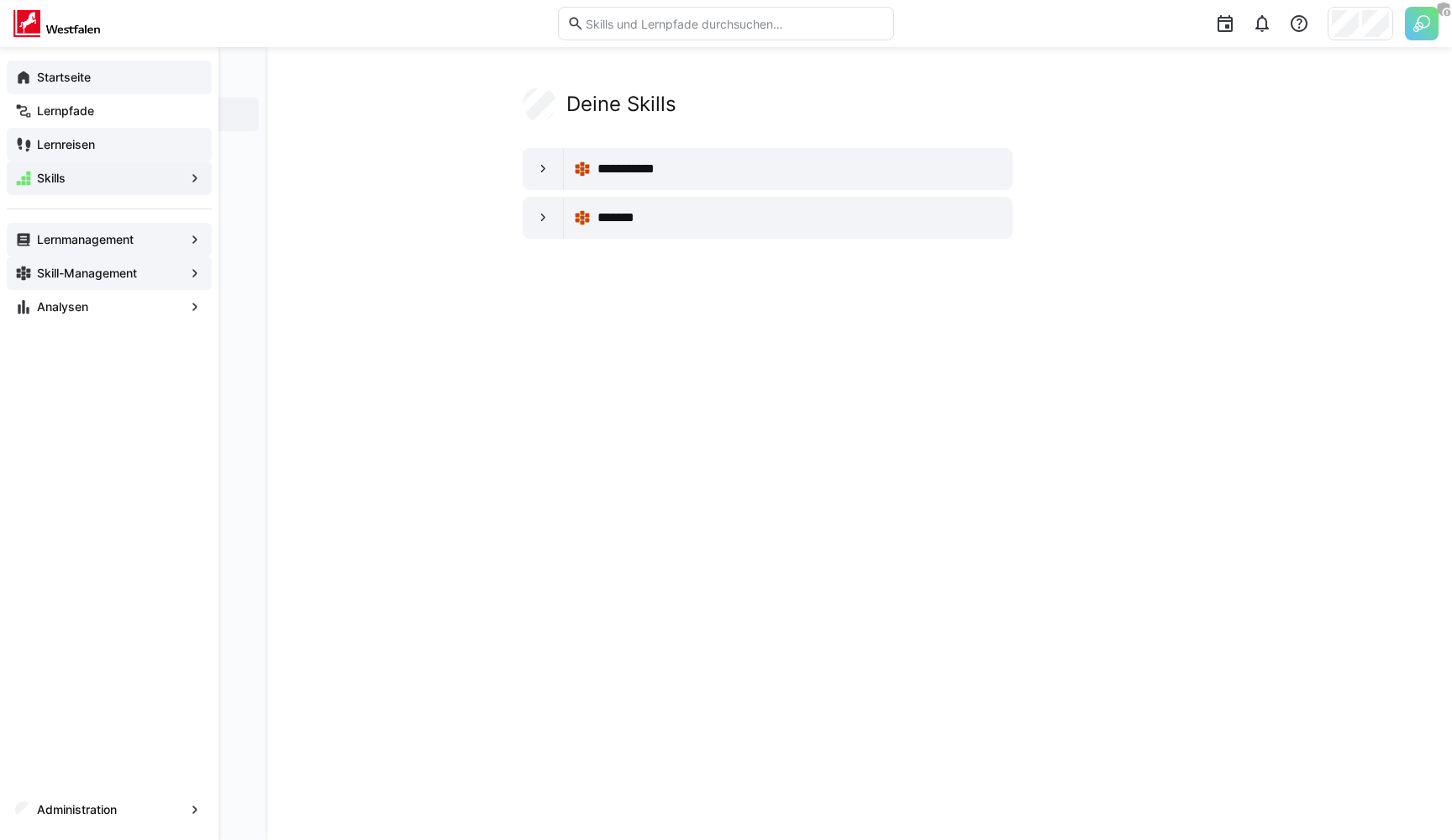
click at [0, 0] on app-navigation-label "Skill-Management" at bounding box center [0, 0] width 0 height 0
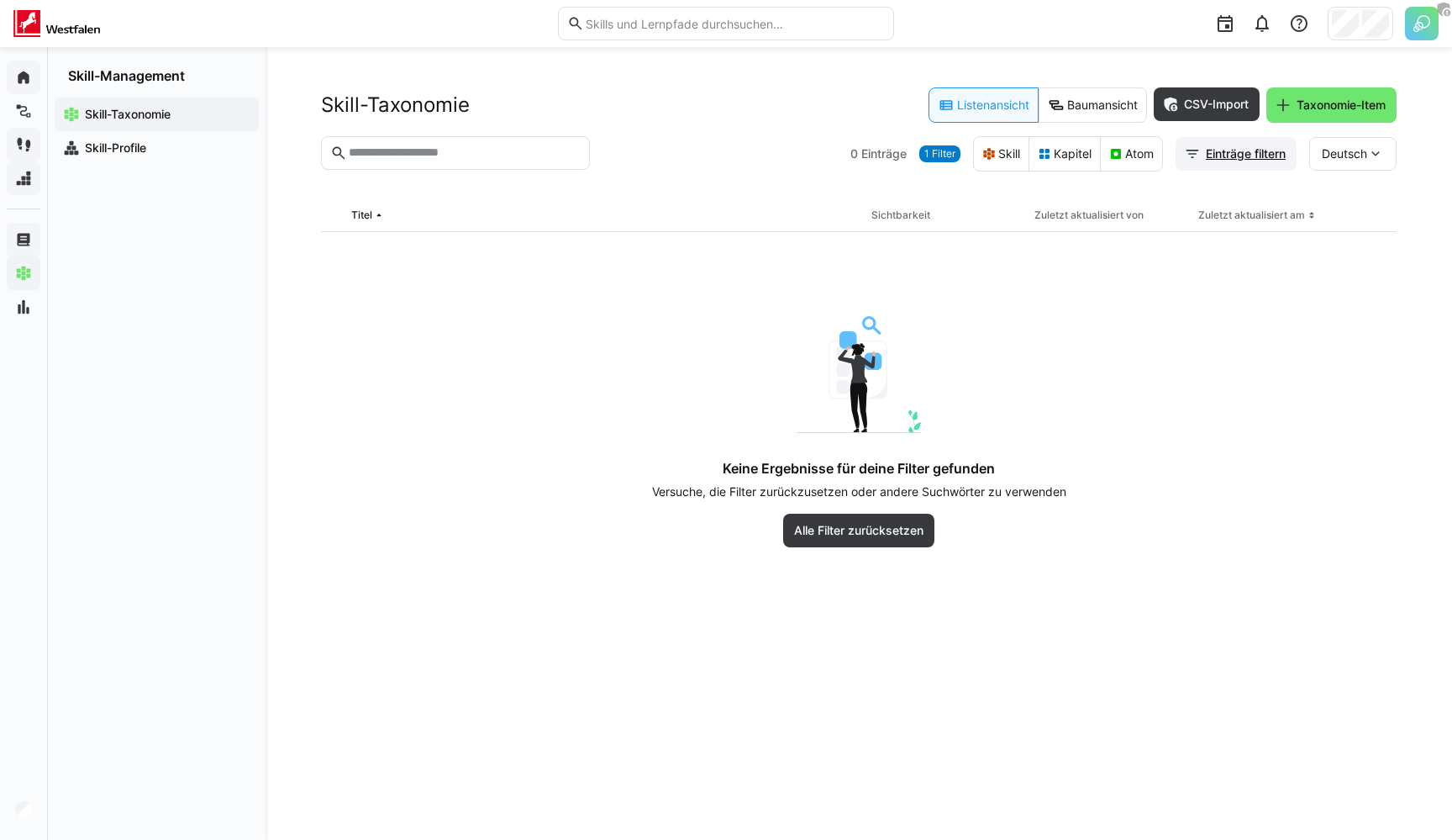
click at [1250, 149] on span "Einträge filtern" at bounding box center [1246, 153] width 85 height 17
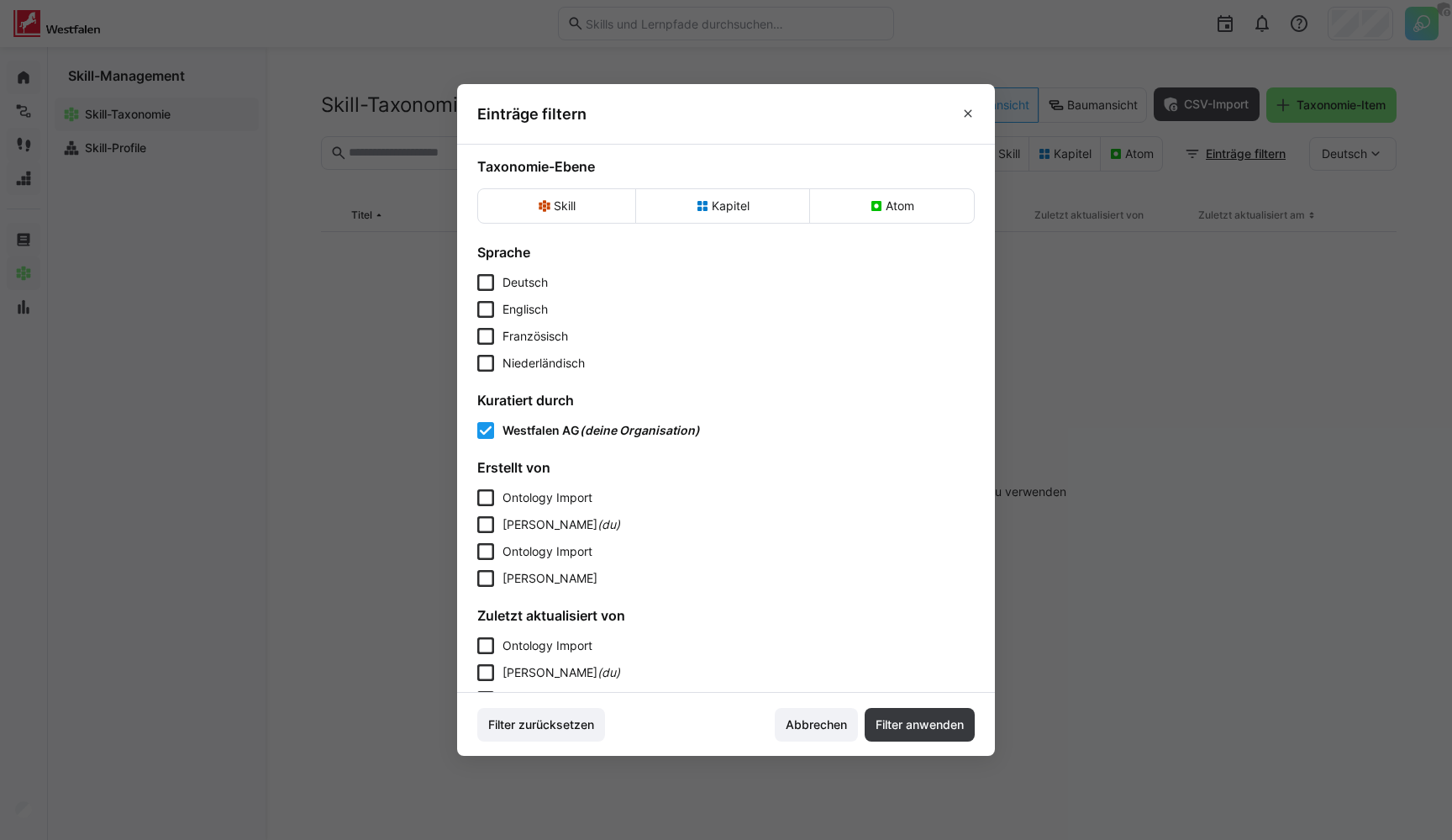
click at [503, 280] on span "Deutsch" at bounding box center [526, 282] width 46 height 17
click at [510, 308] on span "Englisch" at bounding box center [526, 309] width 46 height 17
click at [514, 335] on span "Französisch" at bounding box center [535, 335] width 65 height 17
click at [512, 357] on span "Niederländisch" at bounding box center [544, 363] width 83 height 17
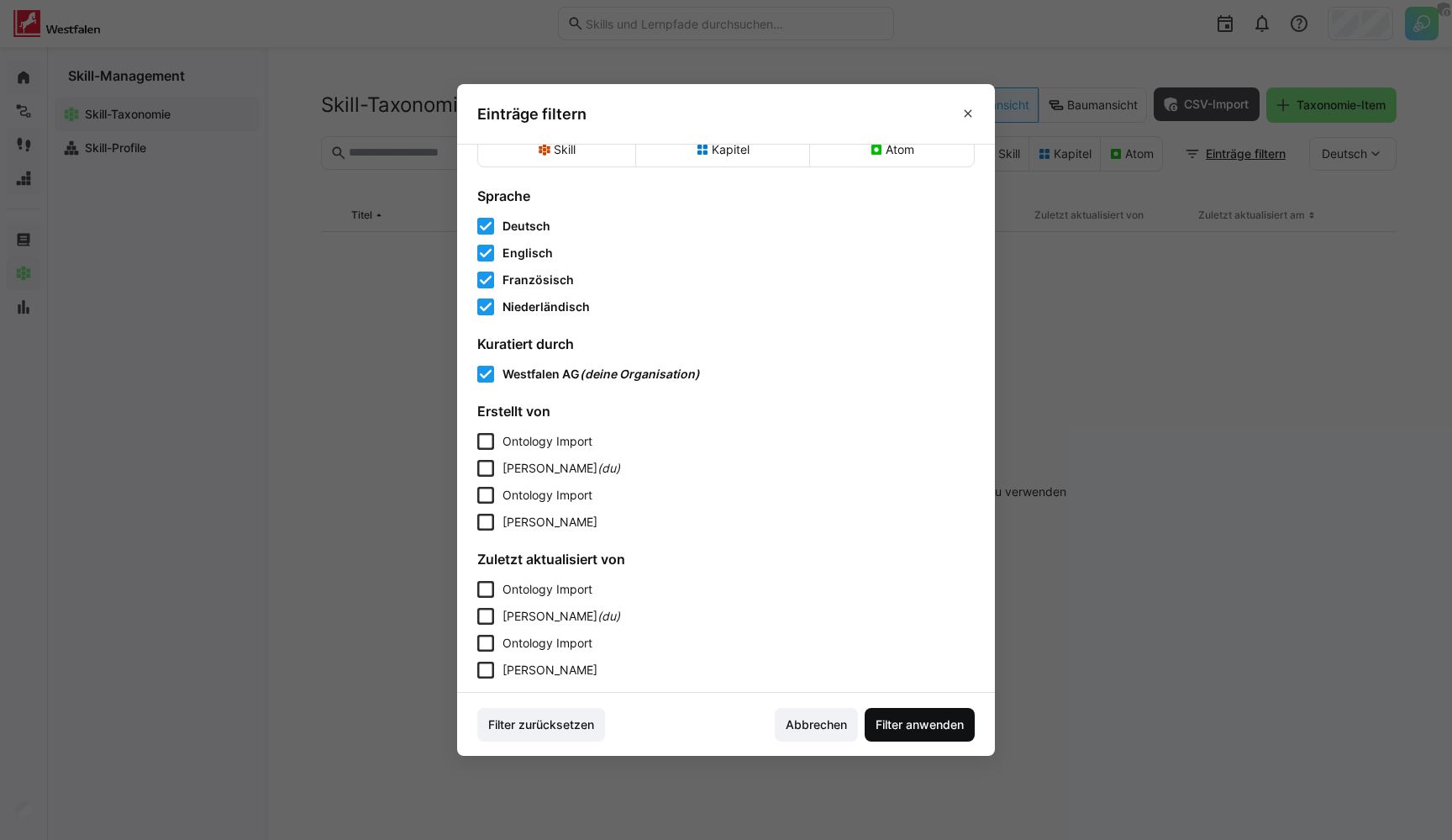
click at [908, 718] on span "Filter anwenden" at bounding box center [920, 724] width 93 height 17
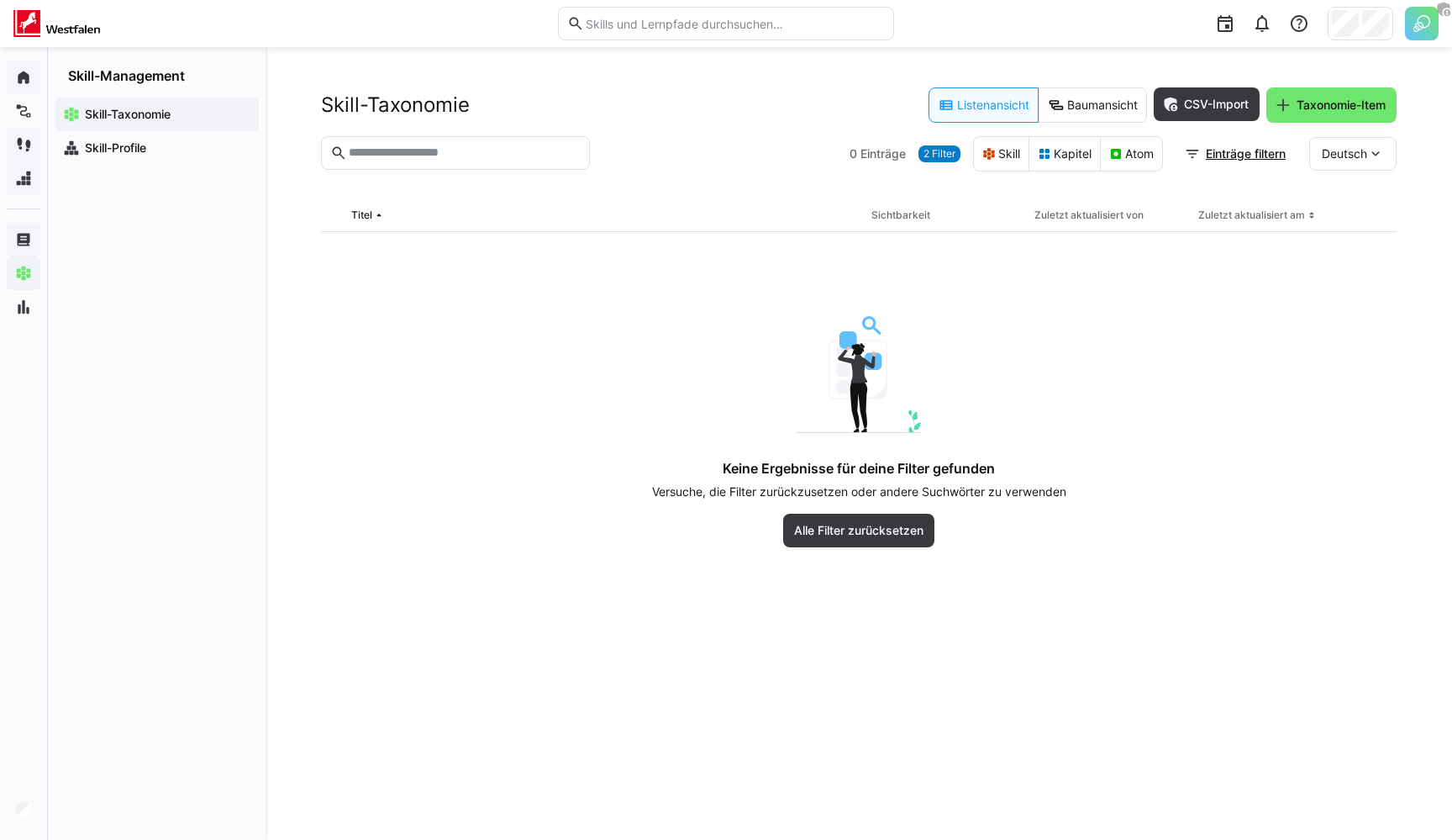
click at [489, 456] on div "Keine Ergebnisse für deine Filter gefunden Versuche, die Filter zurückzusetzen …" at bounding box center [859, 431] width 908 height 231
click at [481, 340] on div "Keine Ergebnisse für deine Filter gefunden Versuche, die Filter zurückzusetzen …" at bounding box center [859, 431] width 908 height 231
click at [122, 160] on div "Skill-Profile" at bounding box center [157, 148] width 204 height 33
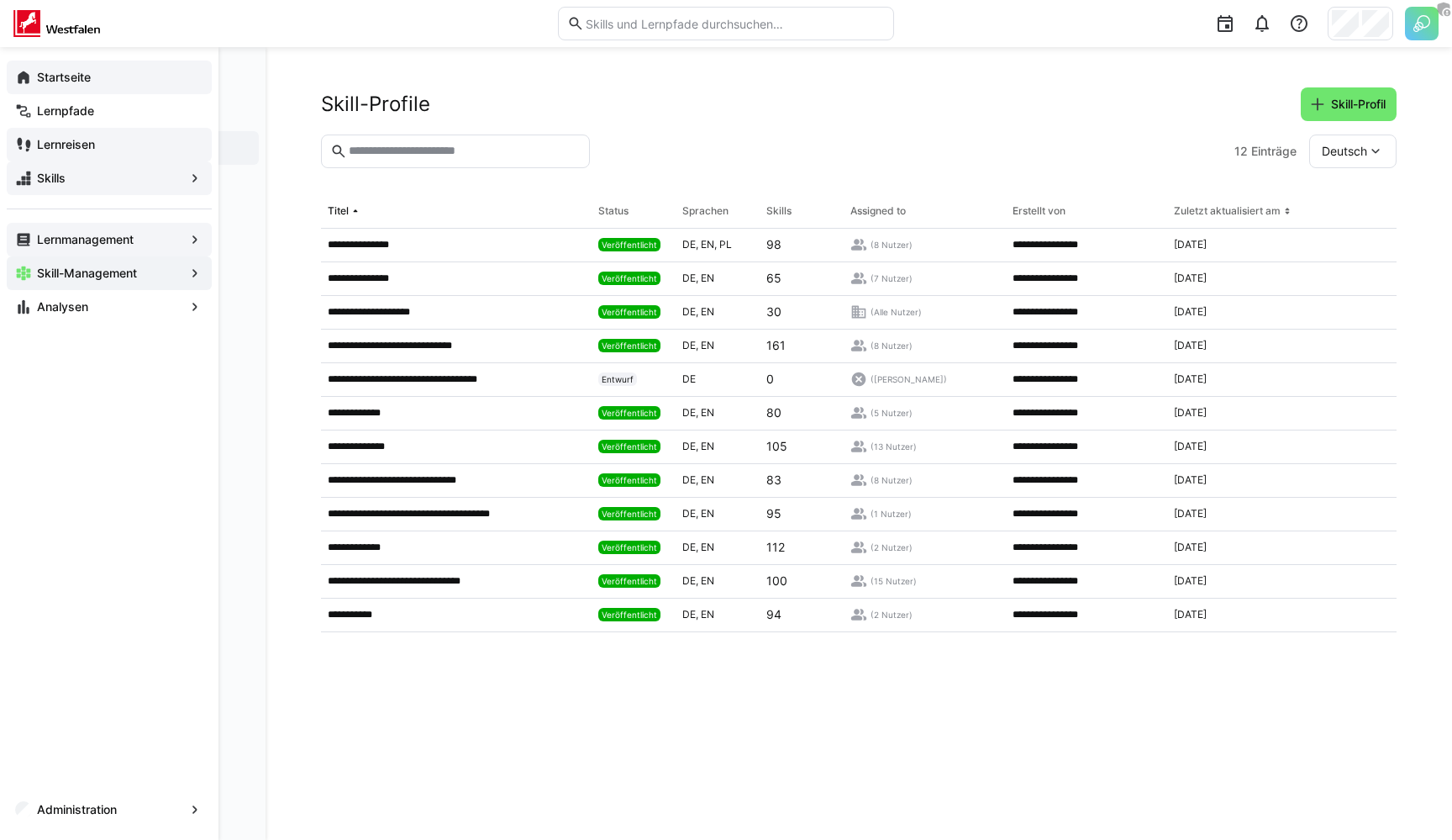
click at [94, 180] on span "Skills" at bounding box center [109, 178] width 150 height 17
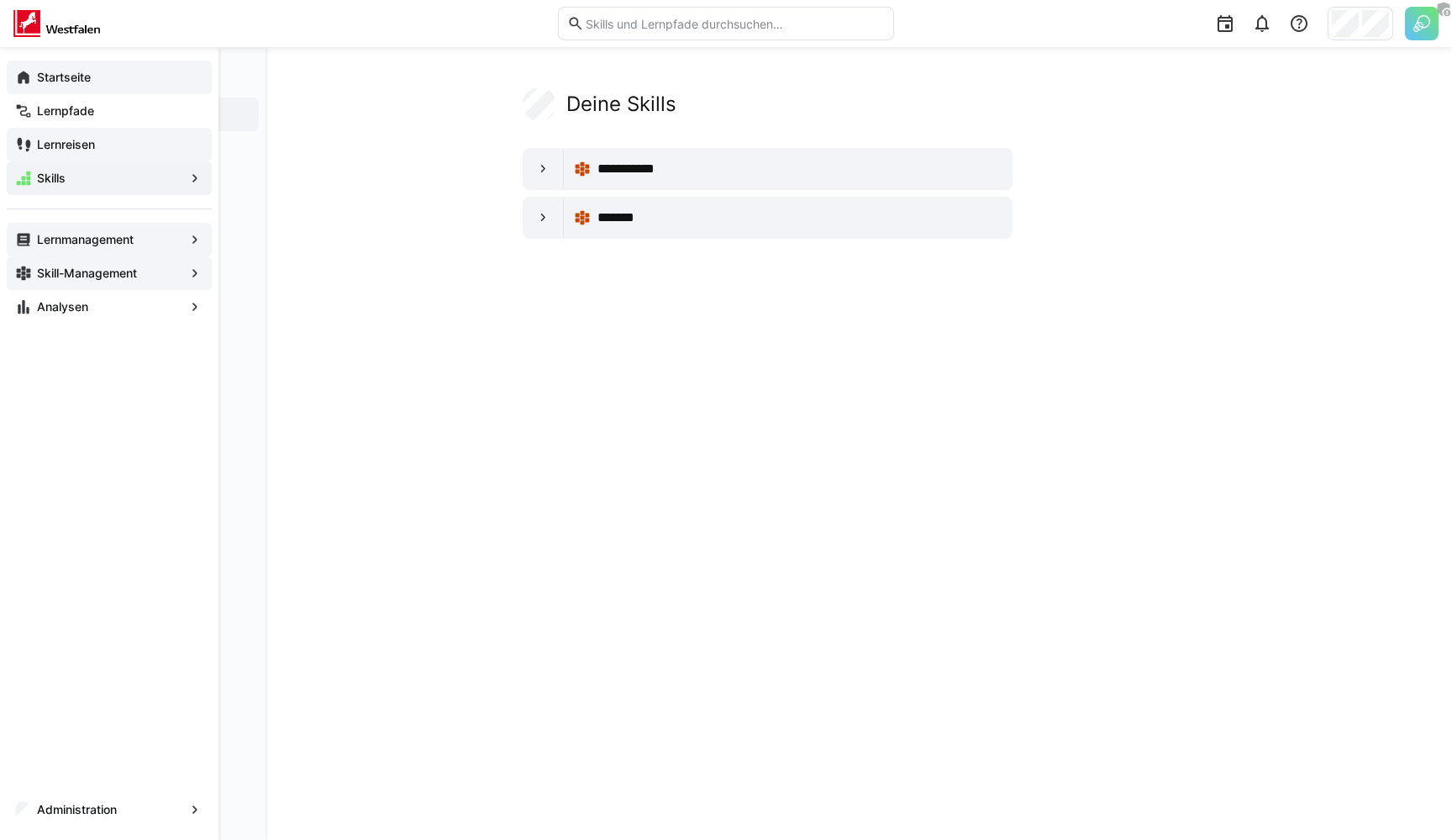
click at [23, 74] on eds-icon at bounding box center [23, 77] width 17 height 17
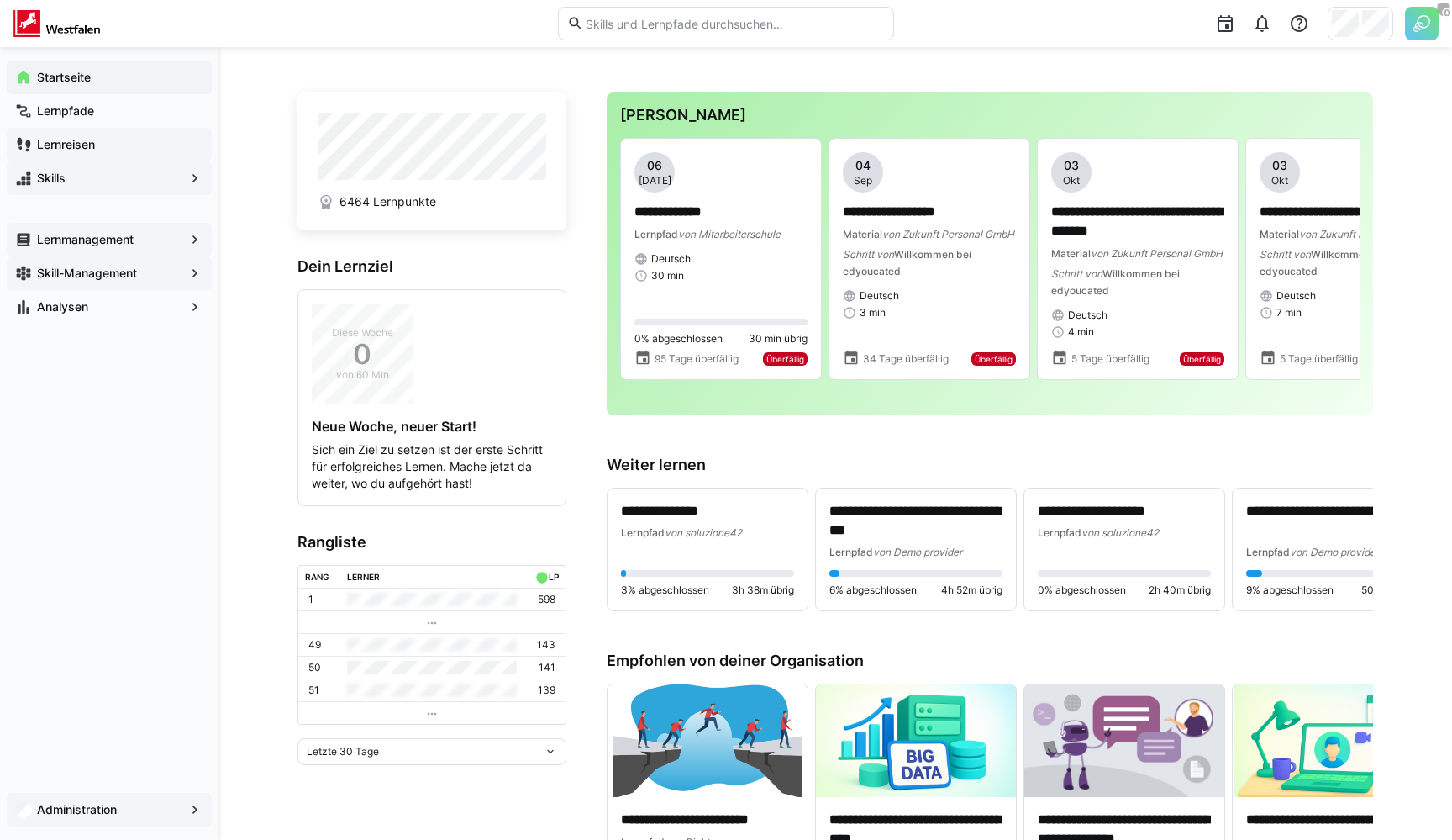
click at [0, 0] on app-navigation-label "Administration" at bounding box center [0, 0] width 0 height 0
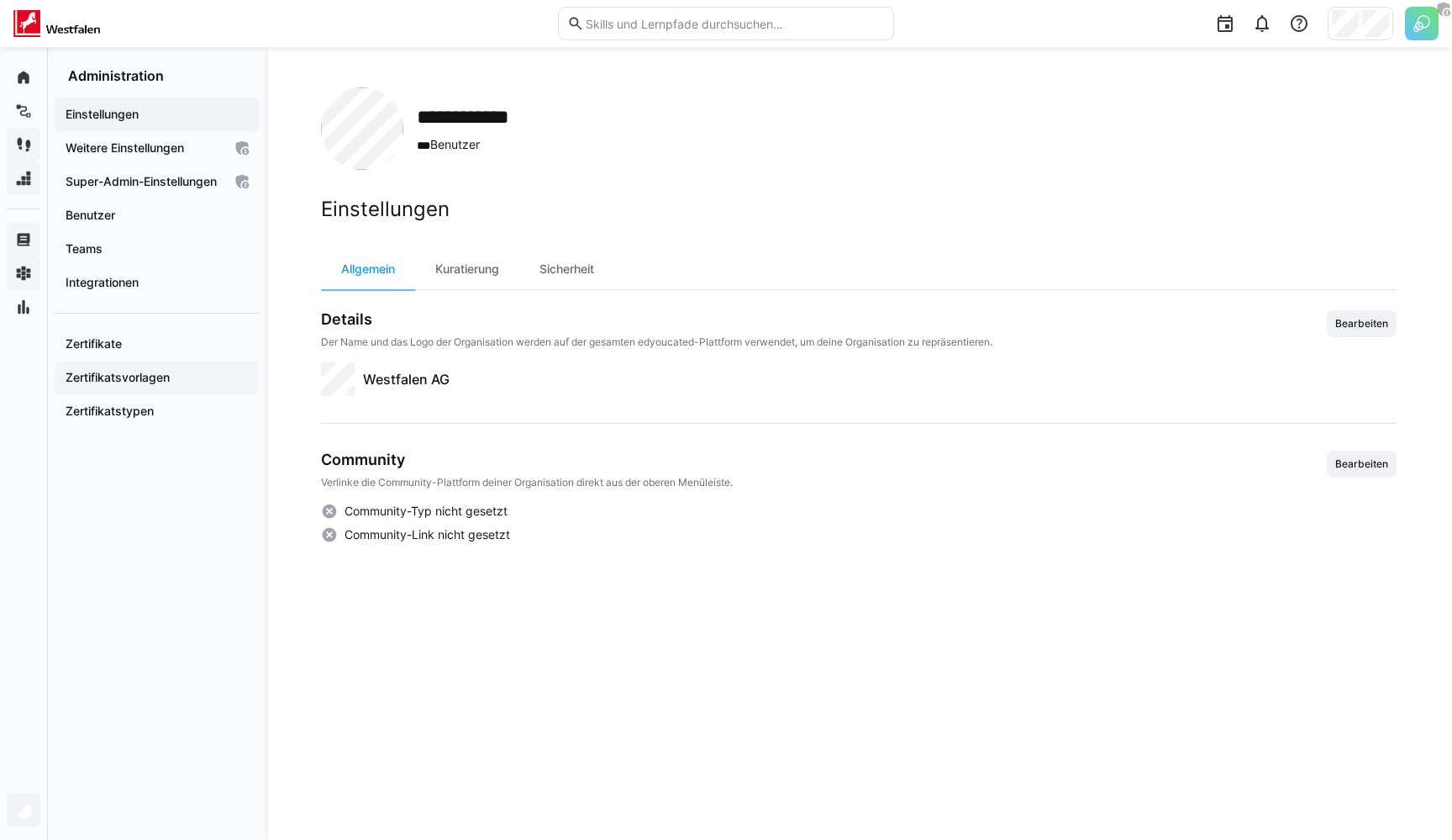
click at [0, 0] on app-navigation-label "Zertifikatsvorlagen" at bounding box center [0, 0] width 0 height 0
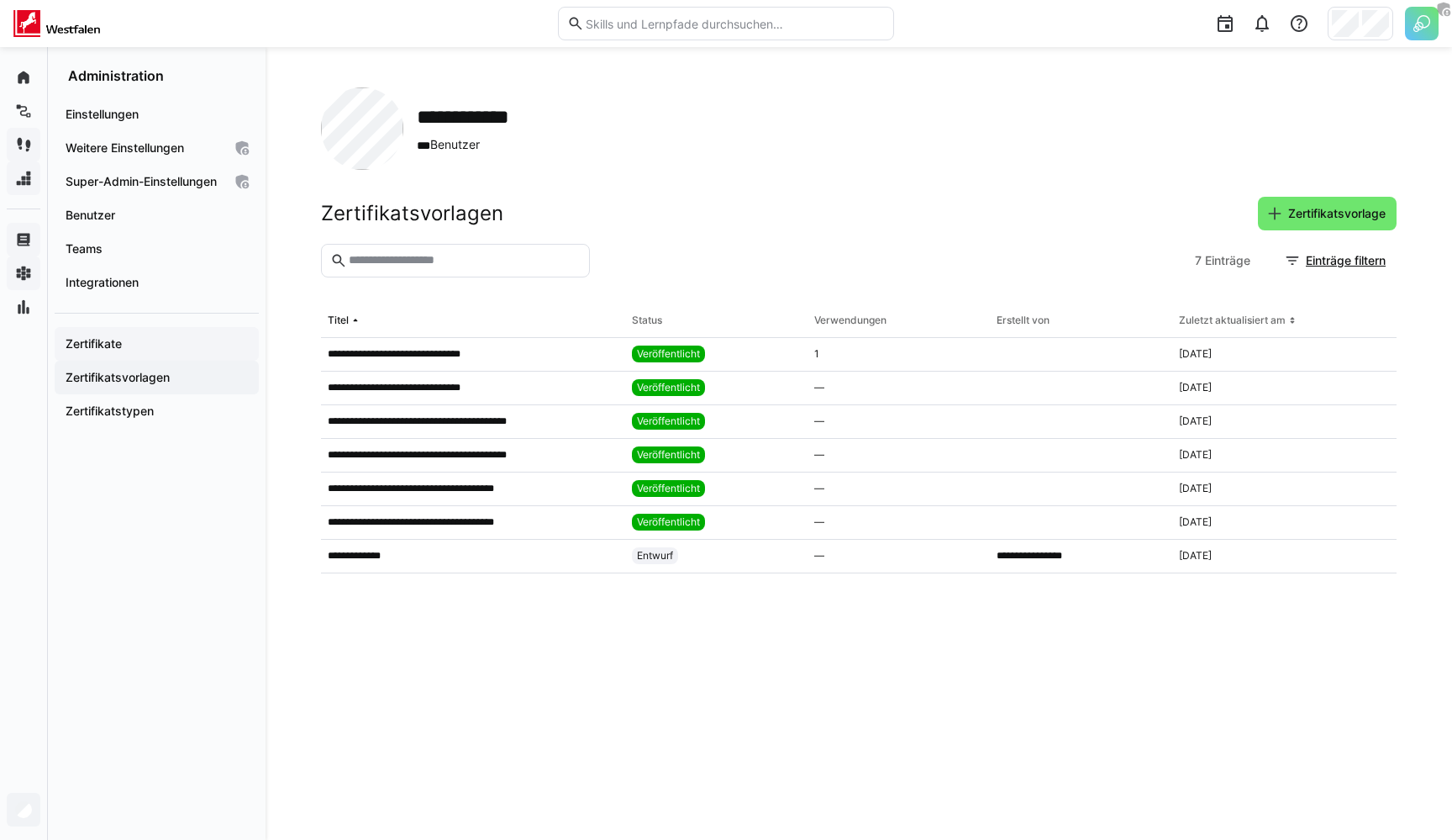
click at [135, 352] on span "Zertifikate" at bounding box center [157, 343] width 188 height 17
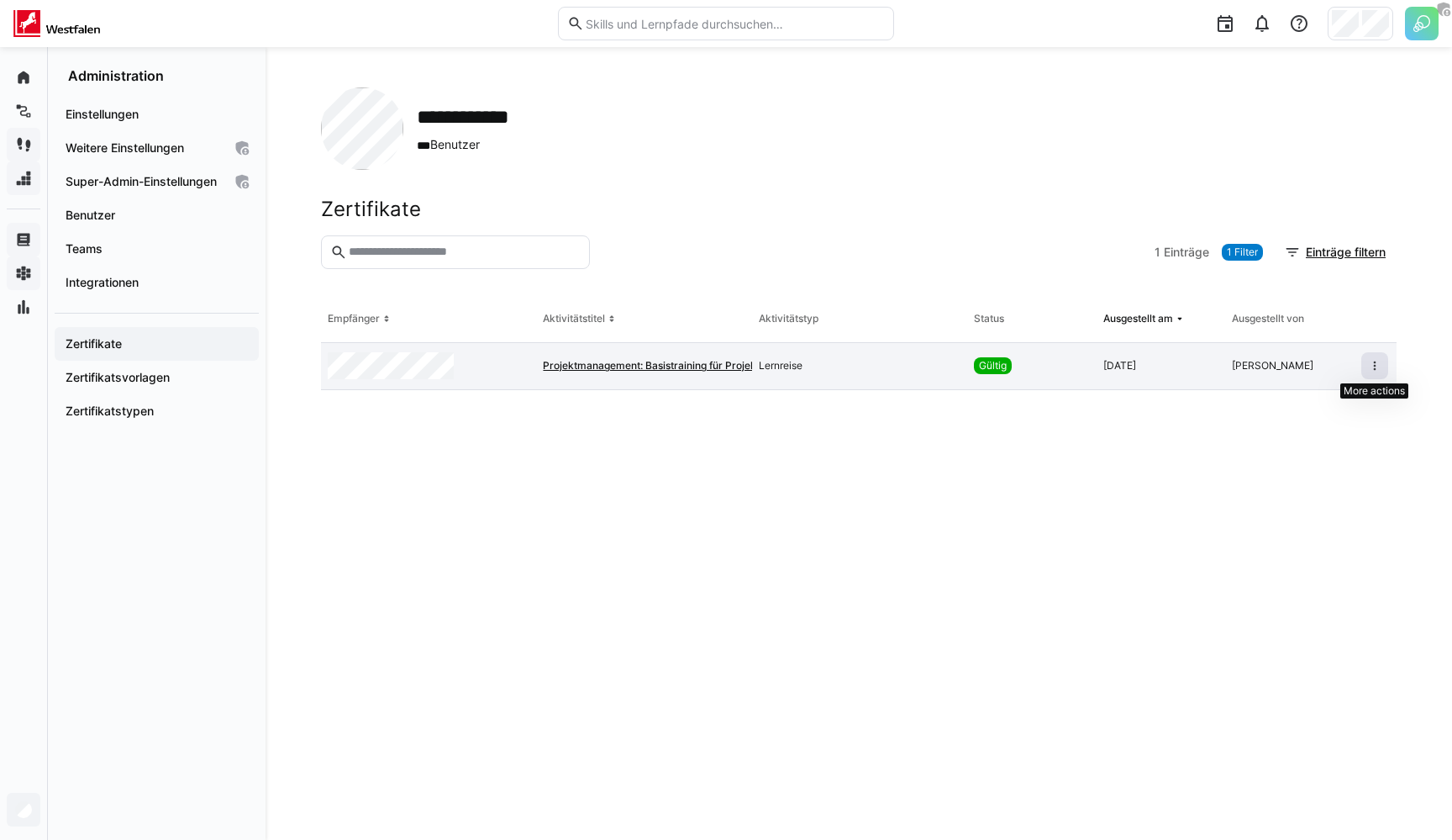
click at [1375, 358] on span at bounding box center [1375, 365] width 27 height 27
click at [951, 296] on th "Aktivitätstyp" at bounding box center [859, 319] width 215 height 47
click at [188, 419] on span "Zertifikatstypen" at bounding box center [157, 410] width 188 height 17
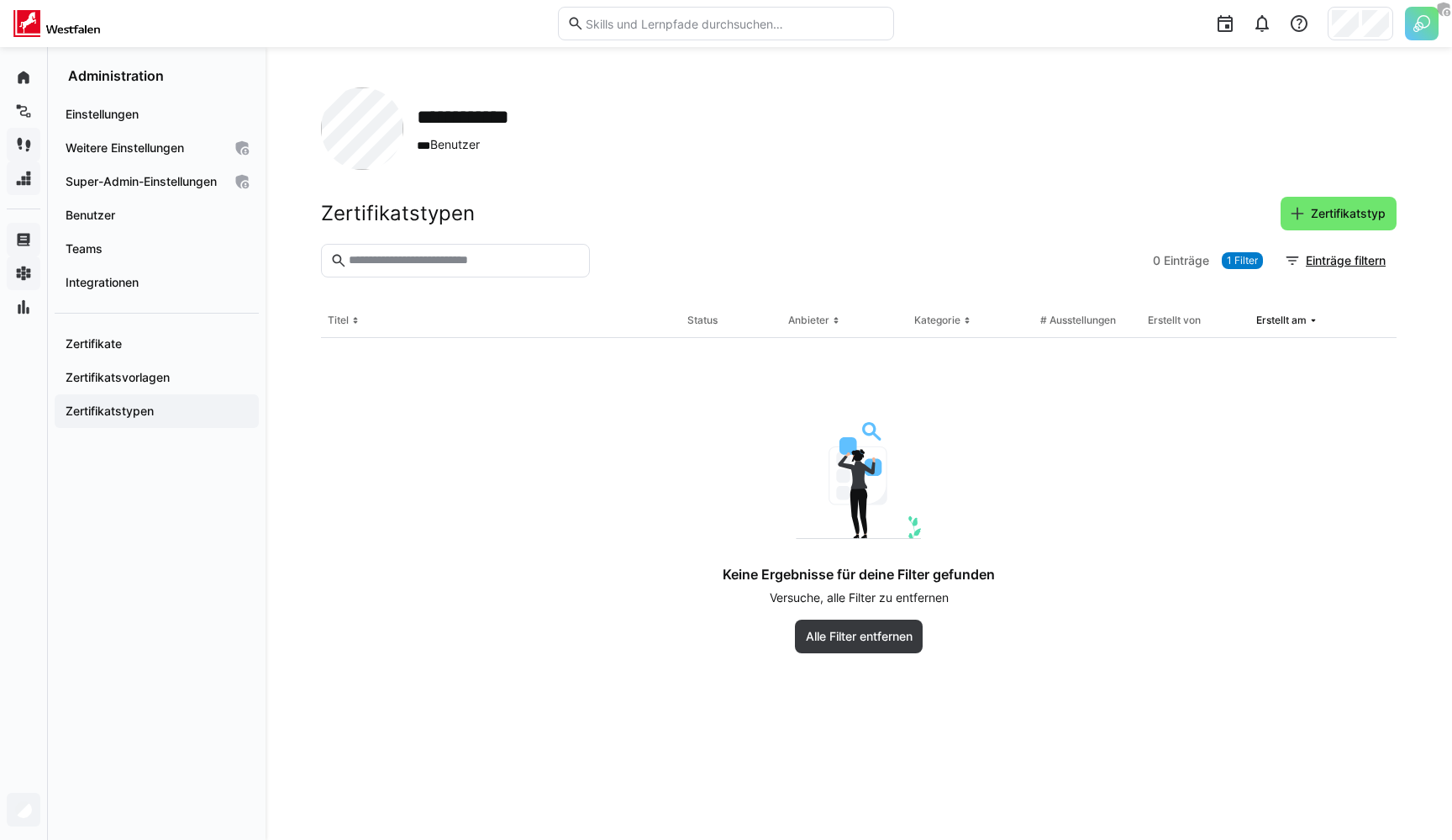
click at [475, 219] on div "Zertifikatstypen Zertifikatstyp" at bounding box center [859, 213] width 1076 height 33
click at [1312, 213] on span "Zertifikatstyp" at bounding box center [1348, 213] width 80 height 17
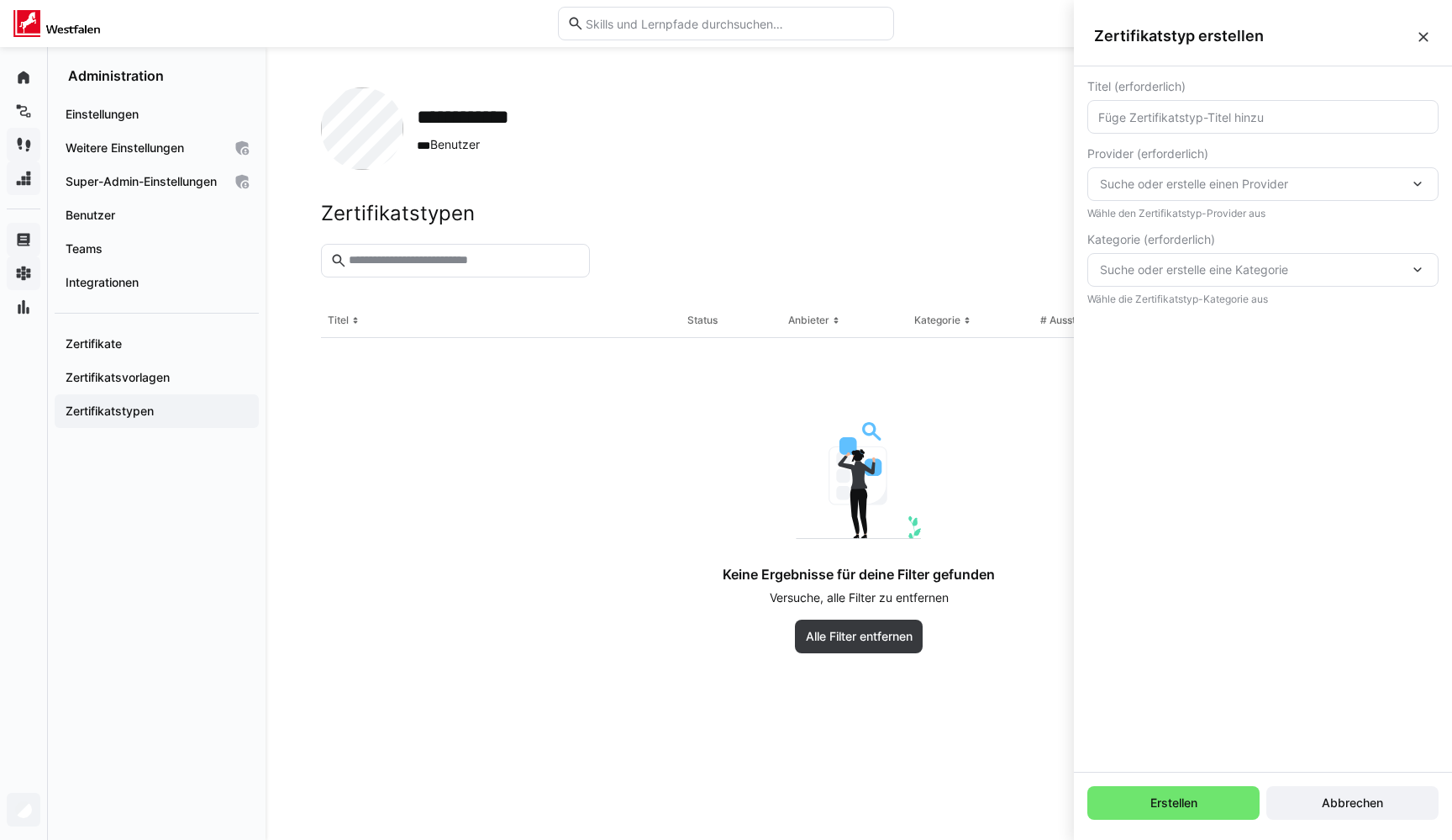
click at [1137, 116] on input "text" at bounding box center [1264, 116] width 333 height 15
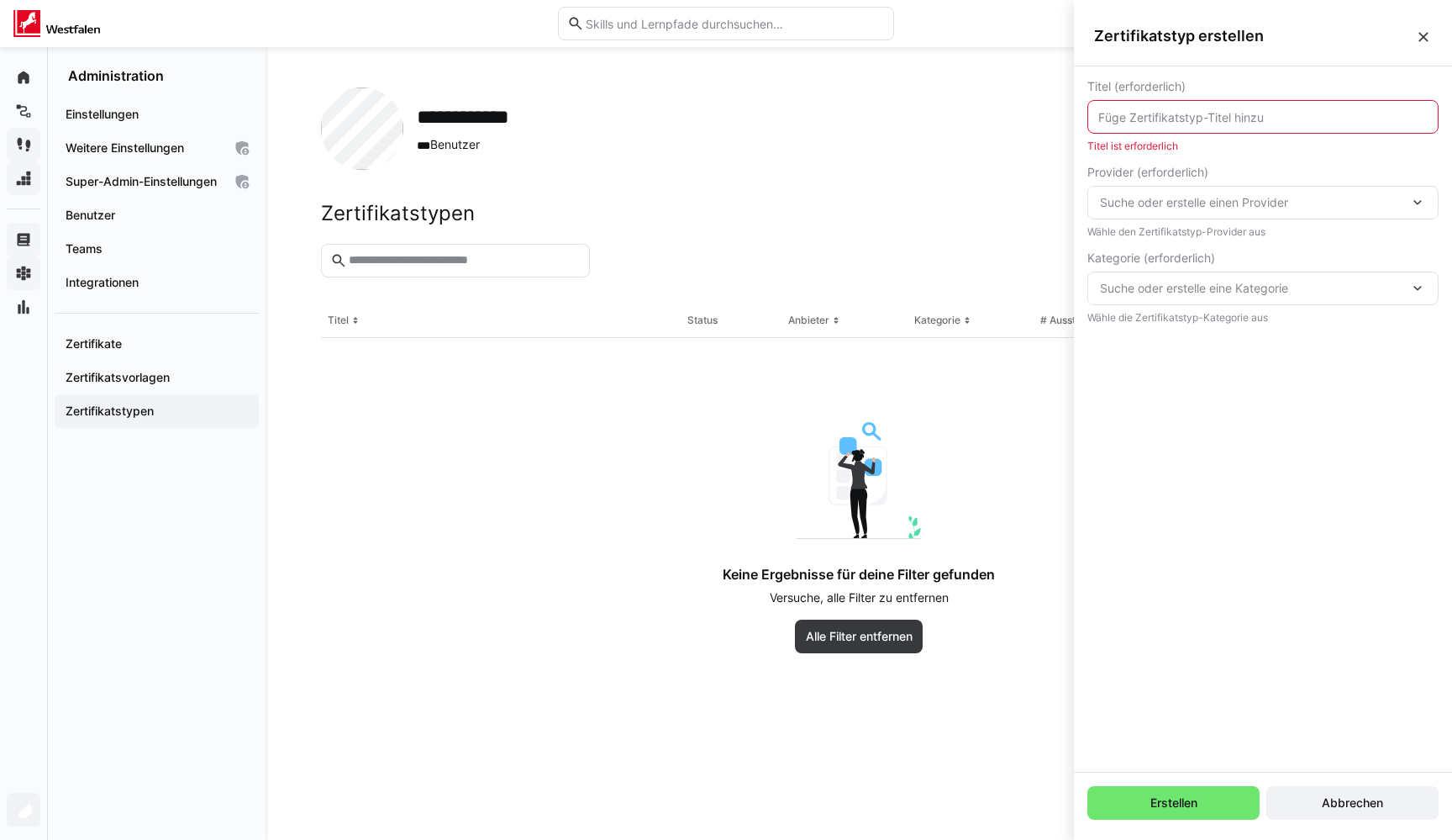
click at [1422, 39] on eds-icon at bounding box center [1423, 36] width 17 height 17
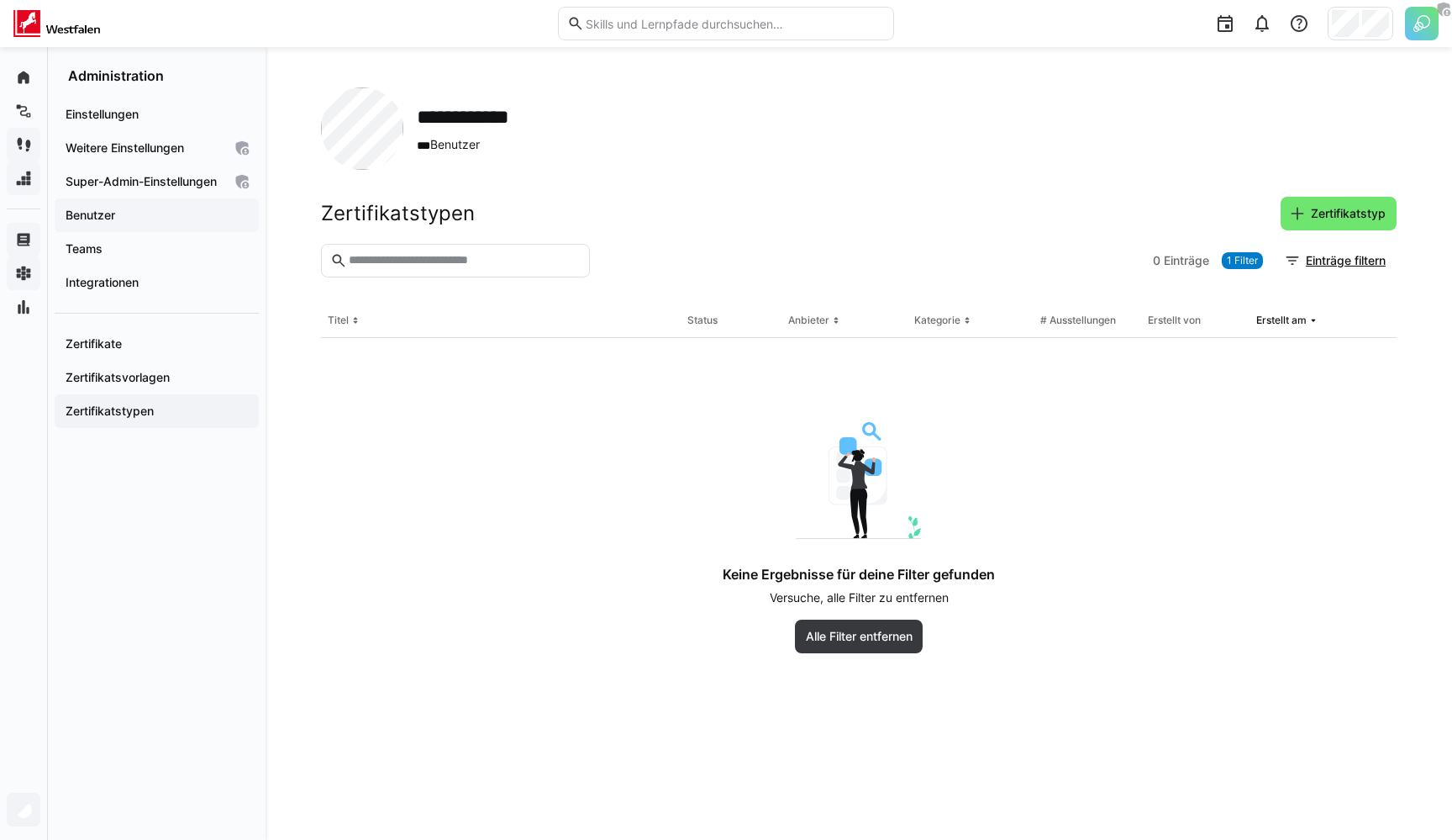
click at [0, 0] on app-navigation-label "Benutzer" at bounding box center [0, 0] width 0 height 0
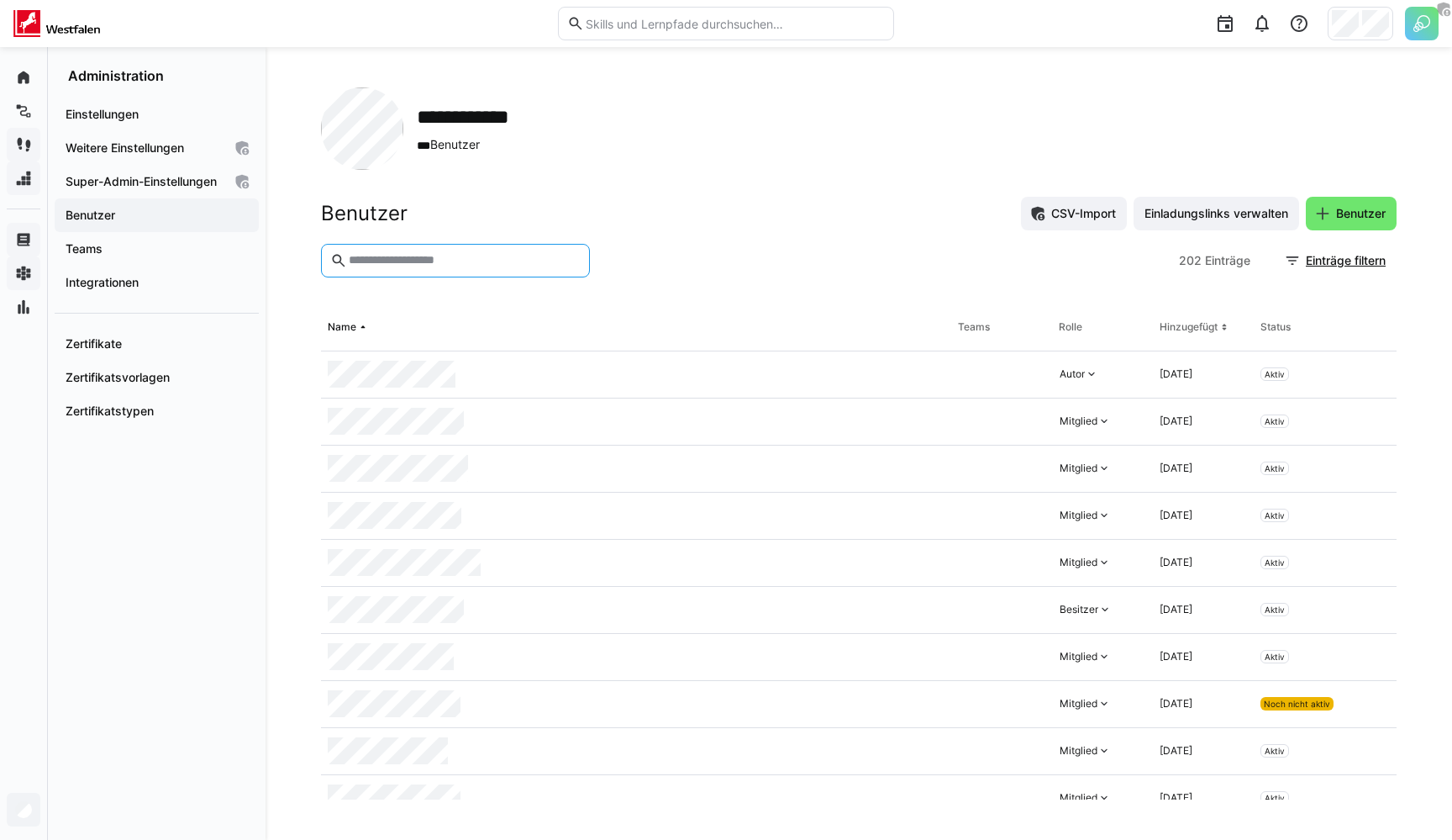
click at [468, 256] on input "text" at bounding box center [463, 260] width 233 height 15
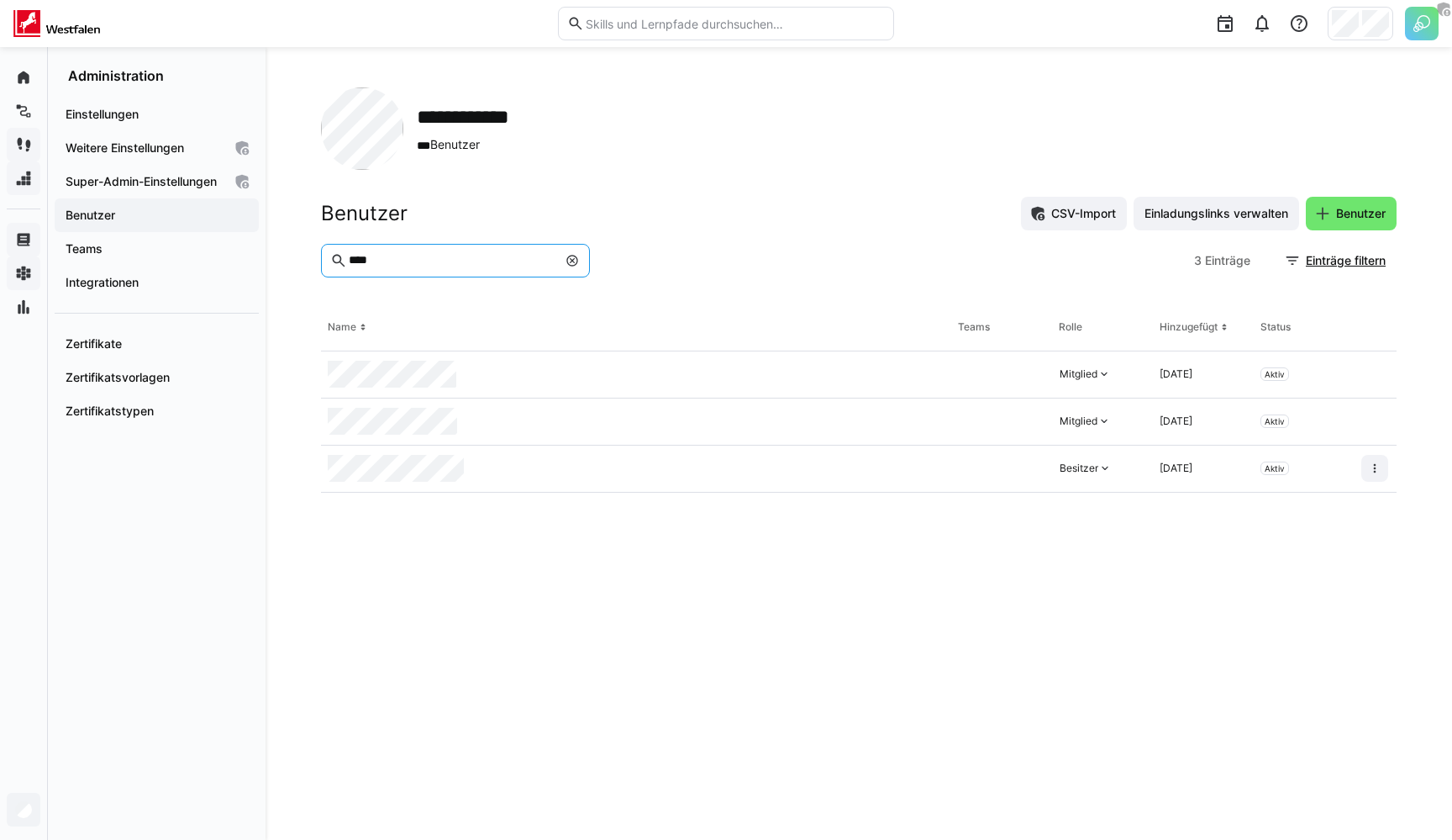
type input "****"
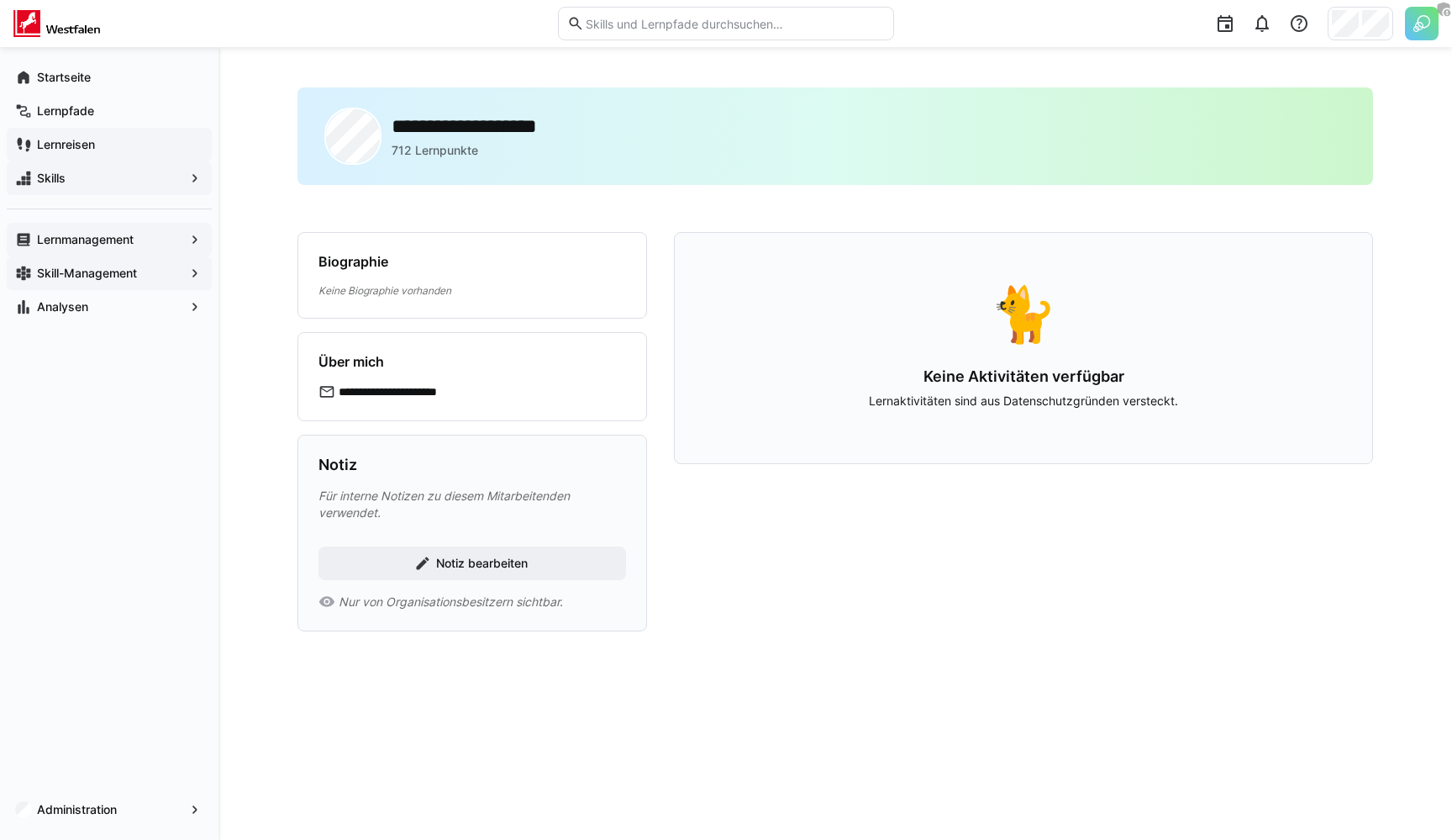
click at [641, 201] on div "**********" at bounding box center [836, 146] width 1076 height 118
click at [792, 216] on div "**********" at bounding box center [836, 443] width 1076 height 711
click at [158, 245] on span "Lernmanagement" at bounding box center [109, 239] width 150 height 17
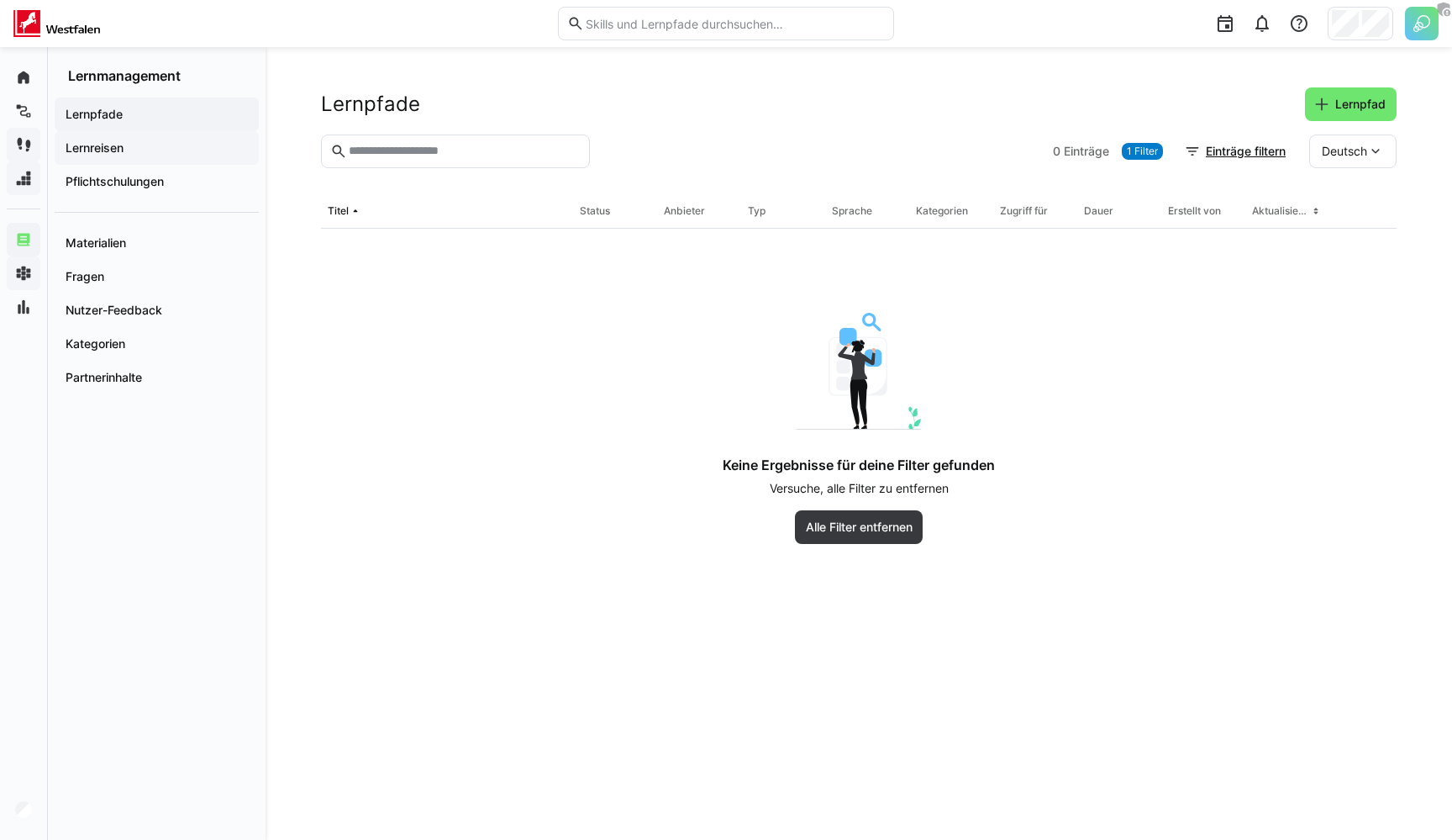
click at [148, 158] on div "Lernreisen" at bounding box center [157, 148] width 204 height 33
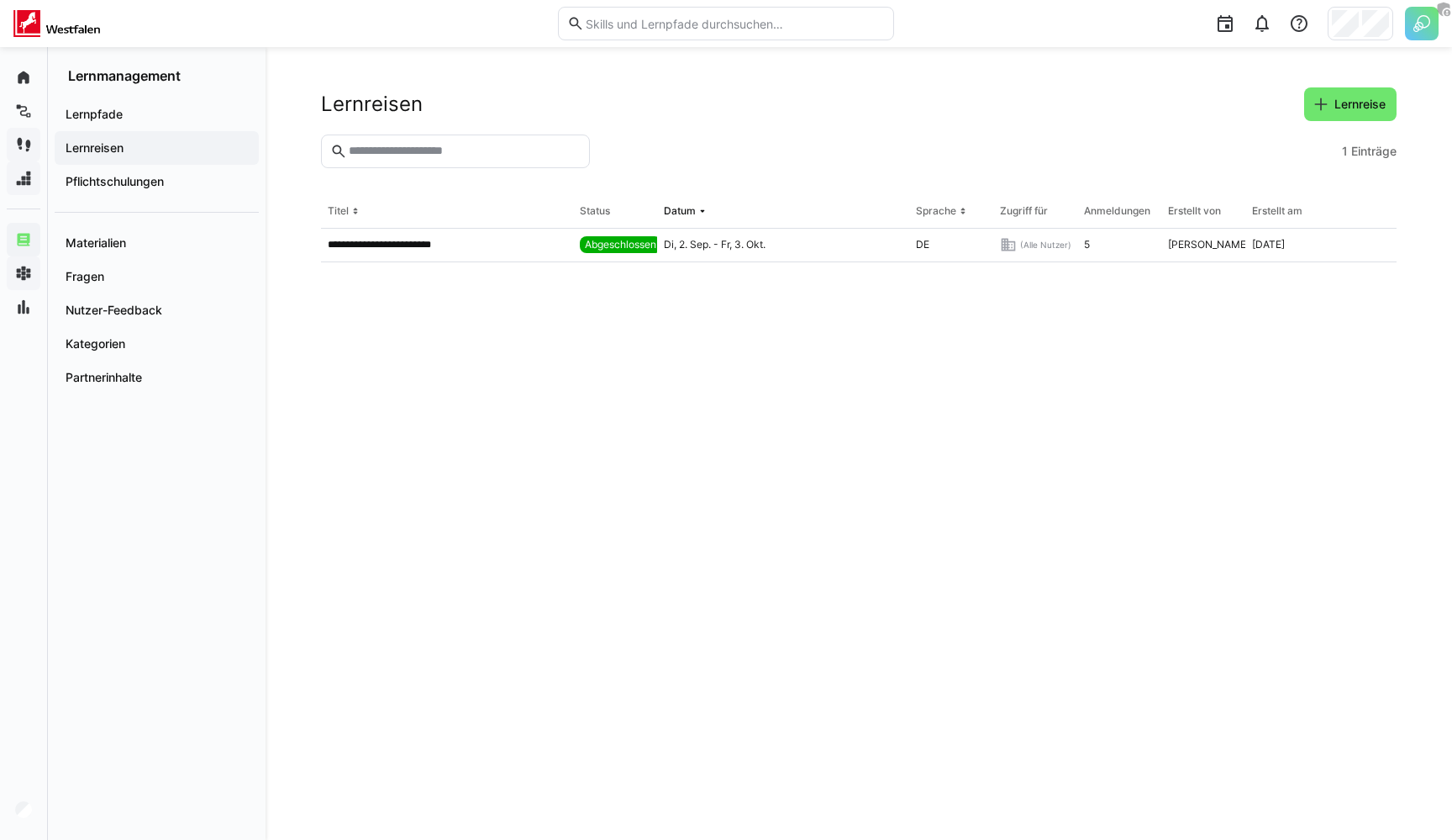
click at [334, 119] on div "Lernreisen Lernreise" at bounding box center [859, 104] width 1076 height 33
click at [163, 120] on span "Lernpfade" at bounding box center [157, 114] width 188 height 17
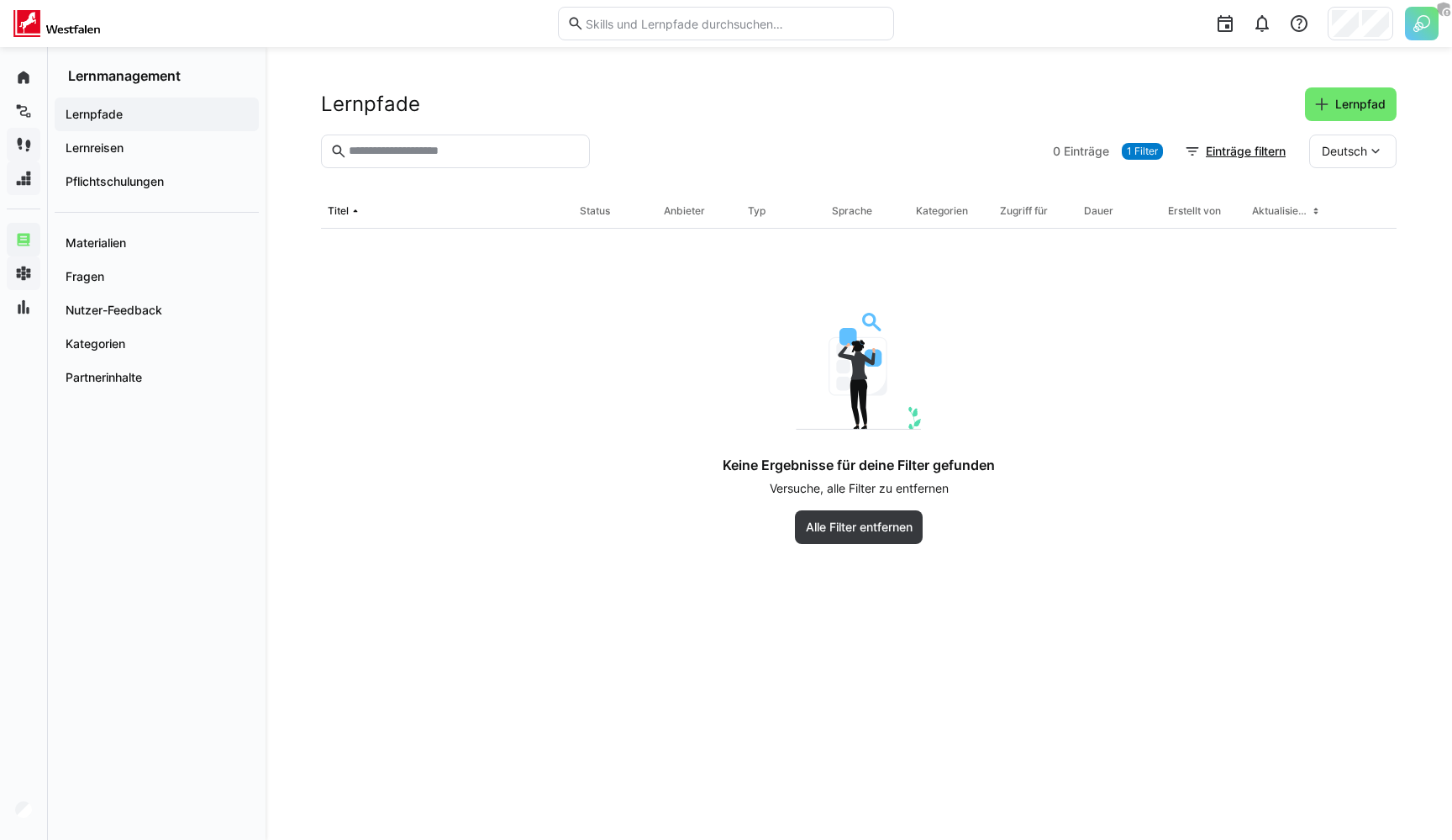
click at [741, 91] on div "Lernpfade Lernpfad" at bounding box center [859, 104] width 1076 height 33
click at [881, 527] on span "Alle Filter entfernen" at bounding box center [859, 527] width 112 height 17
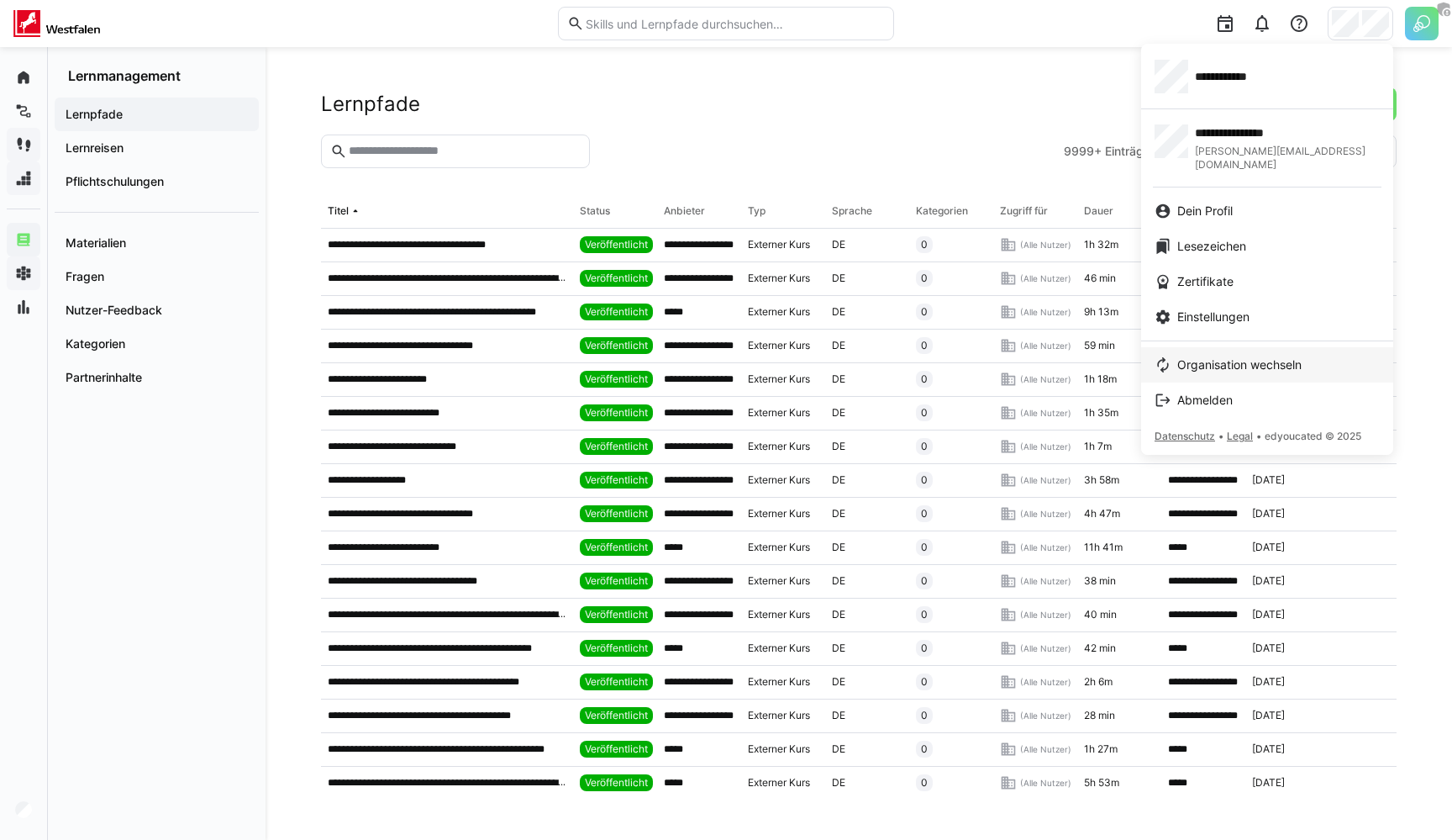
click at [1266, 357] on span "Organisation wechseln" at bounding box center [1239, 365] width 124 height 17
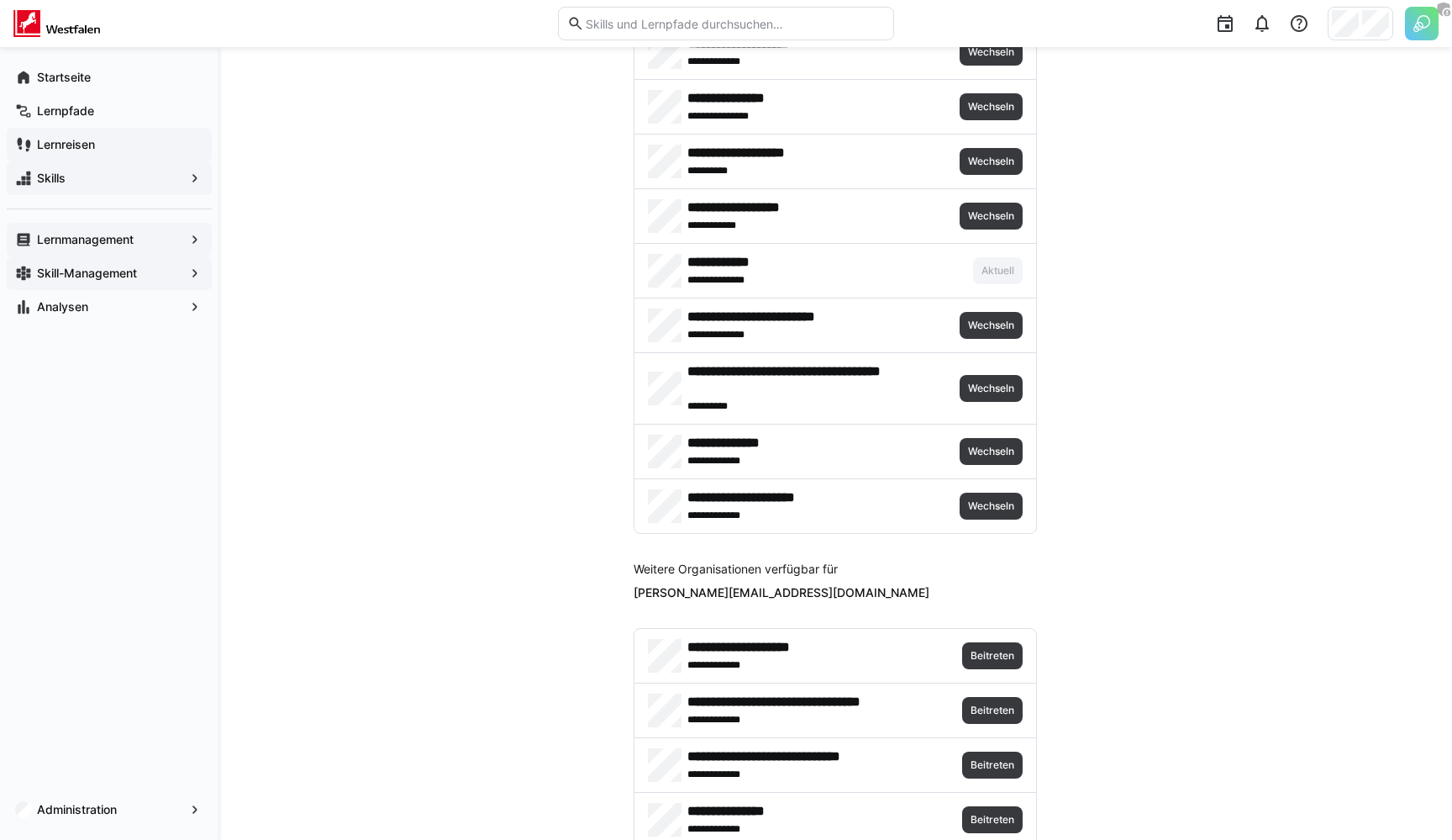
scroll to position [3865, 0]
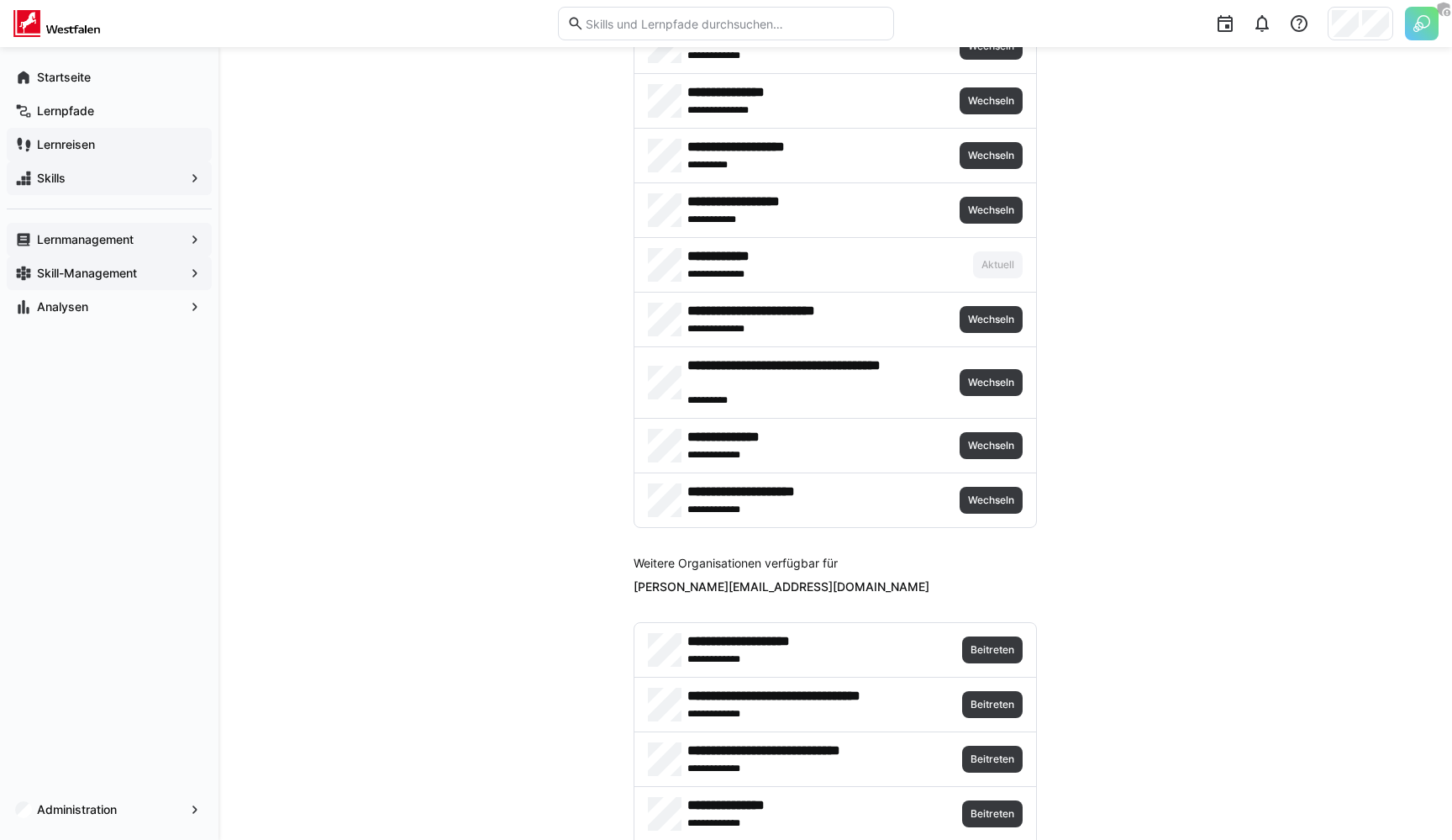
click at [892, 259] on div "**********" at bounding box center [805, 265] width 313 height 33
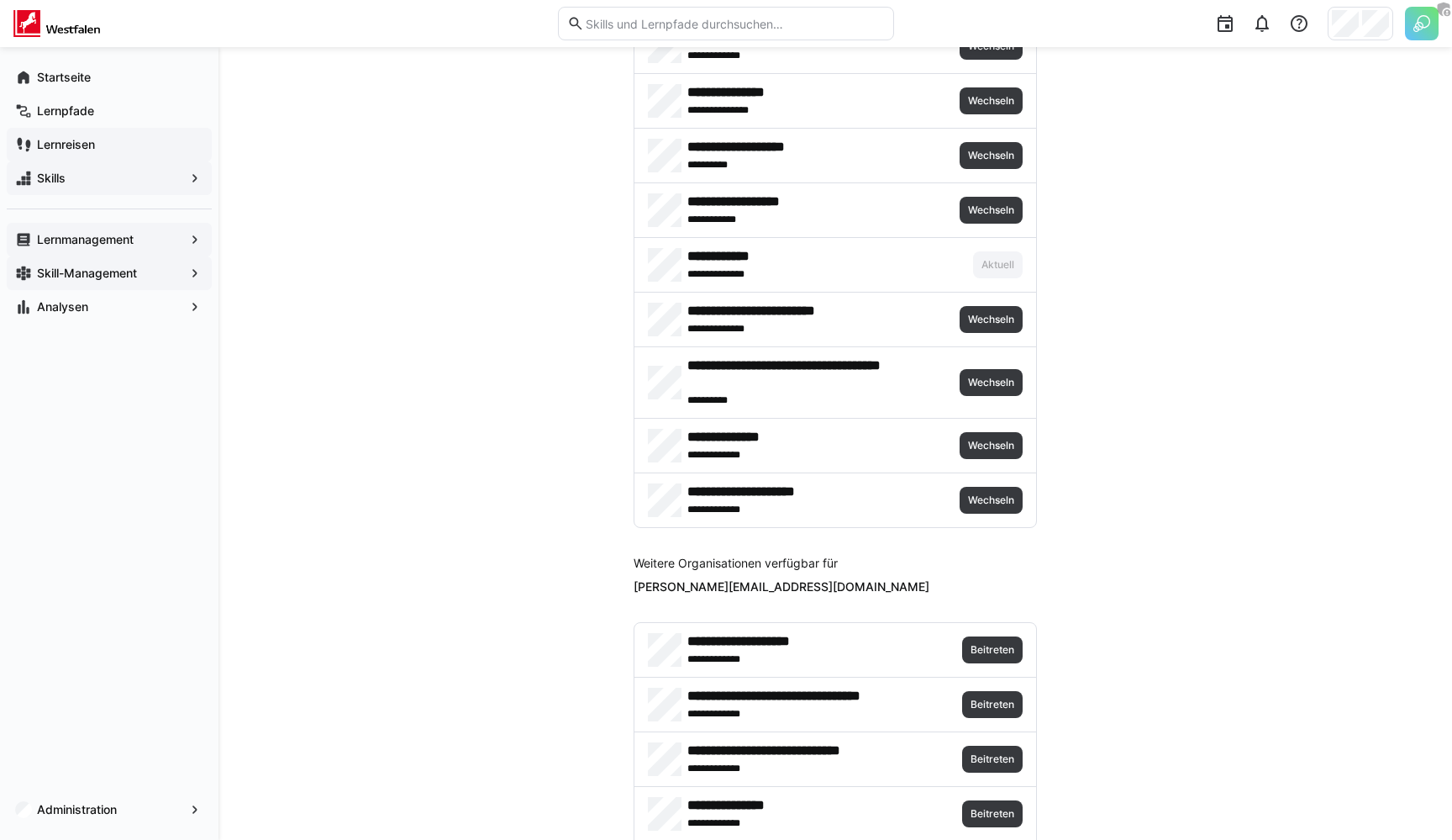
click at [892, 259] on div "**********" at bounding box center [805, 265] width 313 height 33
click at [1006, 300] on div "**********" at bounding box center [836, 319] width 402 height 54
click at [998, 313] on span "Wechseln" at bounding box center [991, 319] width 49 height 13
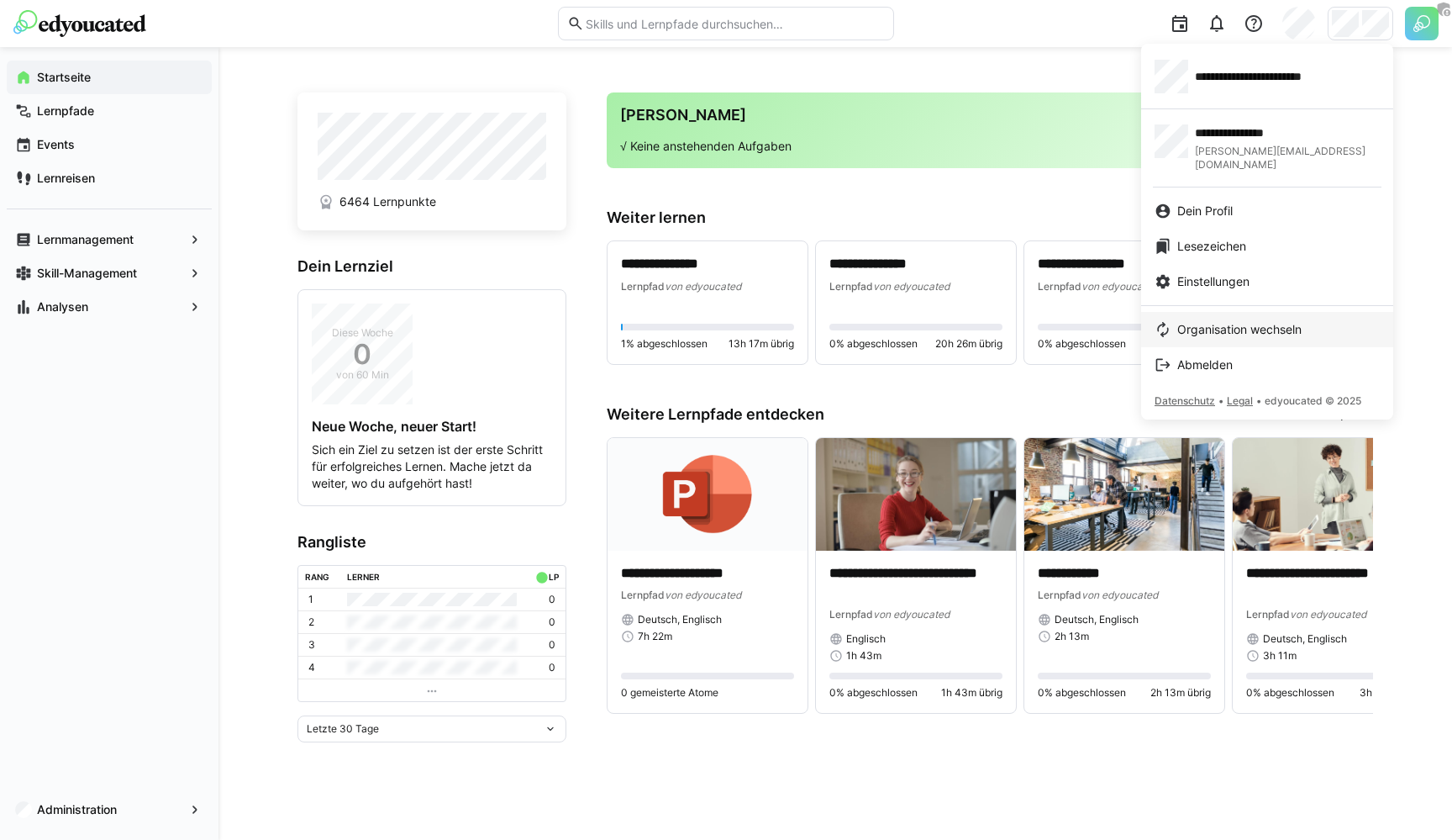
click at [1212, 321] on span "Organisation wechseln" at bounding box center [1239, 329] width 124 height 17
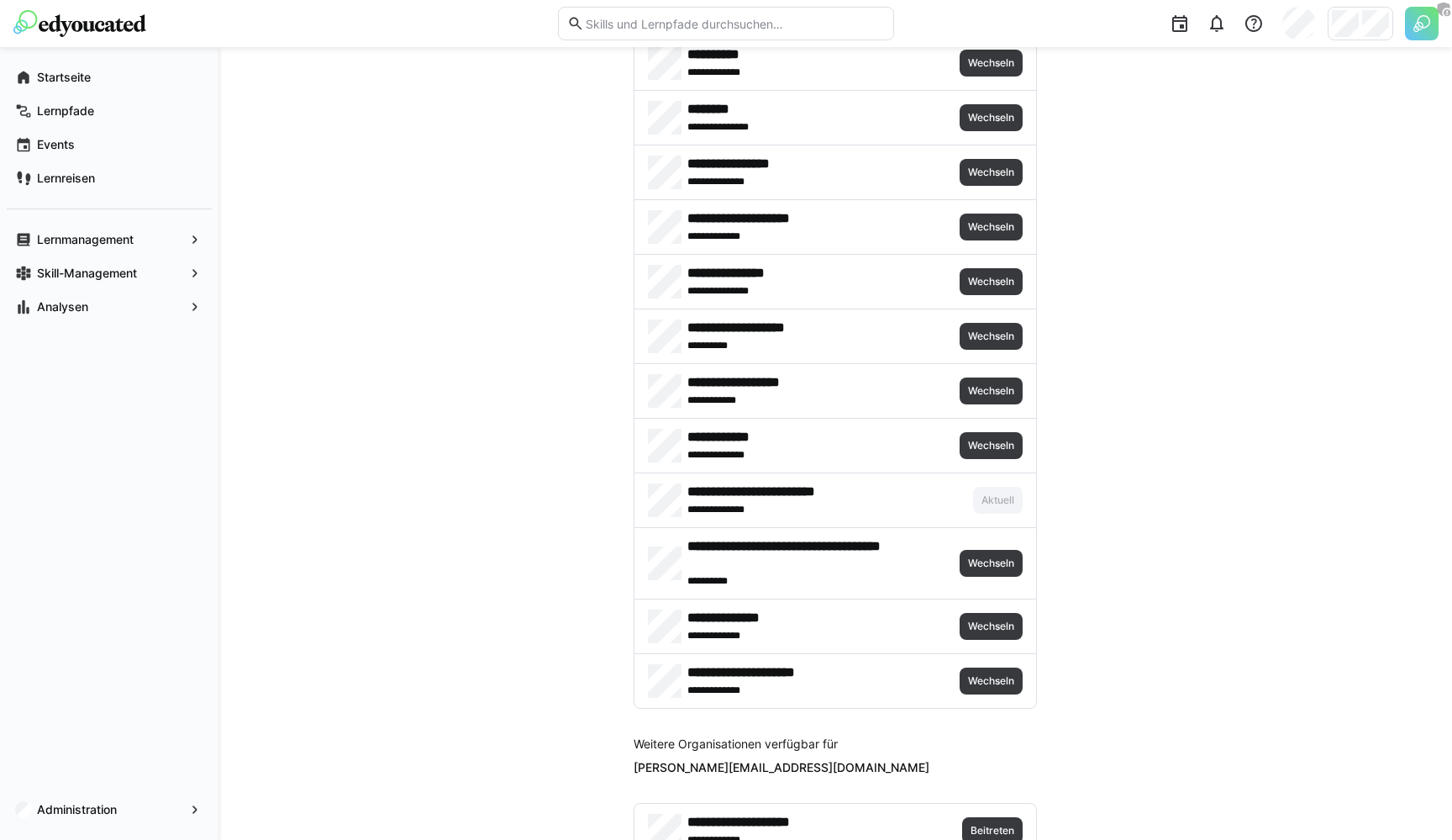
scroll to position [3652, 0]
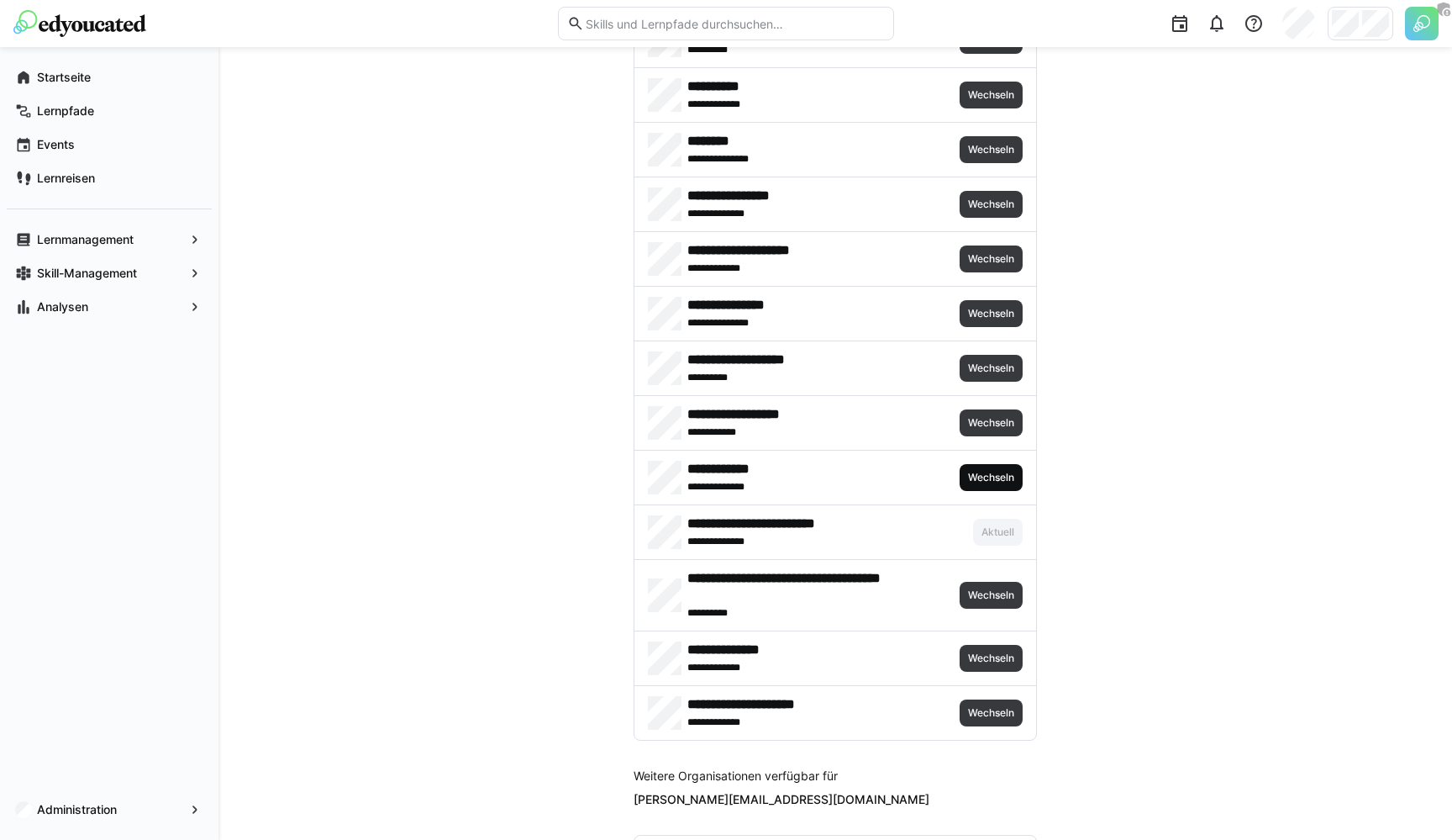
click at [981, 472] on span "Wechseln" at bounding box center [991, 477] width 49 height 13
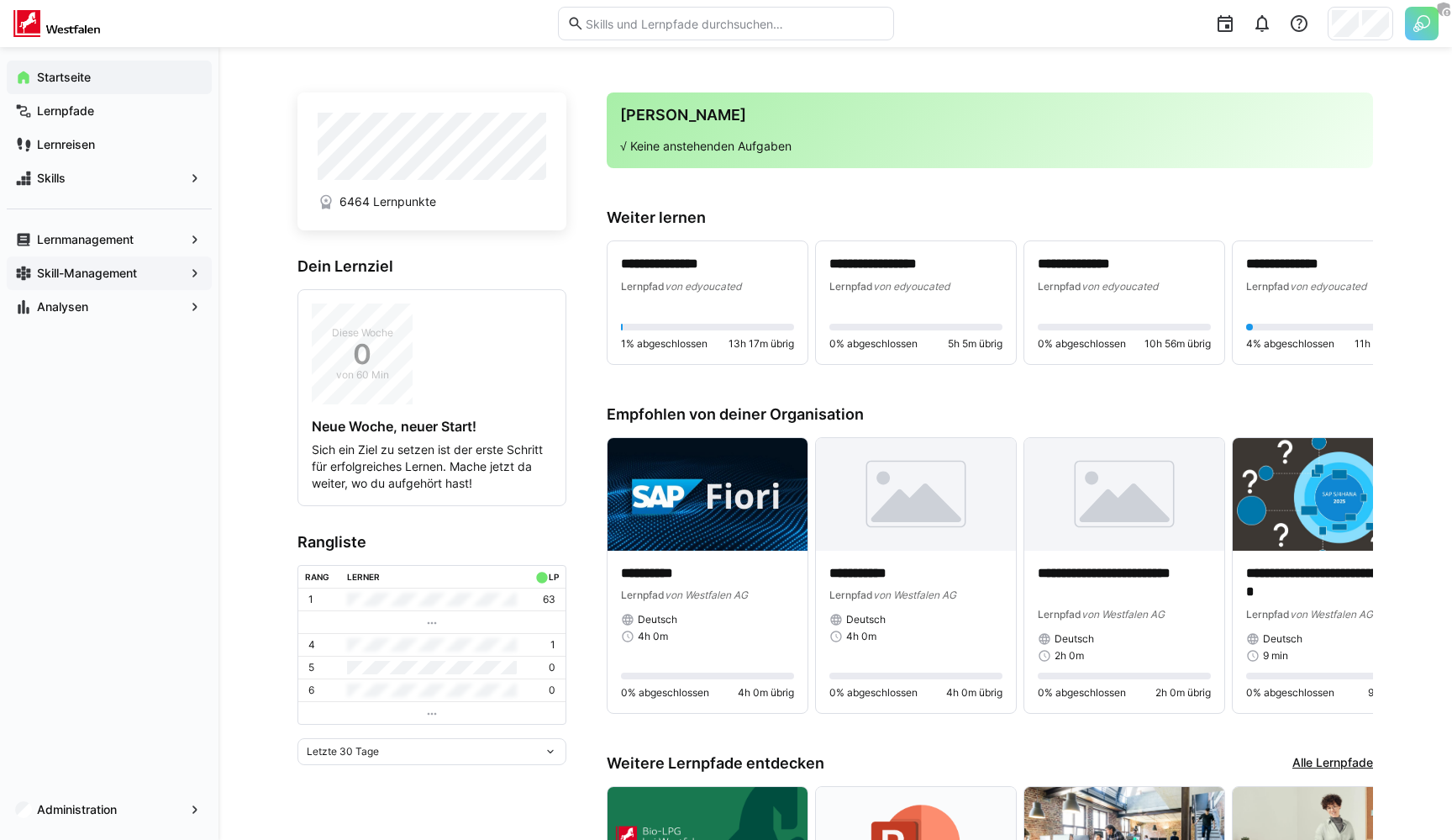
click at [0, 0] on app-navigation-label "Skill-Management" at bounding box center [0, 0] width 0 height 0
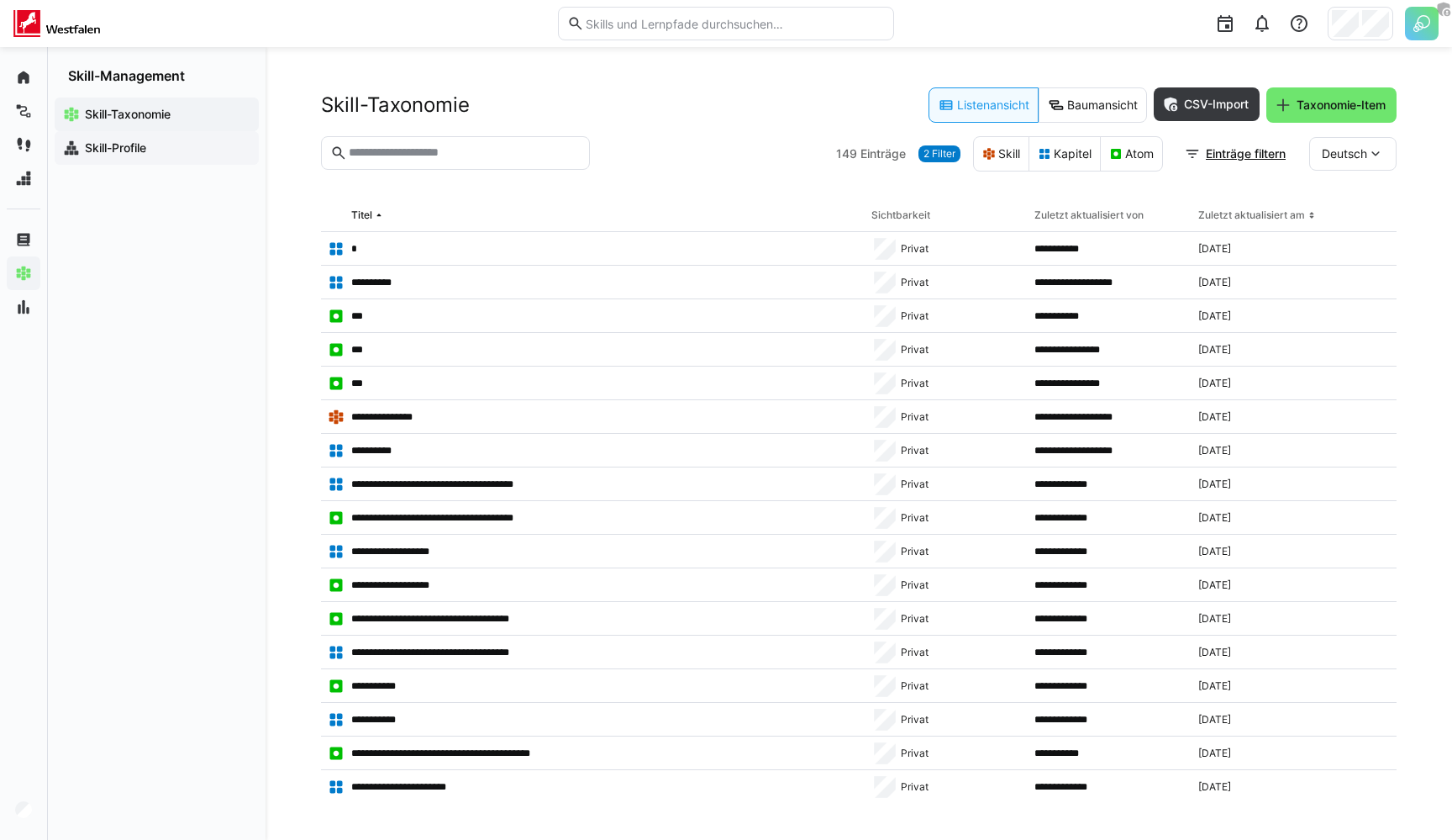
click at [0, 0] on app-navigation-label "Skill-Profile" at bounding box center [0, 0] width 0 height 0
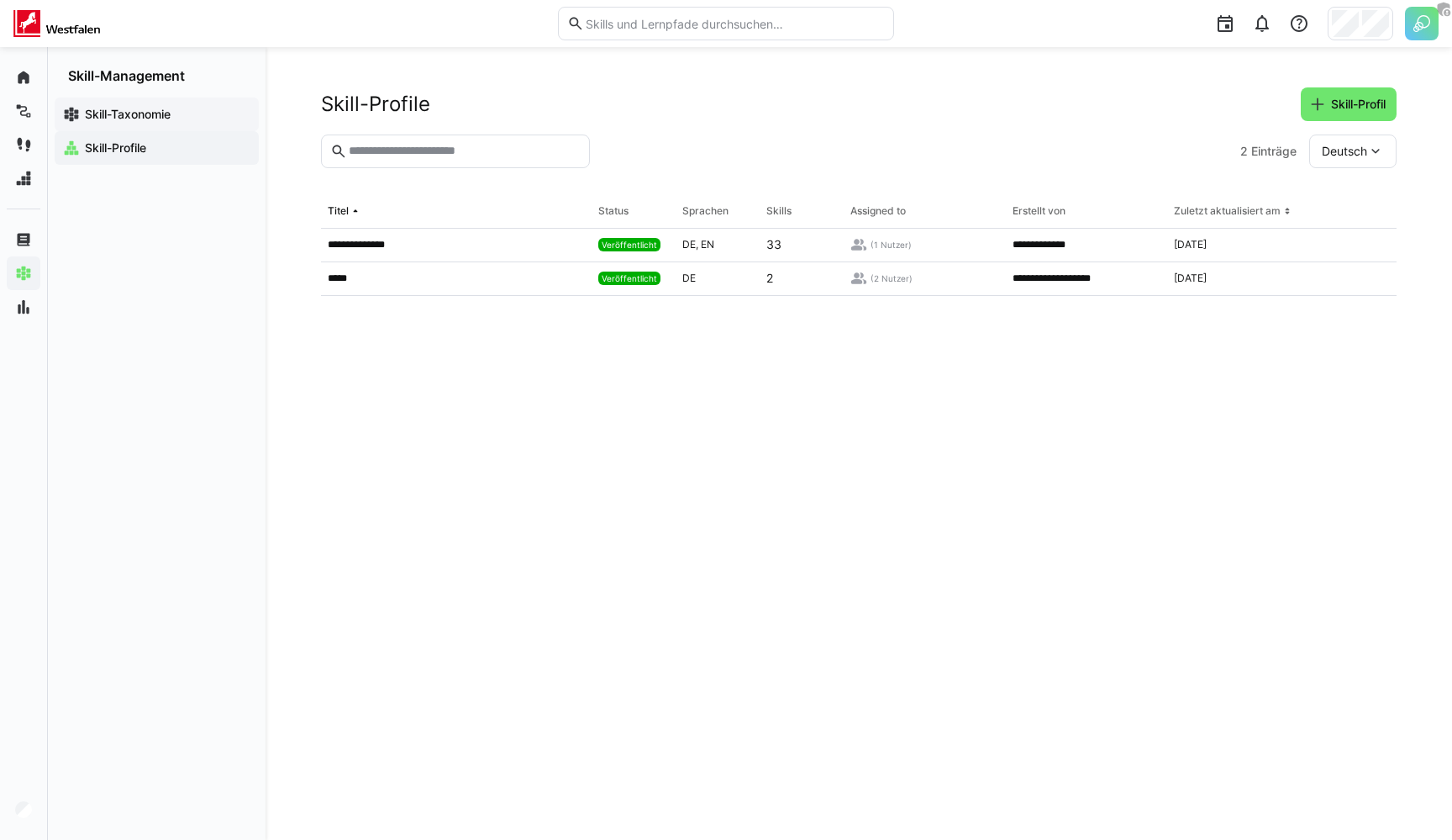
click at [0, 0] on app-navigation-label "Skill-Taxonomie" at bounding box center [0, 0] width 0 height 0
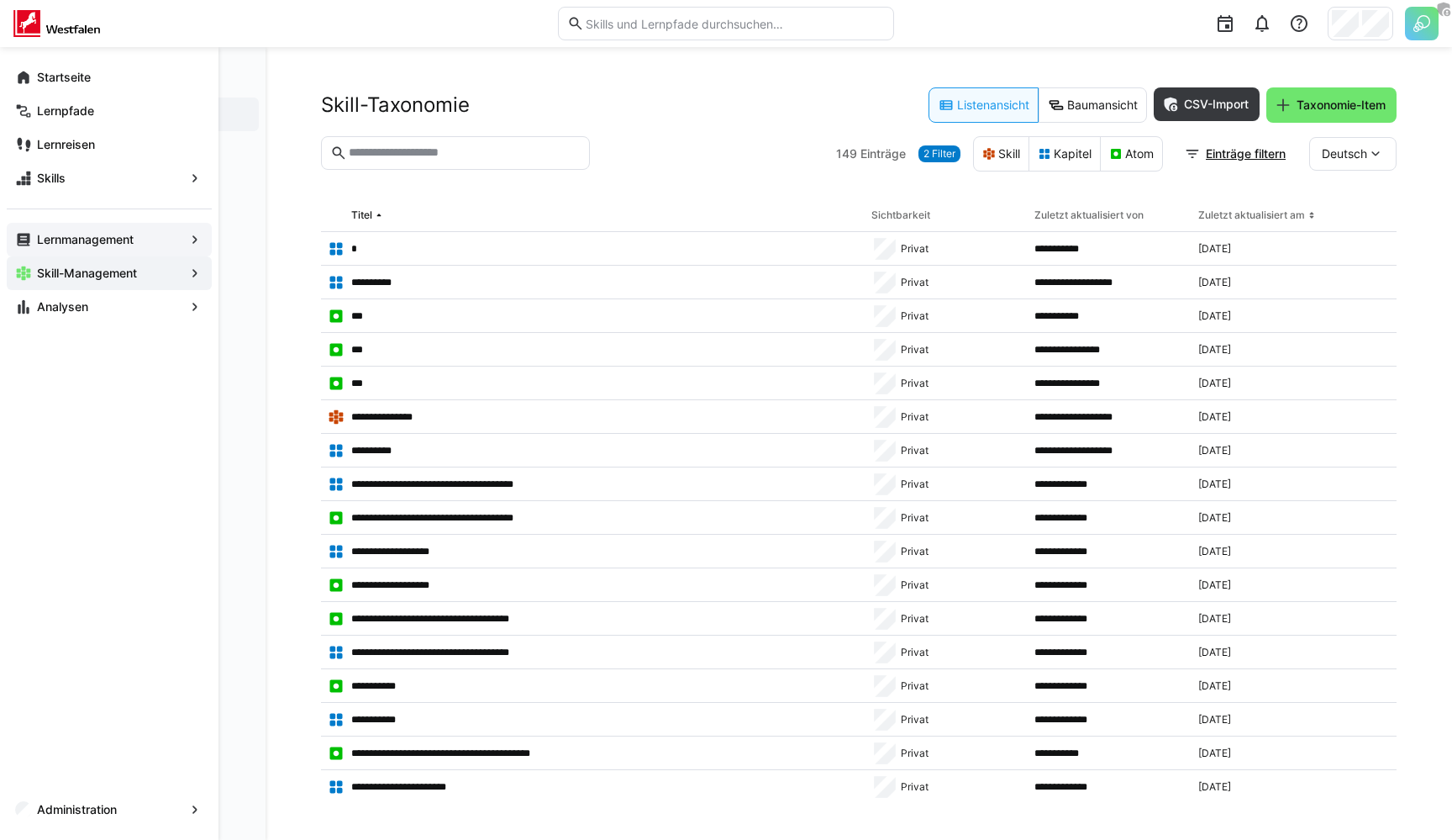
click at [0, 0] on app-navigation-label "Lernmanagement" at bounding box center [0, 0] width 0 height 0
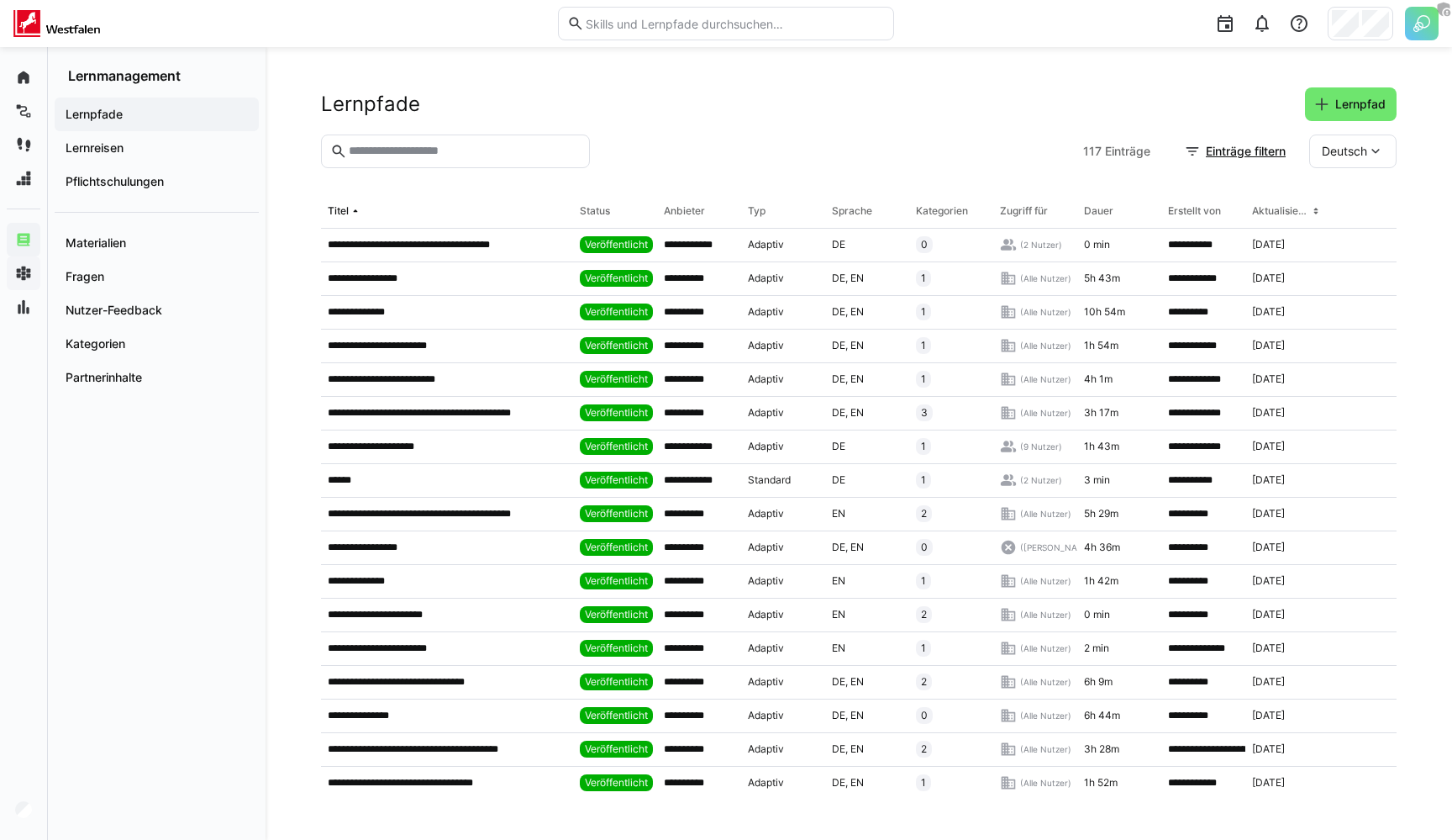
click at [678, 89] on div "Lernpfade Lernpfad" at bounding box center [859, 104] width 1076 height 33
click at [686, 85] on div "**********" at bounding box center [859, 443] width 1187 height 792
click at [606, 33] on eds-input at bounding box center [726, 24] width 336 height 33
click at [577, 85] on div "**********" at bounding box center [859, 443] width 1187 height 792
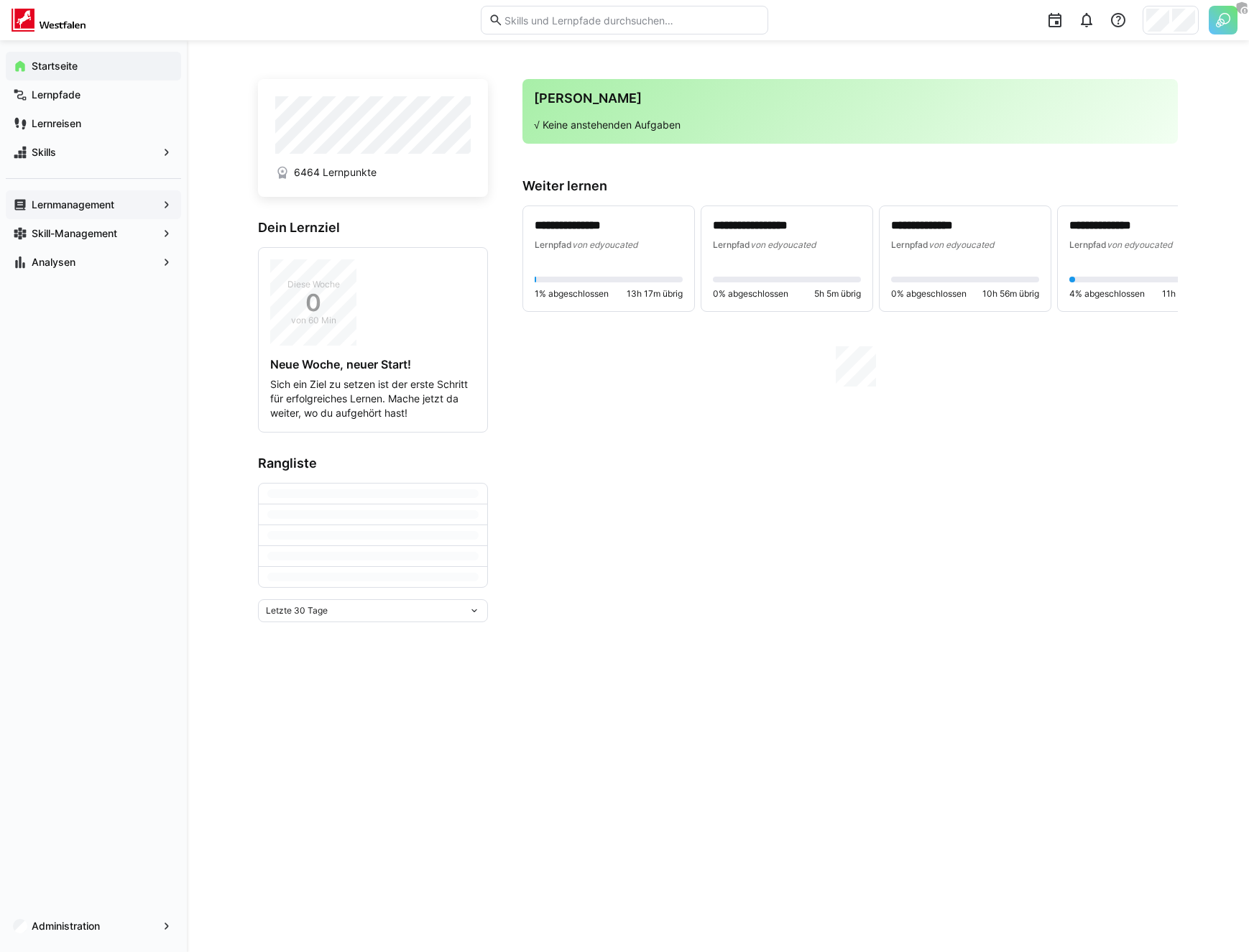
click at [86, 217] on div "Lernmanagement" at bounding box center [93, 205] width 175 height 29
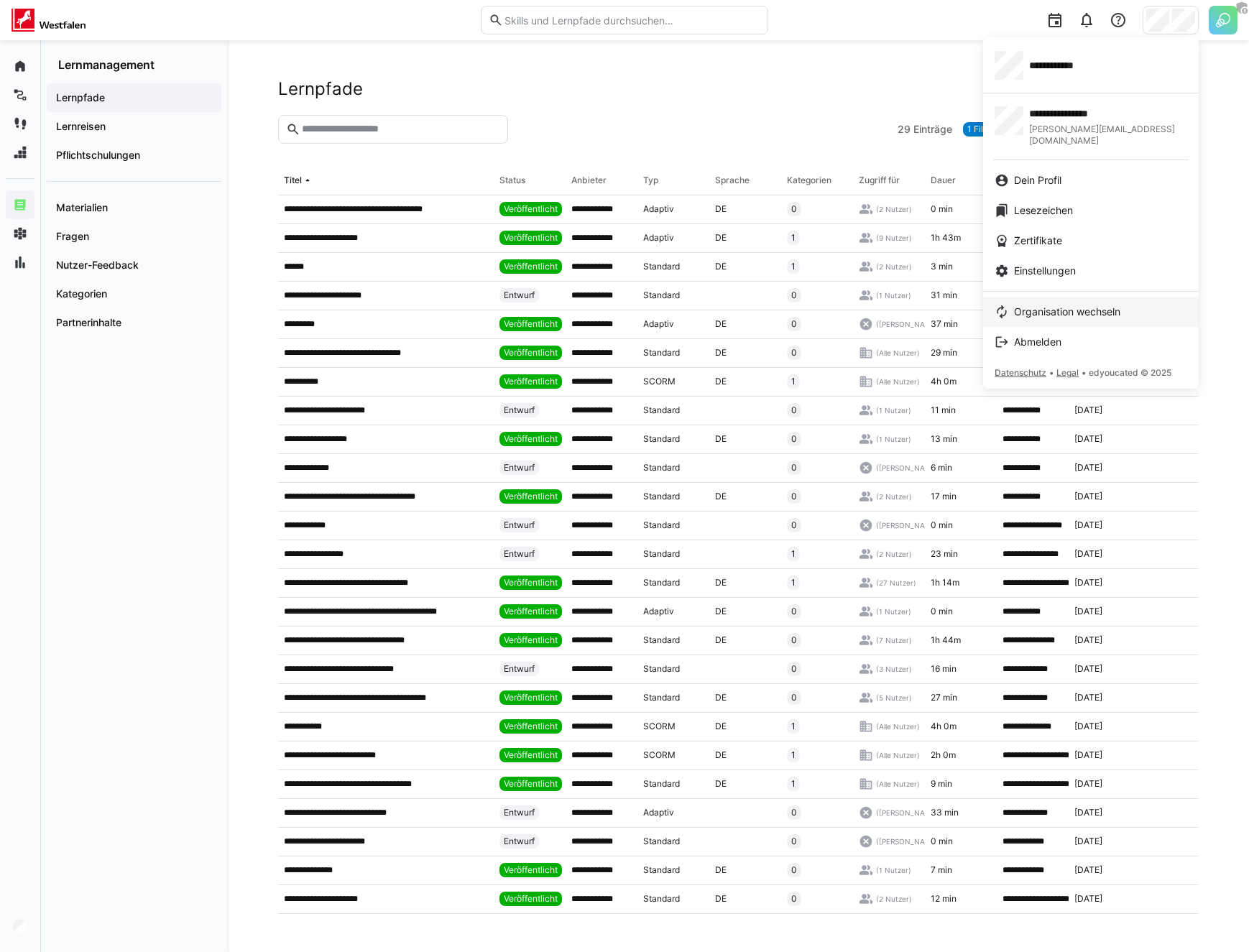
click at [1060, 305] on span "Organisation wechseln" at bounding box center [1067, 312] width 106 height 14
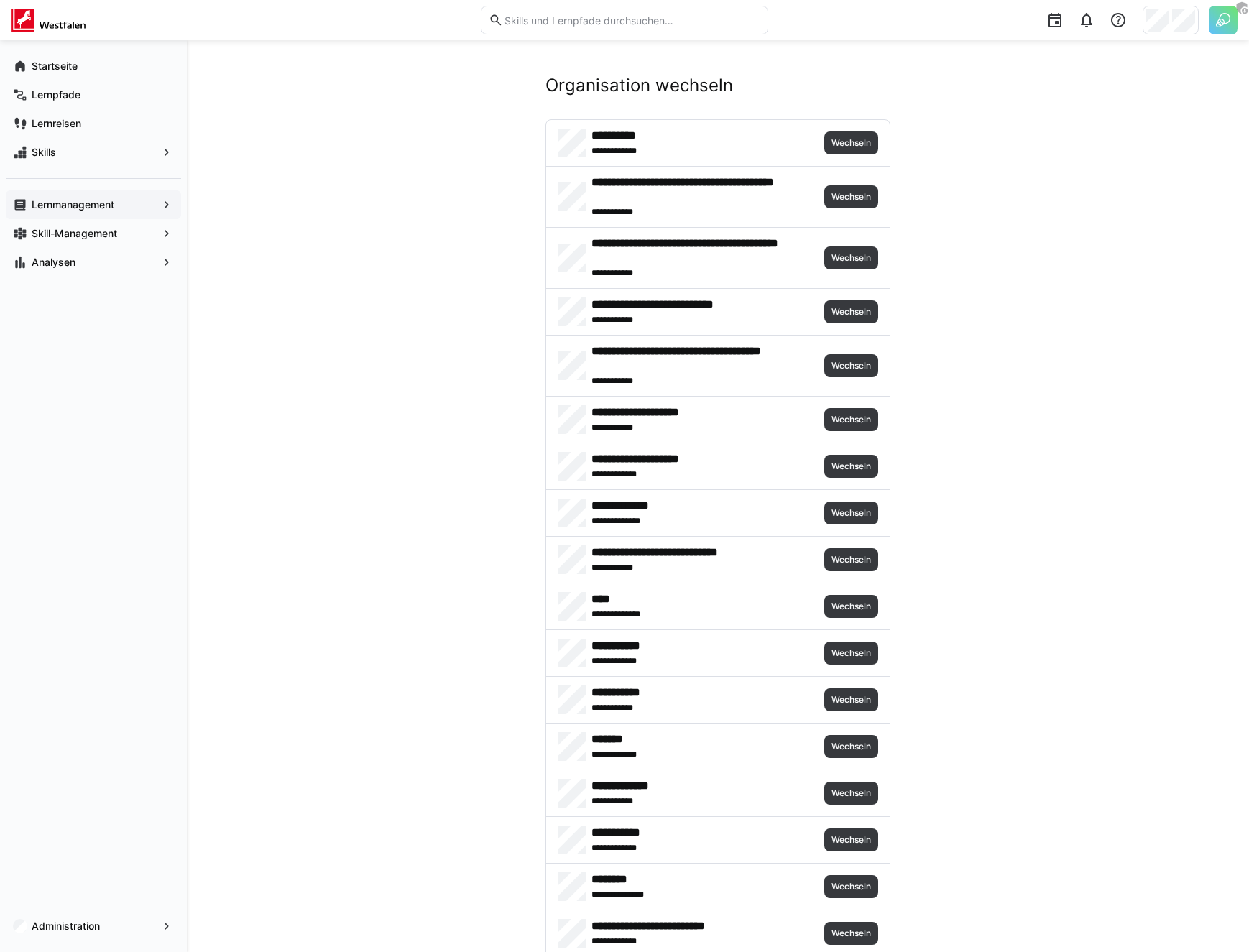
scroll to position [3248, 0]
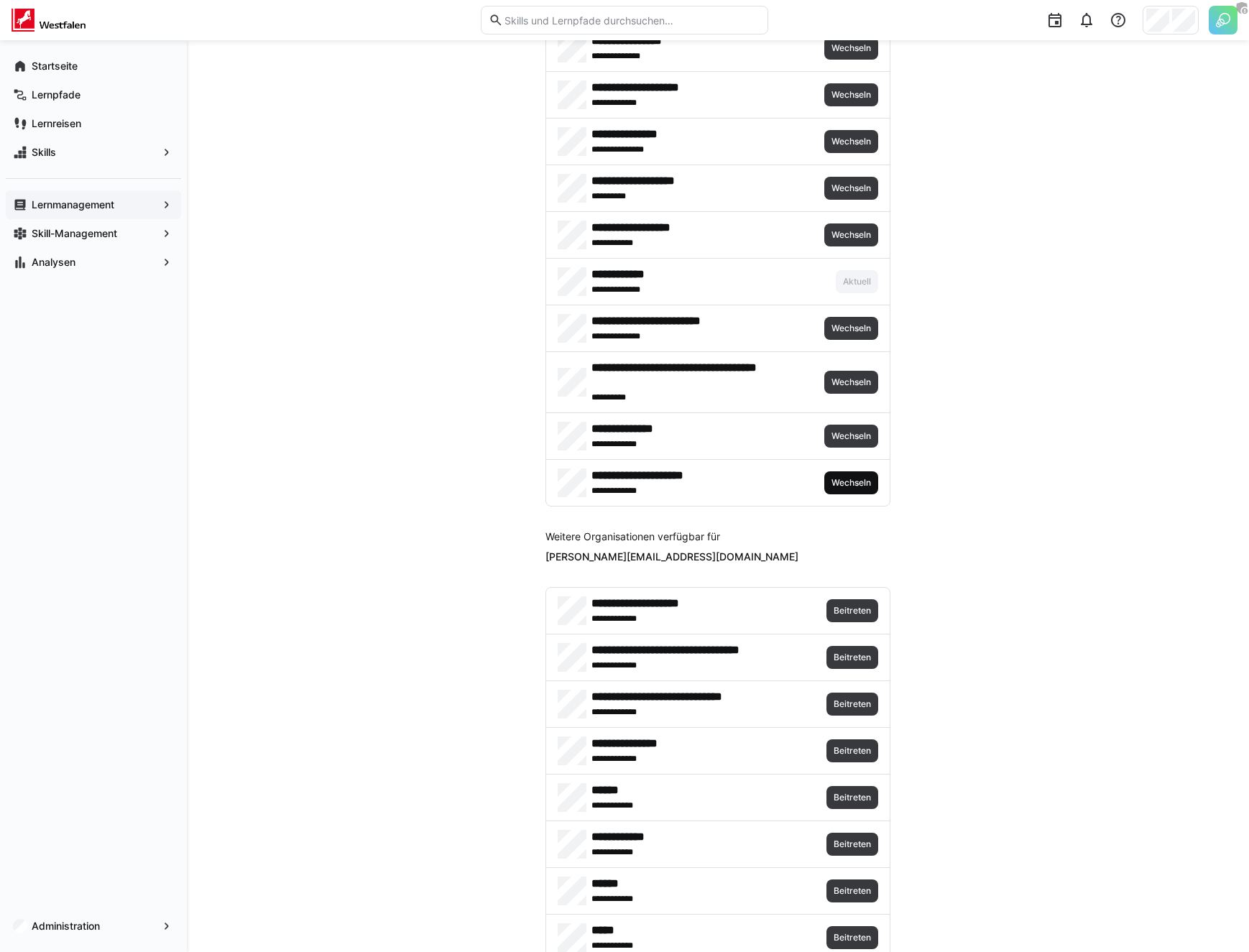
click at [855, 487] on span "Wechseln" at bounding box center [851, 482] width 42 height 11
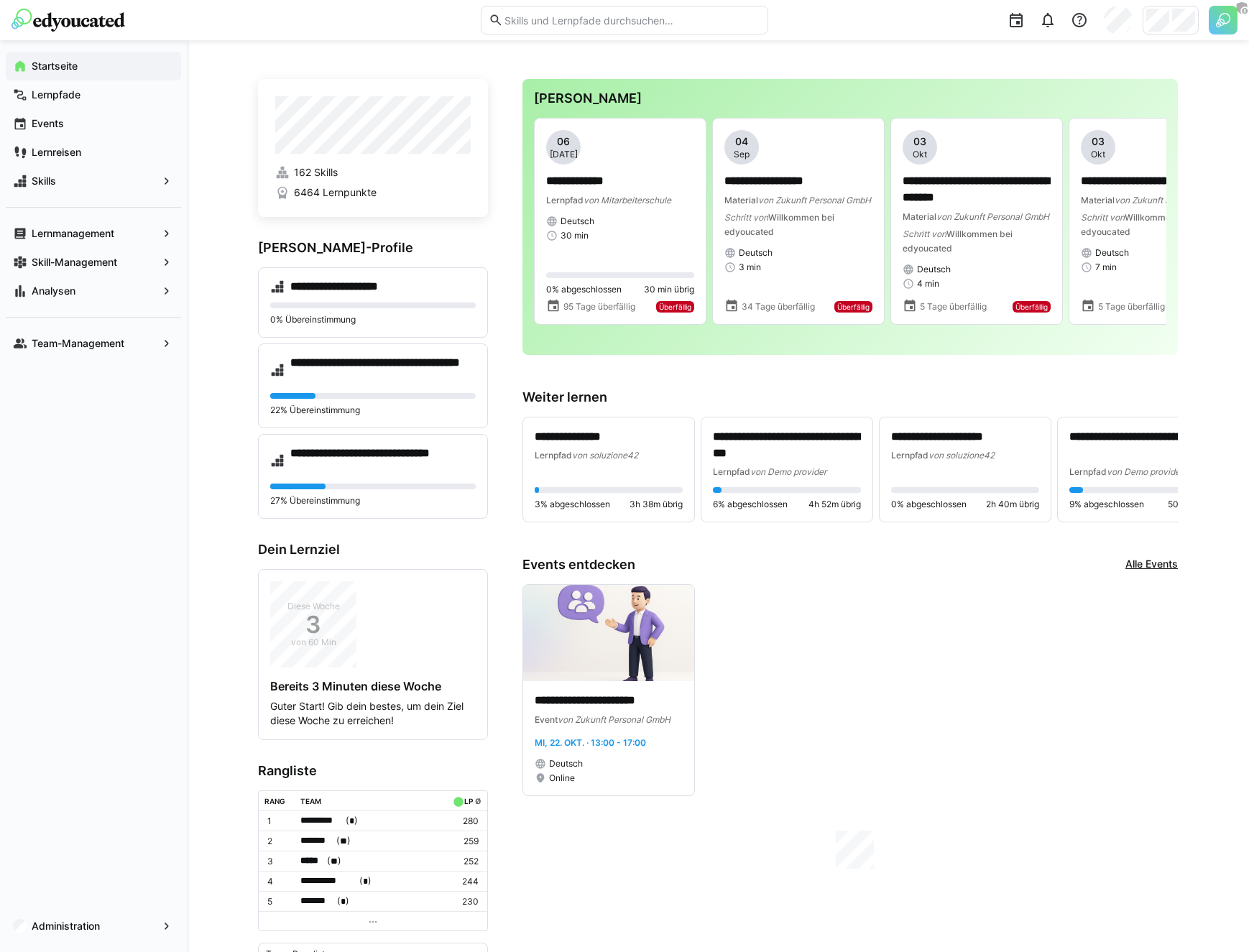
click at [203, 387] on div "**********" at bounding box center [717, 534] width 1062 height 988
click at [76, 239] on span "Lernmanagement" at bounding box center [93, 233] width 128 height 14
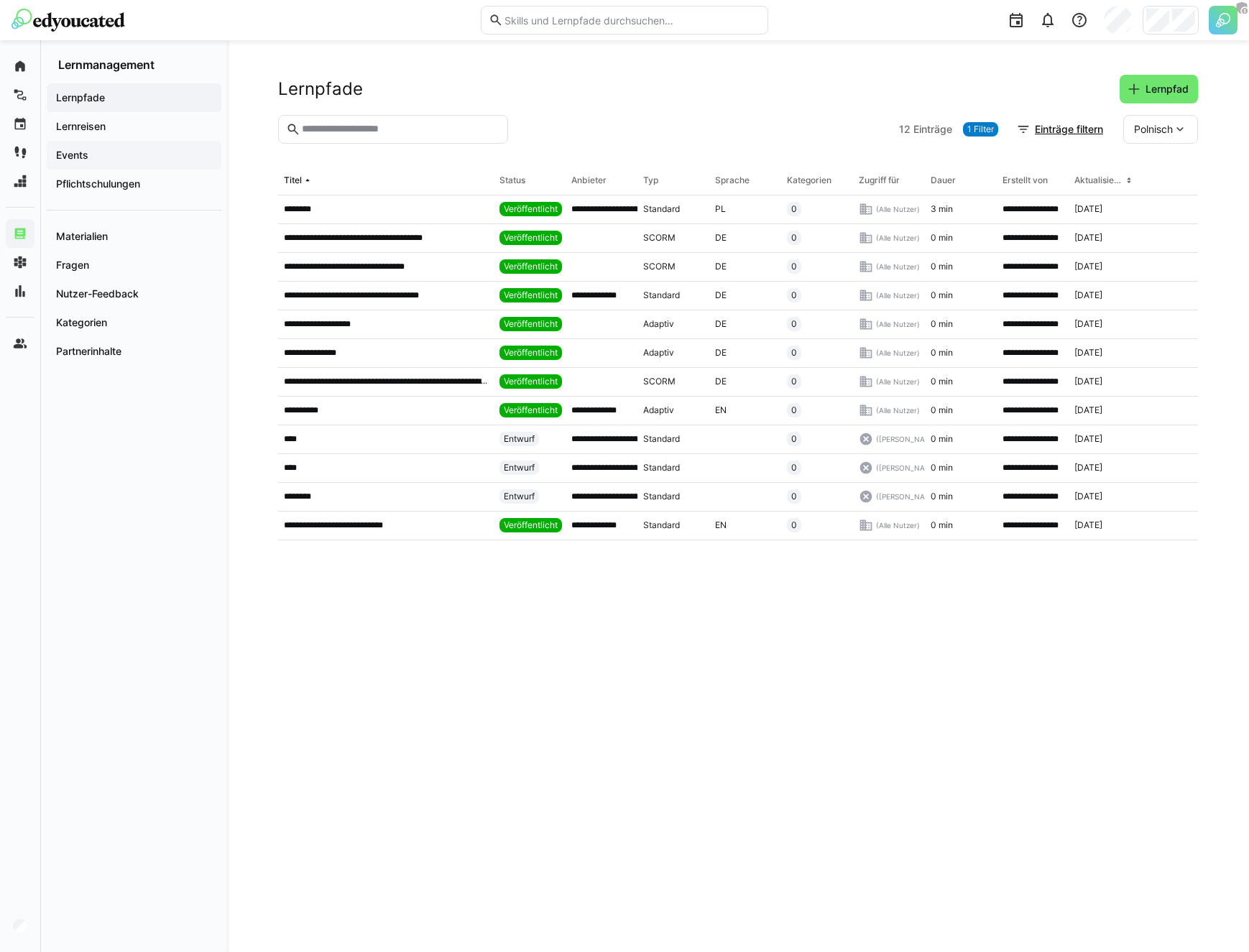
click at [99, 151] on span "Events" at bounding box center [134, 155] width 160 height 14
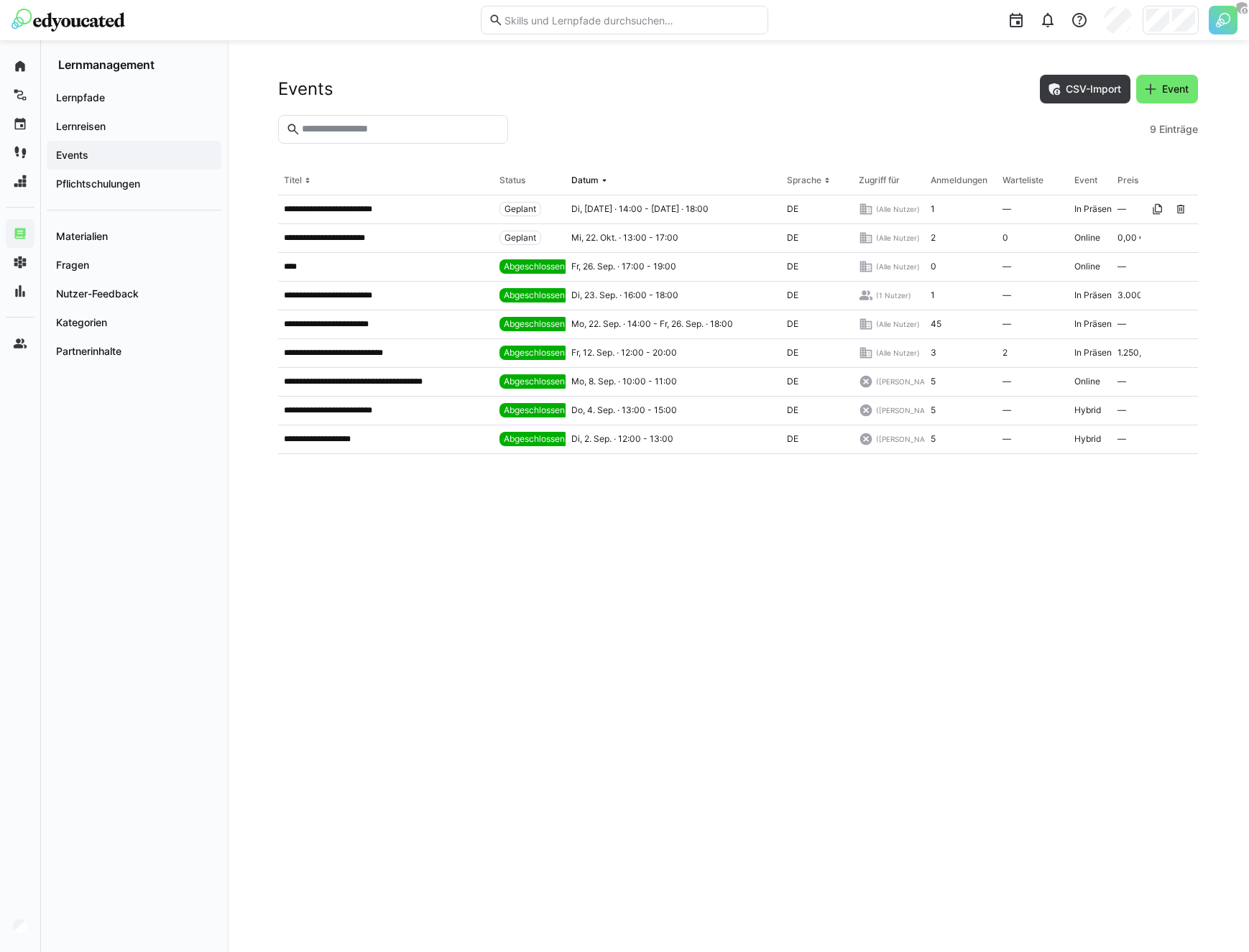
click at [376, 208] on p "**********" at bounding box center [336, 208] width 104 height 11
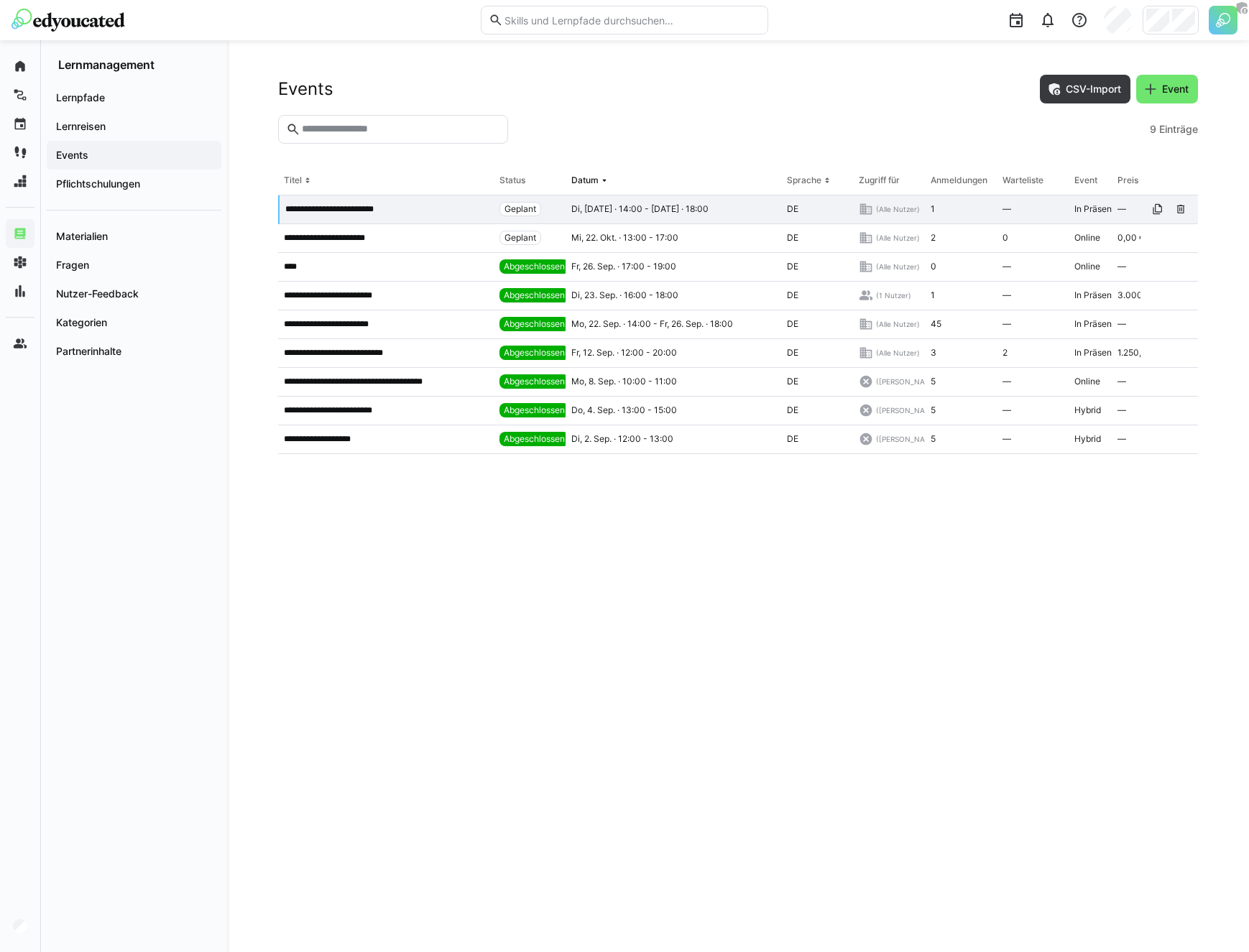
click at [517, 123] on div at bounding box center [828, 129] width 630 height 29
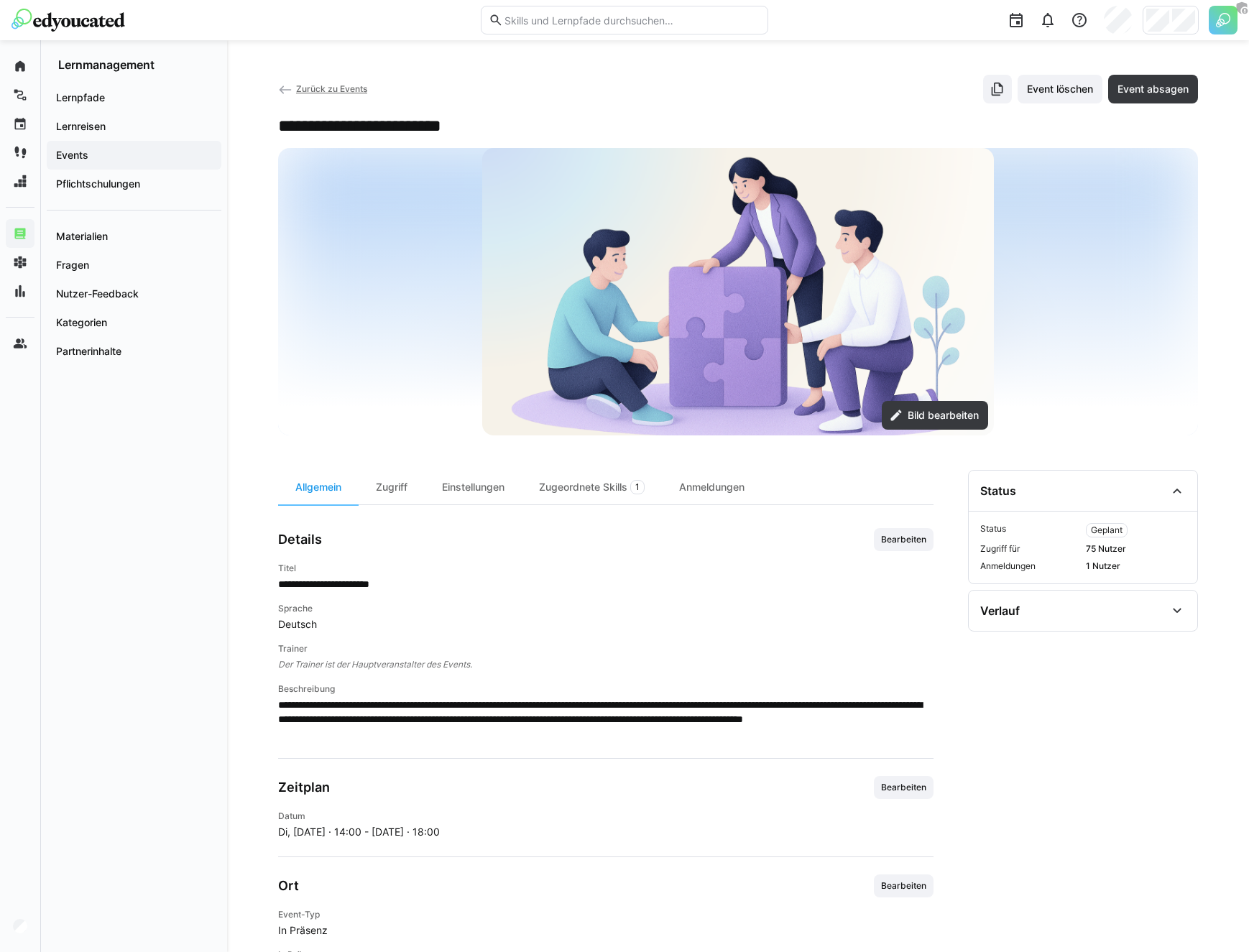
click at [517, 123] on div "**********" at bounding box center [738, 126] width 920 height 22
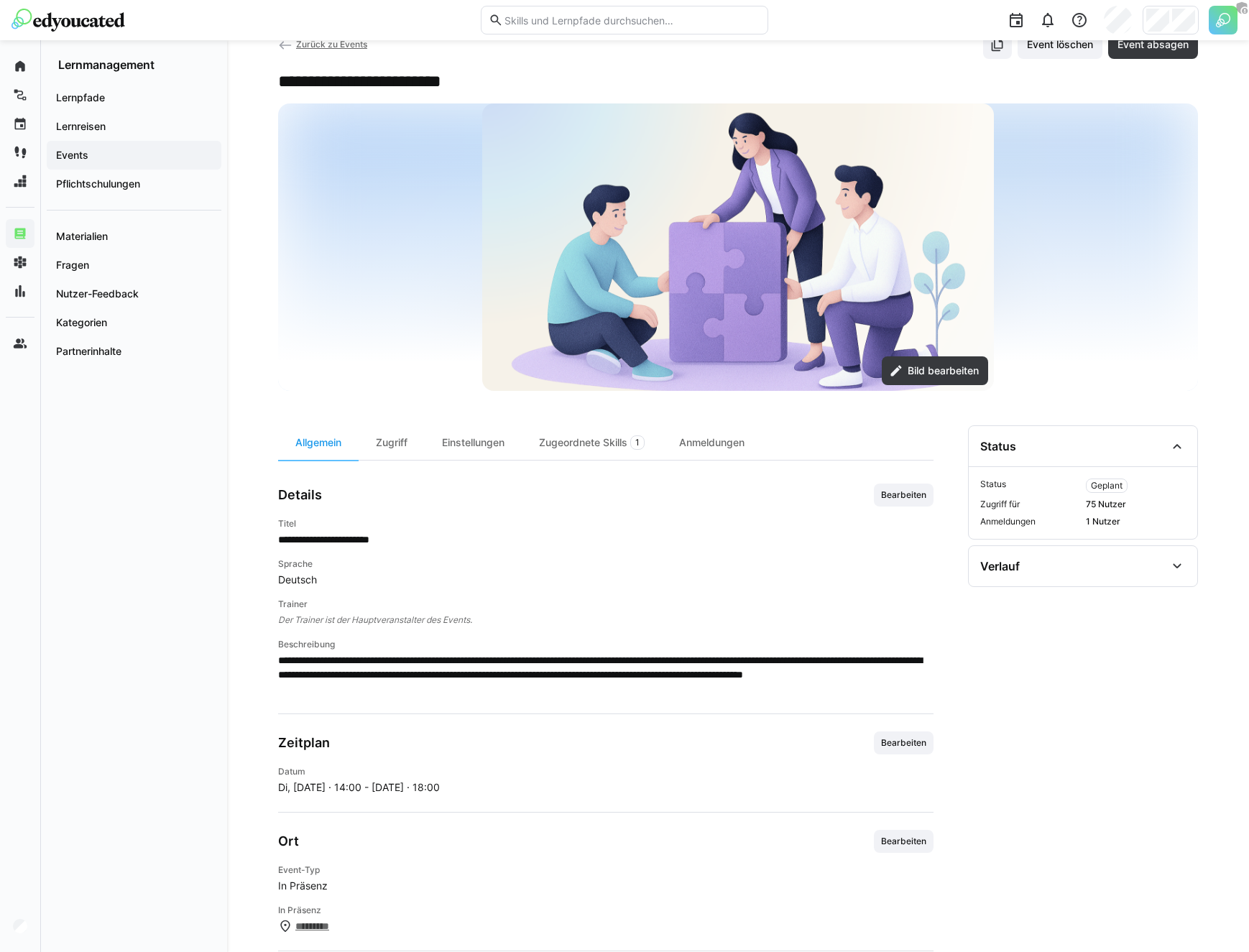
scroll to position [52, 0]
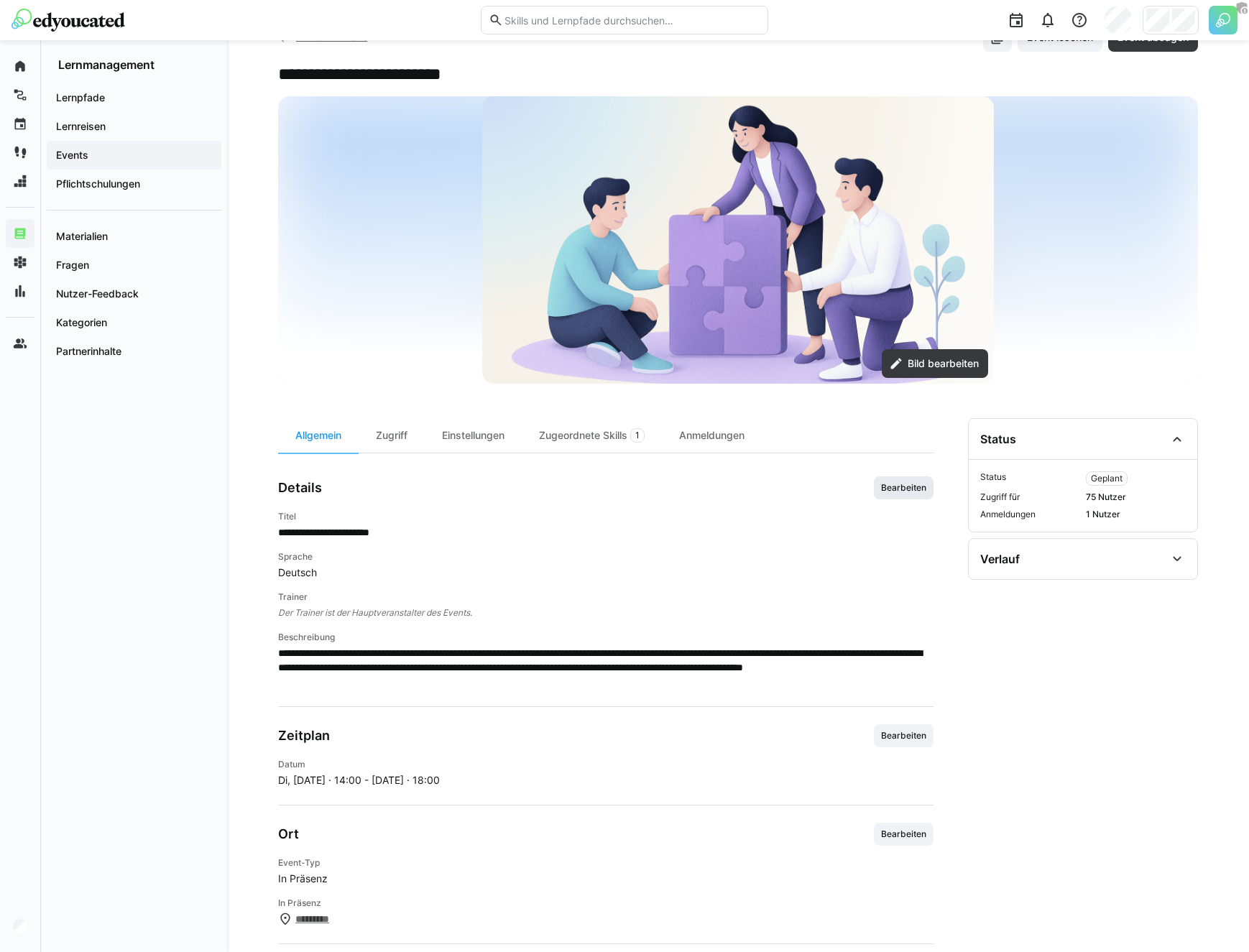
click at [902, 494] on span "Bearbeiten" at bounding box center [903, 488] width 59 height 23
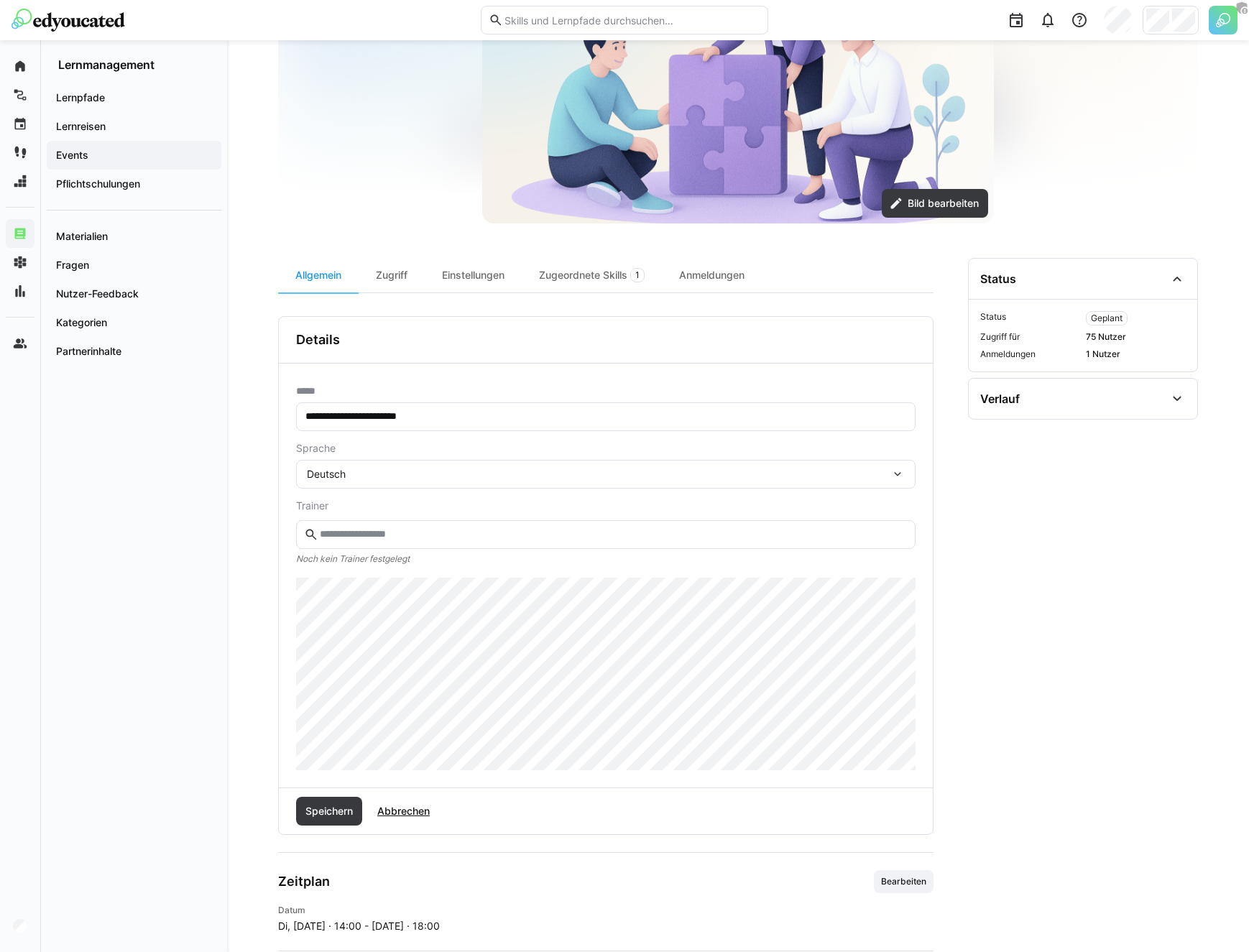
scroll to position [217, 0]
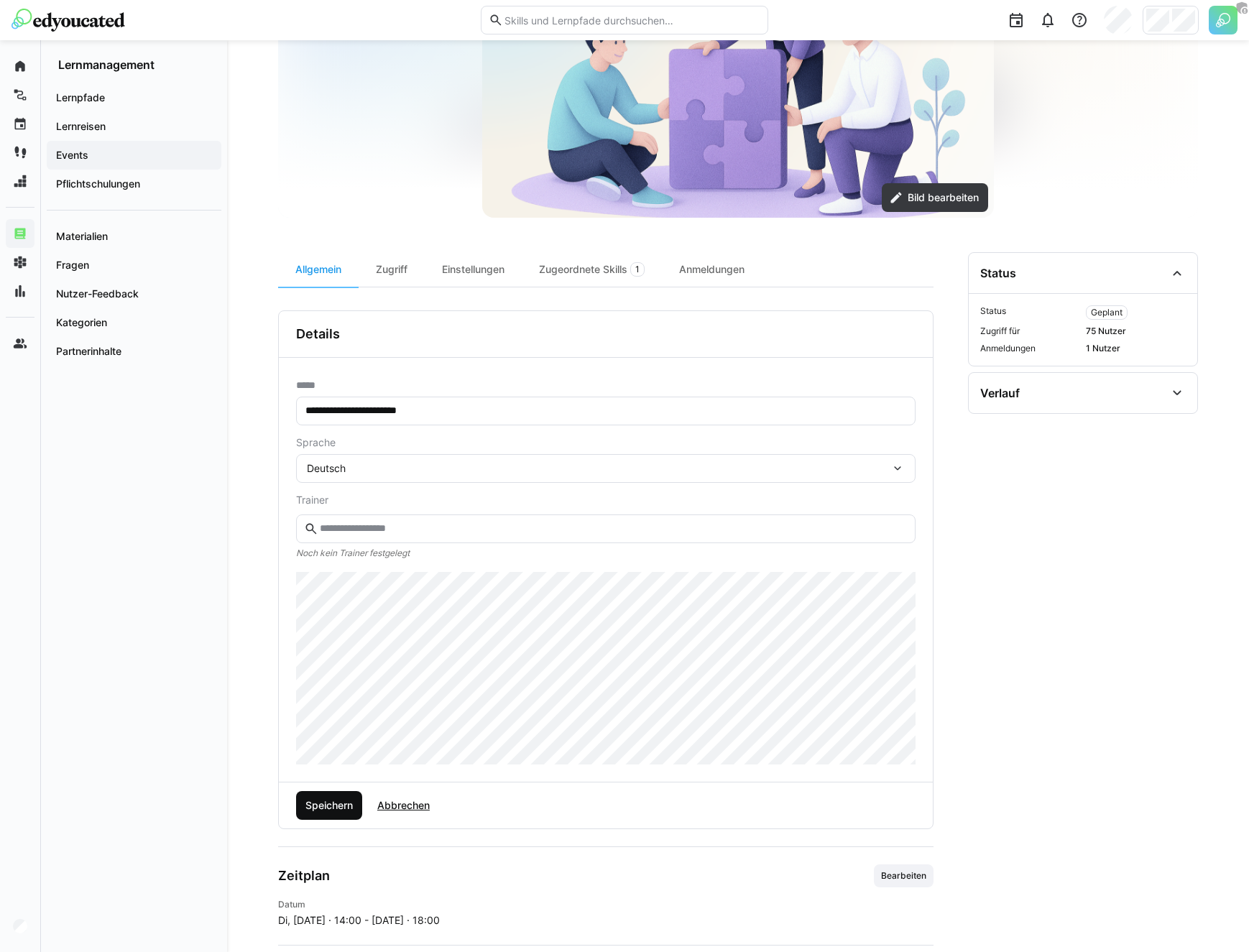
click at [304, 801] on span "Speichern" at bounding box center [329, 804] width 52 height 14
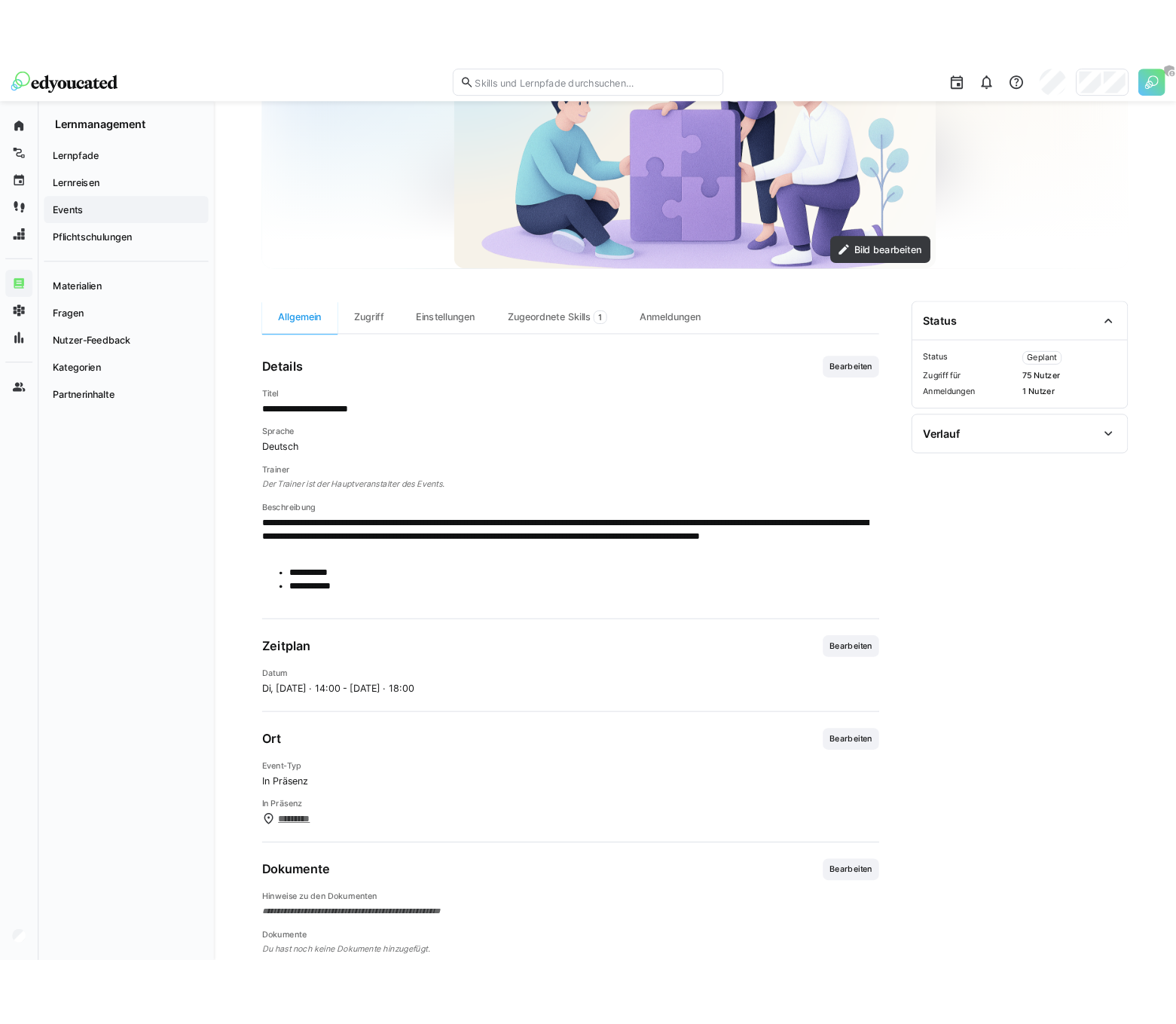
scroll to position [222, 0]
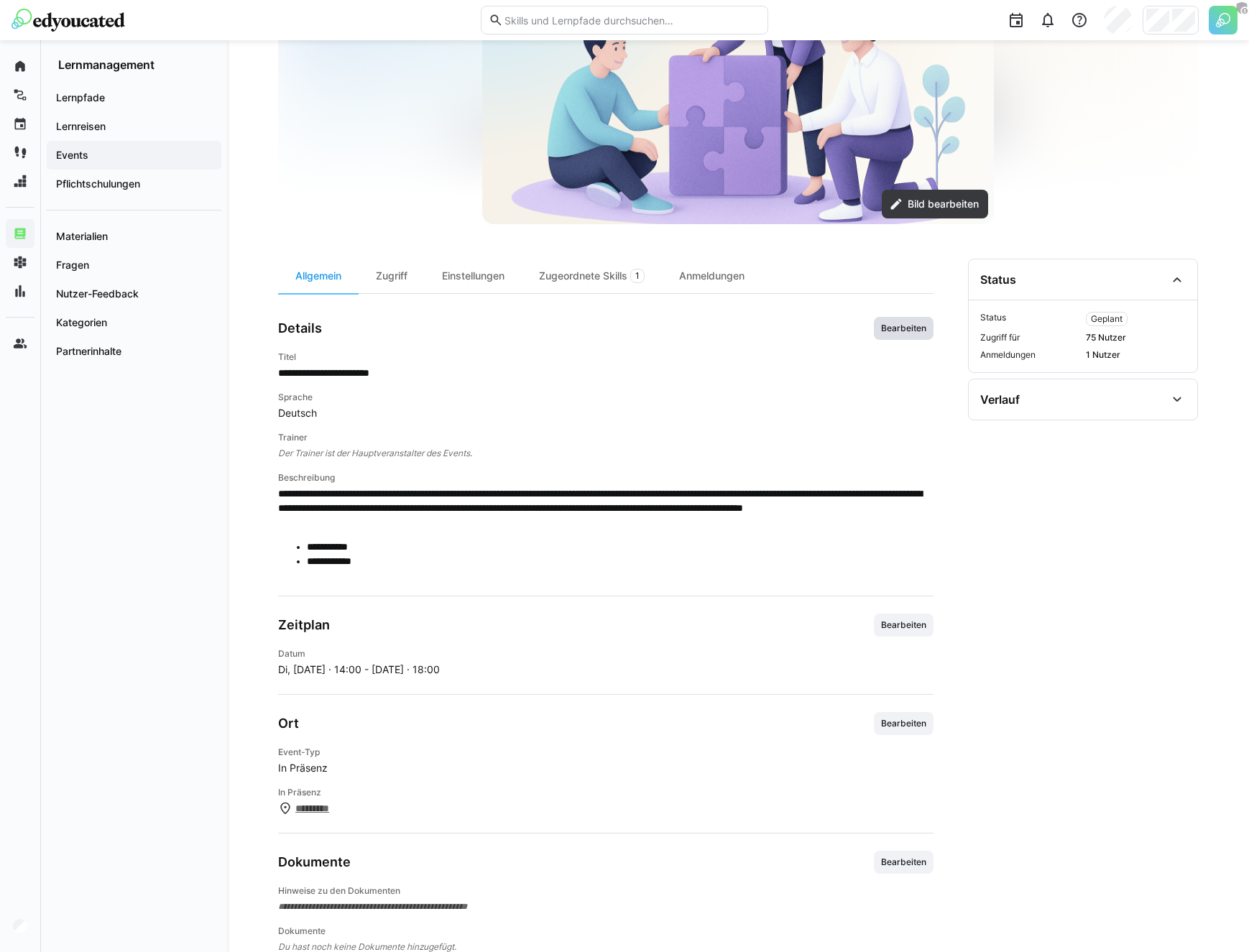
click at [915, 325] on span "Bearbeiten" at bounding box center [903, 328] width 48 height 11
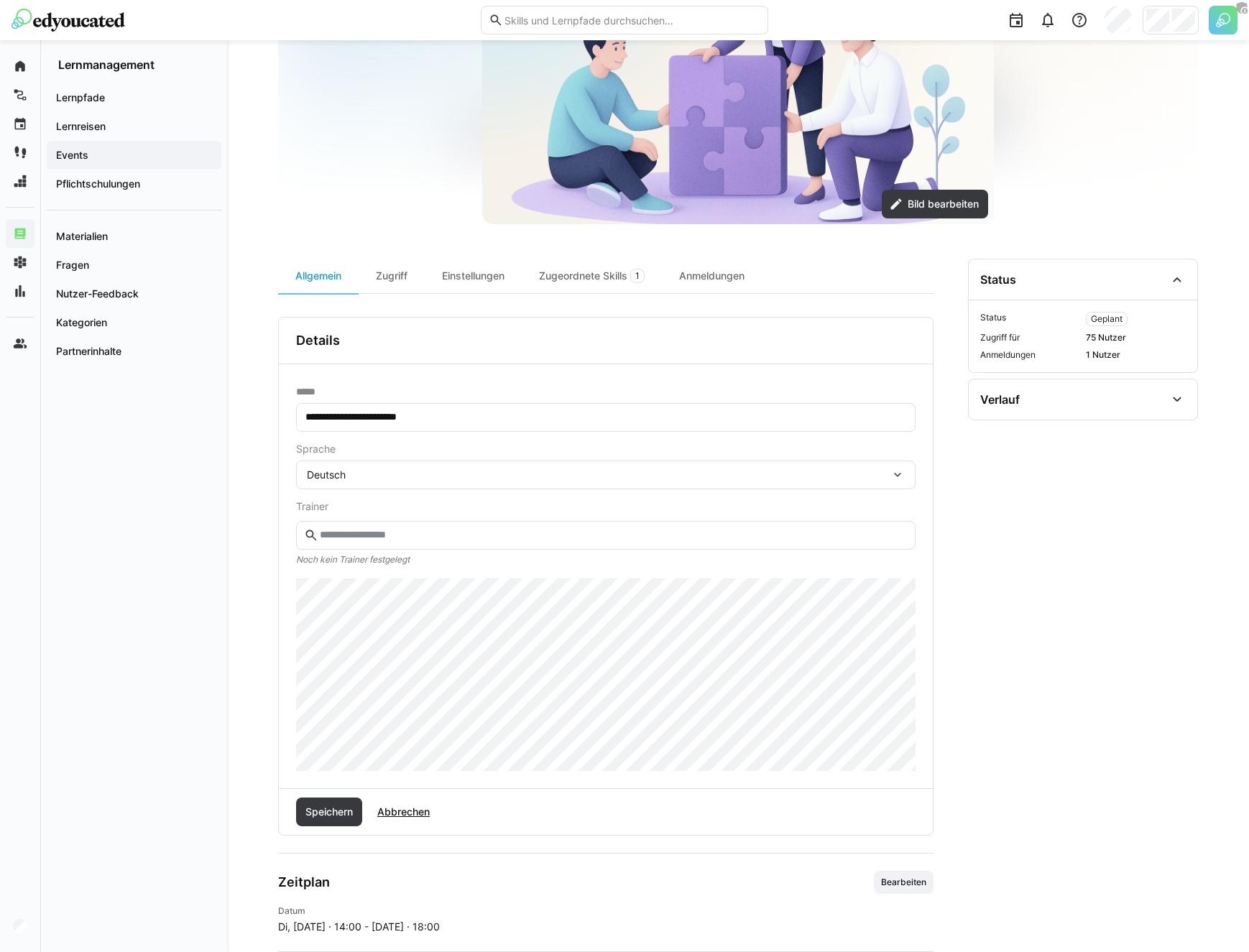
click at [393, 789] on div "Speichern Abbrechen" at bounding box center [605, 811] width 654 height 46
click at [400, 801] on span "Abbrechen" at bounding box center [404, 811] width 71 height 29
